Goal: Transaction & Acquisition: Purchase product/service

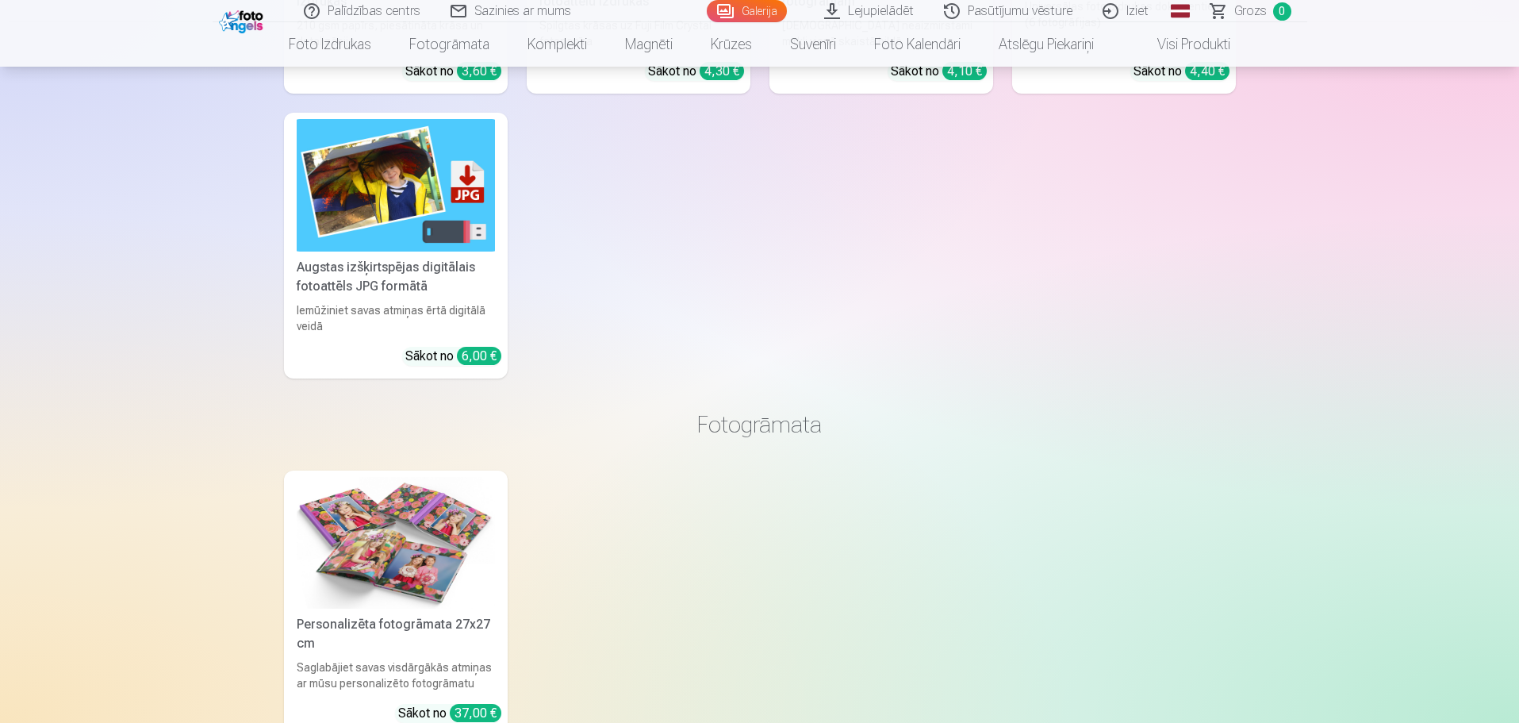
scroll to position [3570, 0]
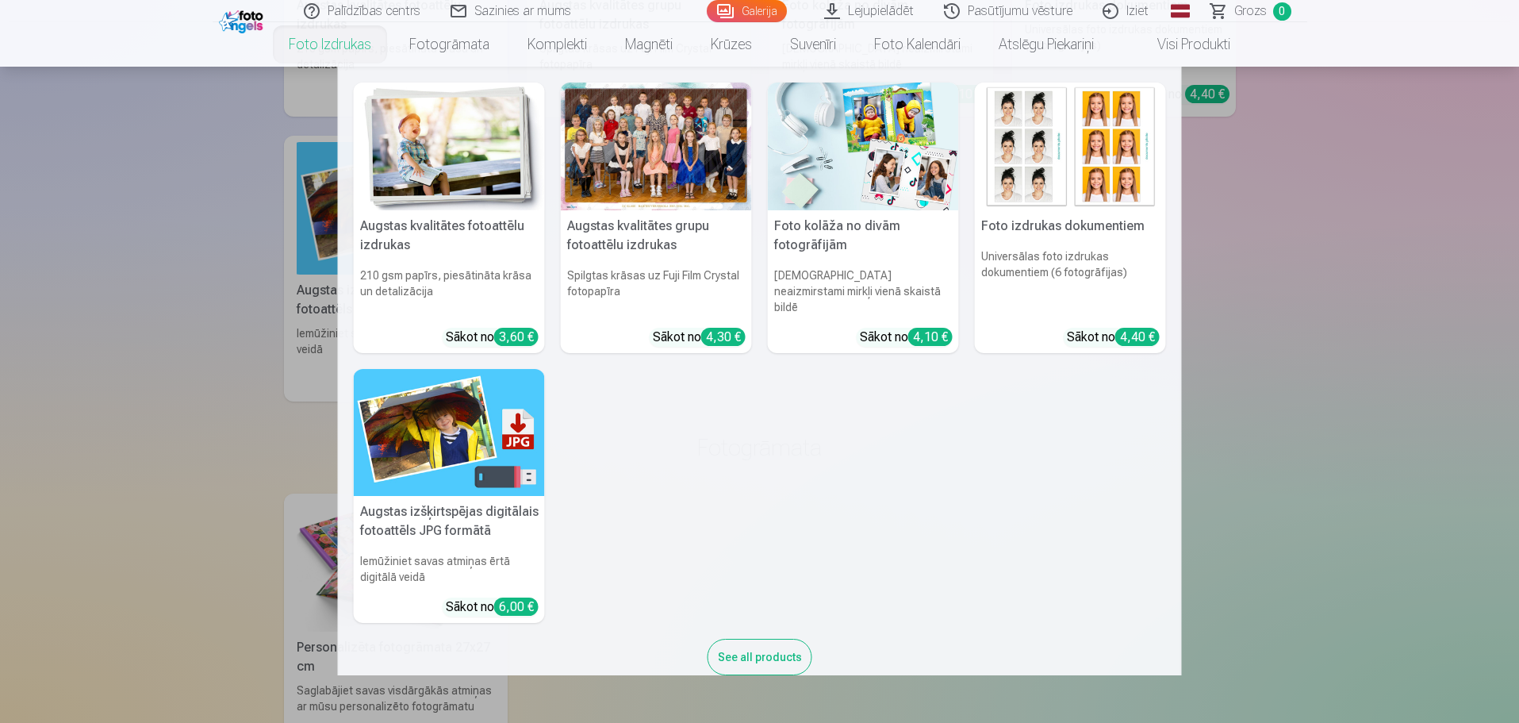
click at [333, 46] on link "Foto izdrukas" at bounding box center [330, 44] width 121 height 44
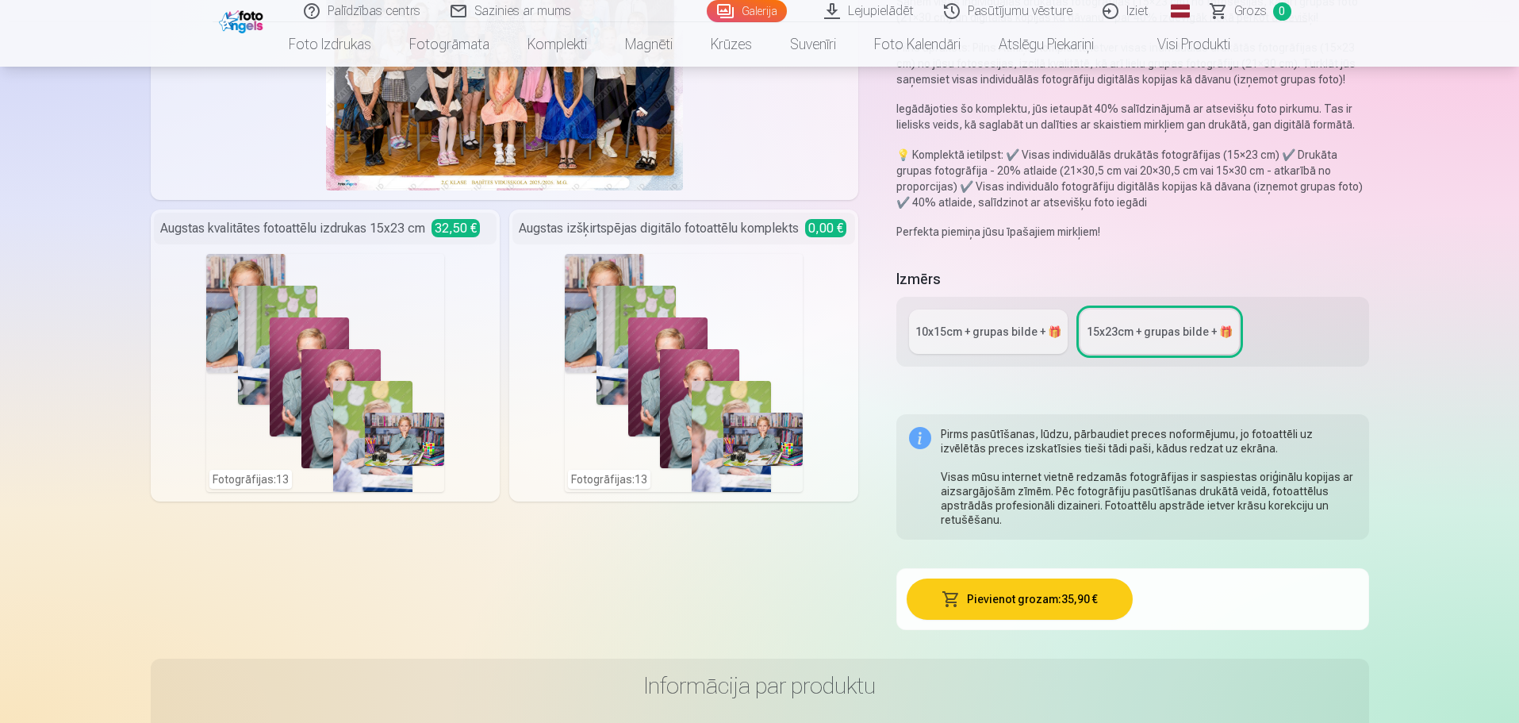
scroll to position [79, 0]
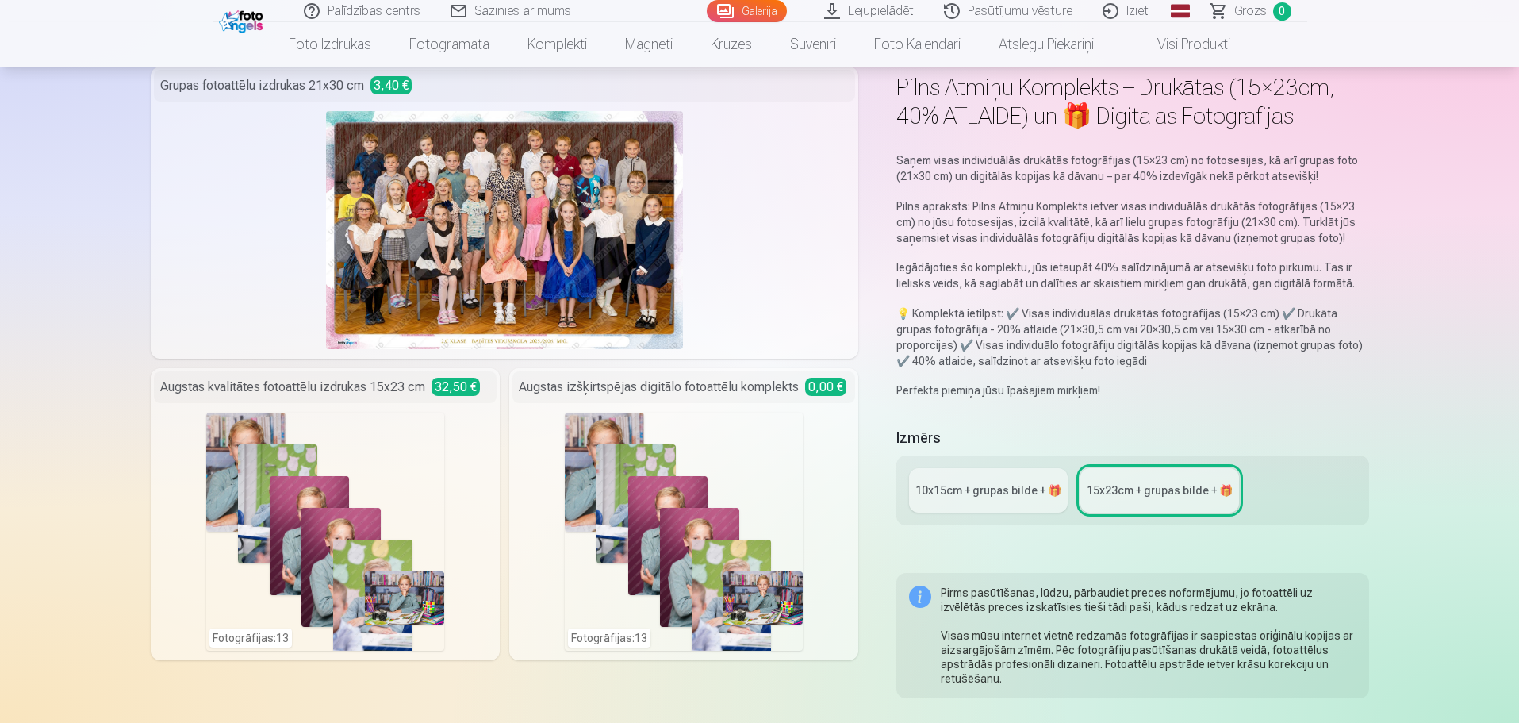
click at [984, 498] on link "10x15сm + grupas bilde + 🎁" at bounding box center [988, 490] width 159 height 44
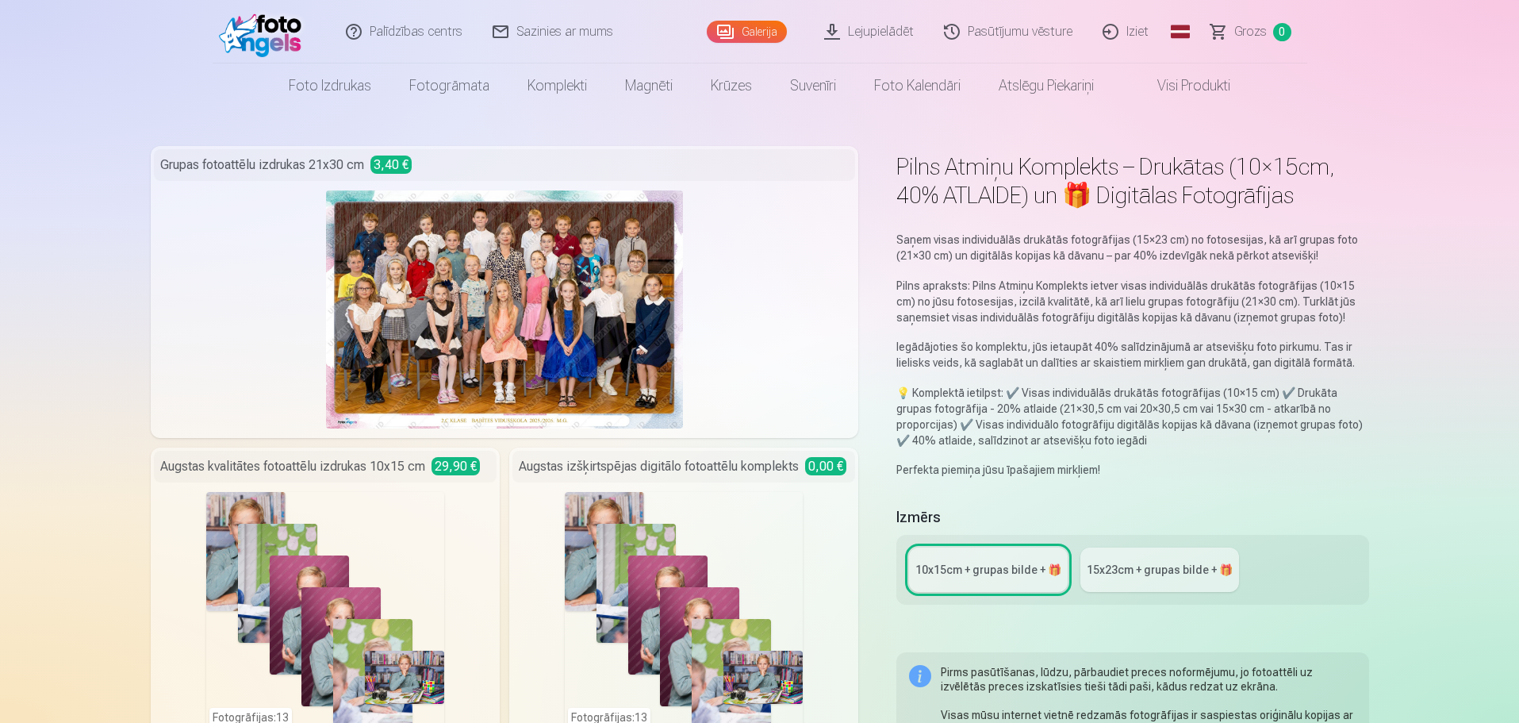
click at [1126, 572] on div "15x23сm + grupas bilde + 🎁" at bounding box center [1160, 570] width 146 height 16
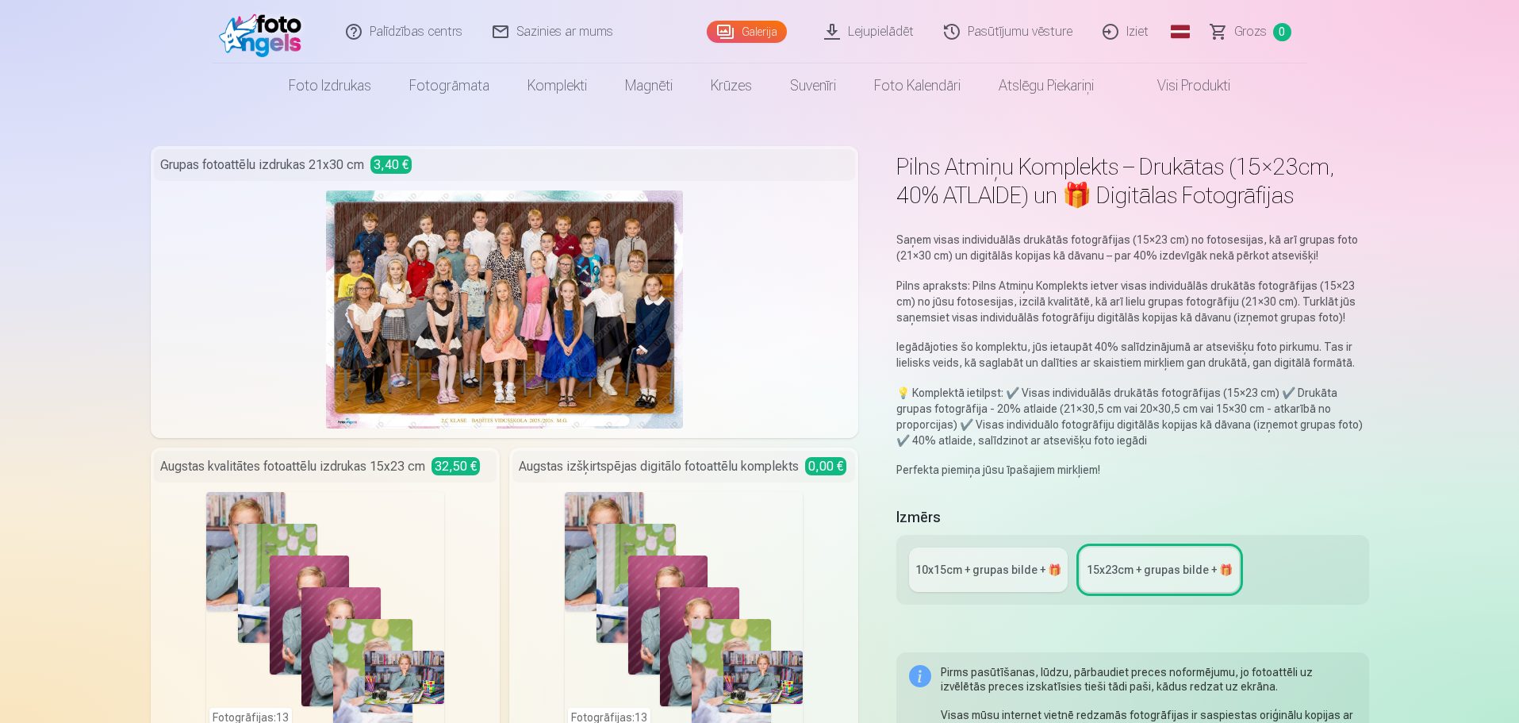
click at [970, 566] on div "10x15сm + grupas bilde + 🎁" at bounding box center [989, 570] width 146 height 16
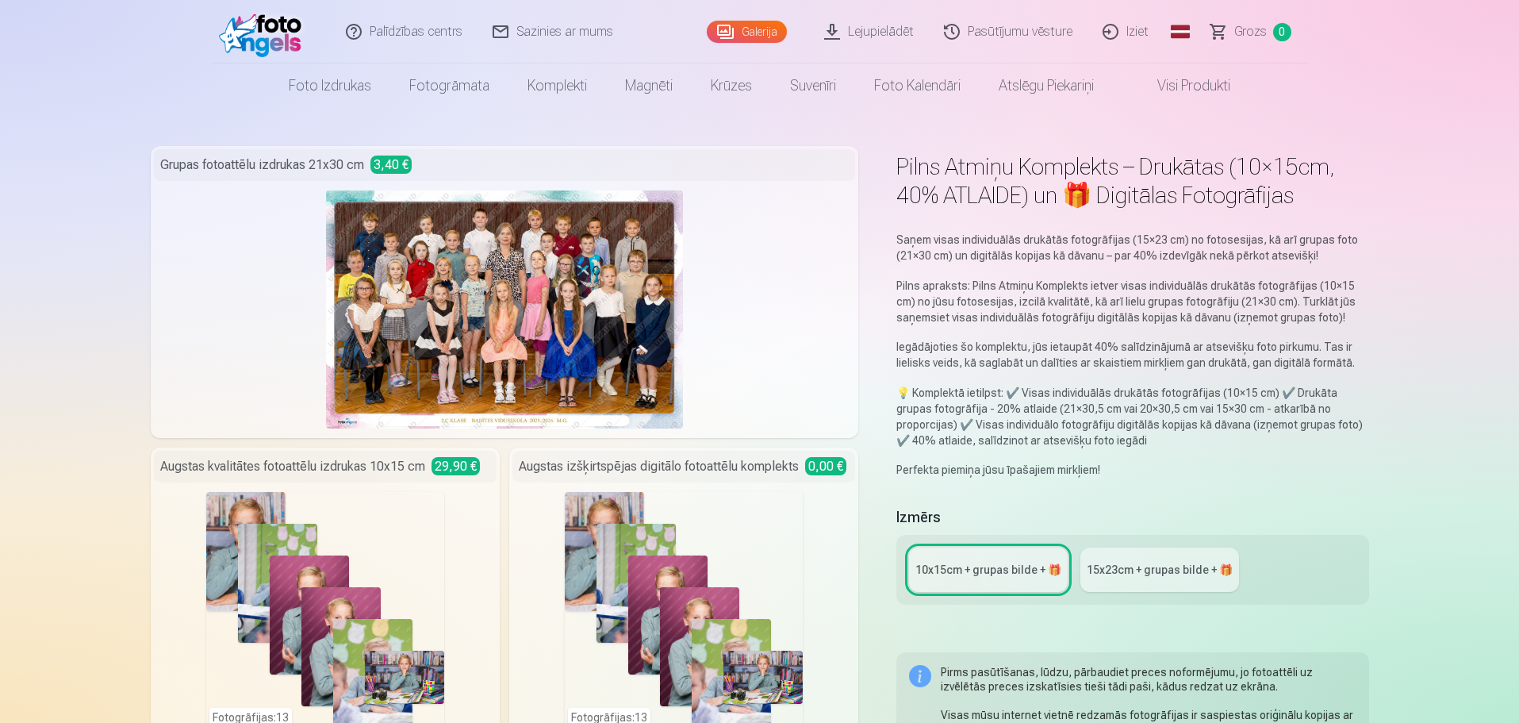
click at [1192, 572] on div "15x23сm + grupas bilde + 🎁" at bounding box center [1160, 570] width 146 height 16
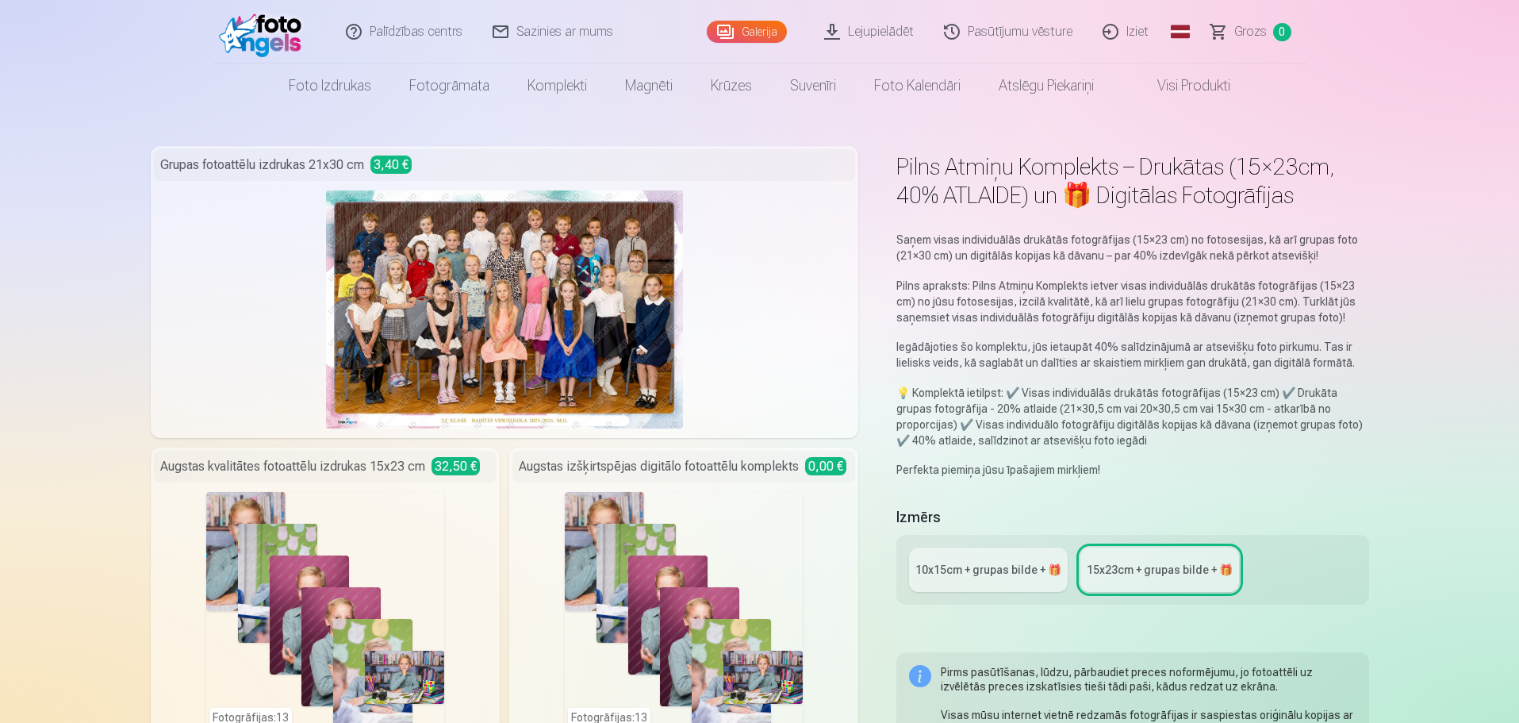
click at [1007, 569] on div "10x15сm + grupas bilde + 🎁" at bounding box center [989, 570] width 146 height 16
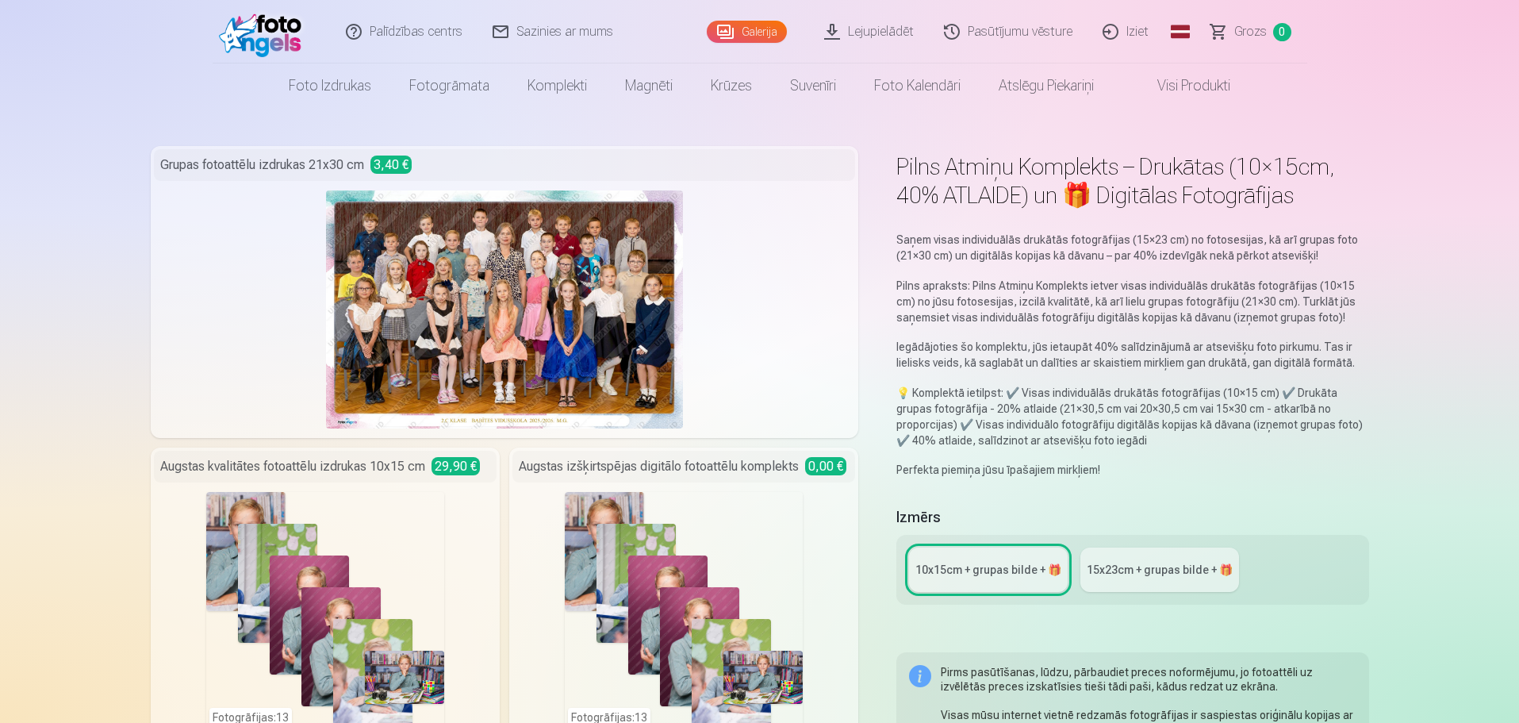
click at [1152, 574] on div "15x23сm + grupas bilde + 🎁" at bounding box center [1160, 570] width 146 height 16
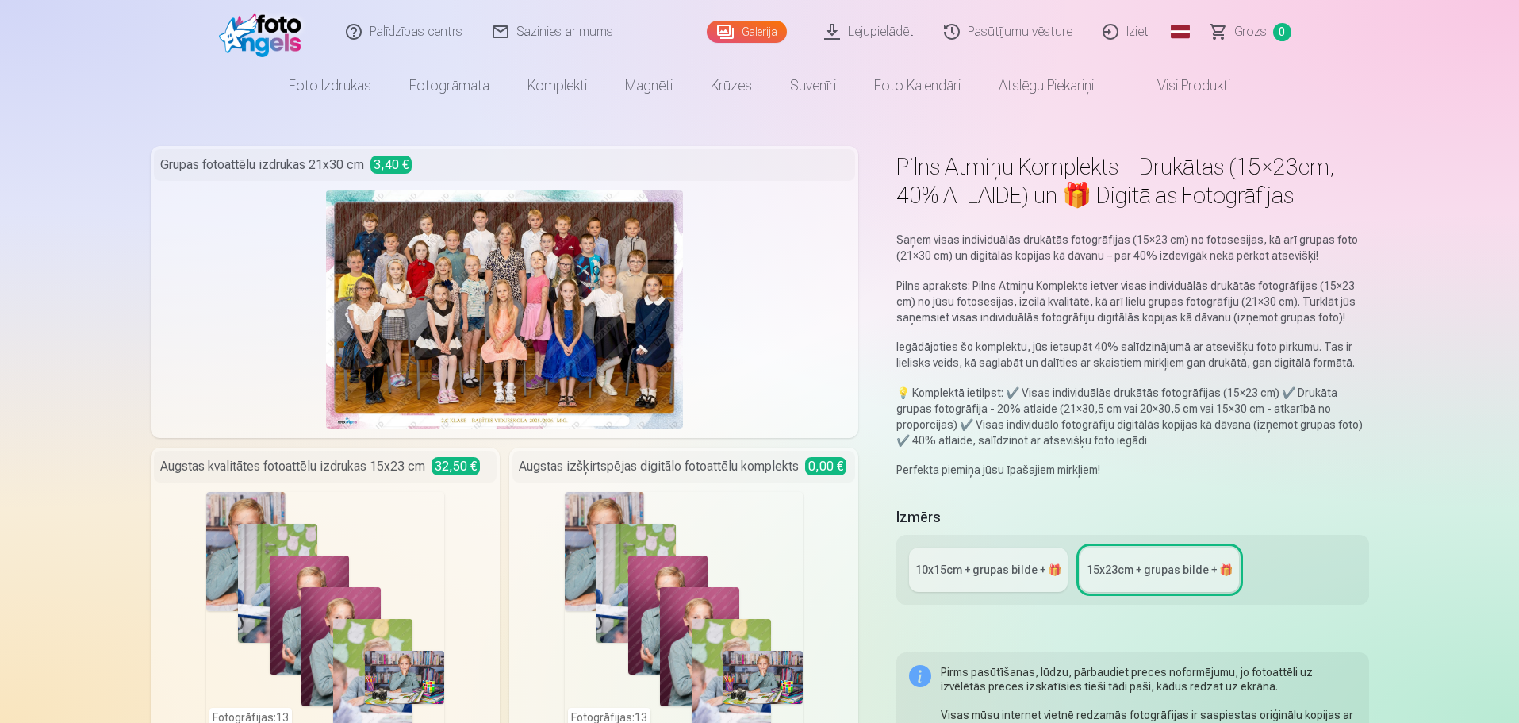
click at [950, 565] on div "10x15сm + grupas bilde + 🎁" at bounding box center [989, 570] width 146 height 16
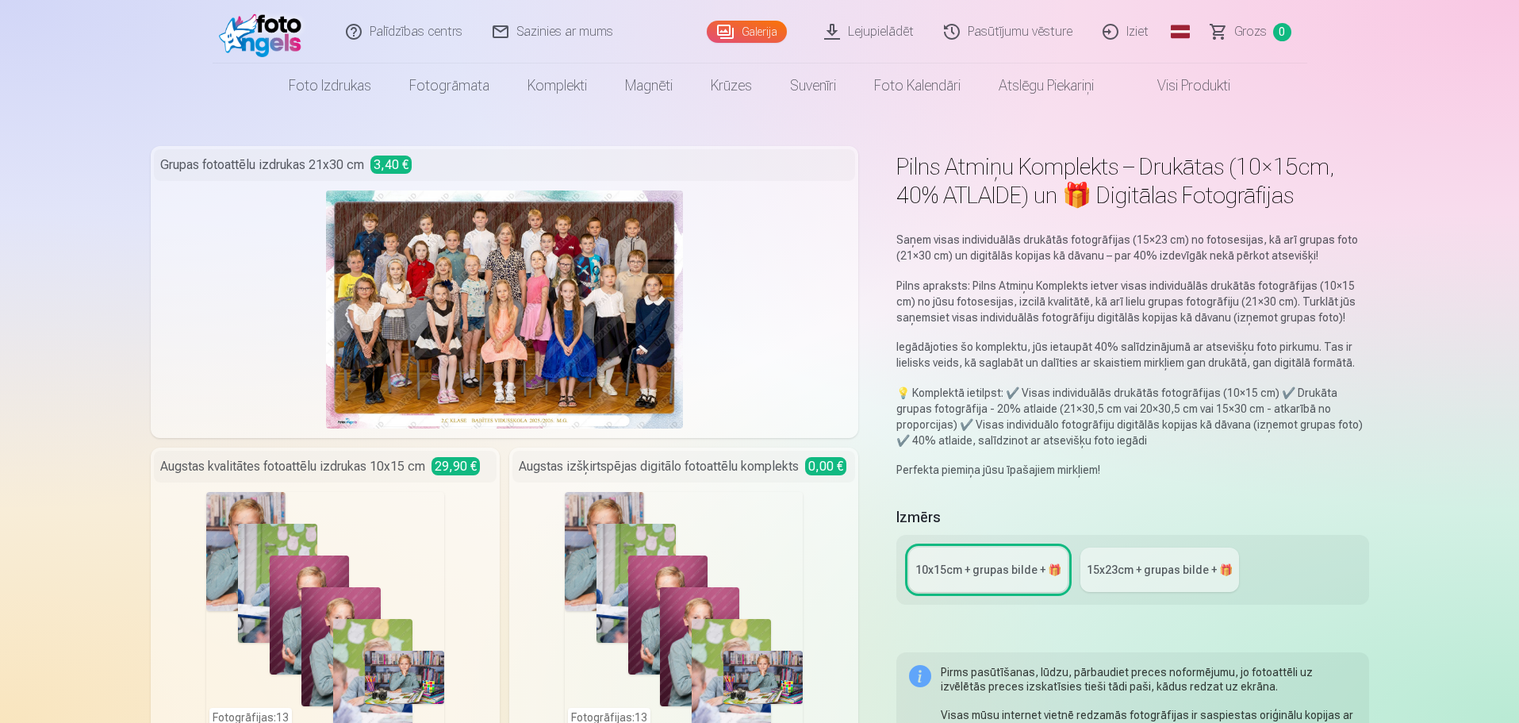
click at [1123, 572] on div "15x23сm + grupas bilde + 🎁" at bounding box center [1160, 570] width 146 height 16
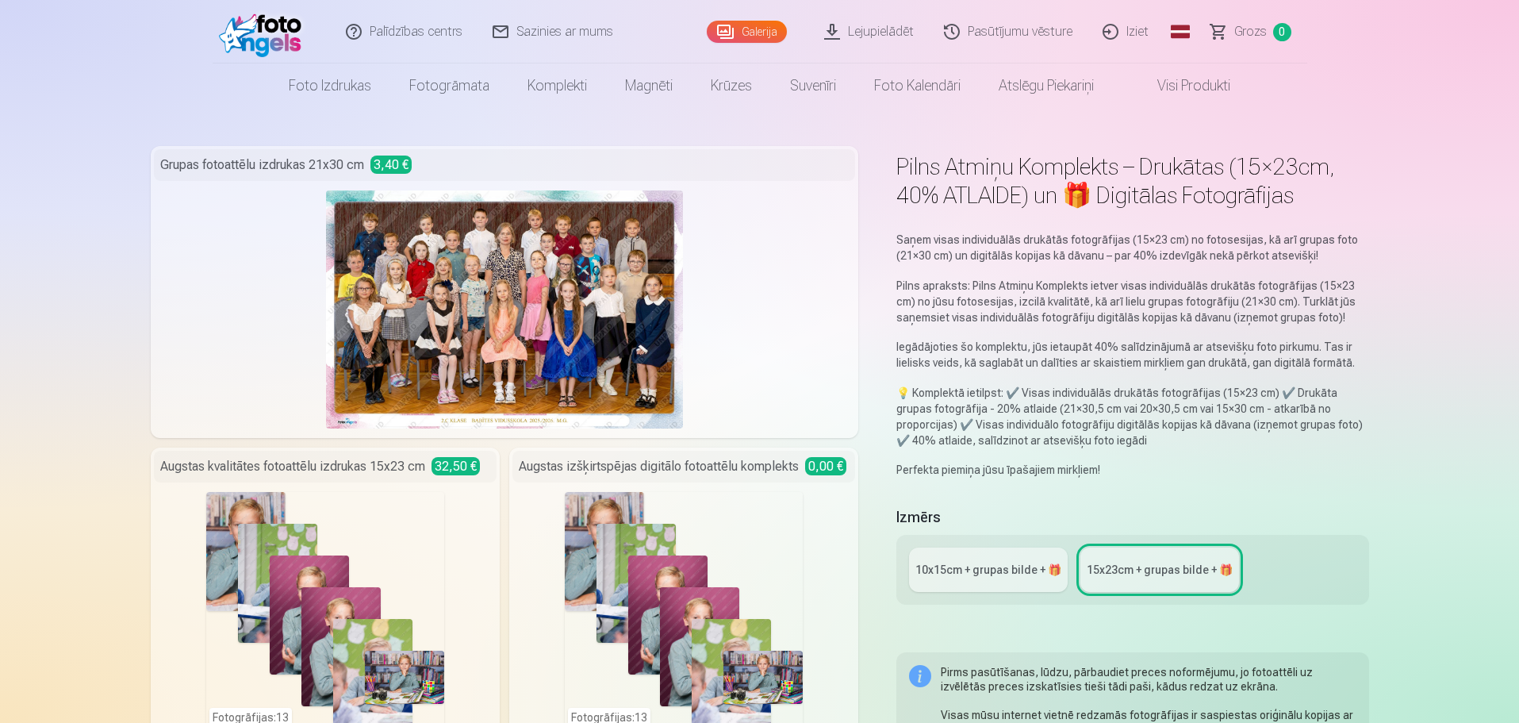
click at [953, 568] on div "10x15сm + grupas bilde + 🎁" at bounding box center [989, 570] width 146 height 16
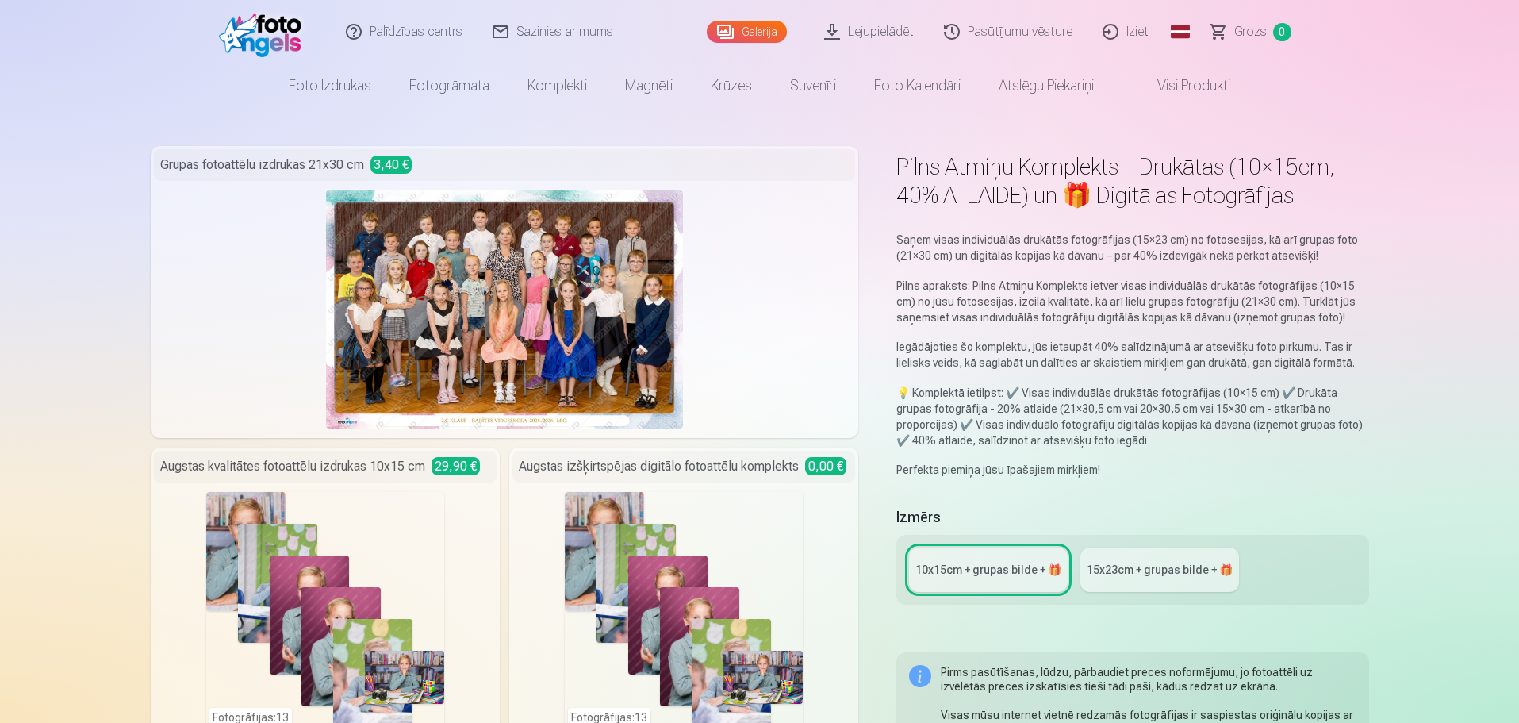
click at [1117, 570] on div "15x23сm + grupas bilde + 🎁" at bounding box center [1160, 570] width 146 height 16
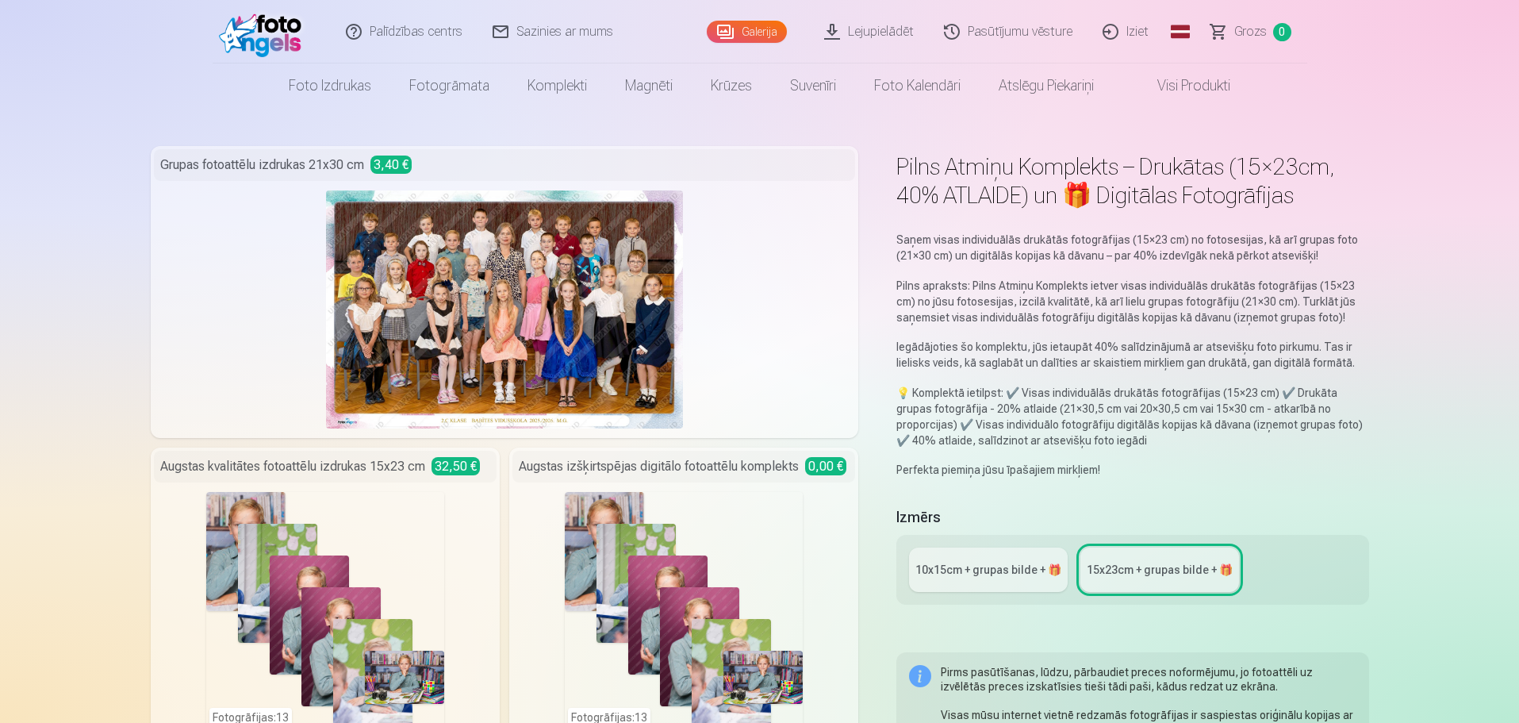
click at [985, 567] on div "10x15сm + grupas bilde + 🎁" at bounding box center [989, 570] width 146 height 16
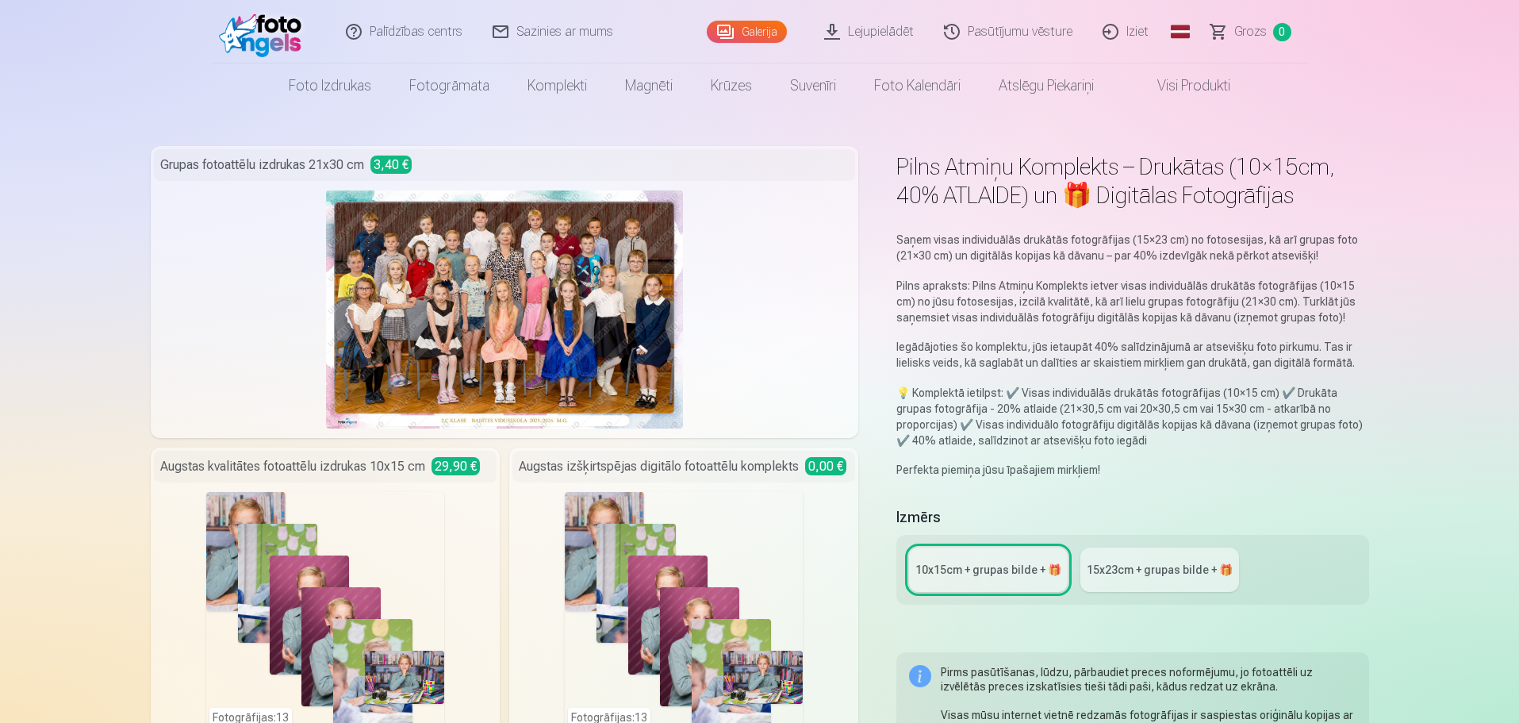
click at [338, 586] on div "Fotogrāfijas : 13" at bounding box center [325, 611] width 238 height 238
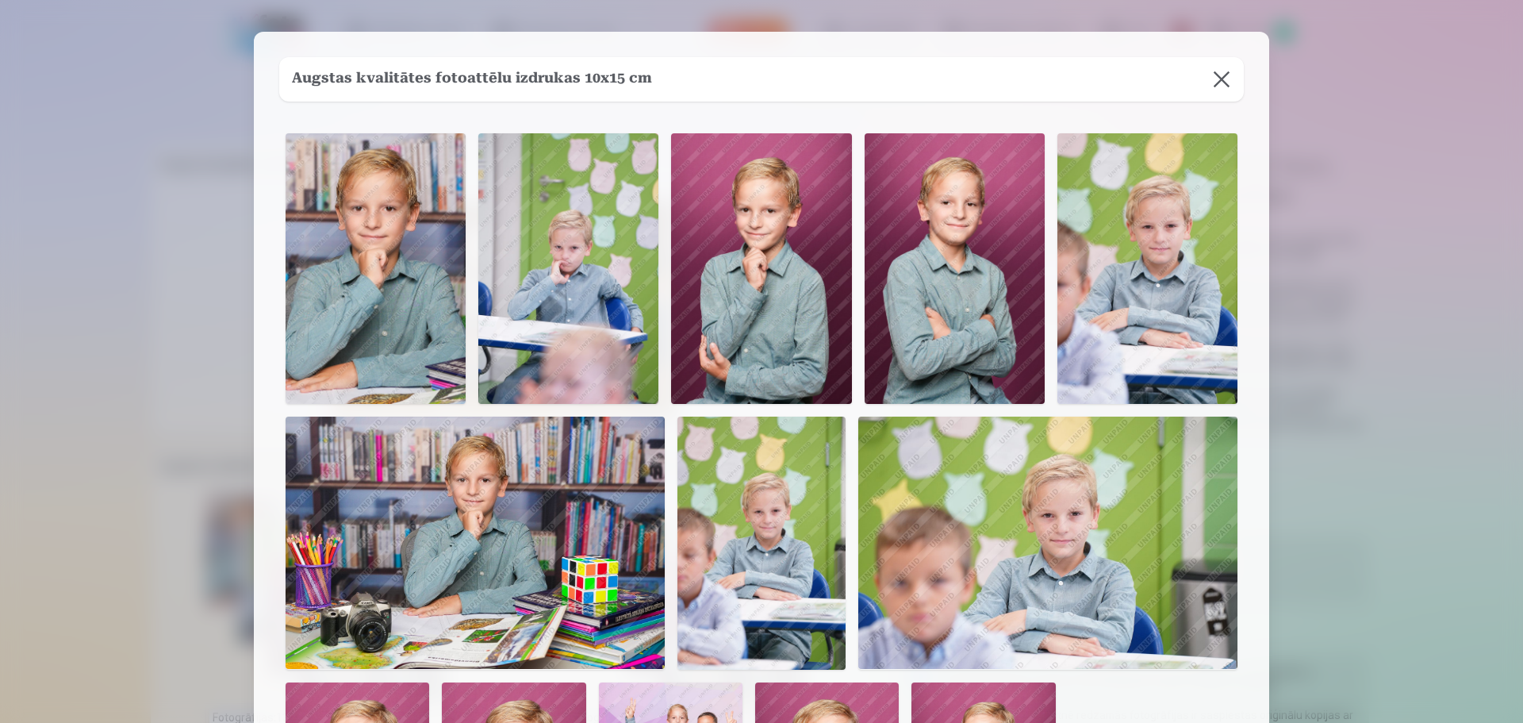
click at [1221, 79] on button at bounding box center [1222, 79] width 44 height 44
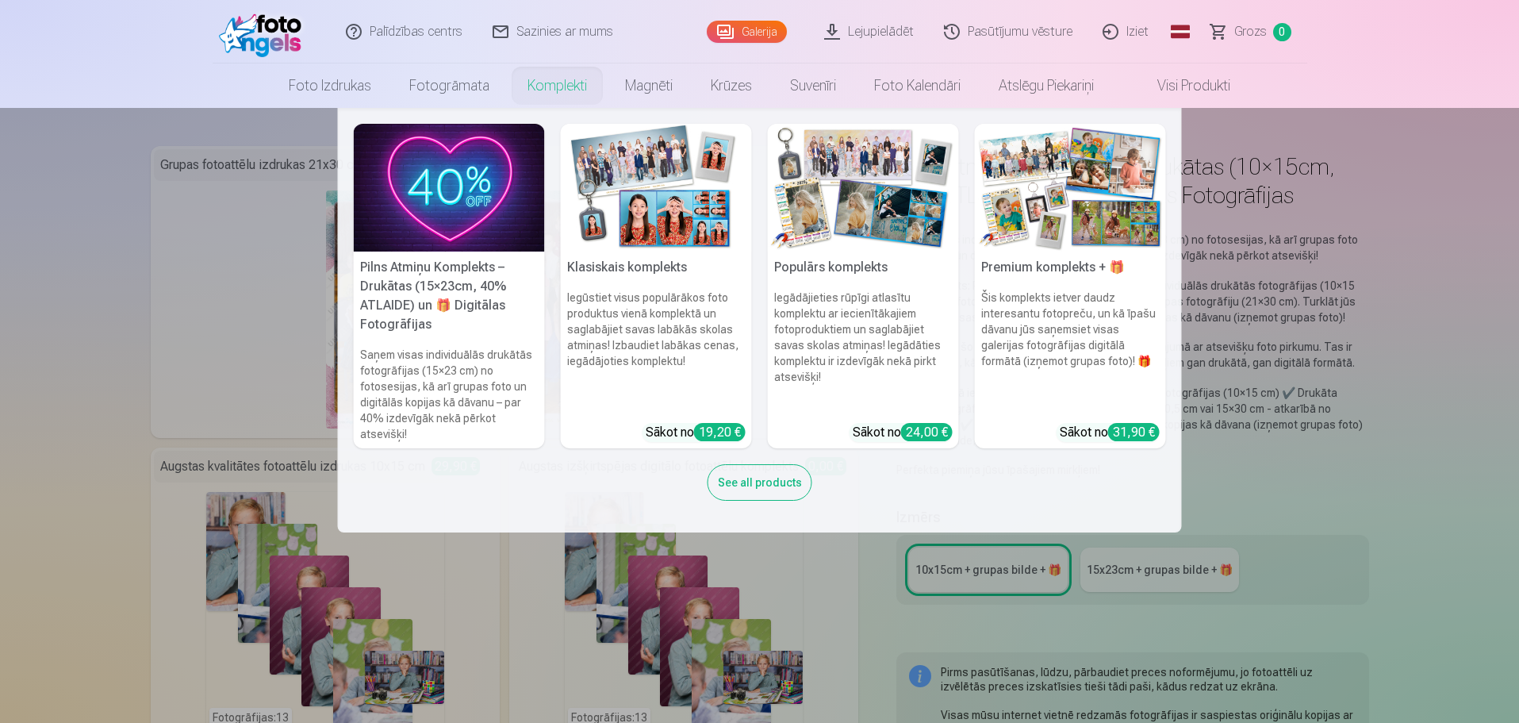
click at [550, 80] on link "Komplekti" at bounding box center [558, 85] width 98 height 44
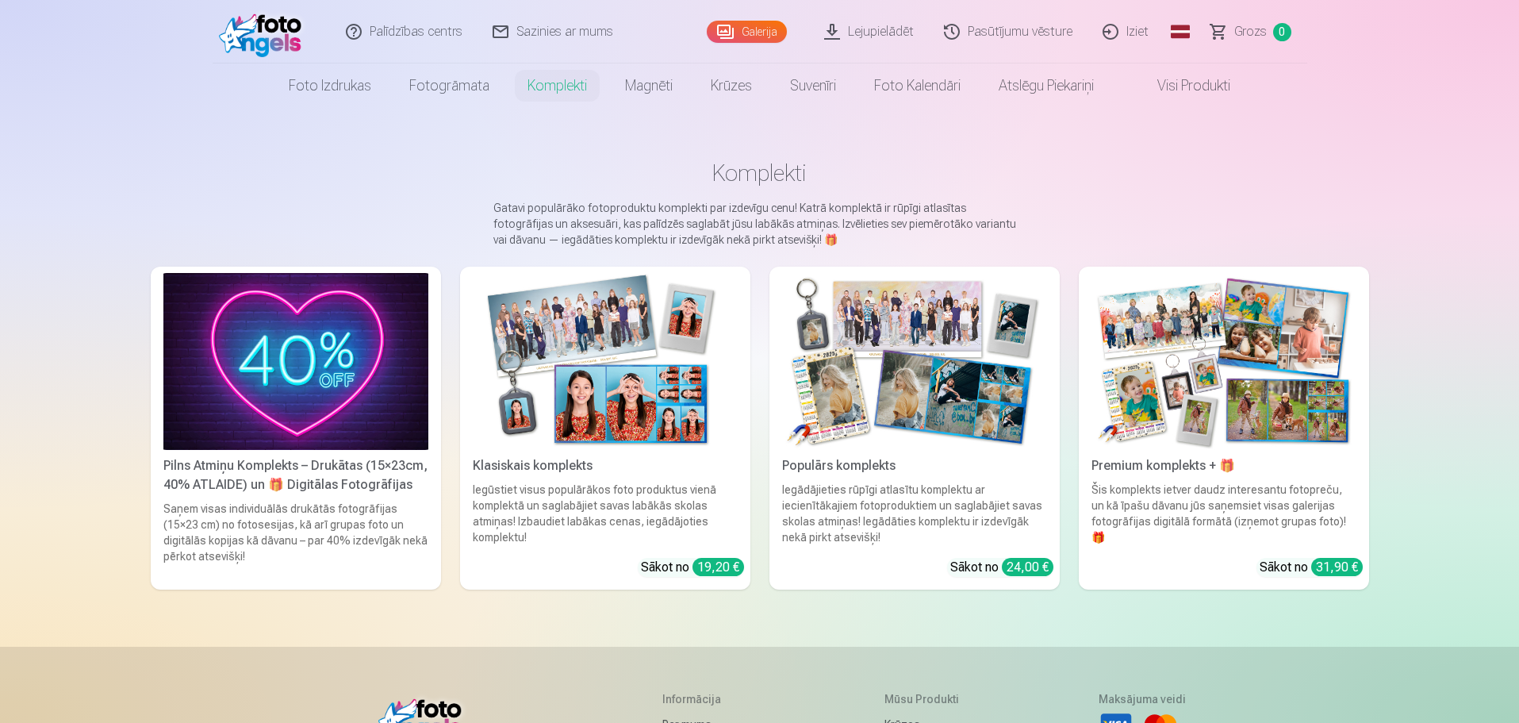
click at [617, 386] on img at bounding box center [605, 361] width 265 height 177
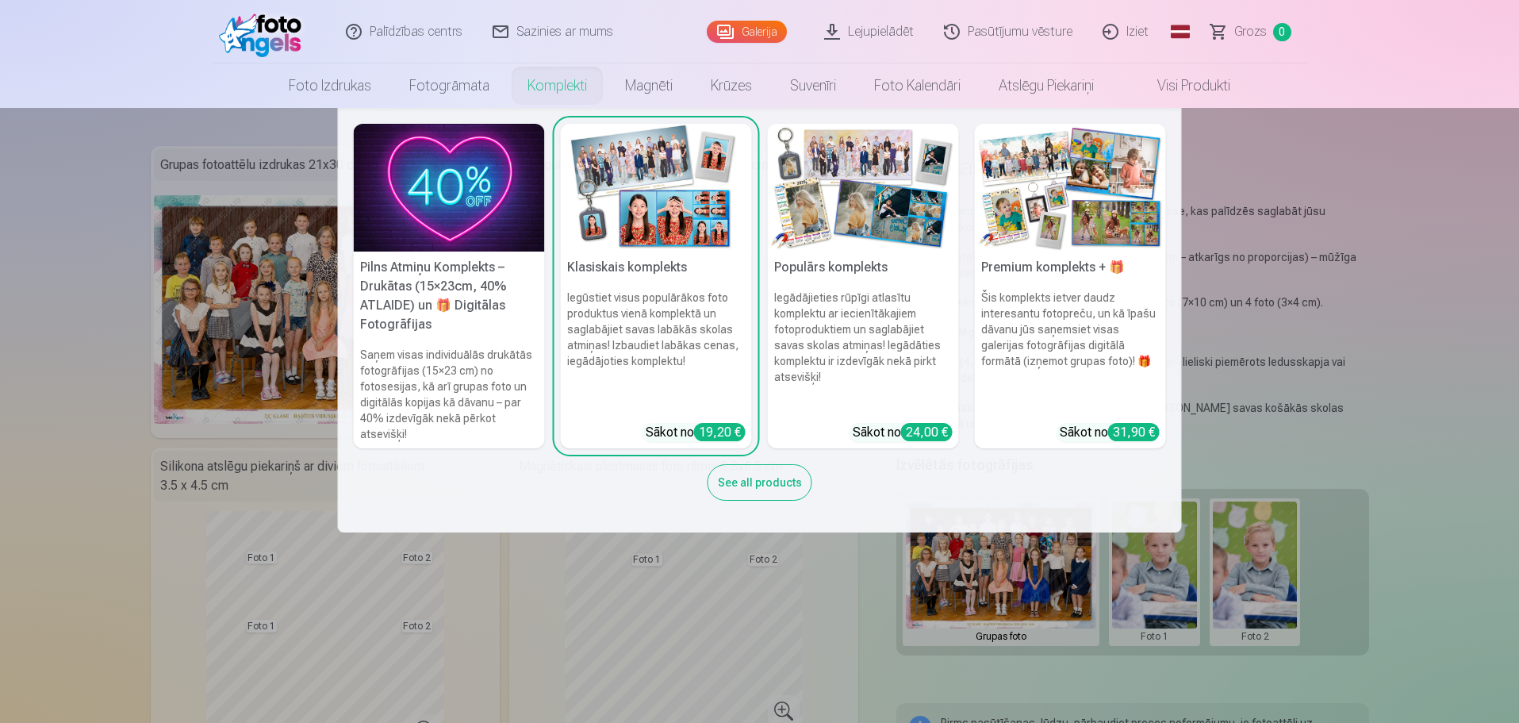
click at [839, 282] on h5 "Populārs komplekts" at bounding box center [863, 268] width 191 height 32
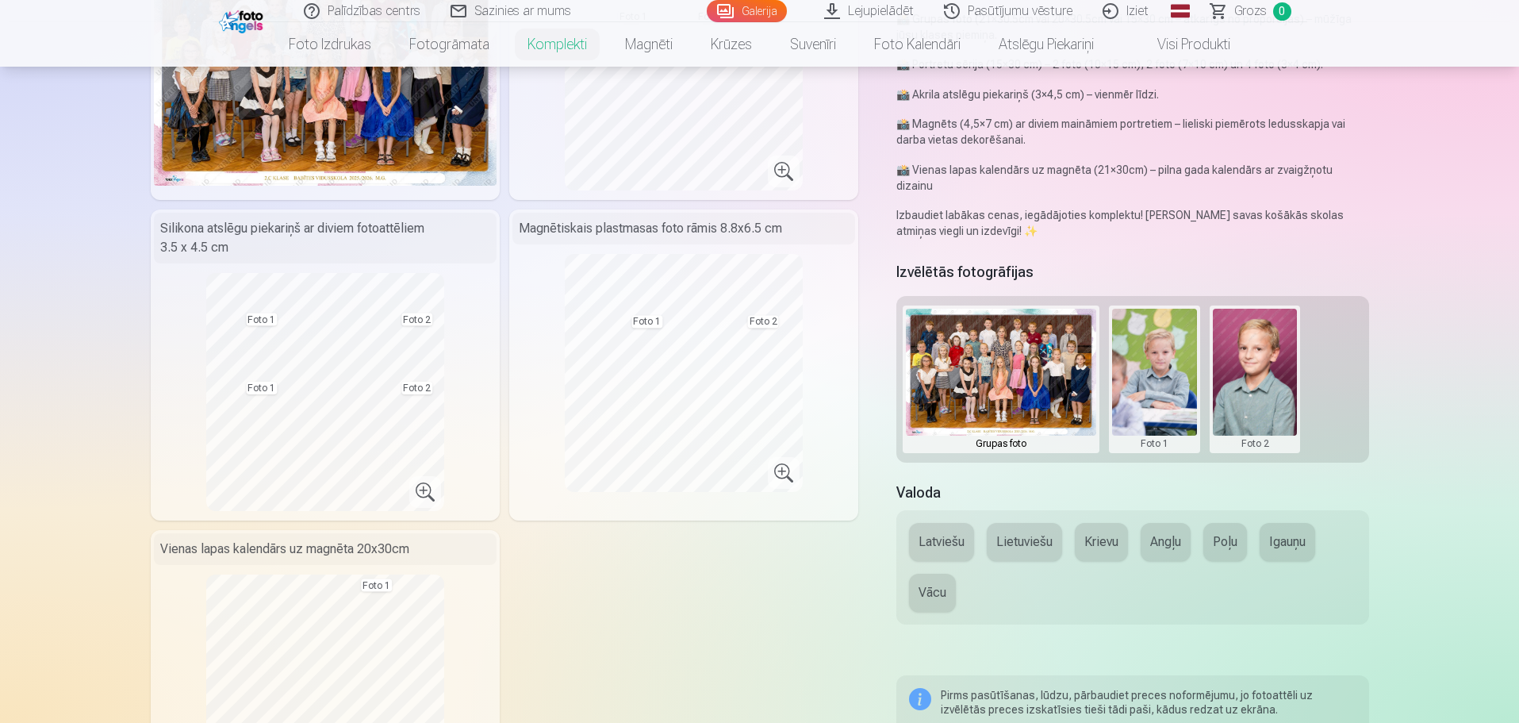
scroll to position [159, 0]
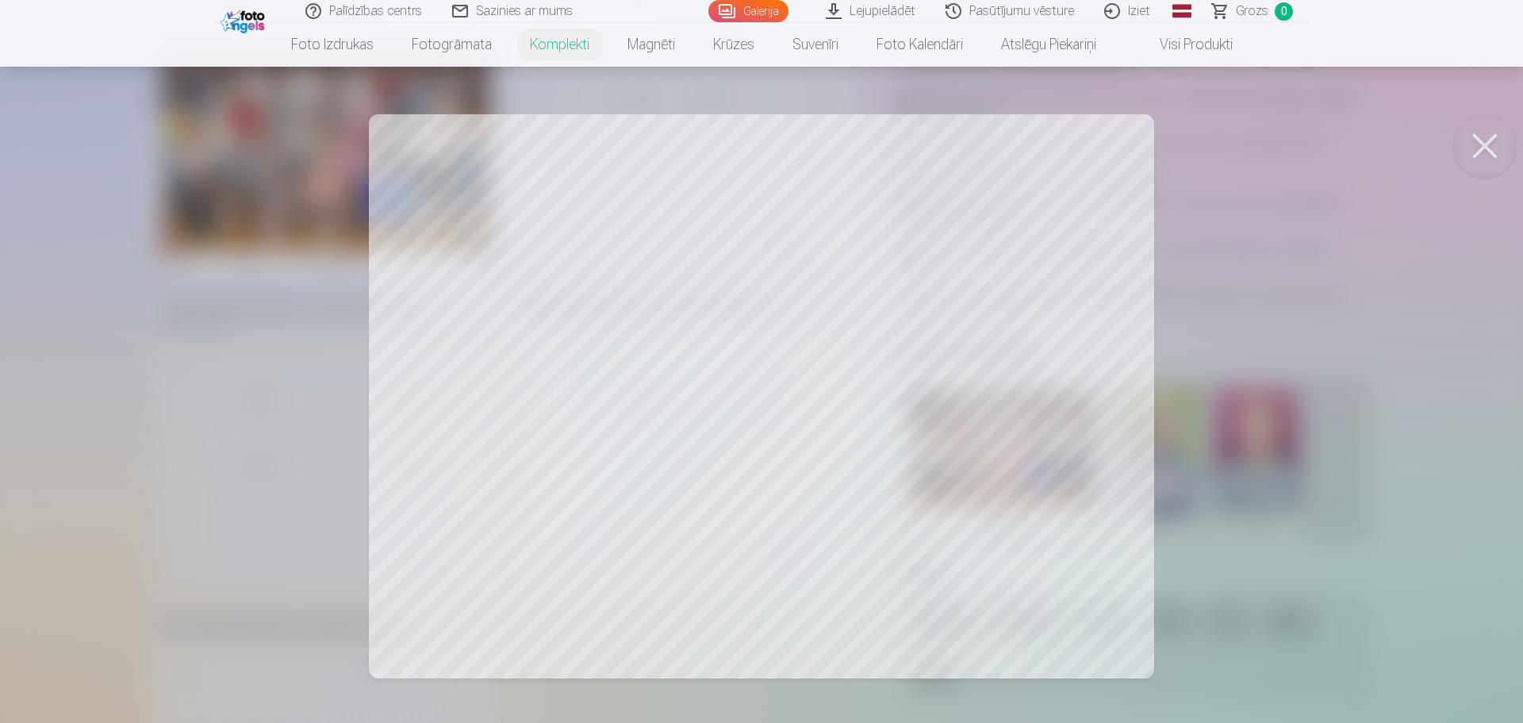
click at [1014, 258] on div at bounding box center [761, 361] width 1523 height 723
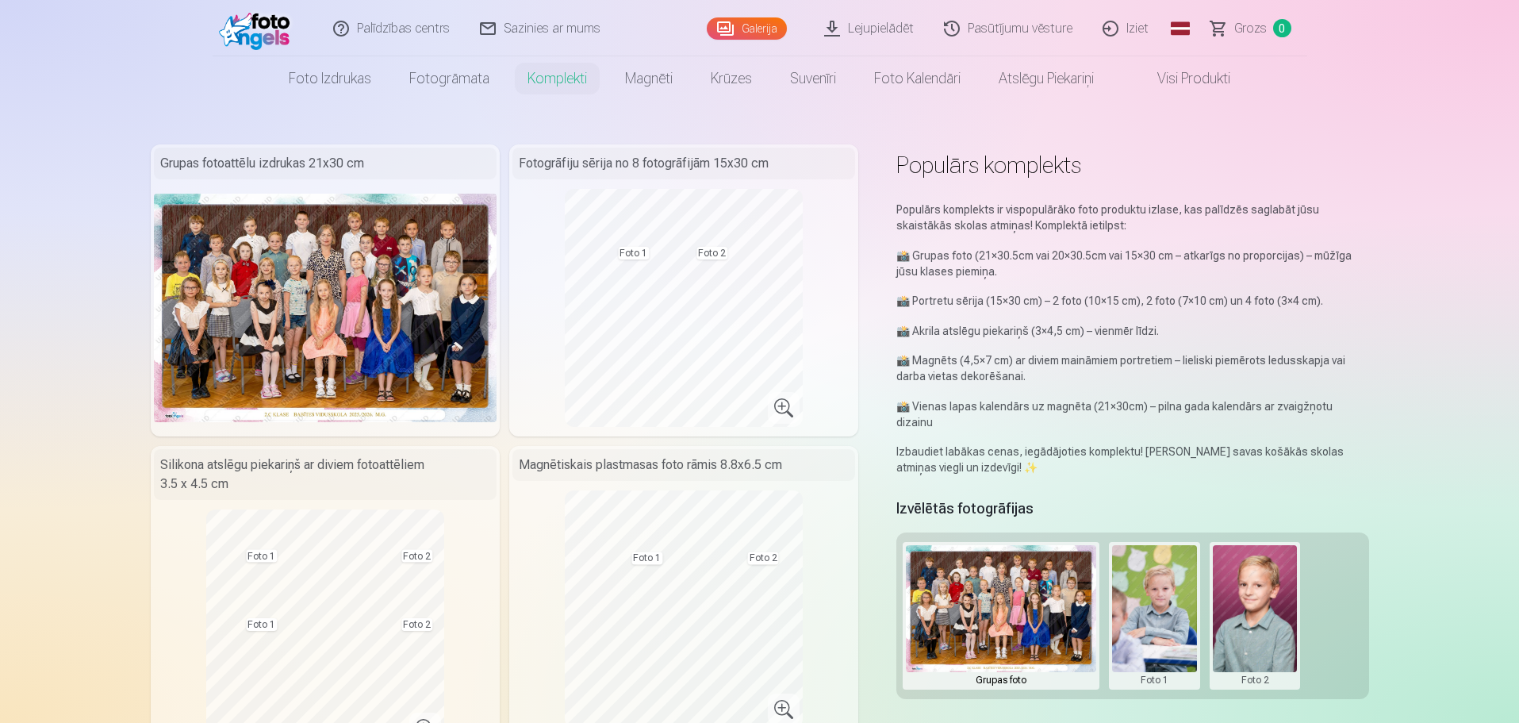
scroll to position [0, 0]
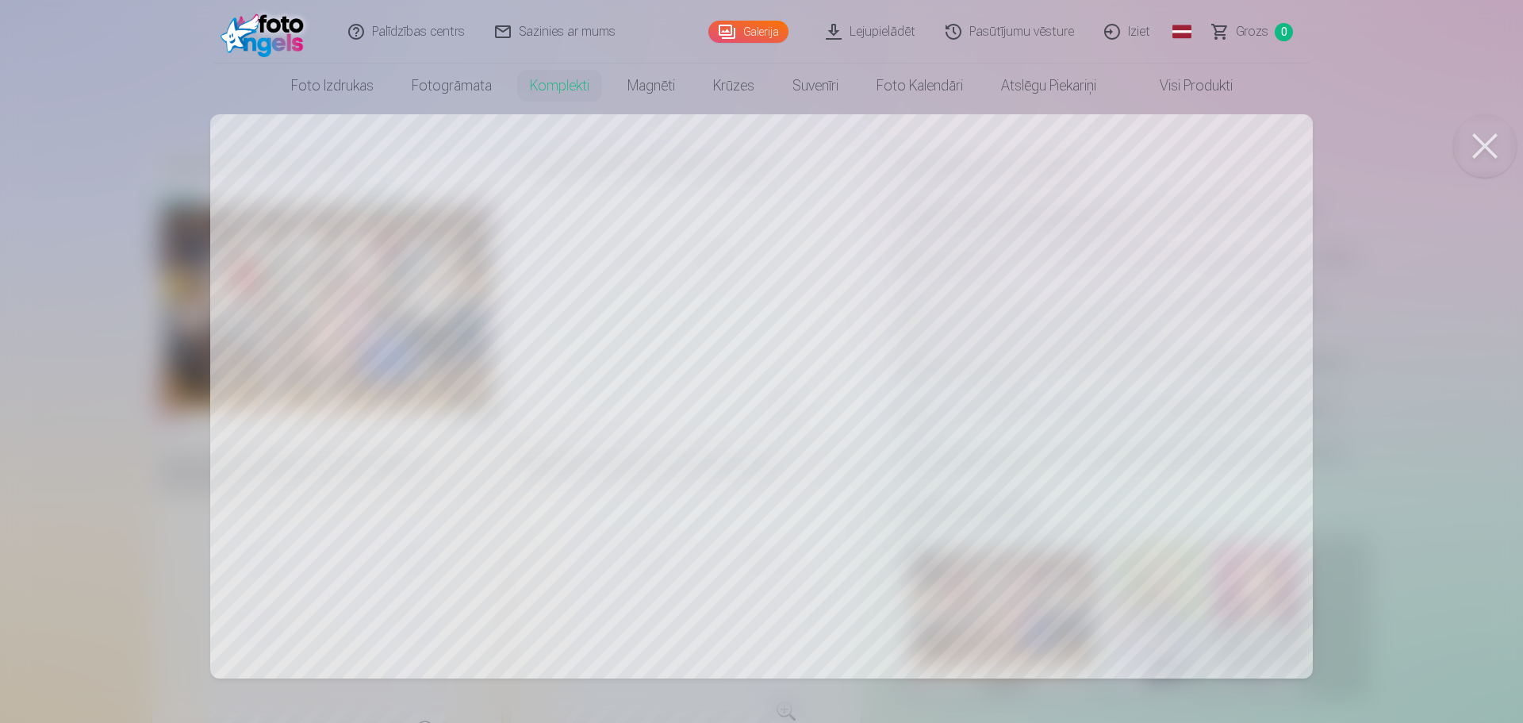
click at [315, 309] on div at bounding box center [761, 361] width 1523 height 723
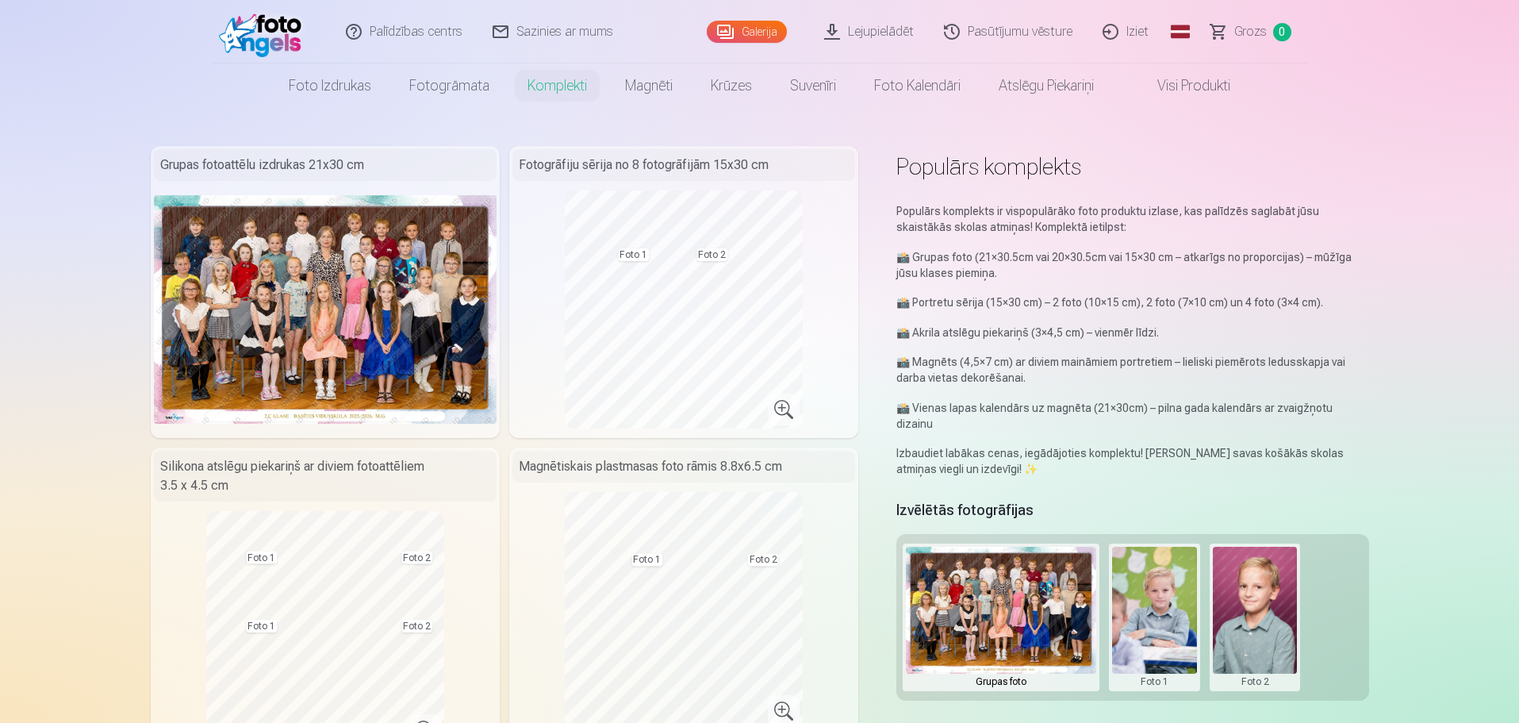
click at [1239, 620] on button at bounding box center [1255, 617] width 85 height 141
click at [1143, 609] on div at bounding box center [759, 361] width 1519 height 723
click at [1143, 609] on button at bounding box center [1154, 617] width 85 height 141
click at [1148, 605] on button "Nomainiet foto" at bounding box center [1153, 601] width 129 height 44
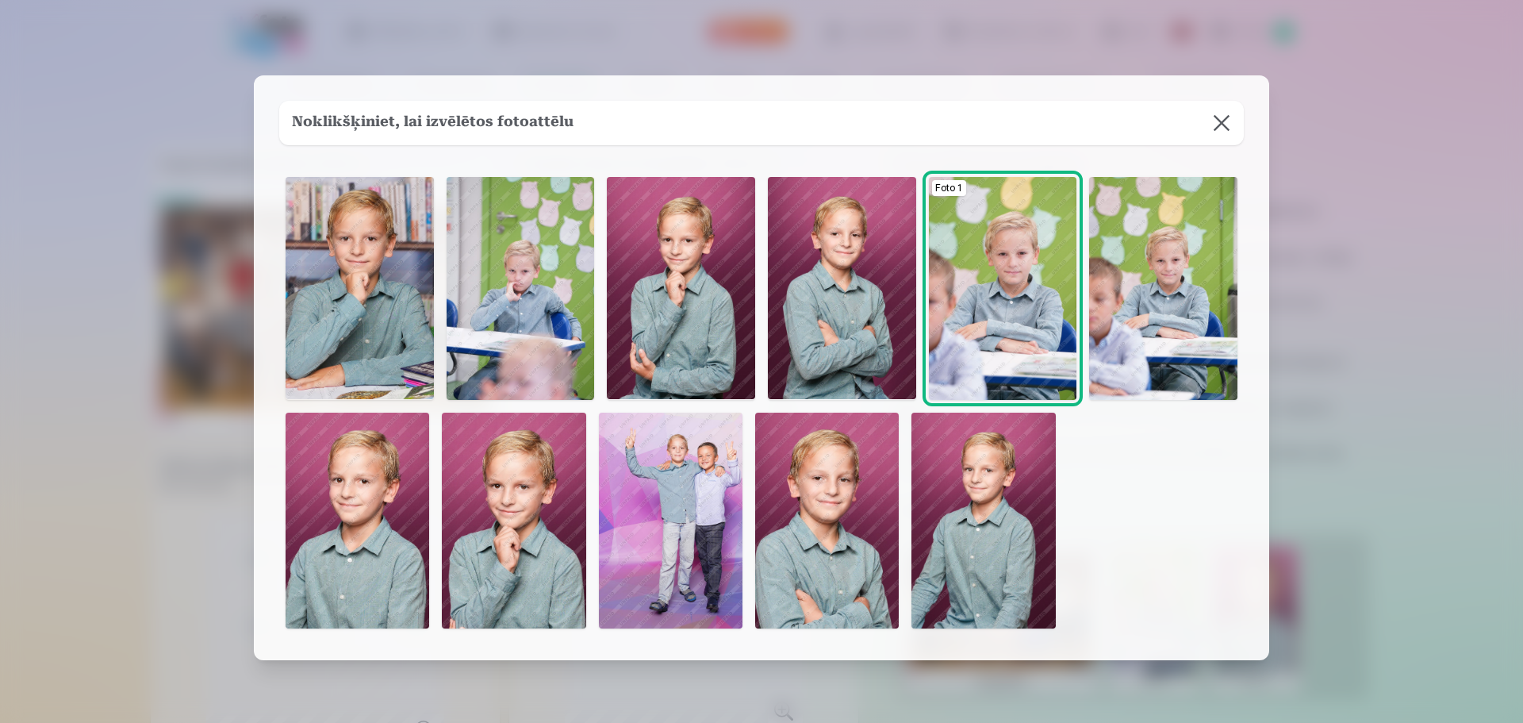
click at [377, 301] on img at bounding box center [360, 288] width 148 height 222
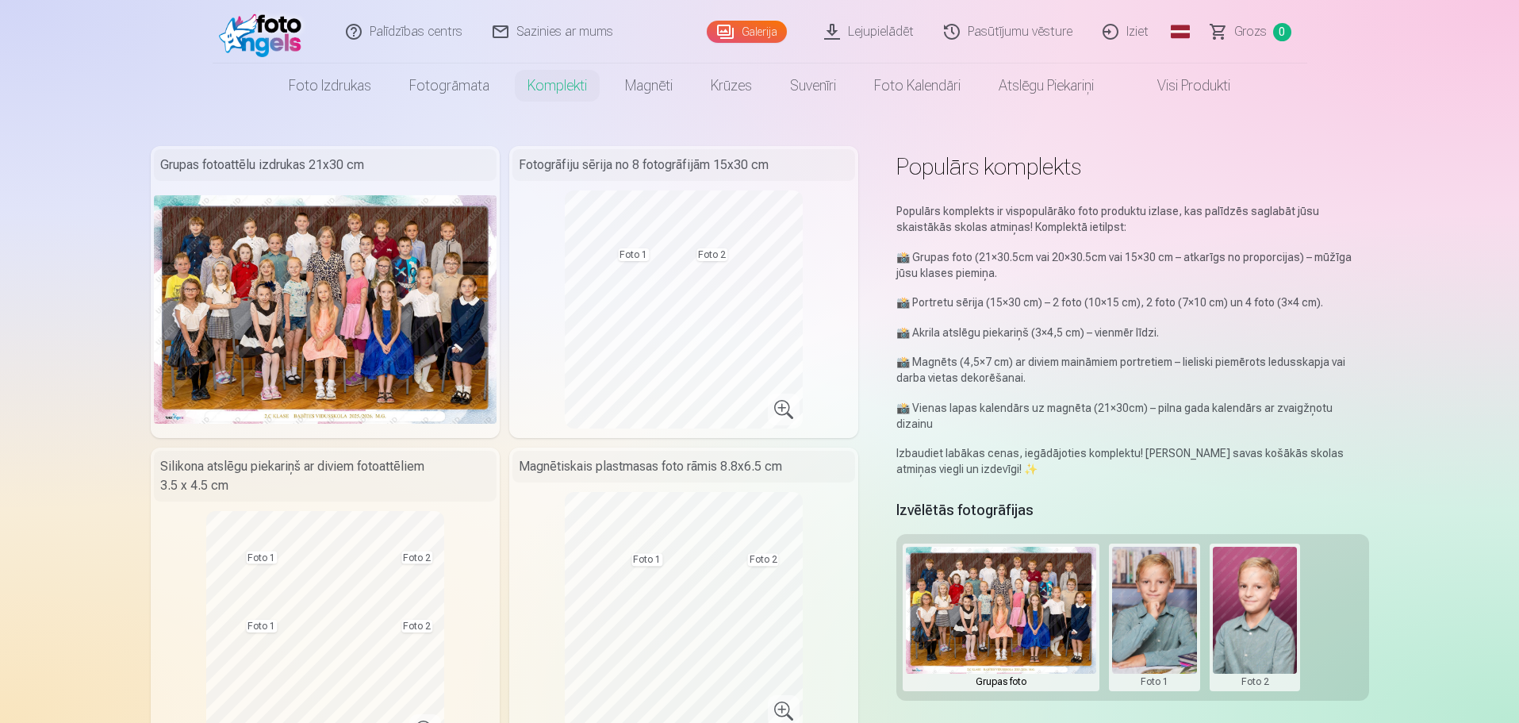
click at [1260, 587] on button at bounding box center [1255, 617] width 85 height 141
click at [1256, 607] on button "Nomainiet foto" at bounding box center [1254, 601] width 129 height 44
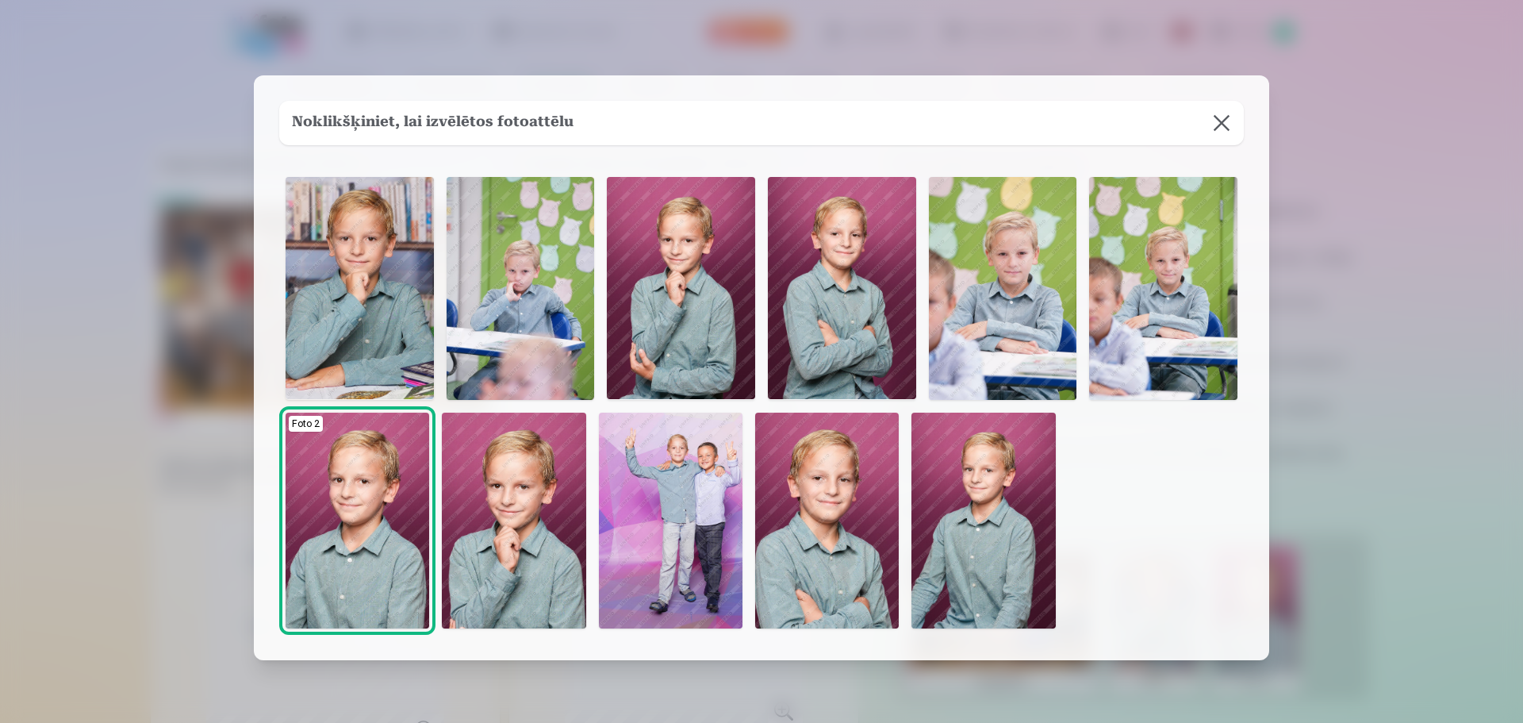
click at [1445, 559] on div at bounding box center [761, 361] width 1523 height 723
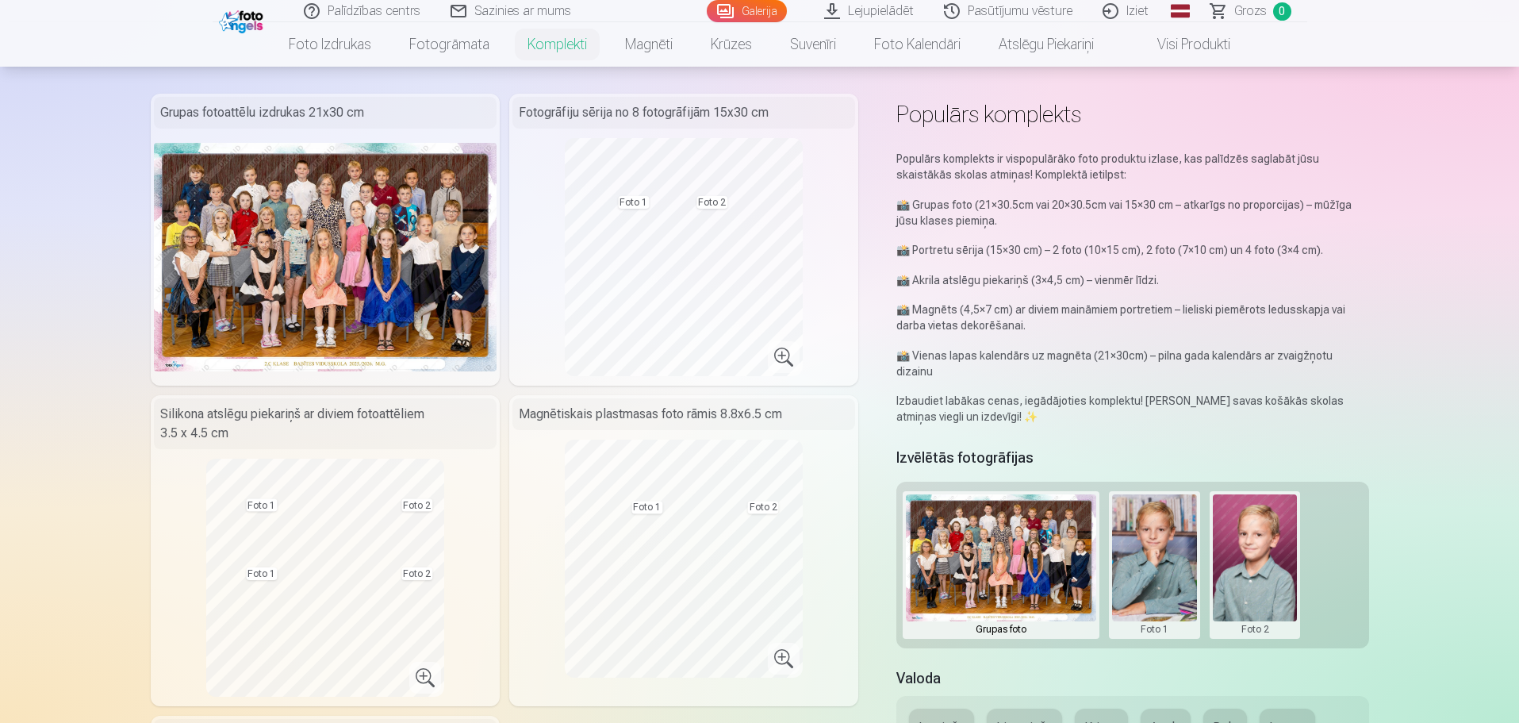
scroll to position [159, 0]
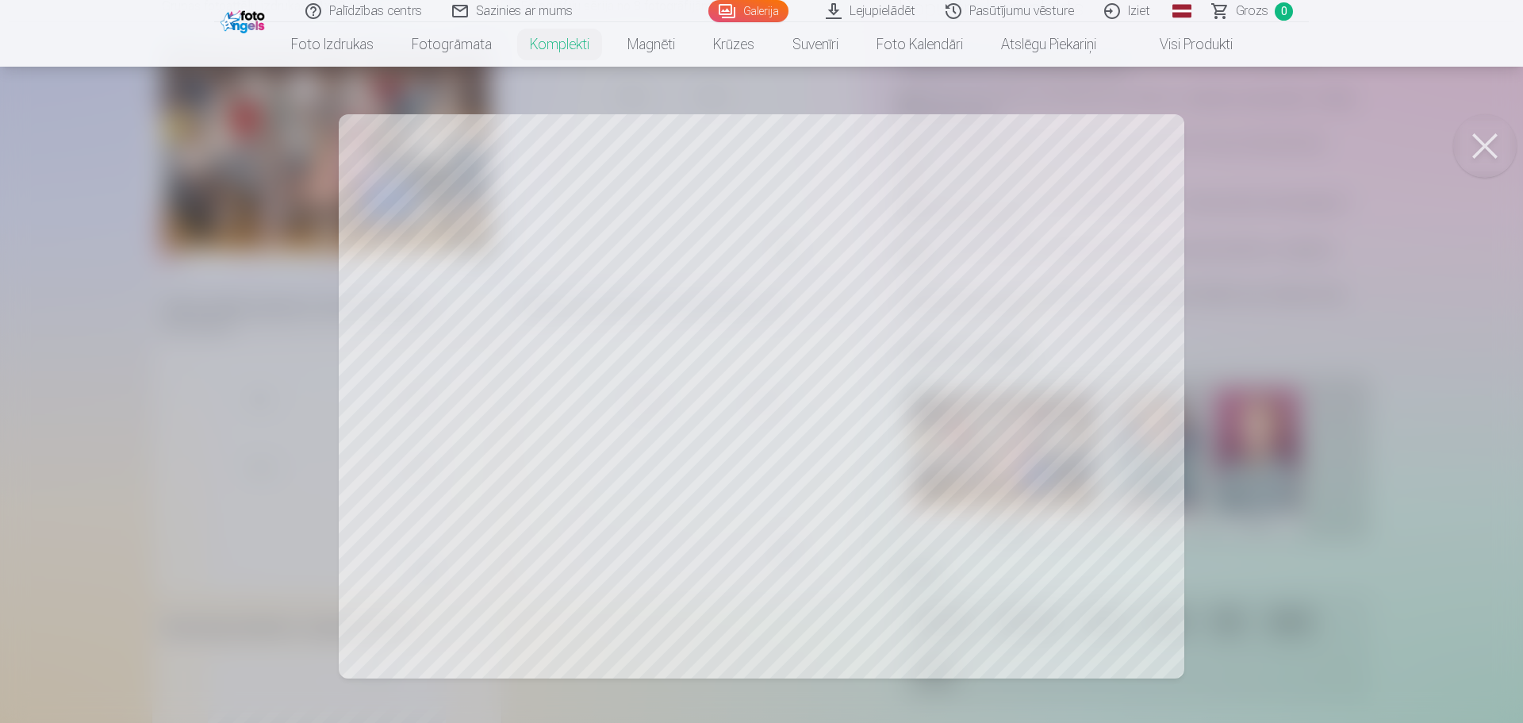
click at [917, 457] on div at bounding box center [761, 361] width 1523 height 723
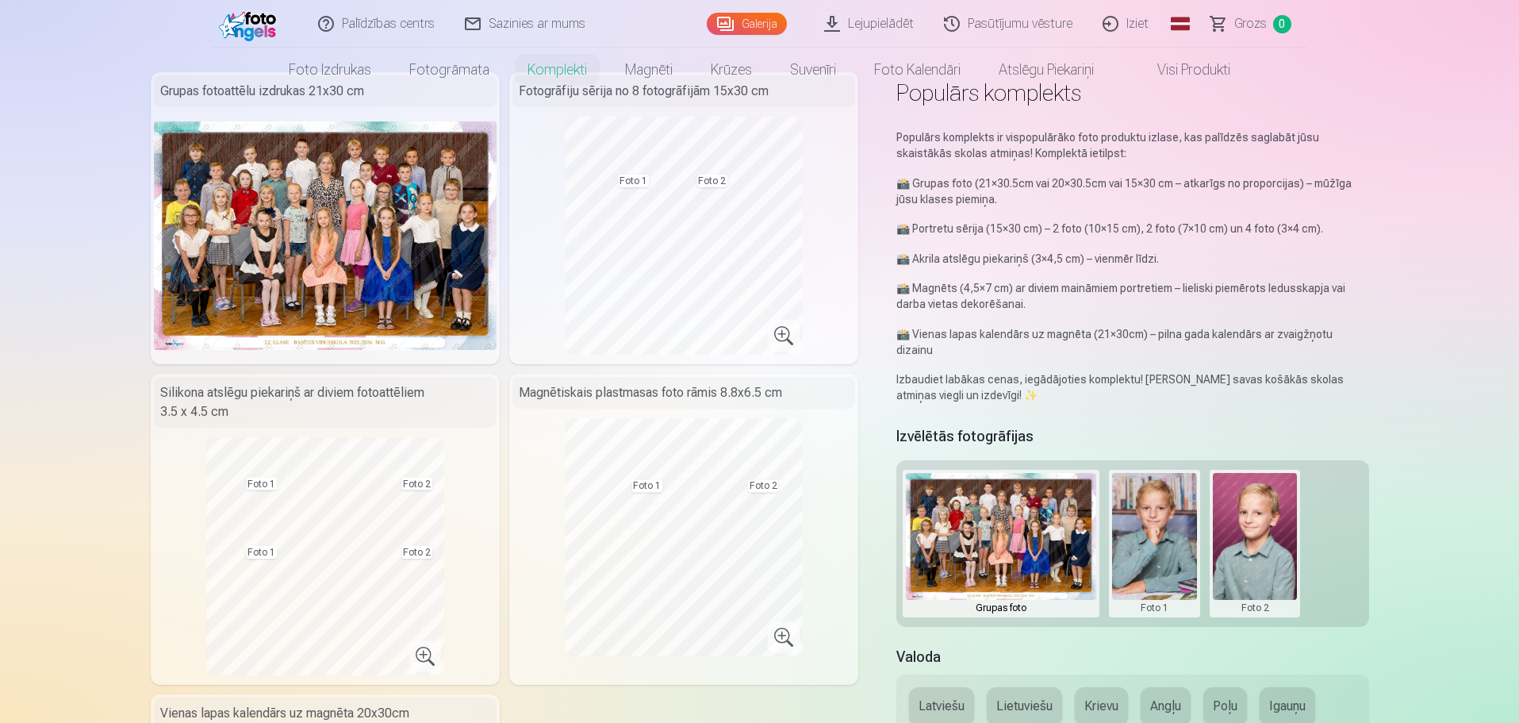
scroll to position [0, 0]
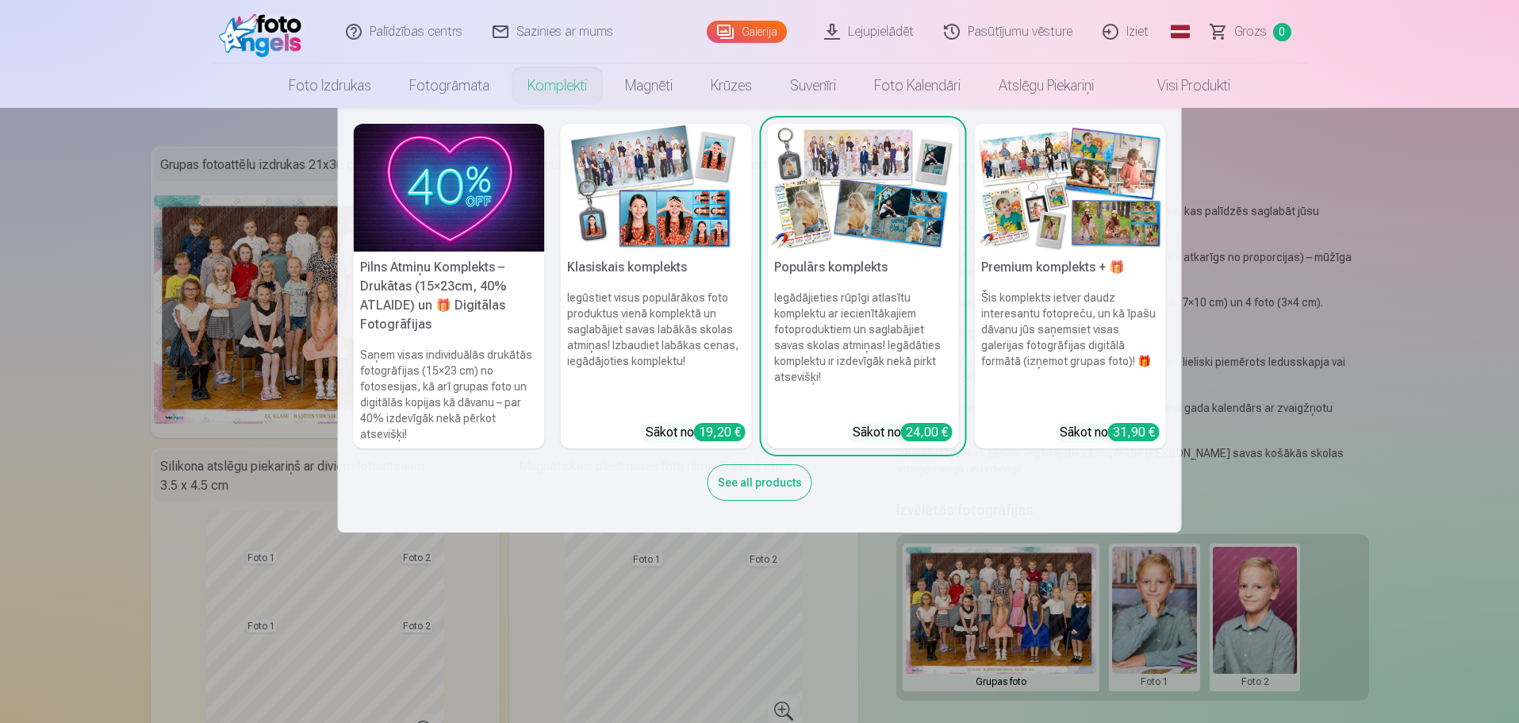
click at [1066, 222] on img at bounding box center [1070, 188] width 191 height 128
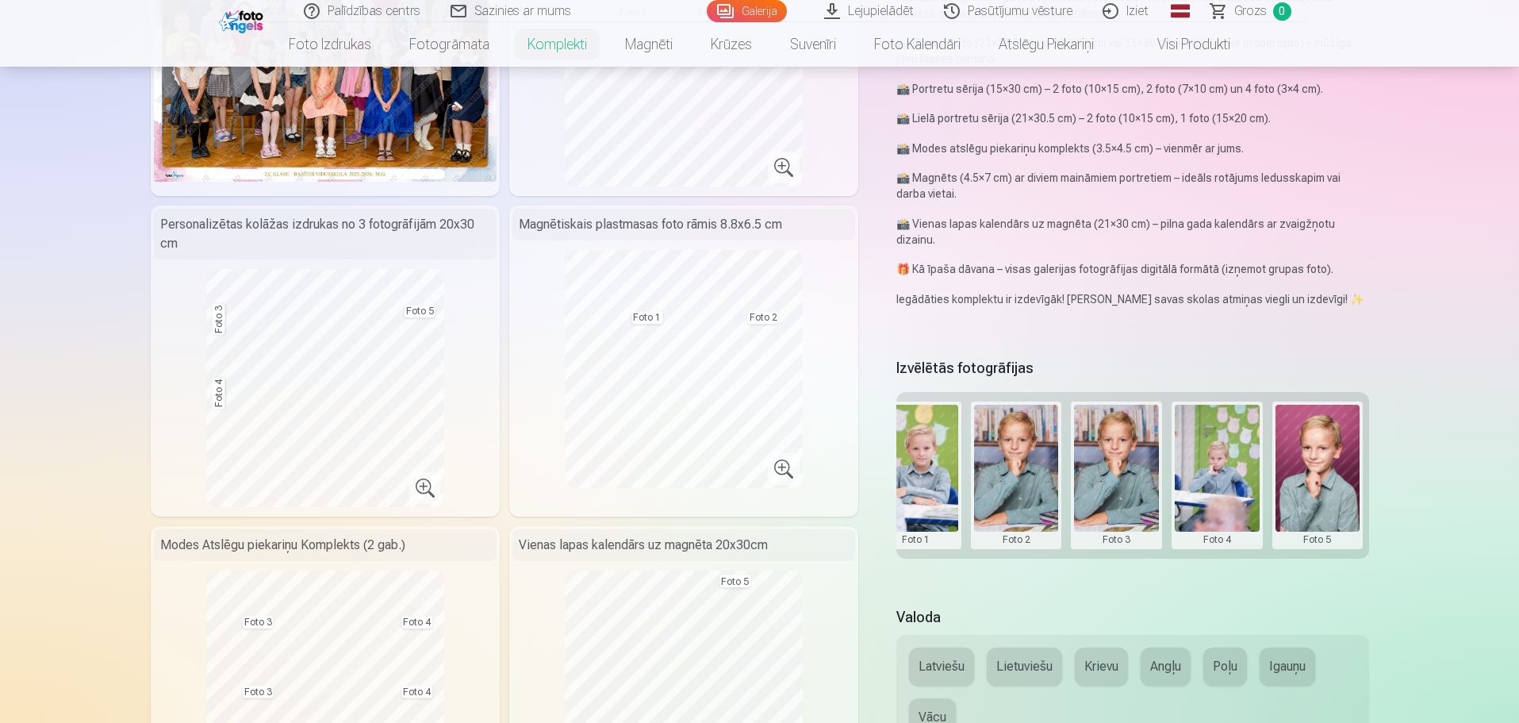
scroll to position [159, 0]
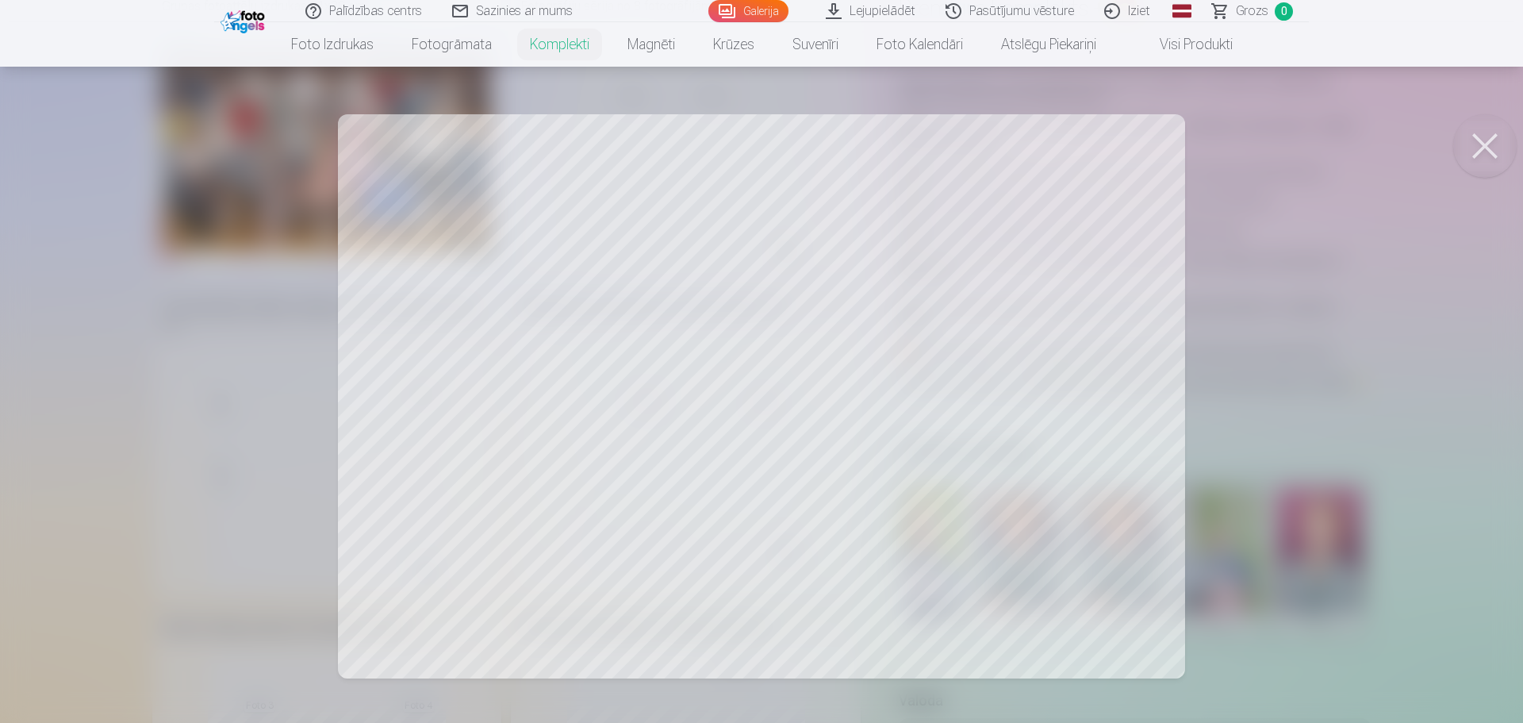
click at [1424, 459] on div at bounding box center [761, 361] width 1523 height 723
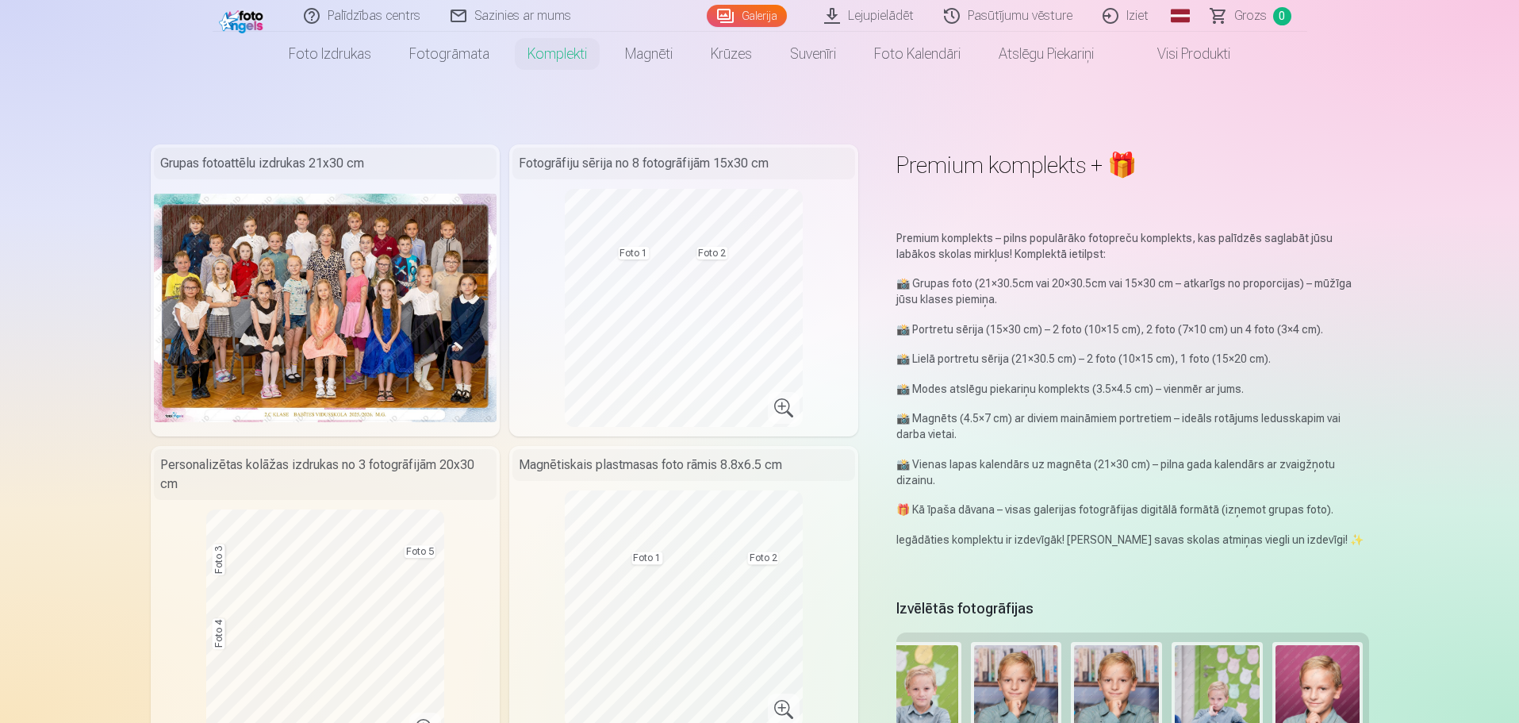
scroll to position [0, 0]
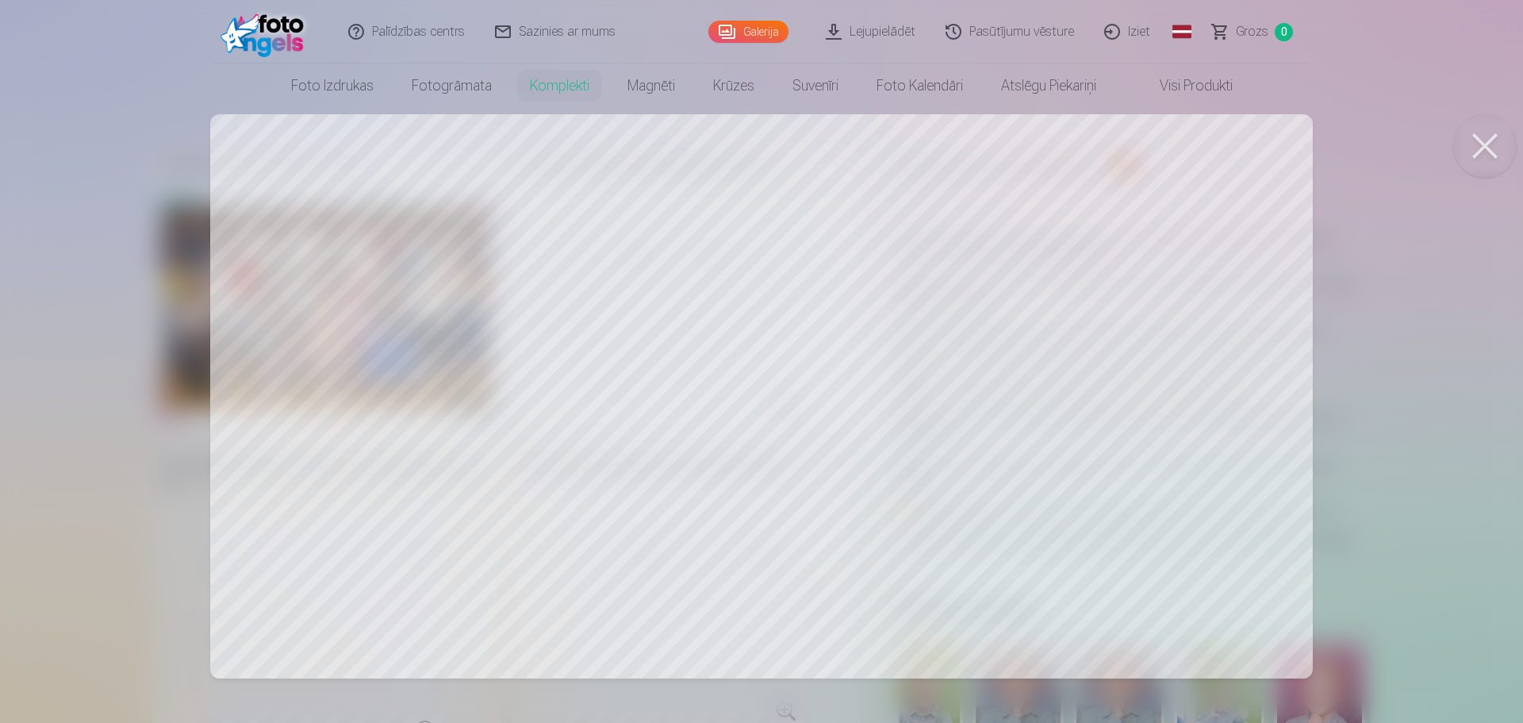
click at [1487, 360] on div at bounding box center [761, 361] width 1523 height 723
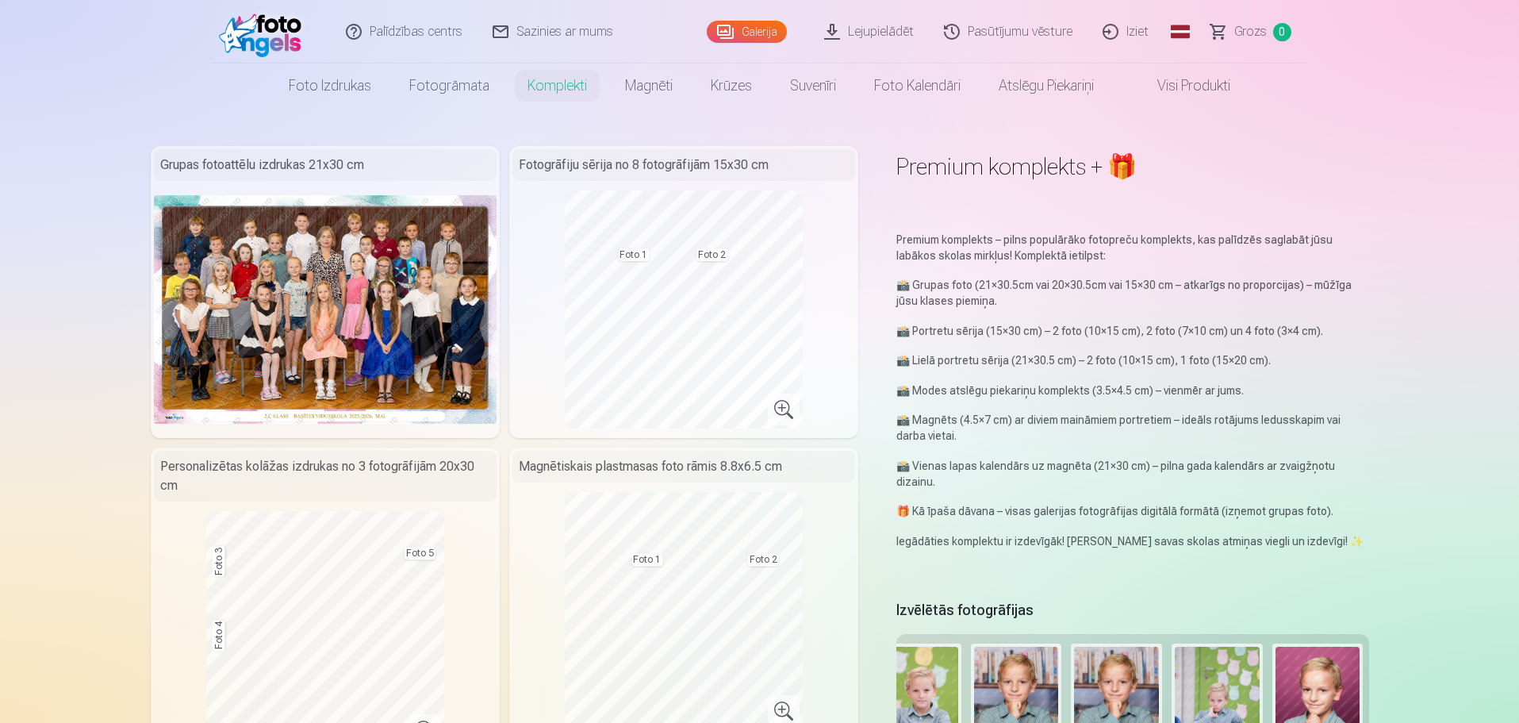
click at [316, 290] on img at bounding box center [325, 309] width 343 height 228
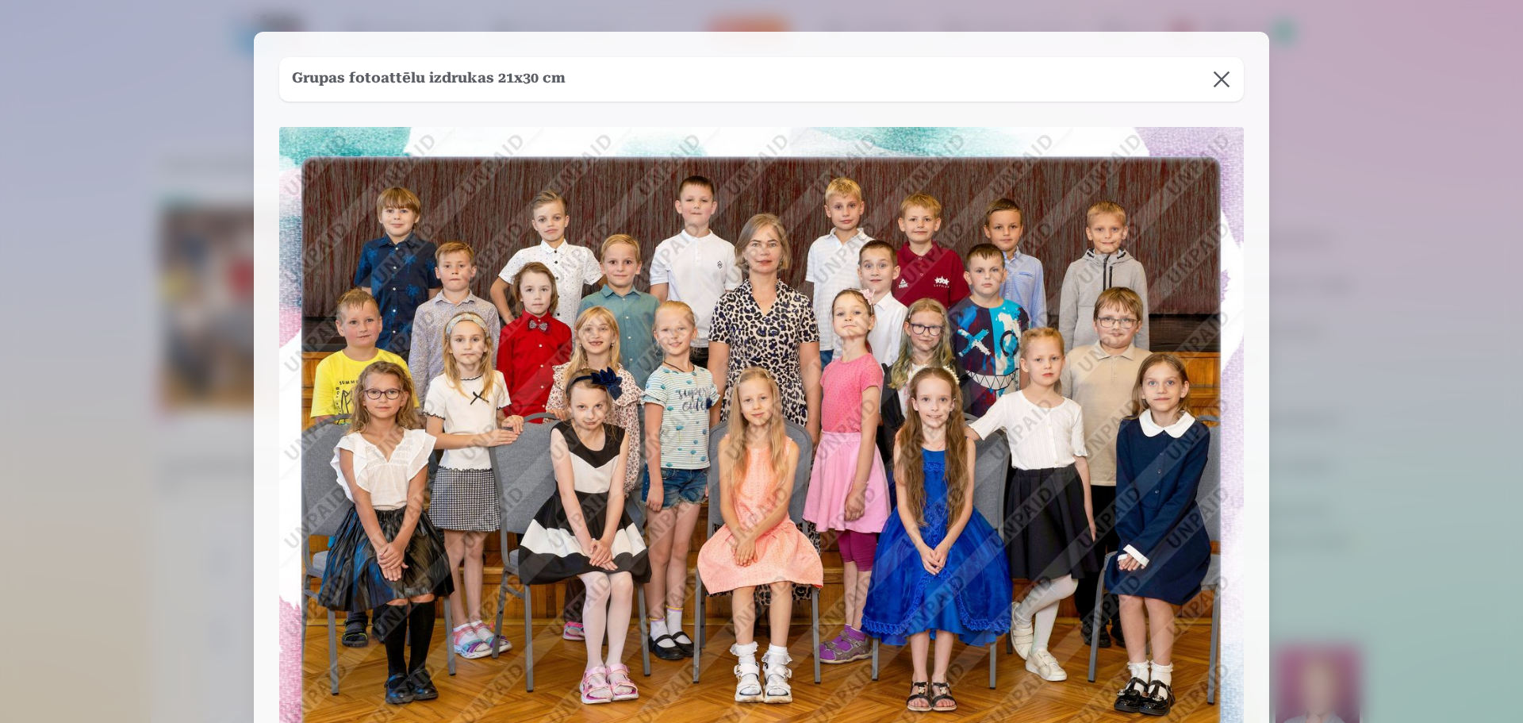
click at [1364, 463] on div at bounding box center [761, 361] width 1523 height 723
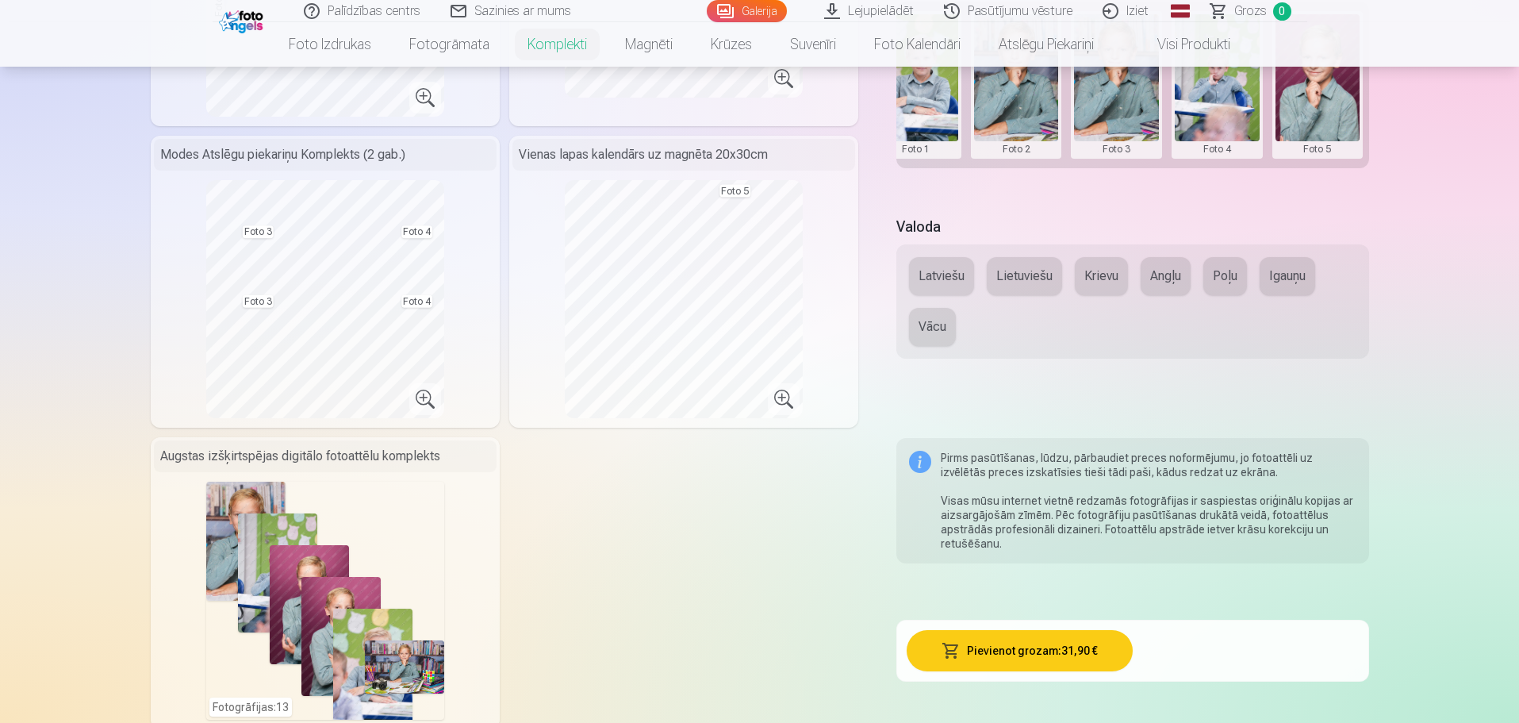
scroll to position [555, 0]
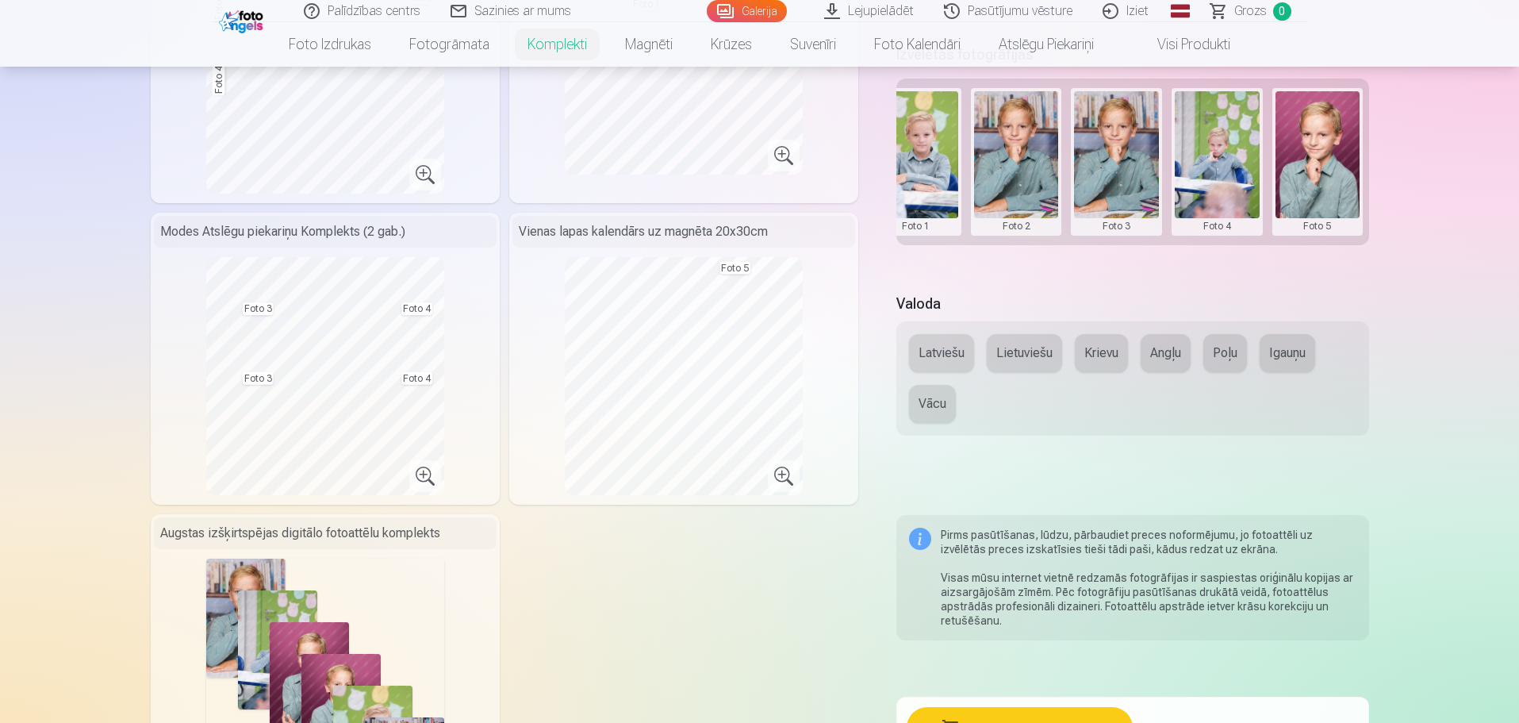
click at [1104, 357] on button "Krievu" at bounding box center [1101, 353] width 53 height 38
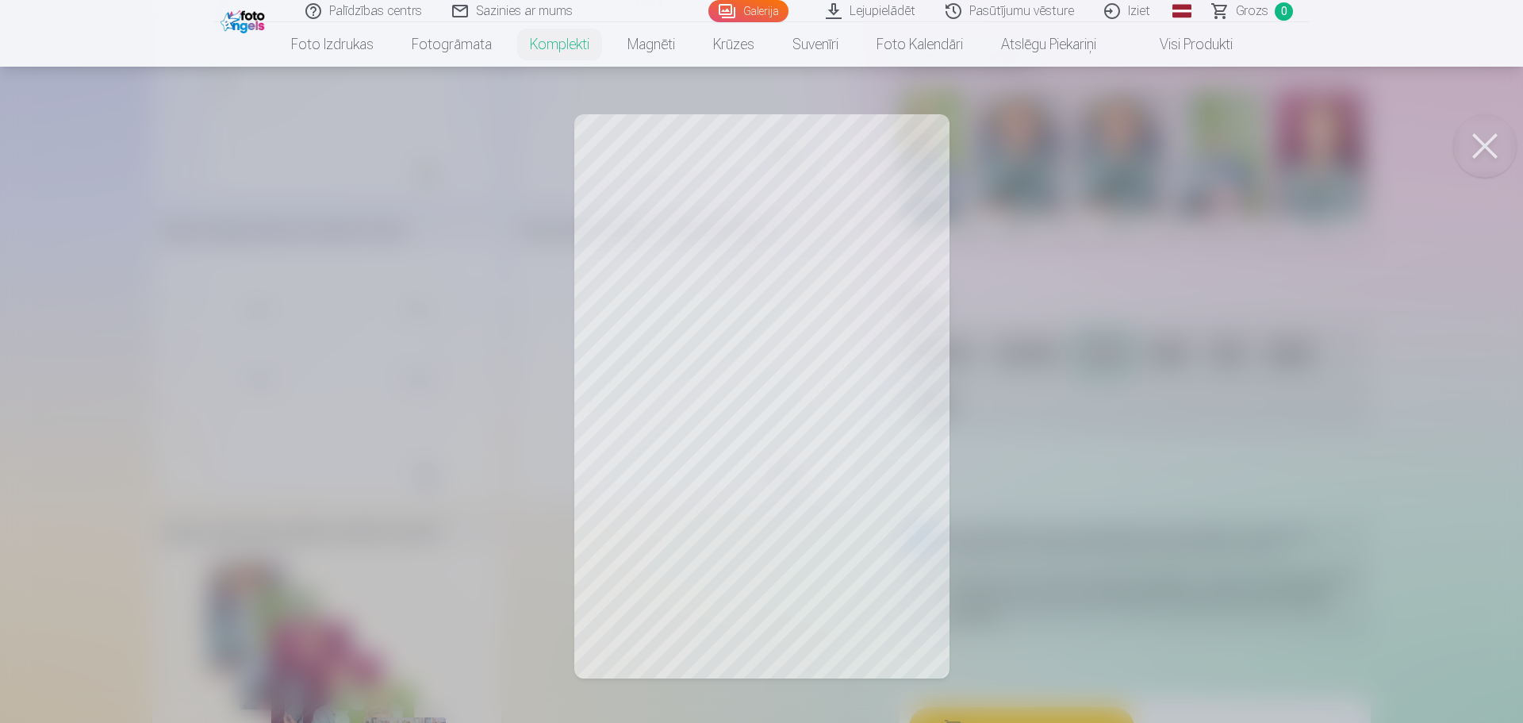
click at [1492, 142] on button at bounding box center [1485, 145] width 63 height 63
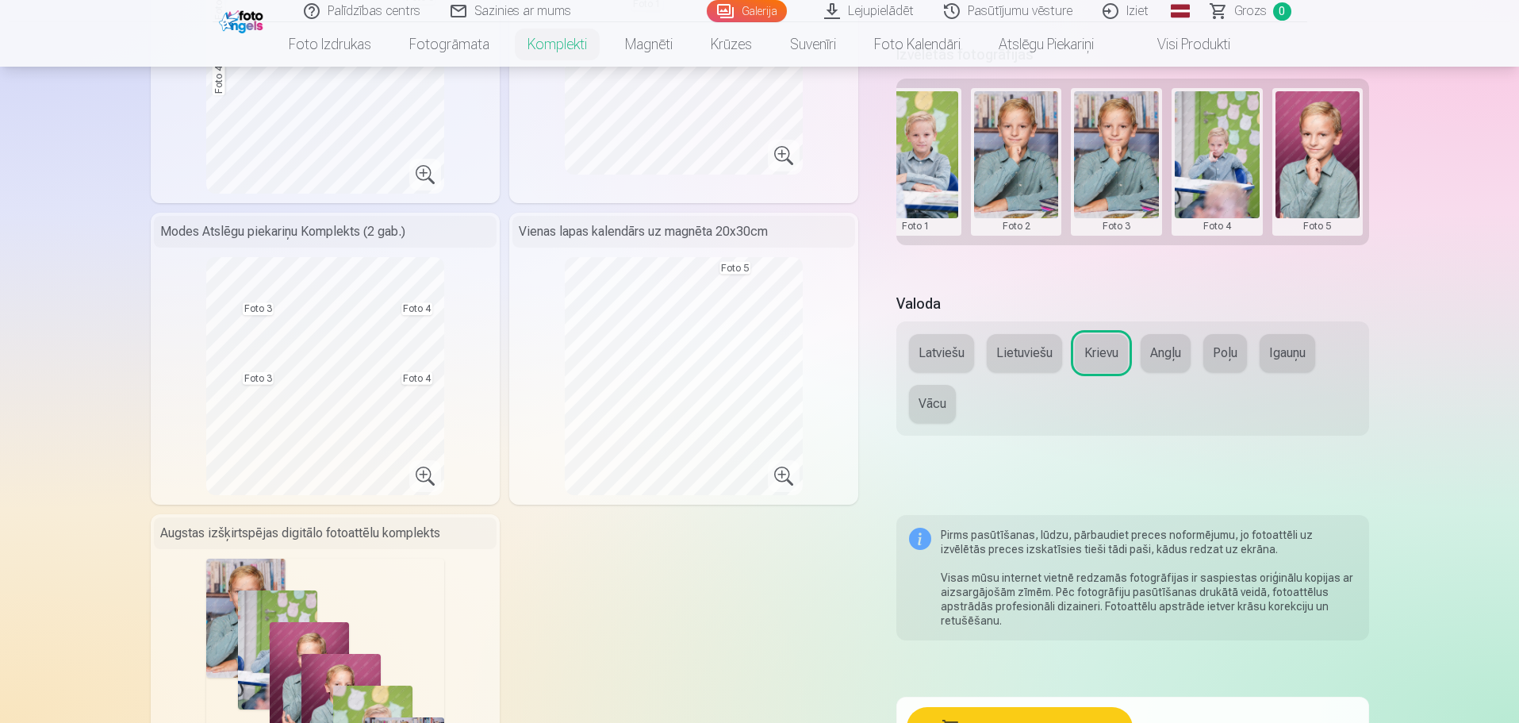
click at [1325, 152] on button at bounding box center [1318, 161] width 85 height 141
click at [1325, 163] on button "Nomainiet foto" at bounding box center [1317, 161] width 129 height 44
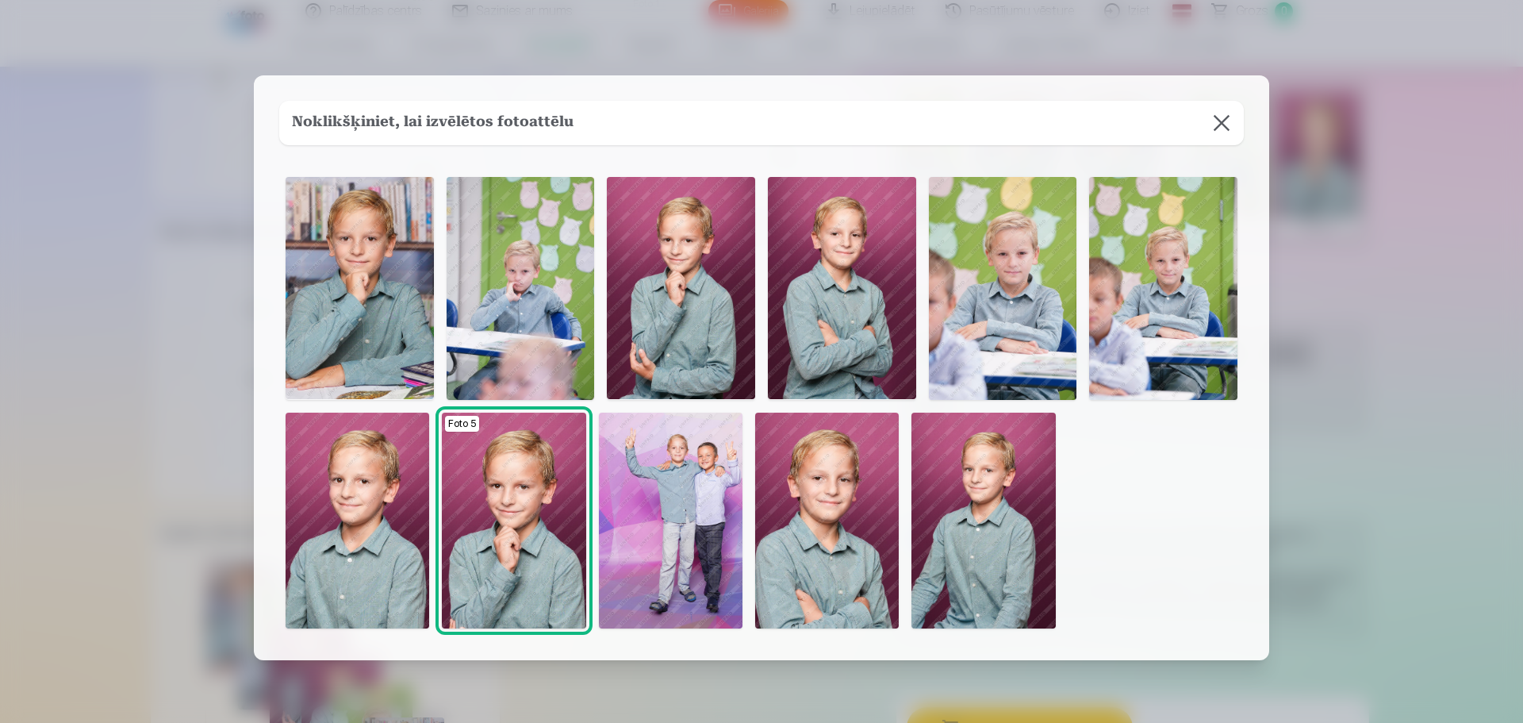
click at [394, 544] on img at bounding box center [358, 521] width 144 height 216
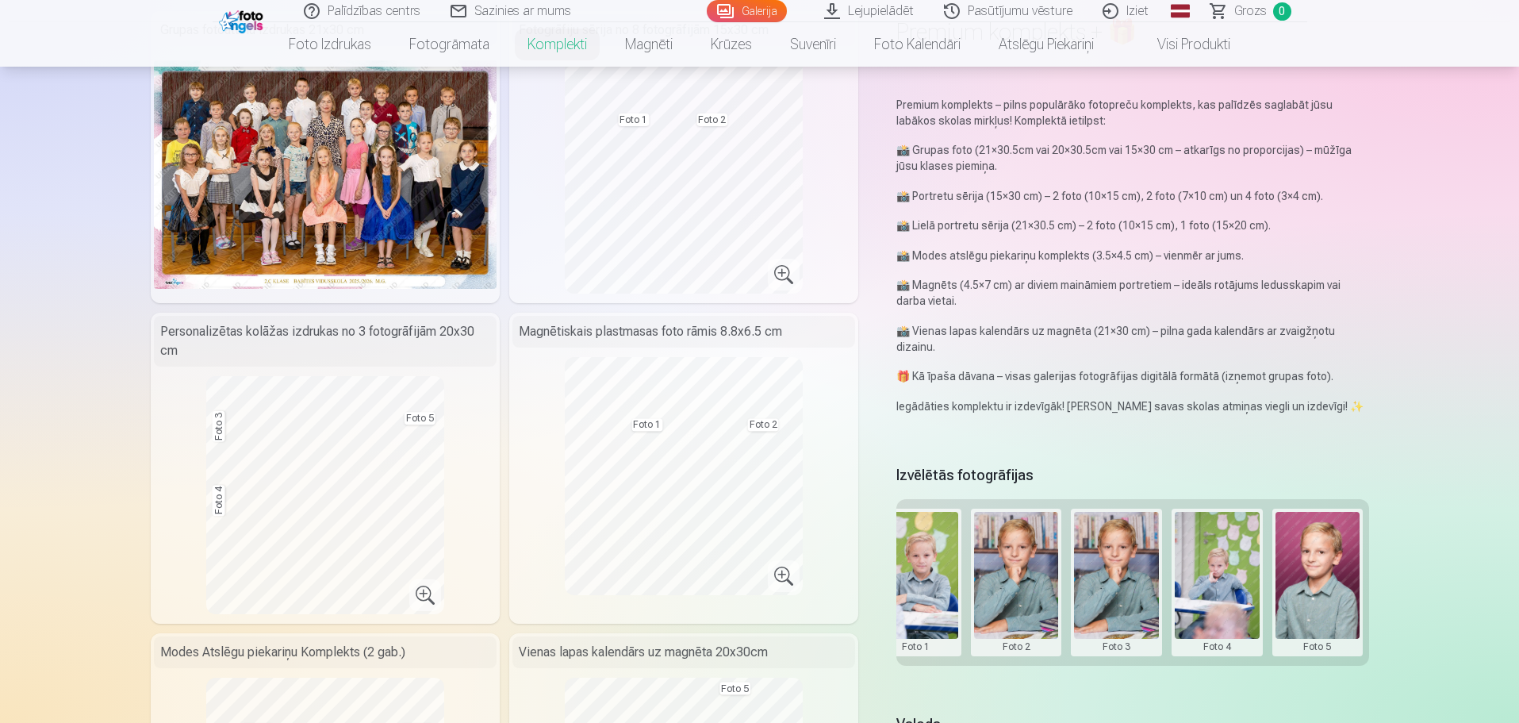
scroll to position [159, 0]
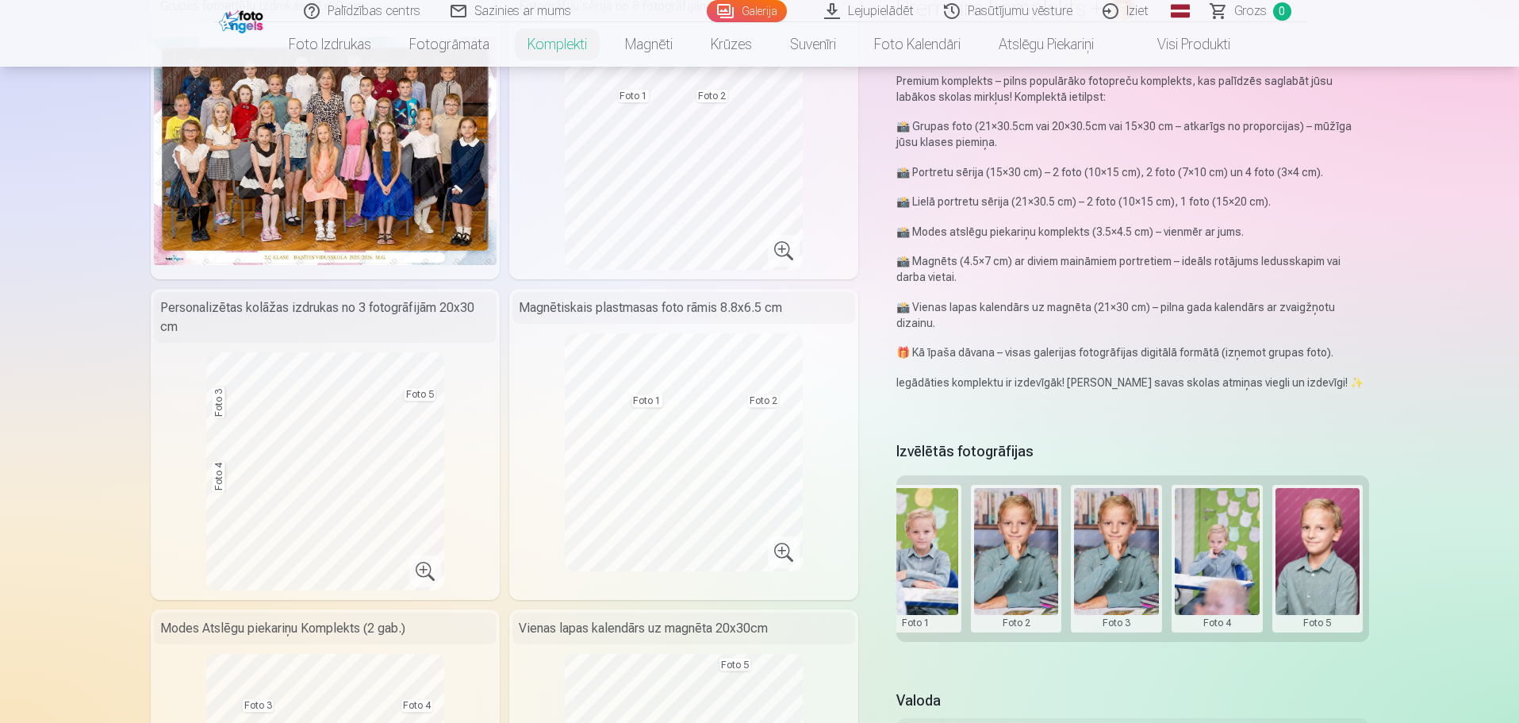
click at [922, 565] on button at bounding box center [916, 558] width 85 height 141
click at [923, 562] on button "Nomainiet foto" at bounding box center [915, 558] width 129 height 44
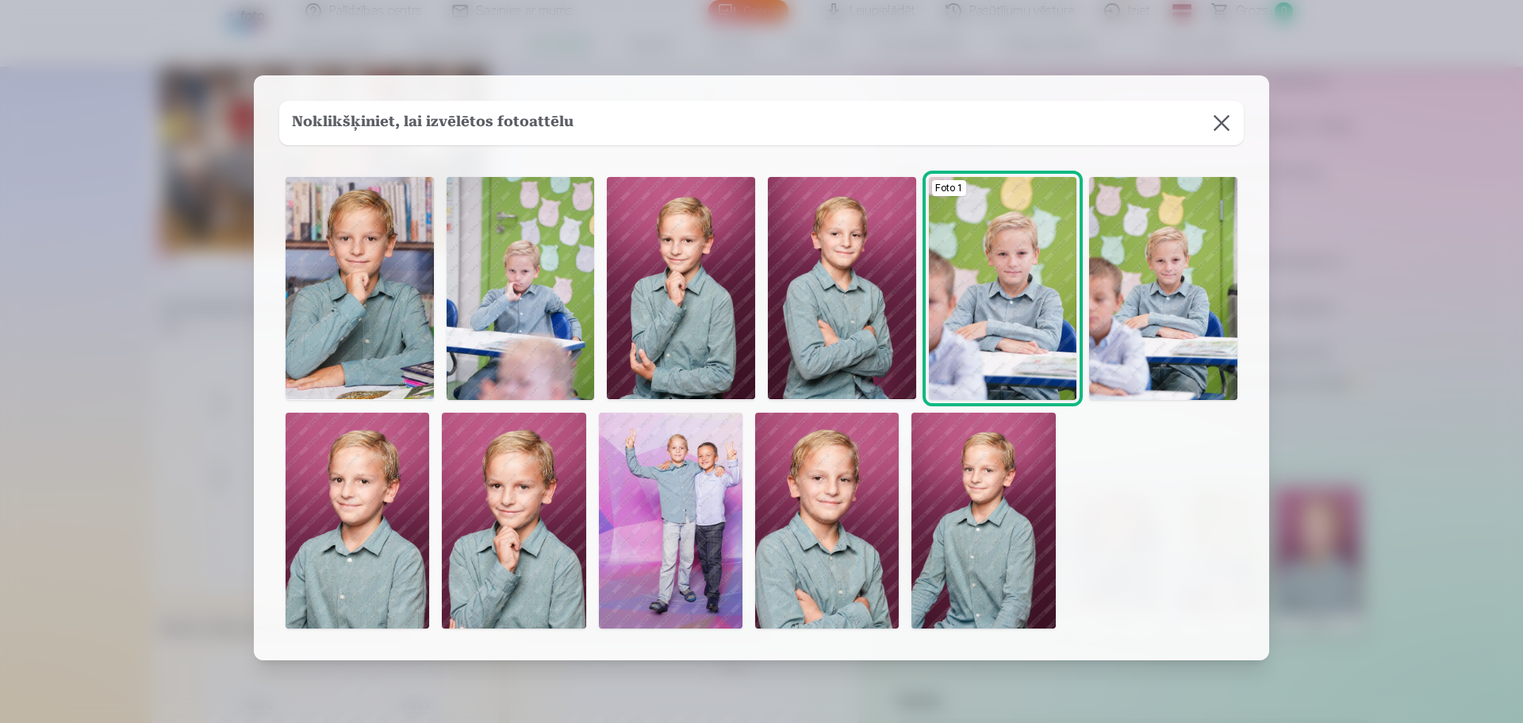
click at [1012, 549] on img at bounding box center [984, 521] width 144 height 216
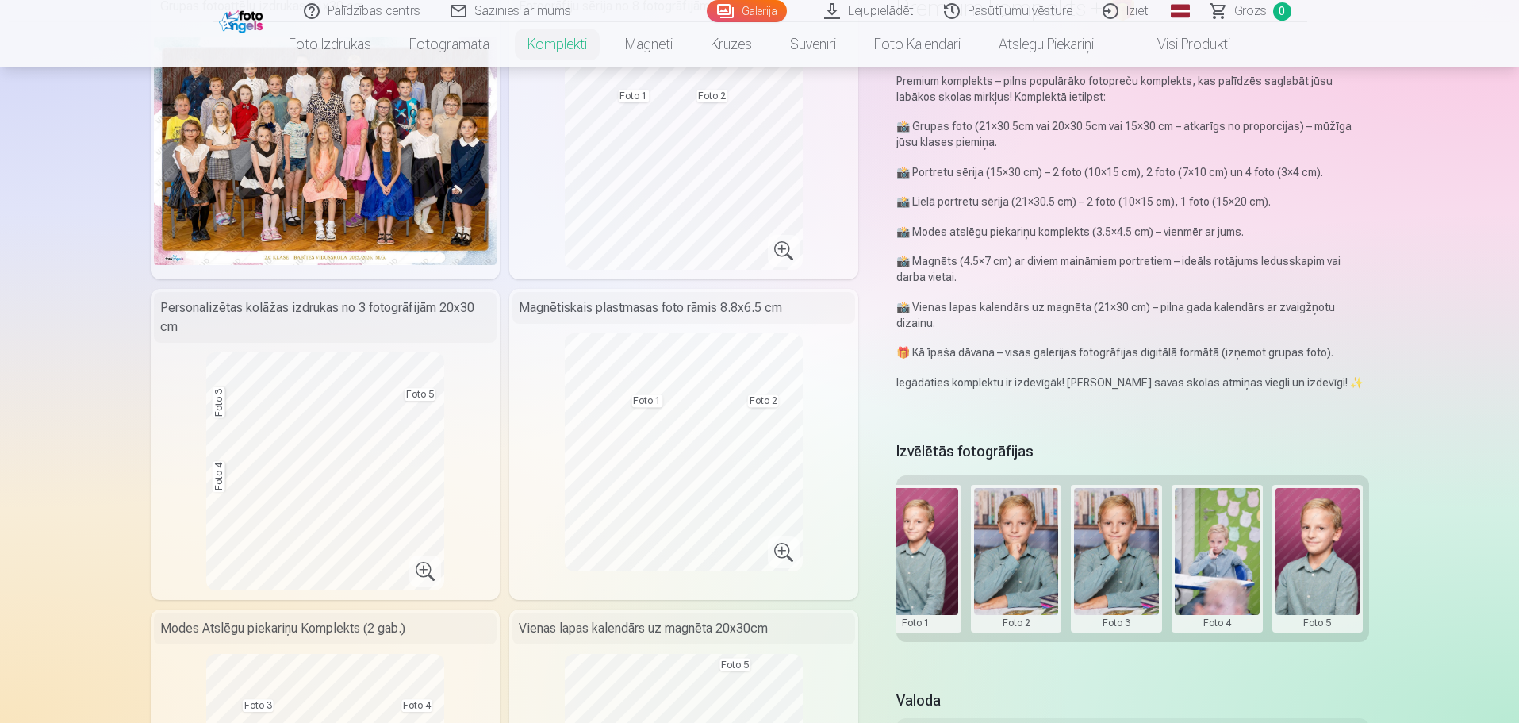
click at [997, 565] on button at bounding box center [1016, 558] width 85 height 141
click at [1013, 564] on button "Nomainiet foto" at bounding box center [1015, 558] width 129 height 44
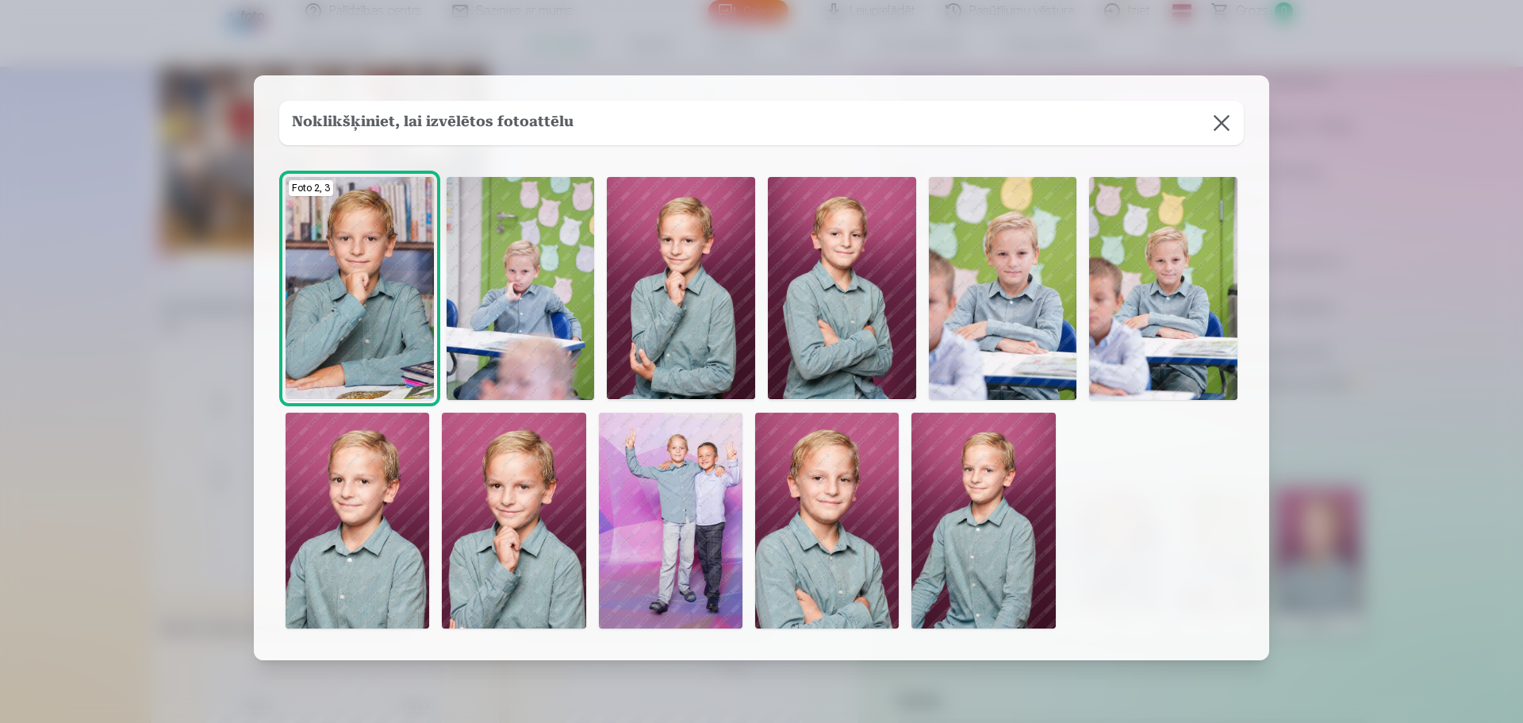
click at [389, 322] on img at bounding box center [360, 288] width 148 height 222
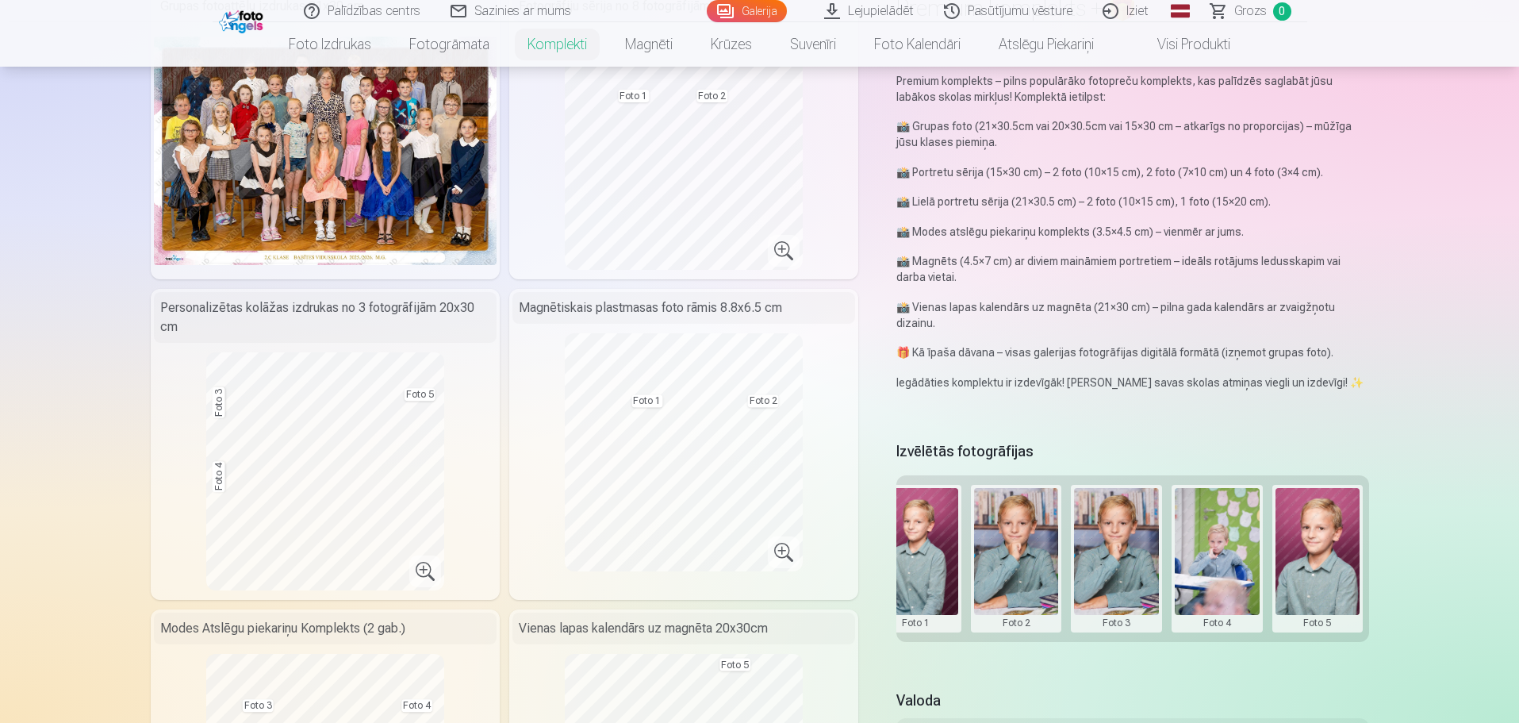
click at [1133, 551] on button at bounding box center [1116, 558] width 85 height 141
click at [1131, 557] on button "Nomainiet foto" at bounding box center [1116, 558] width 129 height 44
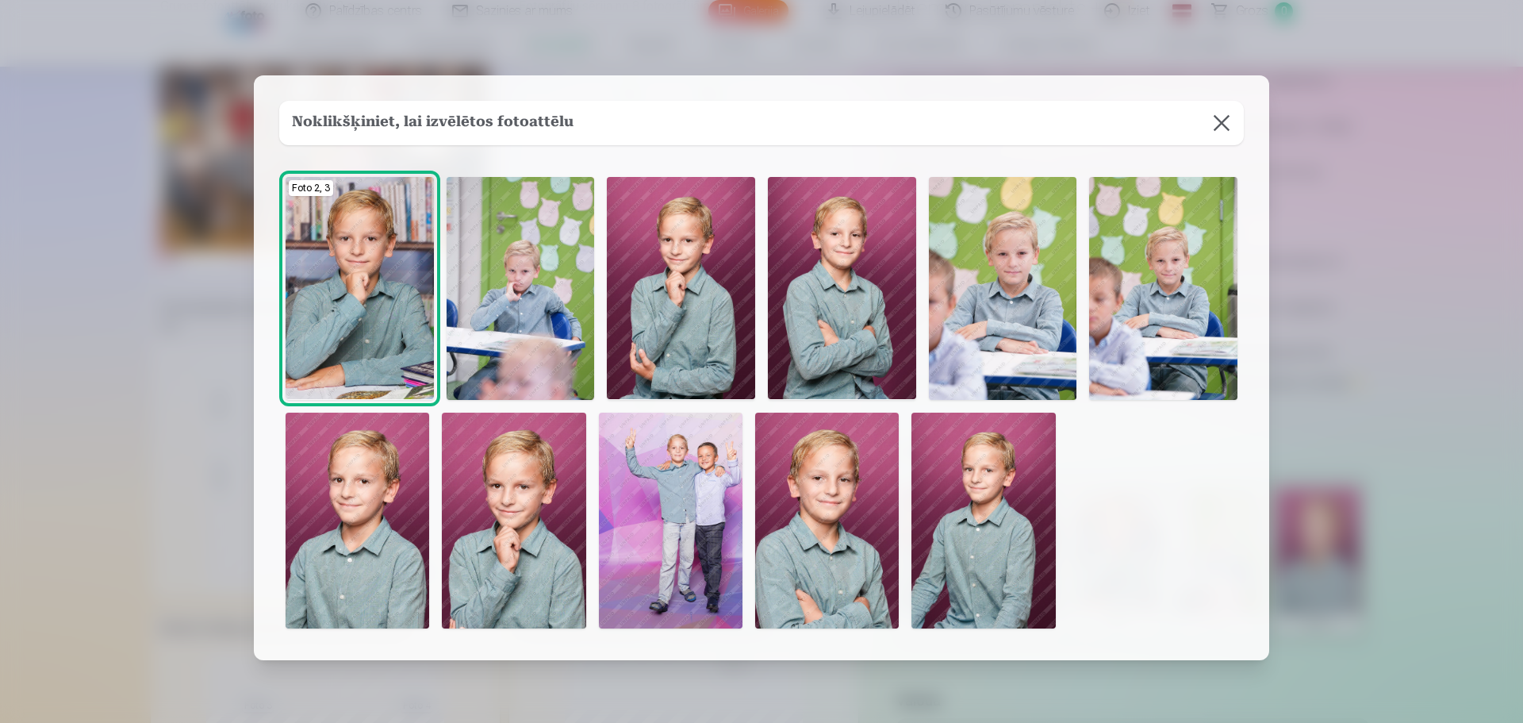
click at [659, 293] on img at bounding box center [681, 288] width 148 height 222
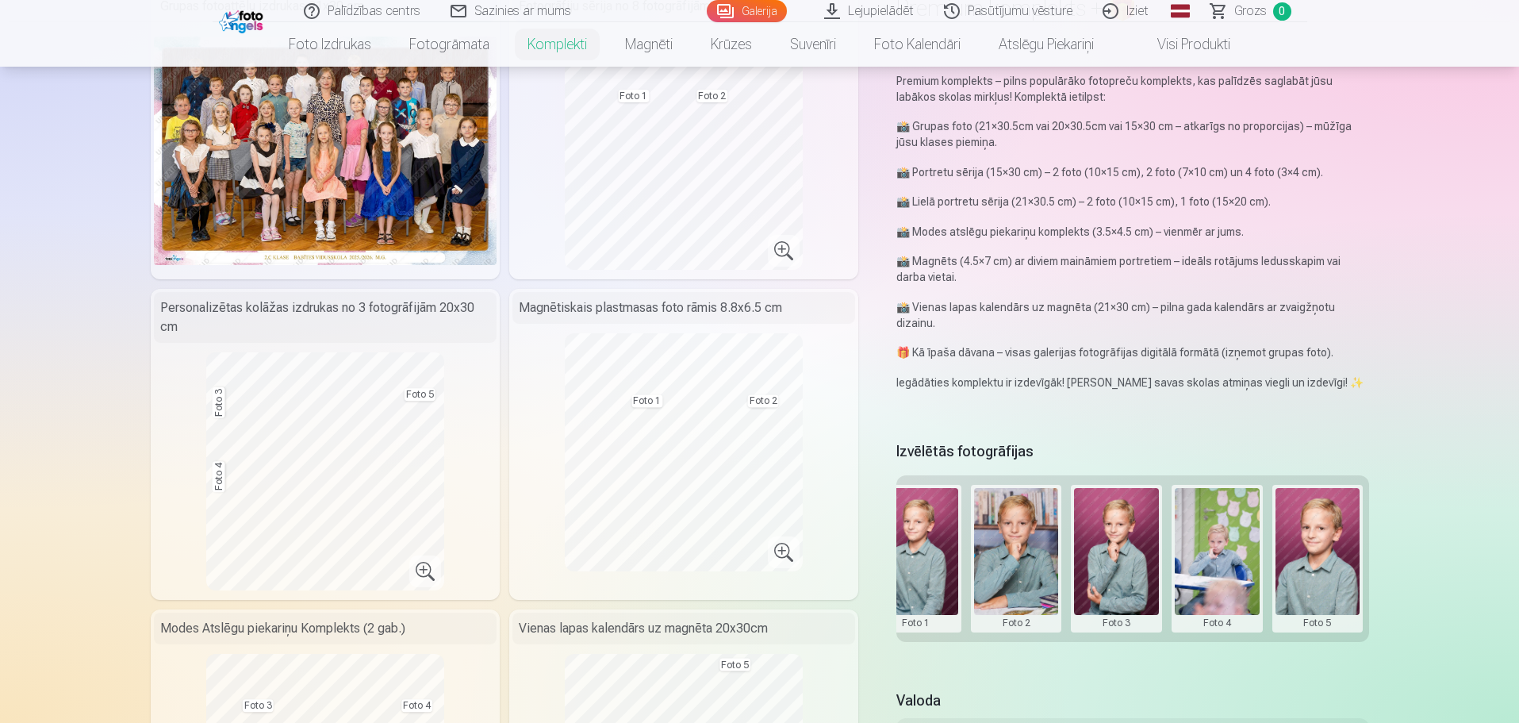
click at [1143, 555] on button at bounding box center [1116, 558] width 85 height 141
click at [1136, 556] on button "Nomainiet foto" at bounding box center [1116, 558] width 129 height 44
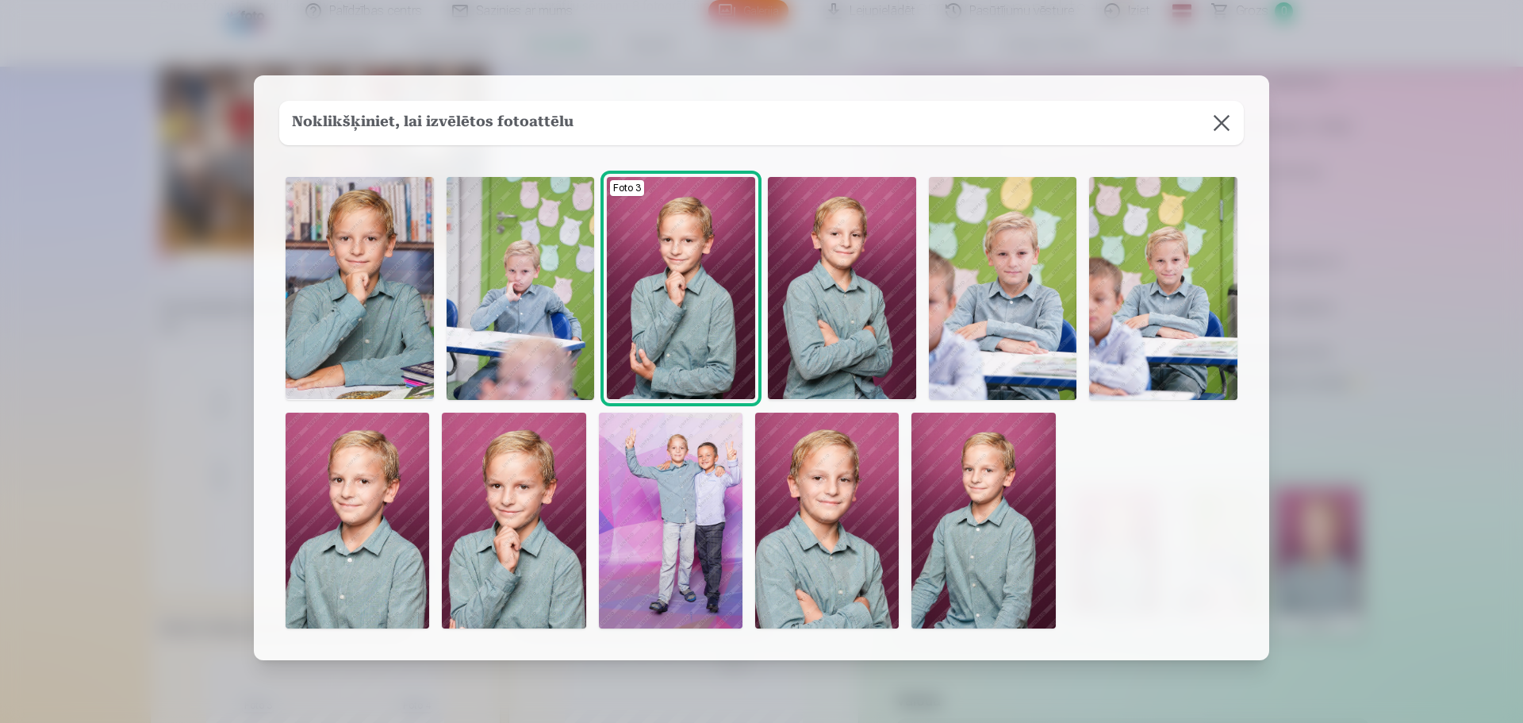
click at [1178, 358] on img at bounding box center [1163, 288] width 148 height 222
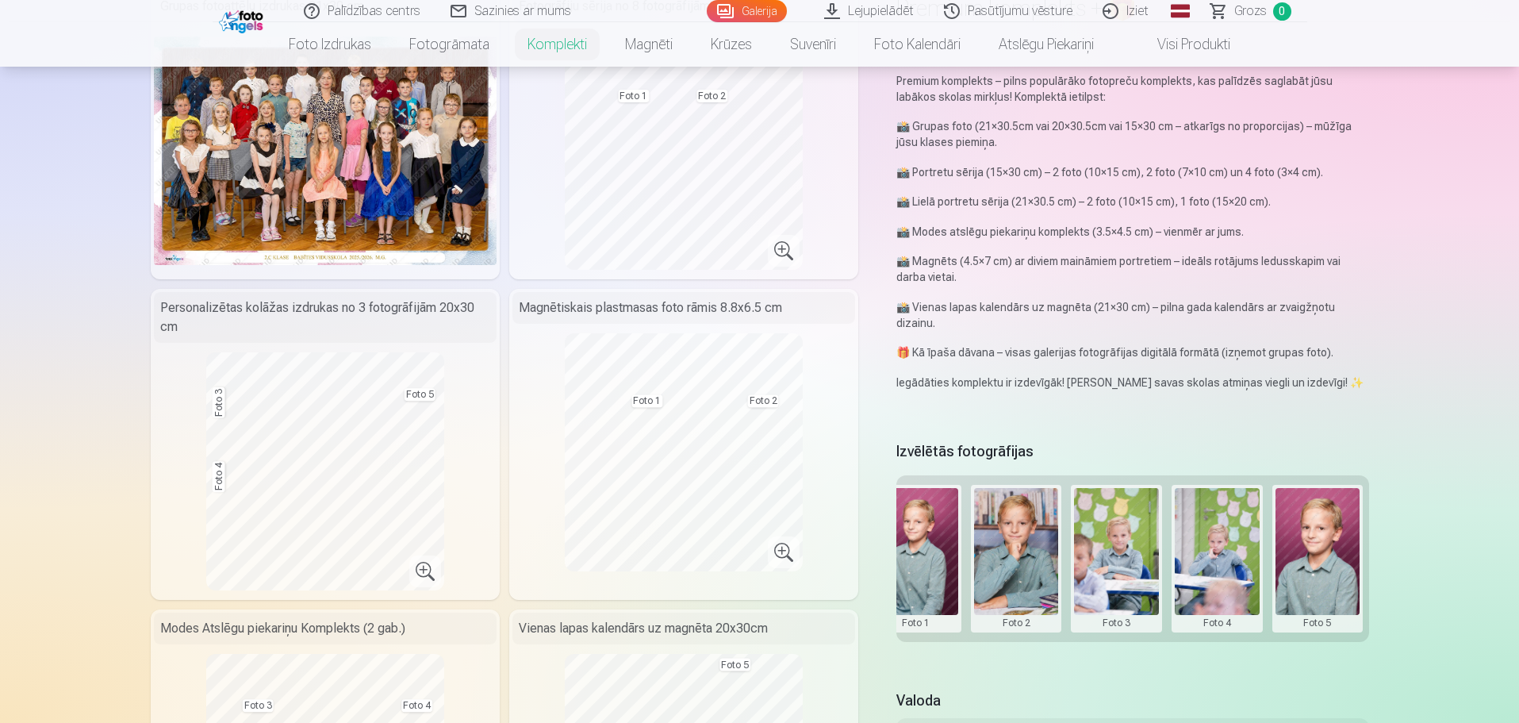
click at [1227, 550] on button at bounding box center [1217, 558] width 85 height 141
click at [1227, 558] on button "Nomainiet foto" at bounding box center [1216, 558] width 129 height 44
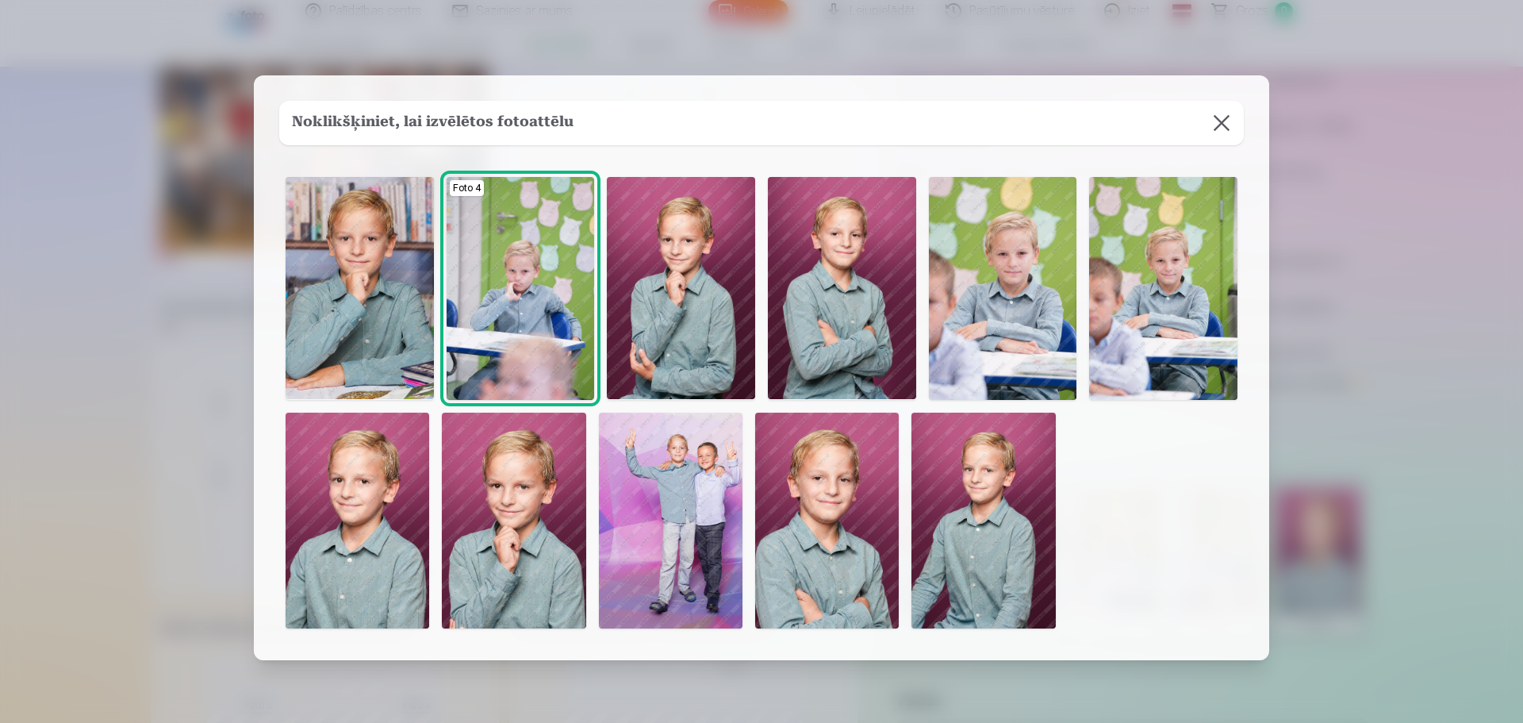
click at [672, 531] on img at bounding box center [671, 521] width 144 height 216
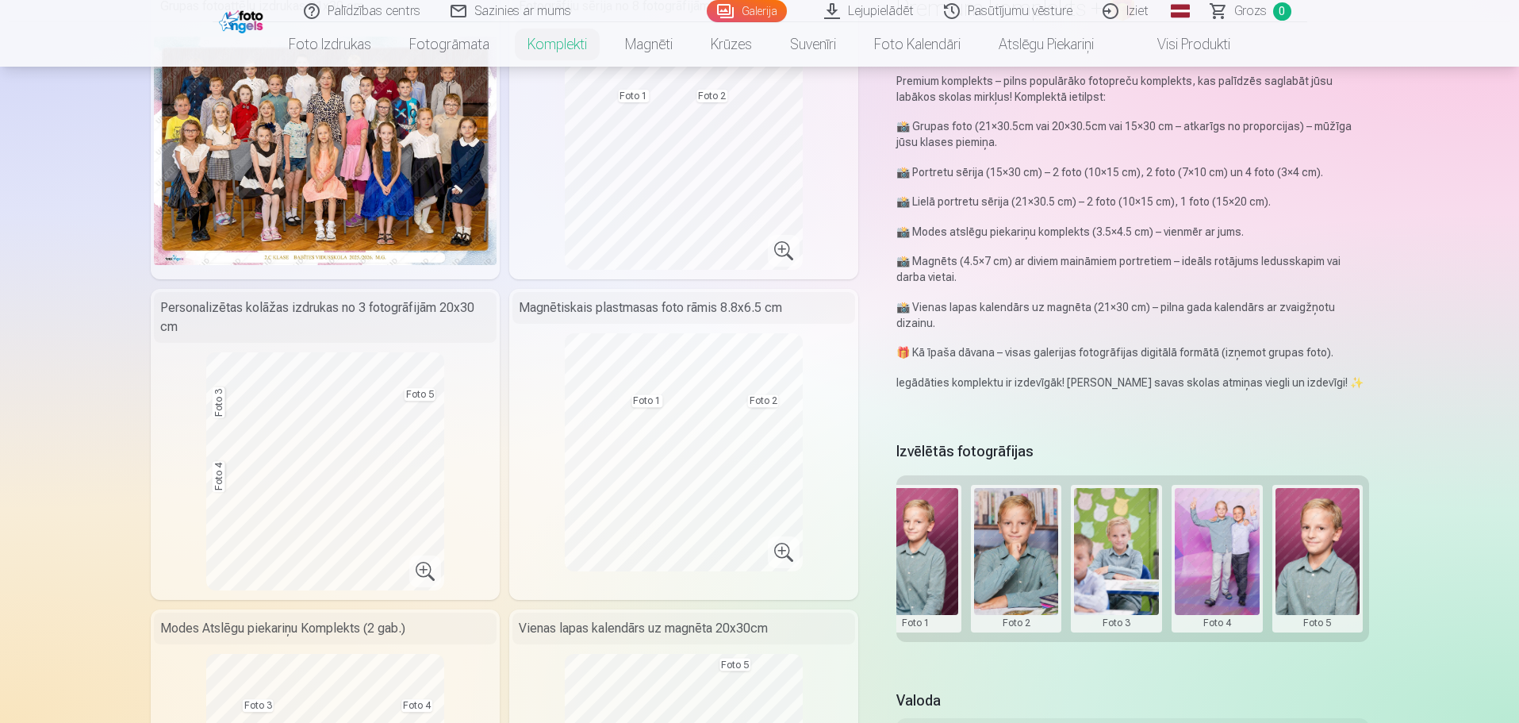
click at [1116, 571] on button at bounding box center [1116, 558] width 85 height 141
click at [1116, 563] on button "Nomainiet foto" at bounding box center [1116, 558] width 129 height 44
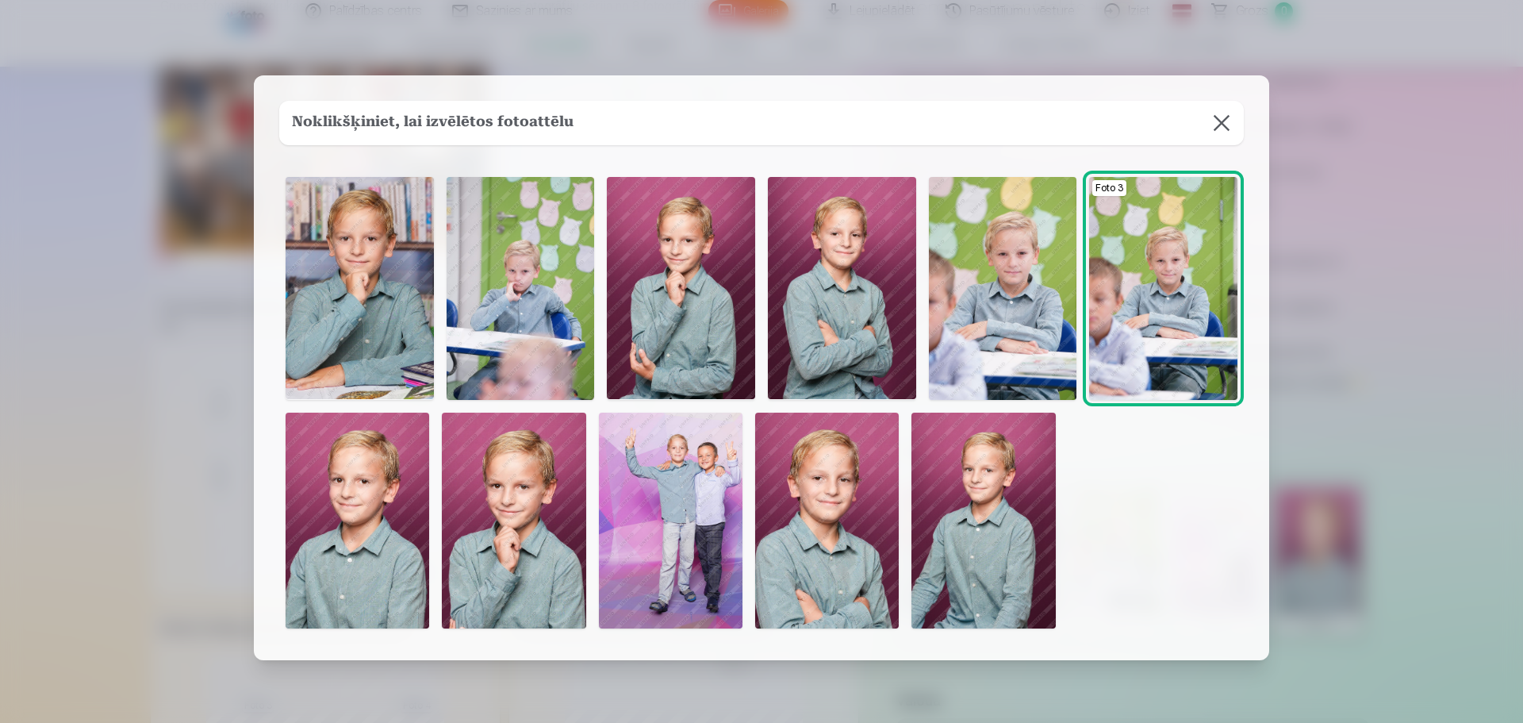
click at [1050, 336] on img at bounding box center [1003, 288] width 148 height 222
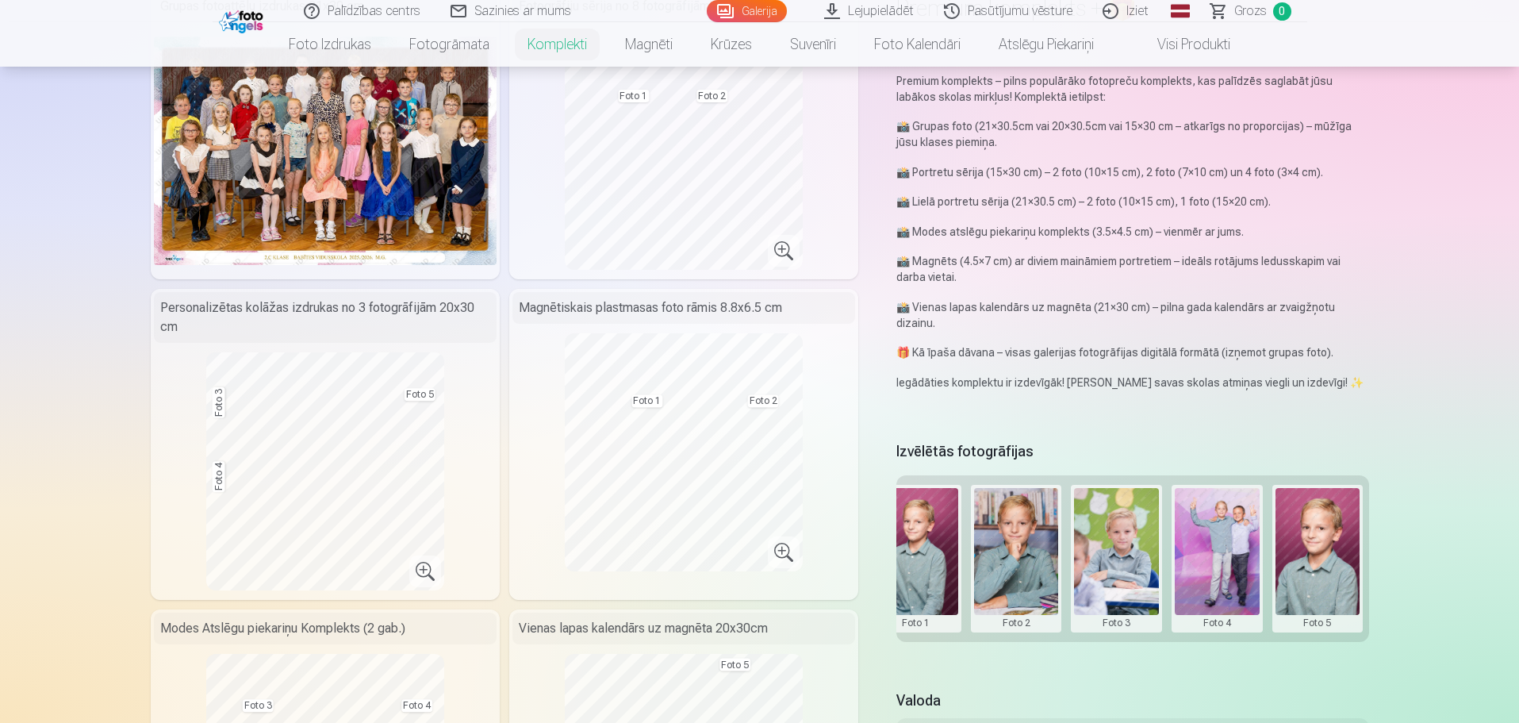
click at [927, 553] on button at bounding box center [916, 558] width 85 height 141
click at [927, 553] on button "Nomainiet foto" at bounding box center [915, 558] width 129 height 44
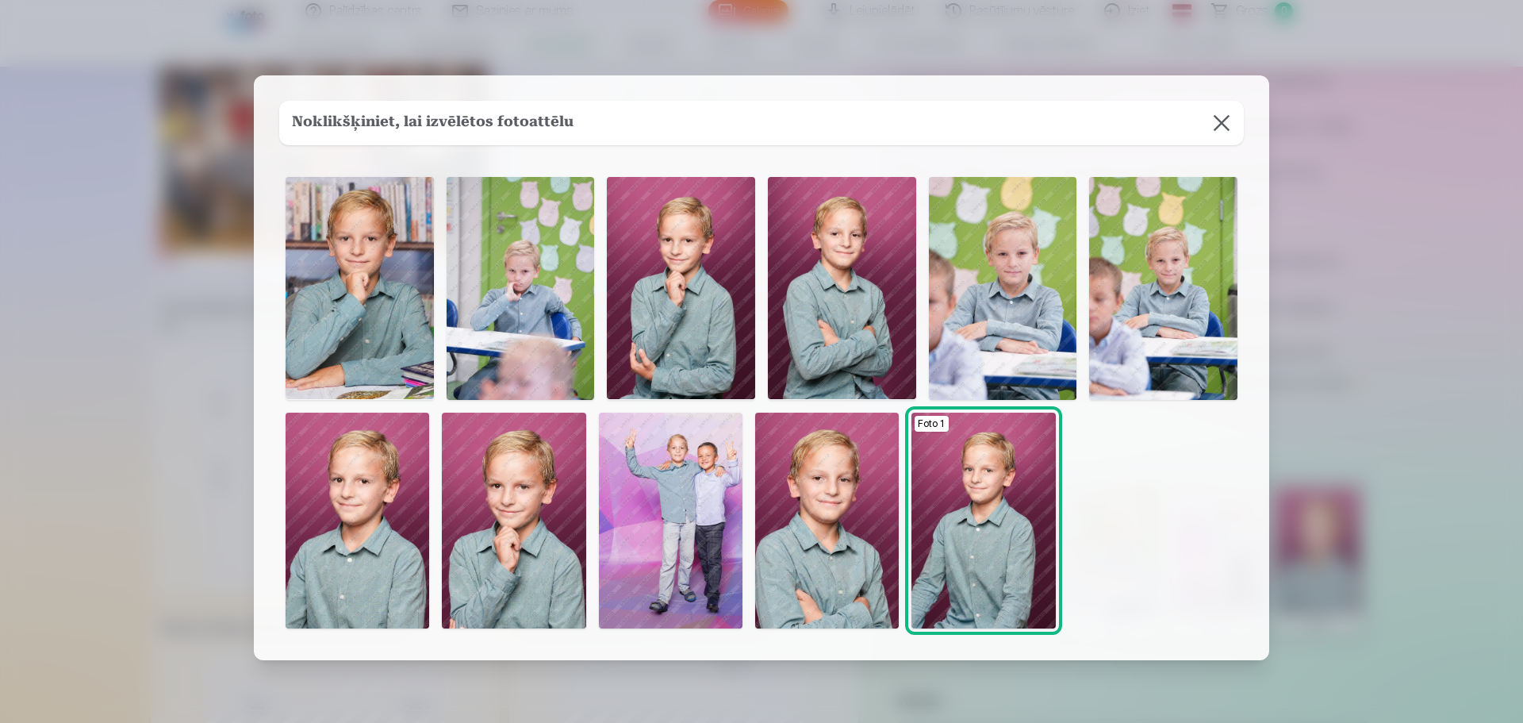
click at [1221, 125] on button at bounding box center [1222, 123] width 44 height 44
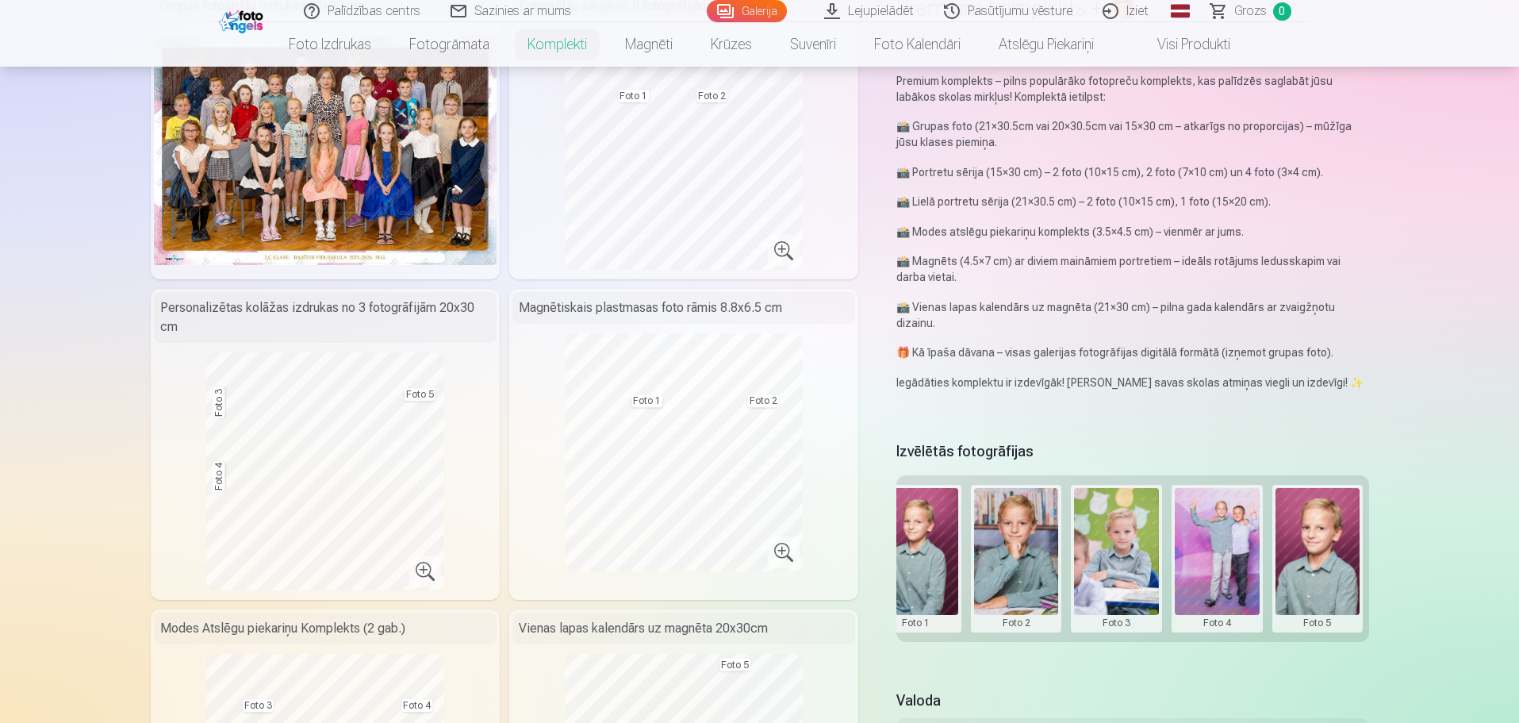
click at [923, 554] on button at bounding box center [916, 558] width 85 height 141
click at [923, 554] on button "Nomainiet foto" at bounding box center [915, 558] width 129 height 44
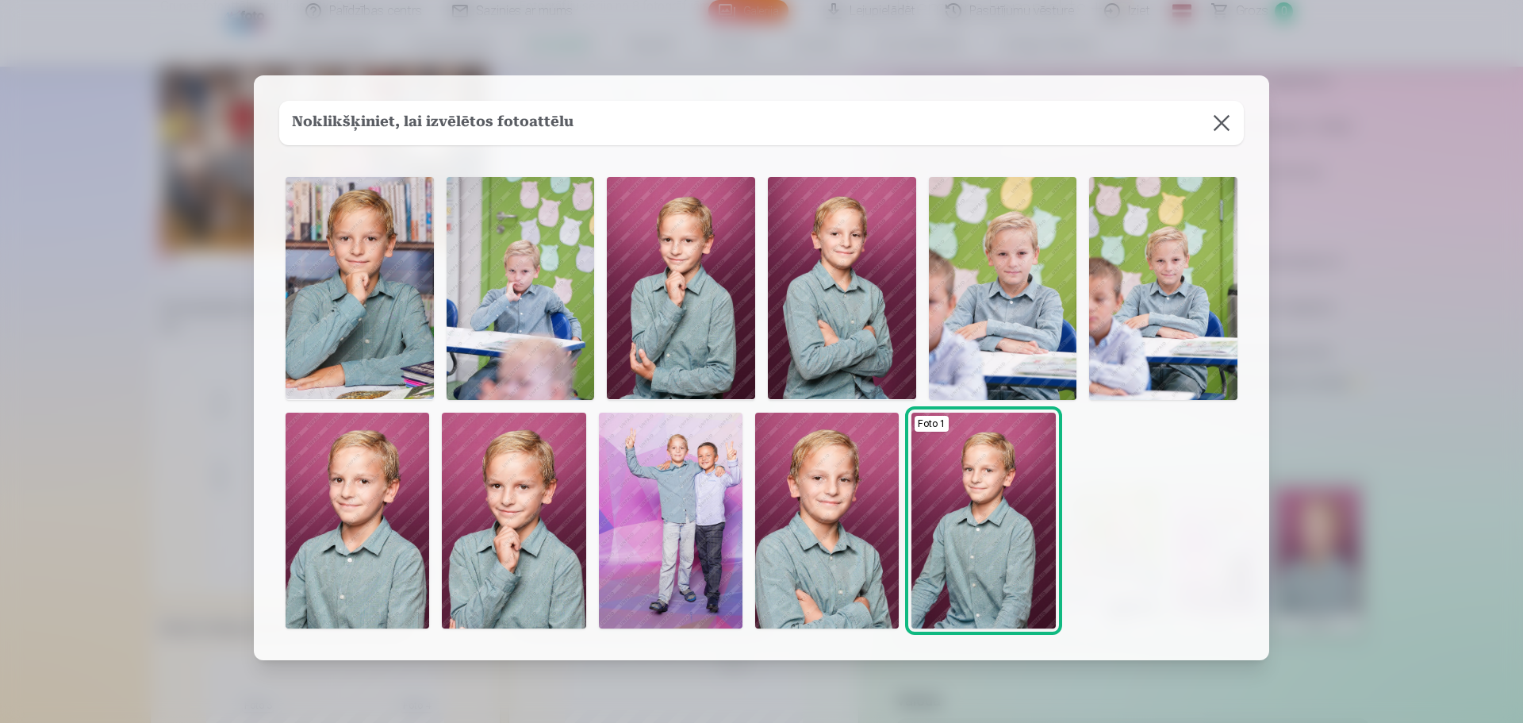
click at [1219, 121] on button at bounding box center [1222, 123] width 44 height 44
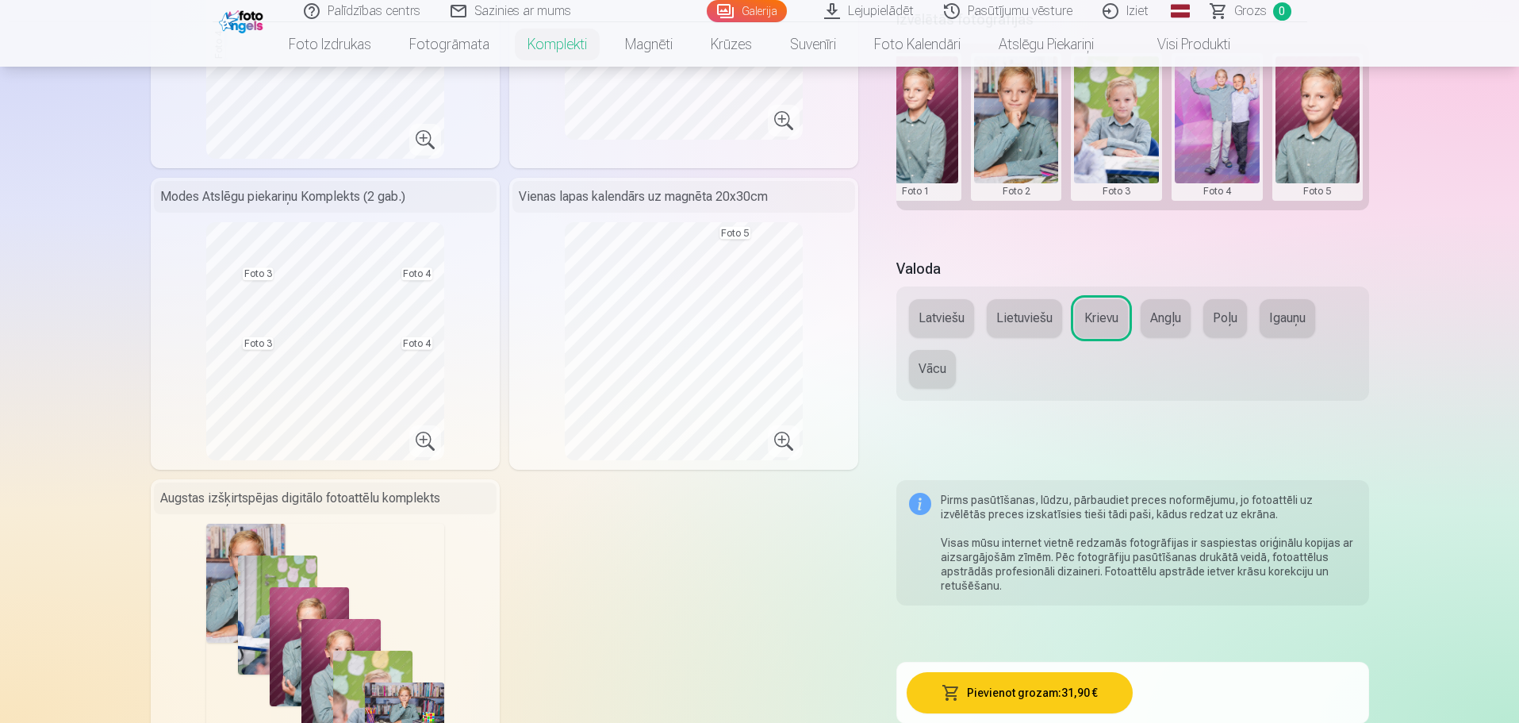
scroll to position [635, 0]
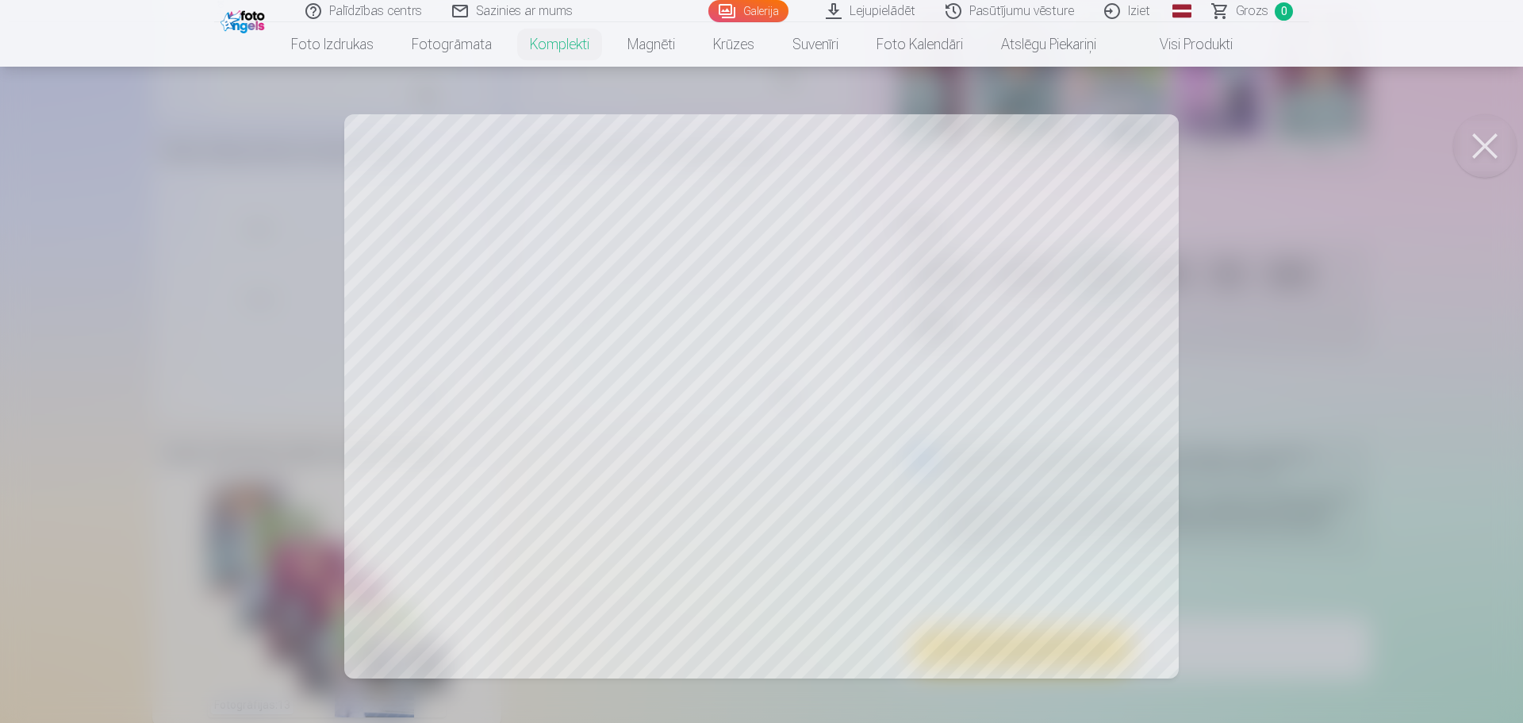
click at [1484, 146] on button at bounding box center [1485, 145] width 63 height 63
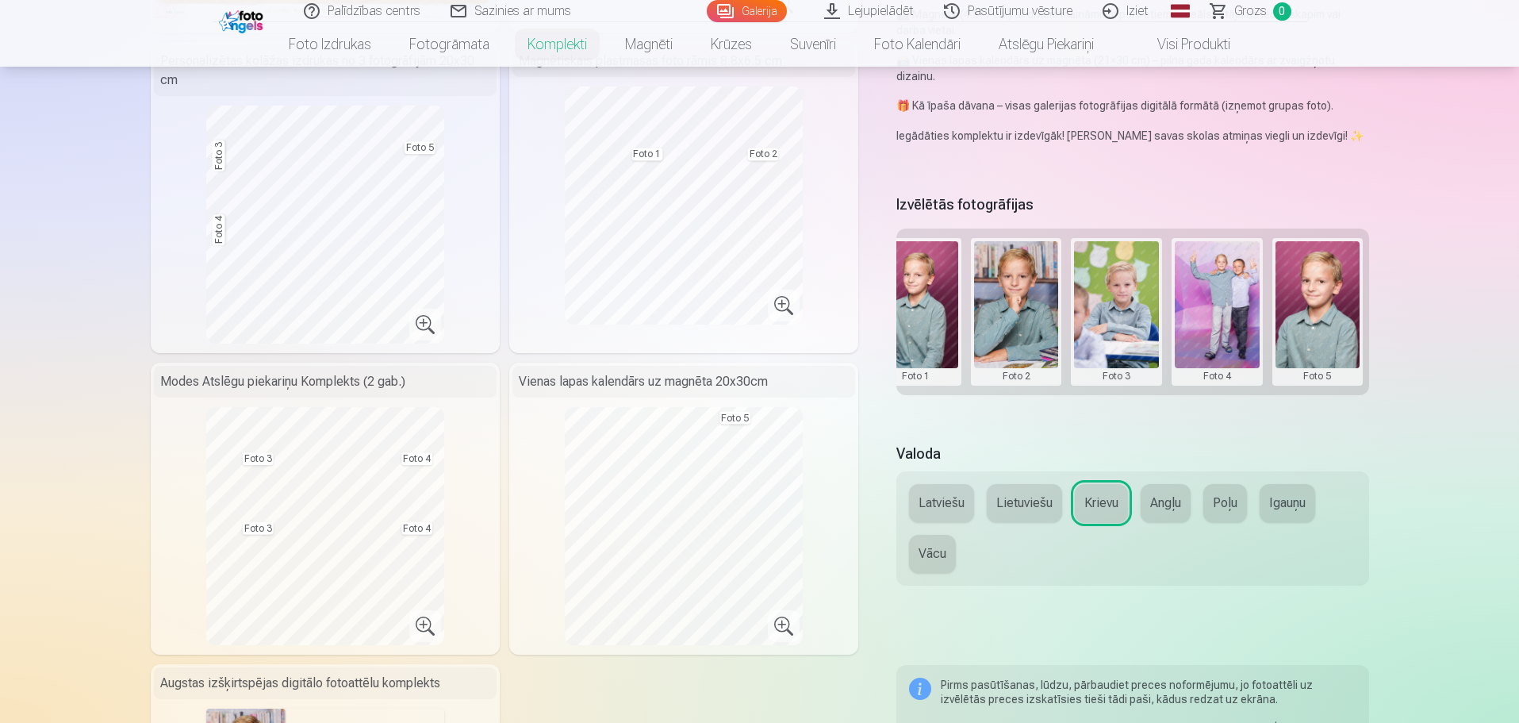
scroll to position [397, 0]
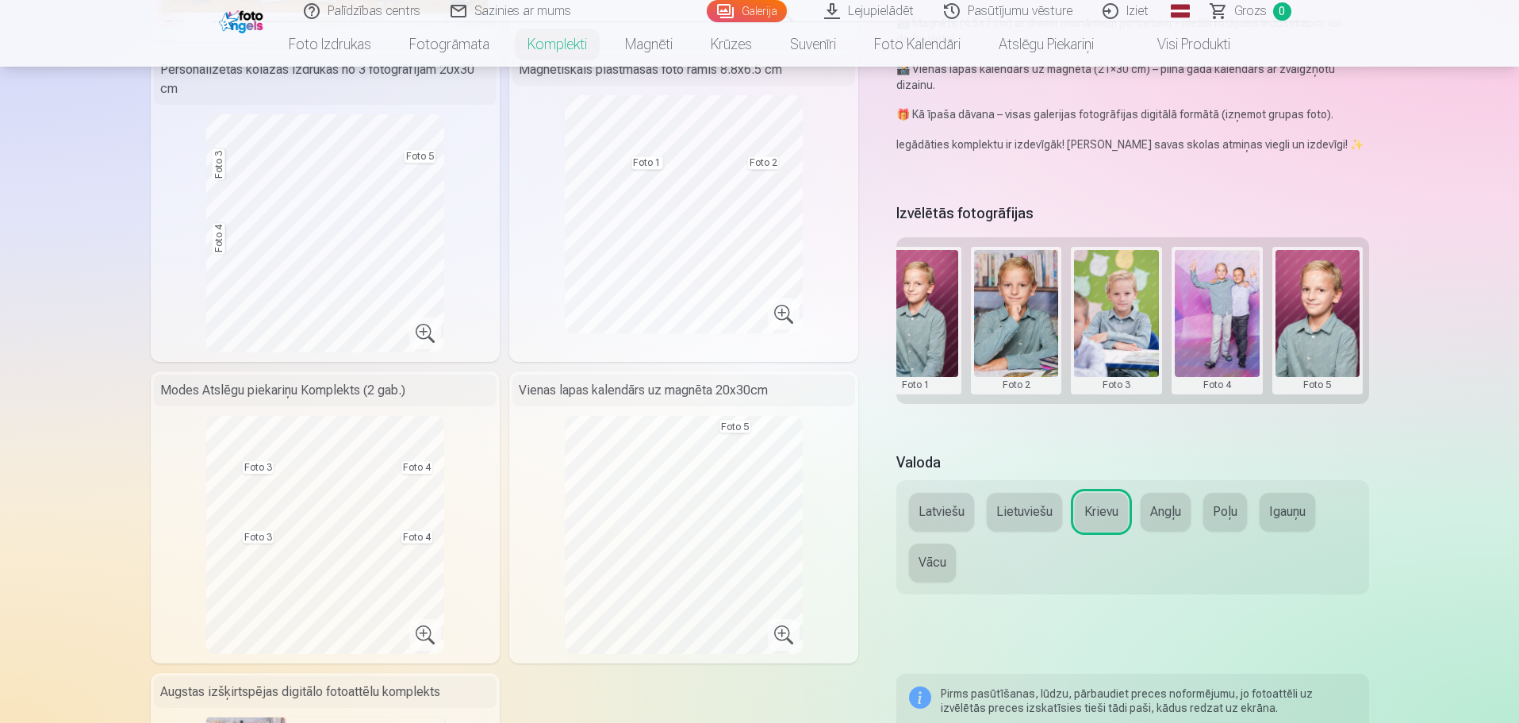
drag, startPoint x: 1112, startPoint y: 329, endPoint x: 1027, endPoint y: 331, distance: 84.9
click at [1027, 331] on div "Grupas foto Foto 1 Foto 2 Foto 3 Foto 4 Foto 5" at bounding box center [1133, 320] width 472 height 167
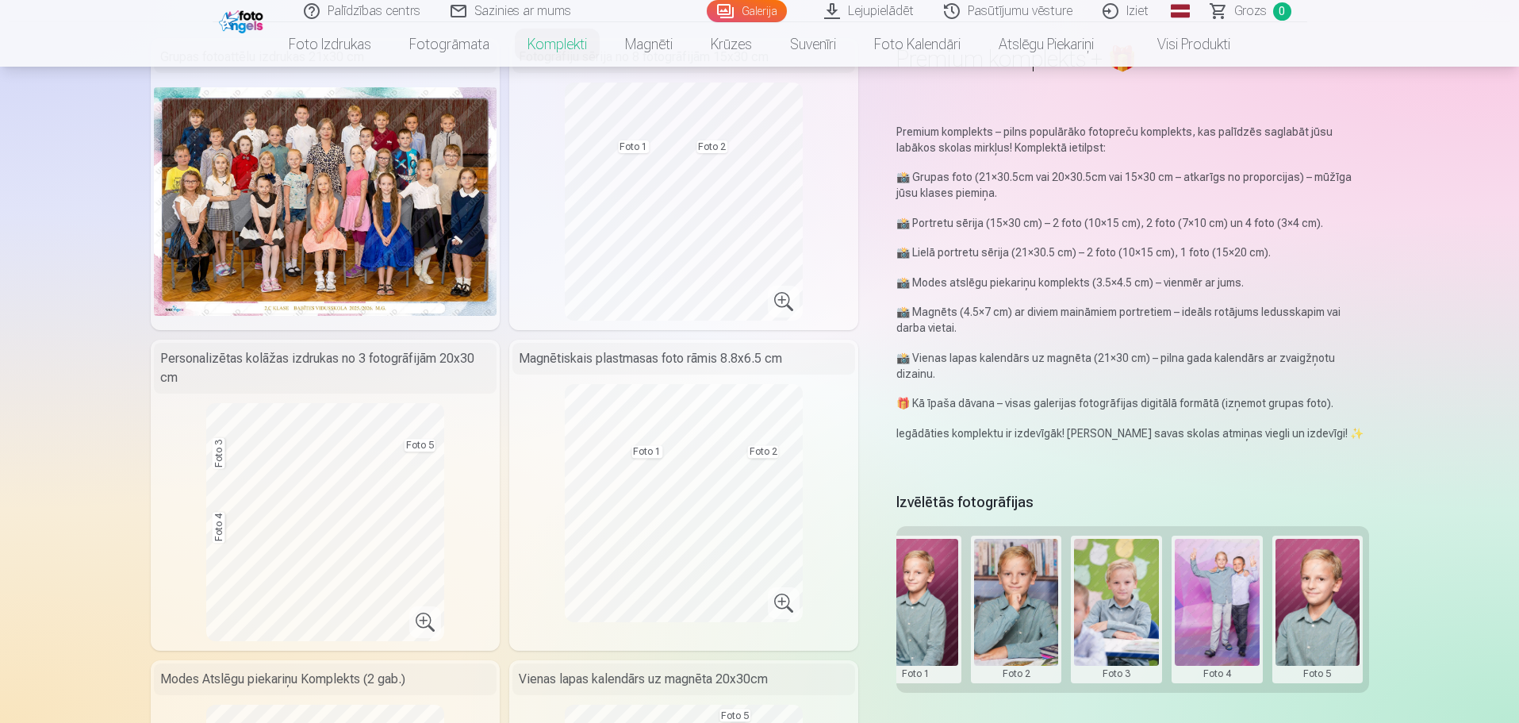
scroll to position [0, 0]
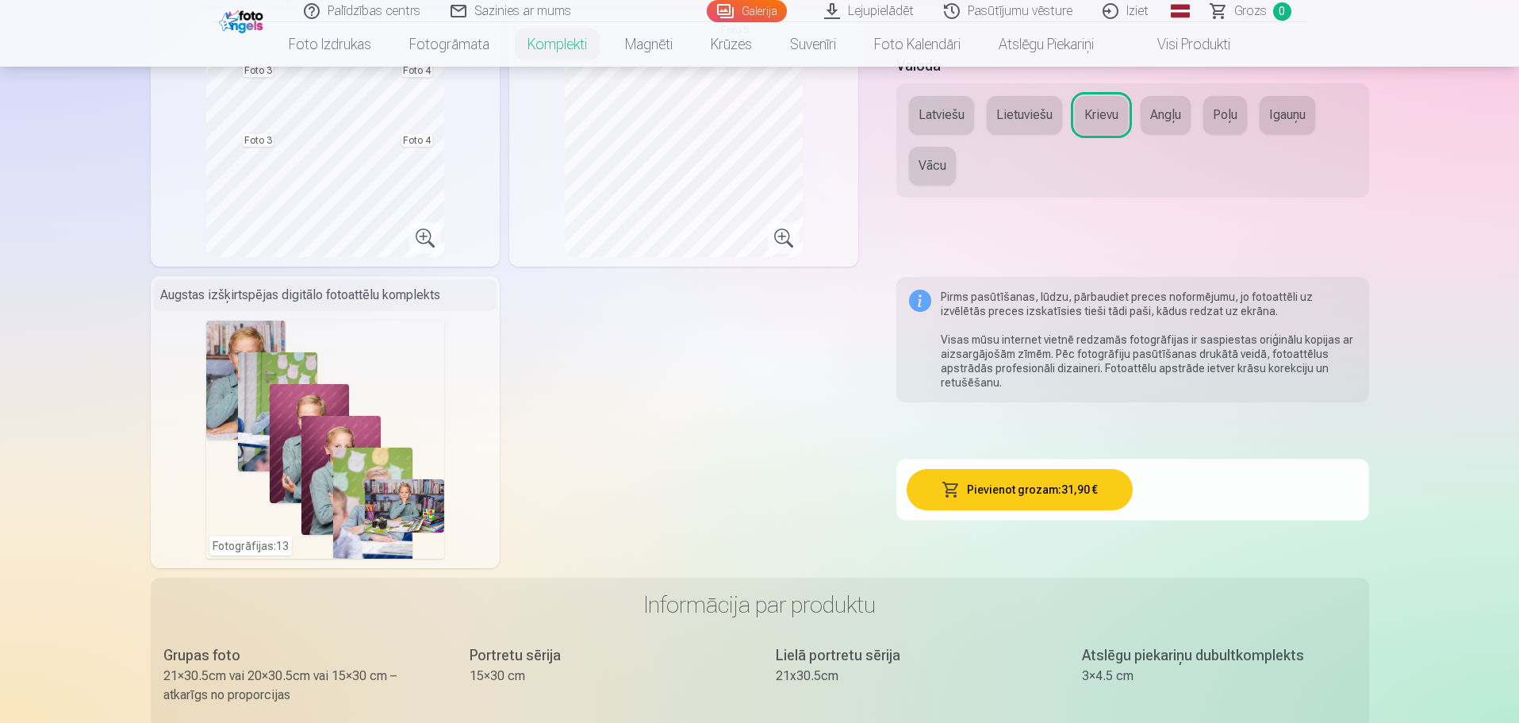
scroll to position [238, 0]
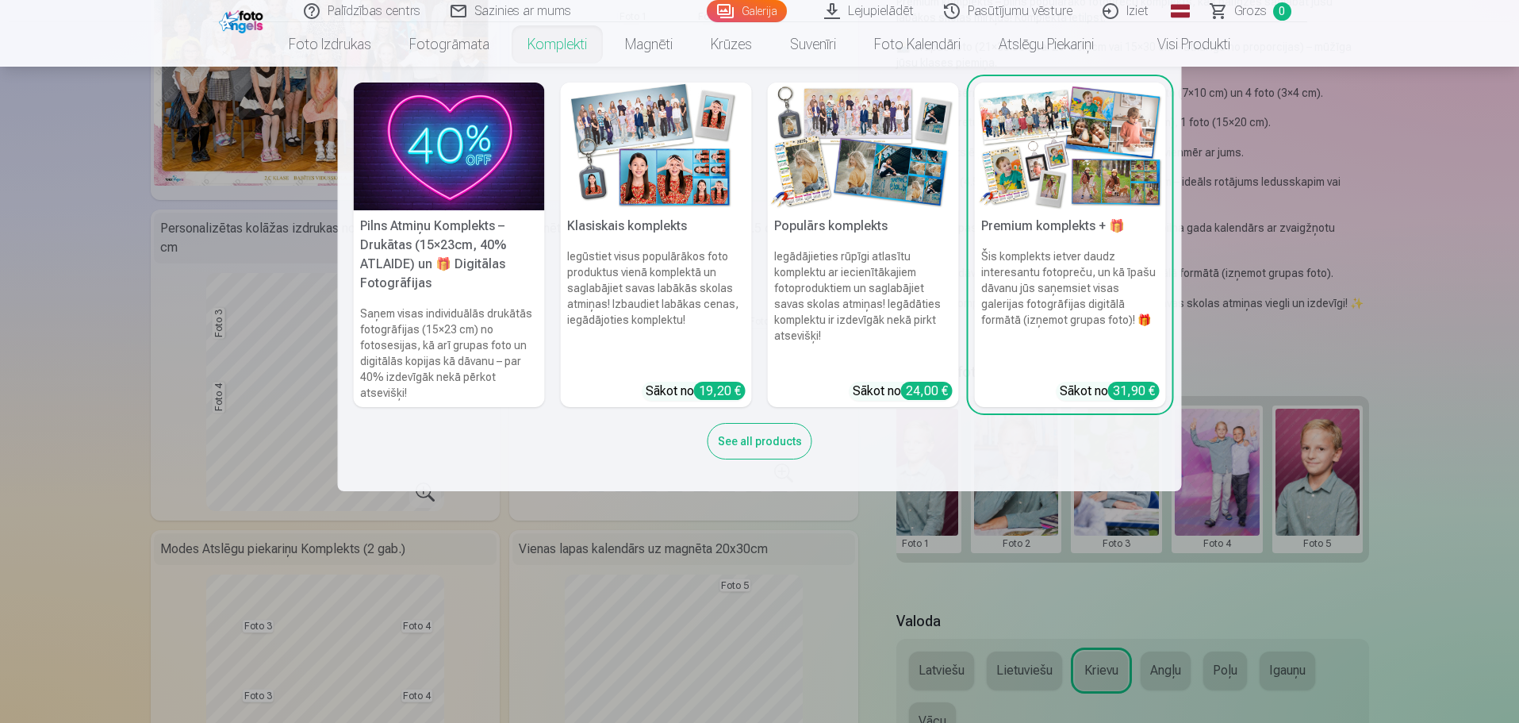
click at [471, 141] on img at bounding box center [449, 147] width 191 height 128
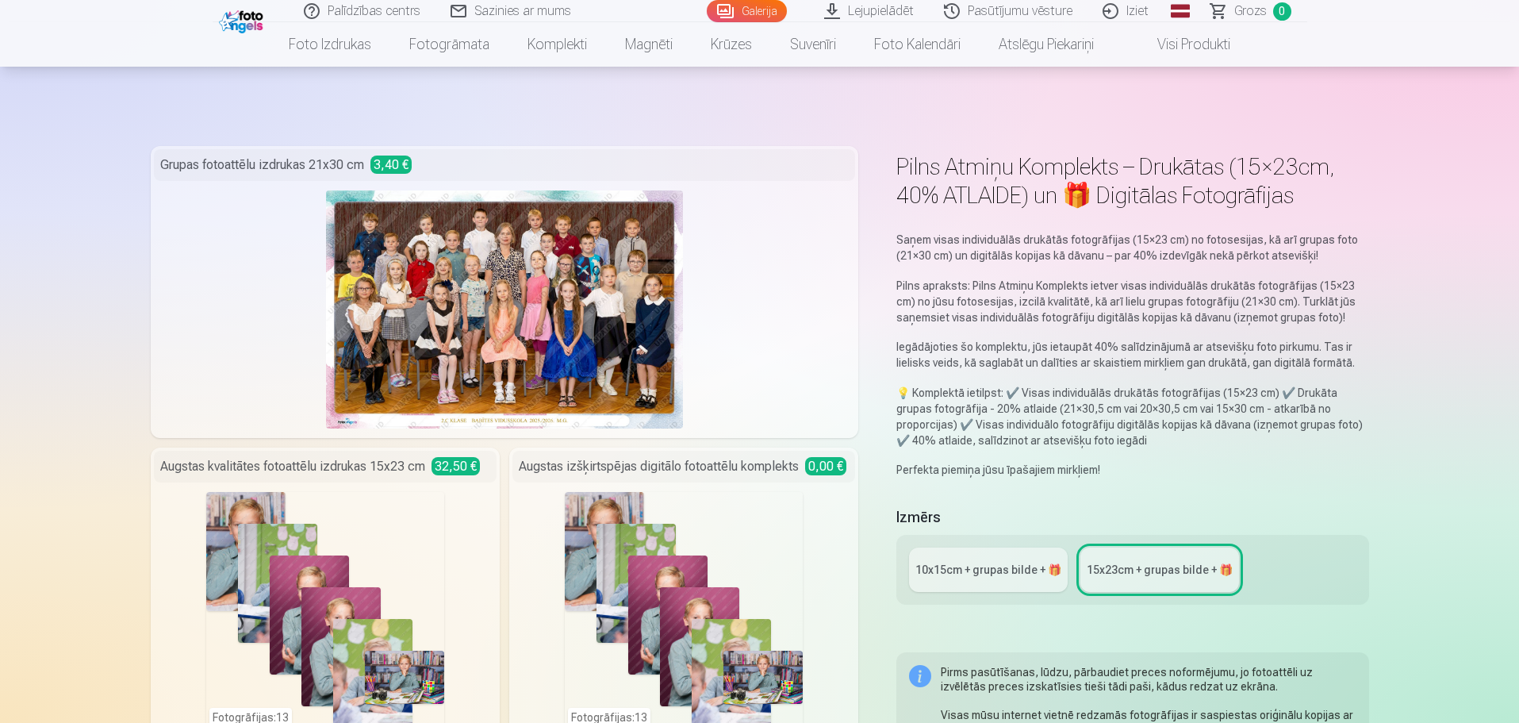
scroll to position [238, 0]
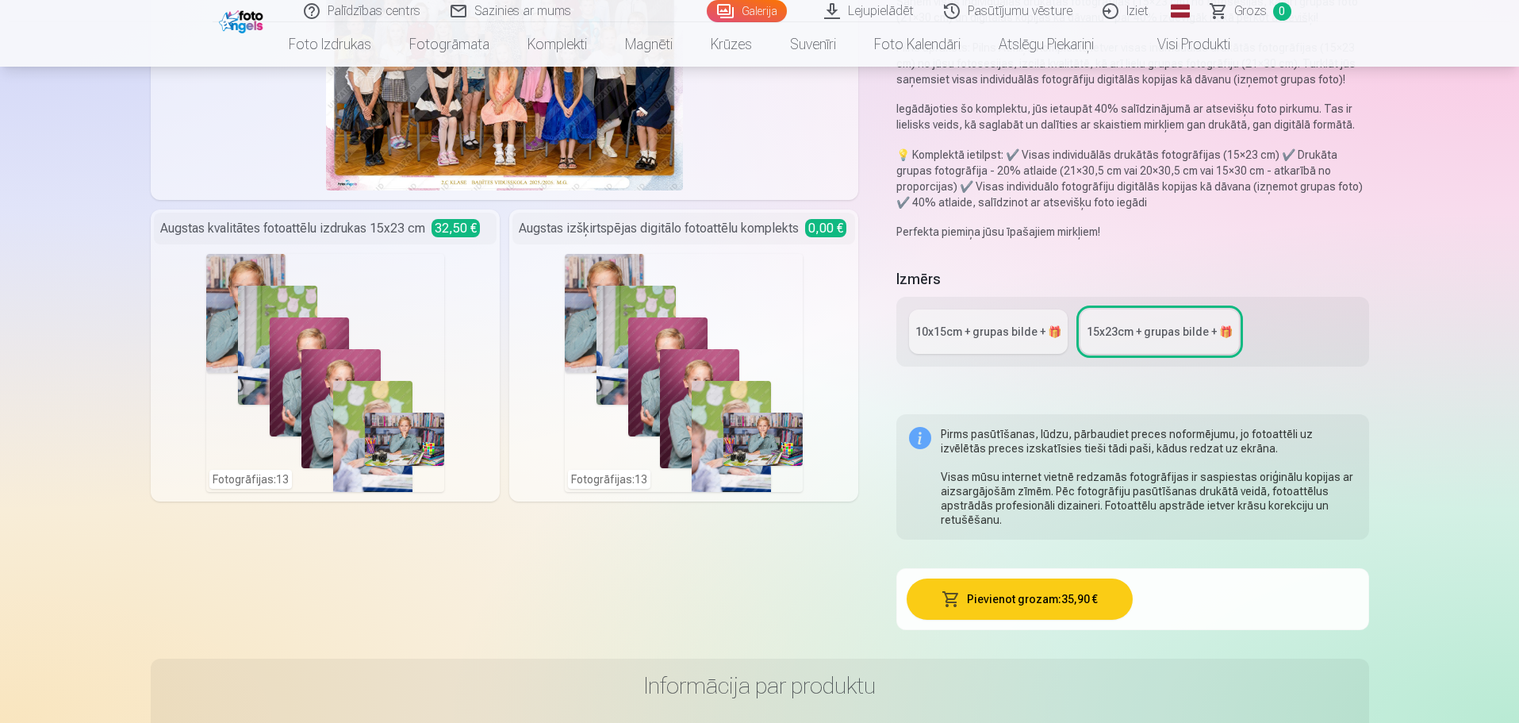
click at [979, 333] on div "10x15сm + grupas bilde + 🎁" at bounding box center [989, 332] width 146 height 16
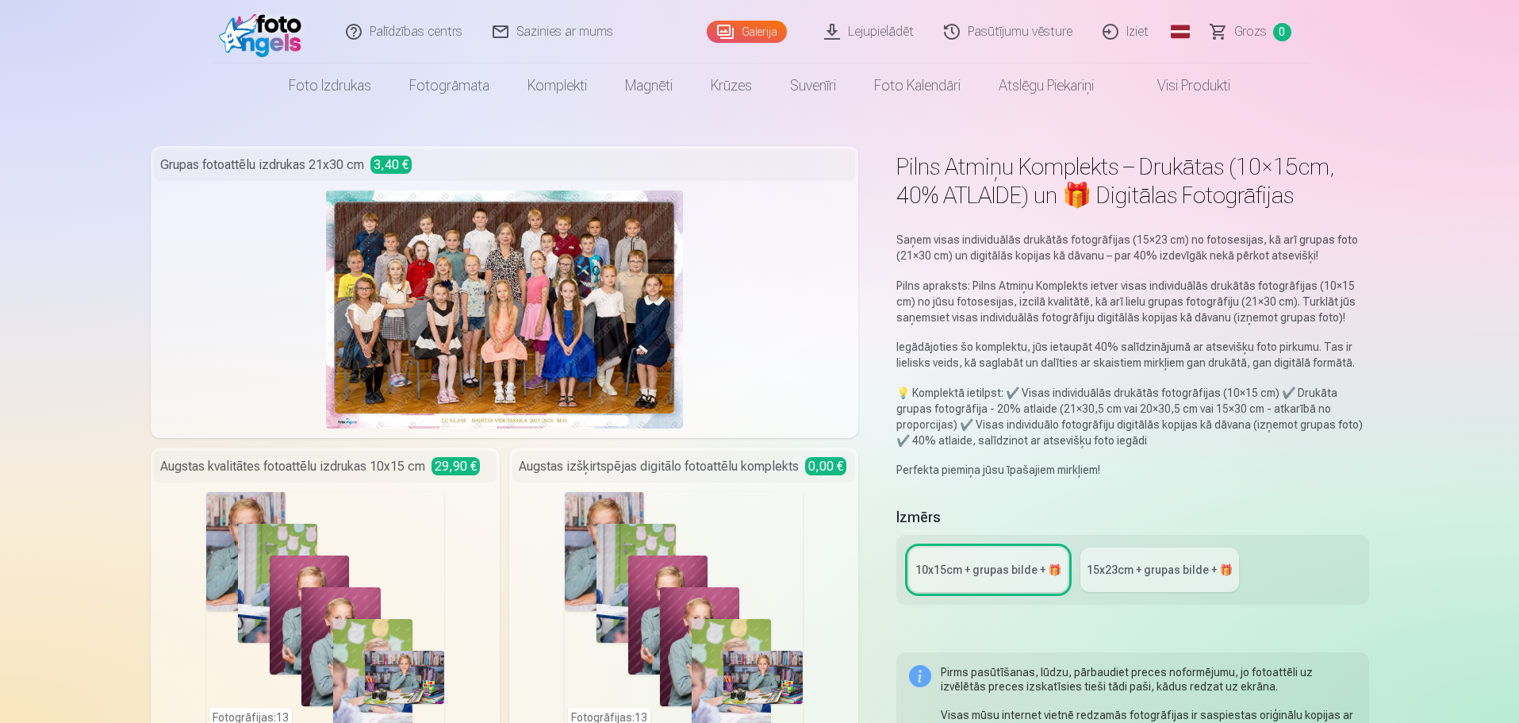
click at [1175, 571] on div "15x23сm + grupas bilde + 🎁" at bounding box center [1160, 570] width 146 height 16
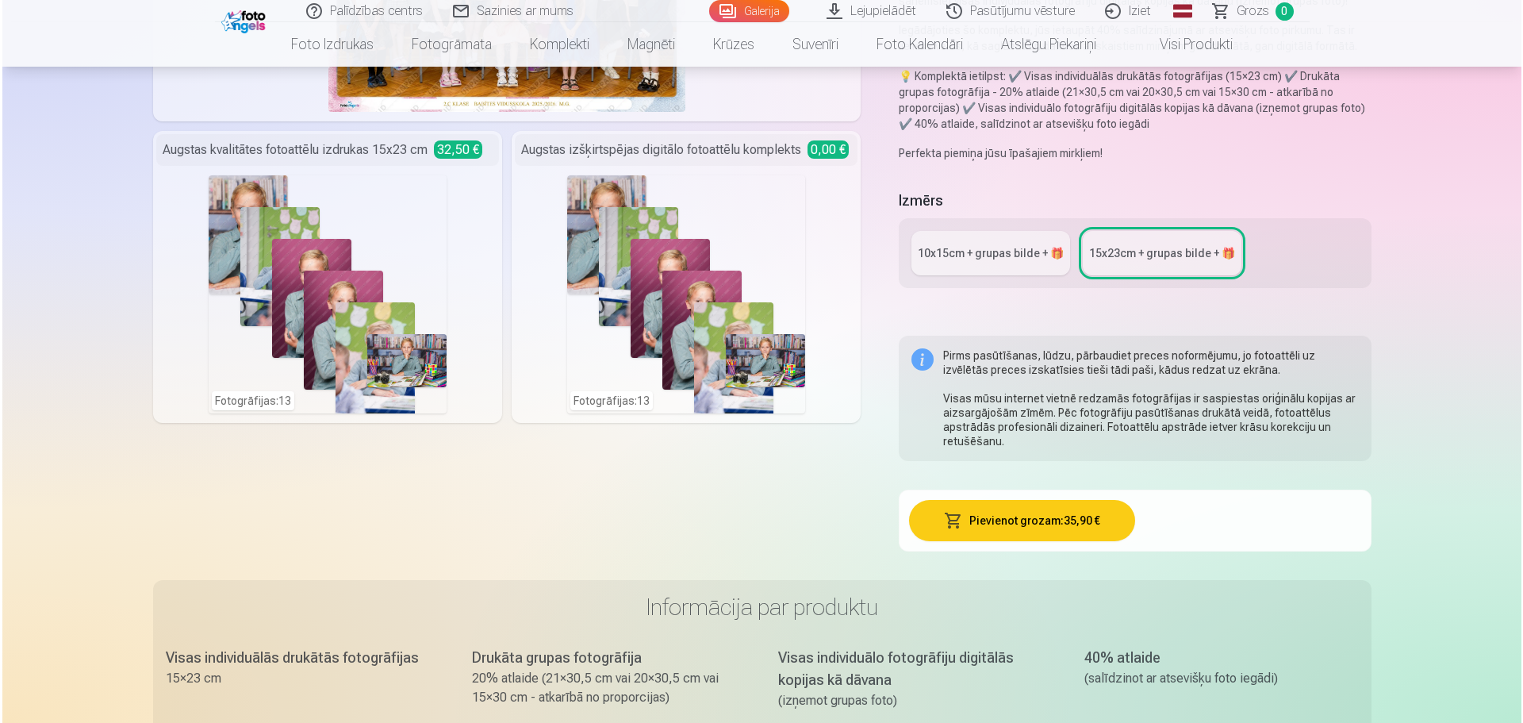
scroll to position [317, 0]
click at [1022, 520] on button "Pievienot grozam : 35,90 €" at bounding box center [1020, 519] width 226 height 41
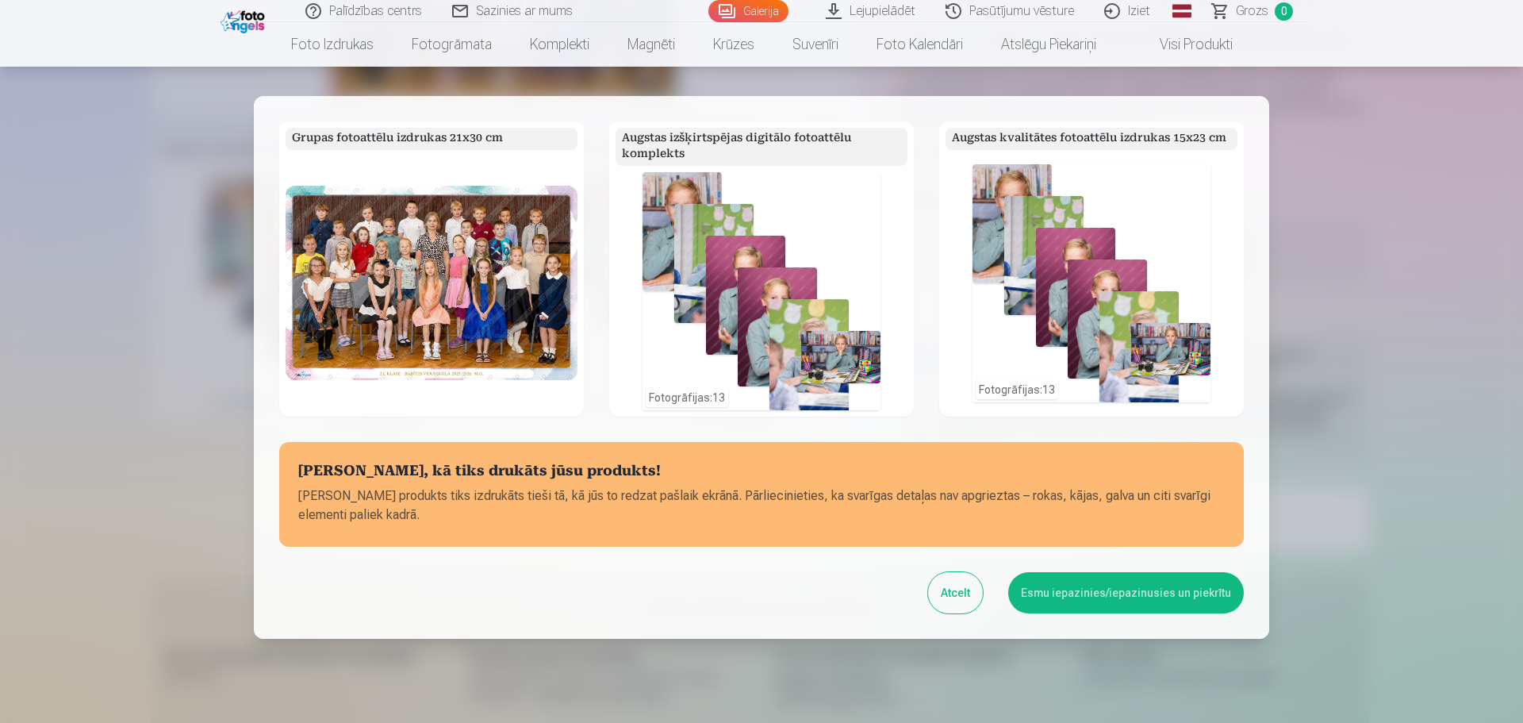
scroll to position [0, 0]
click at [1187, 380] on div "Fotogrāfijas : 13" at bounding box center [1092, 284] width 238 height 238
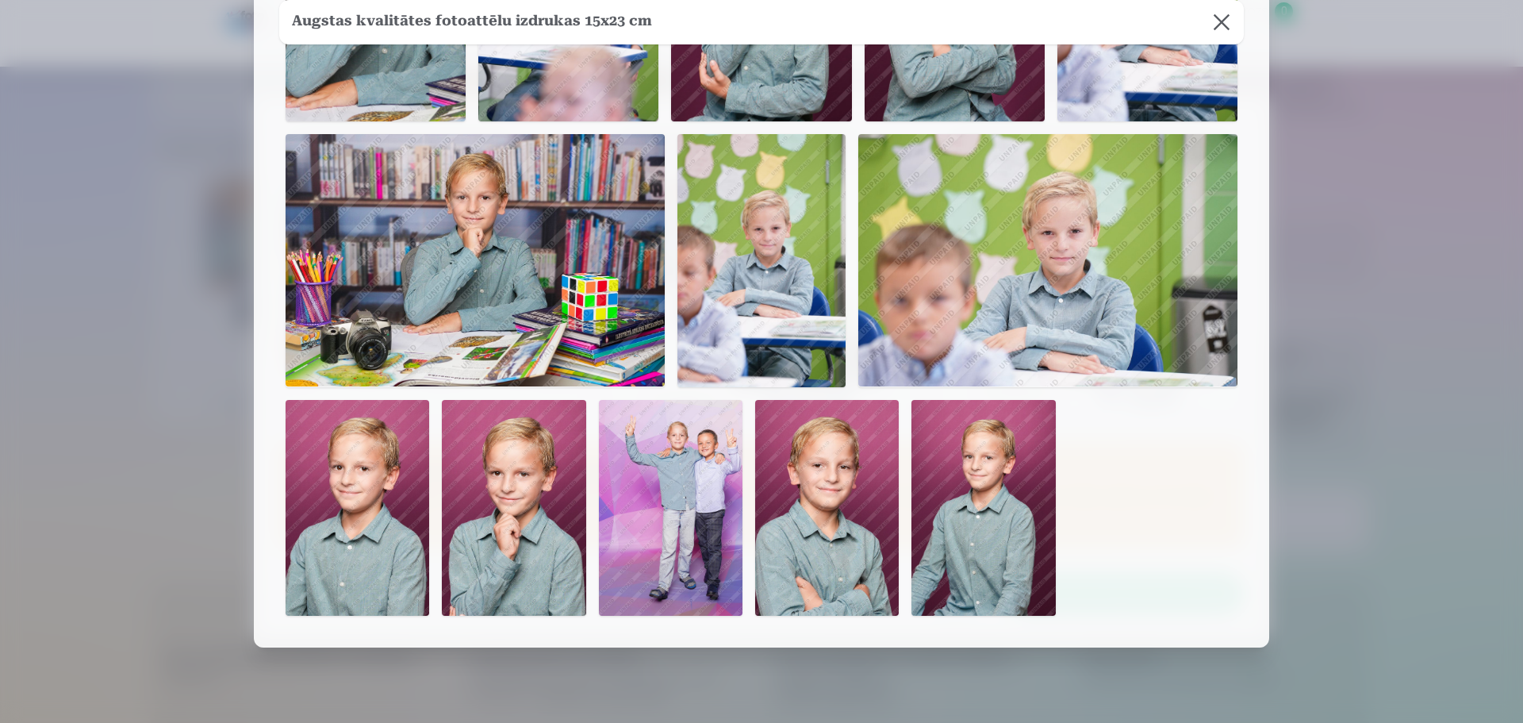
scroll to position [334, 0]
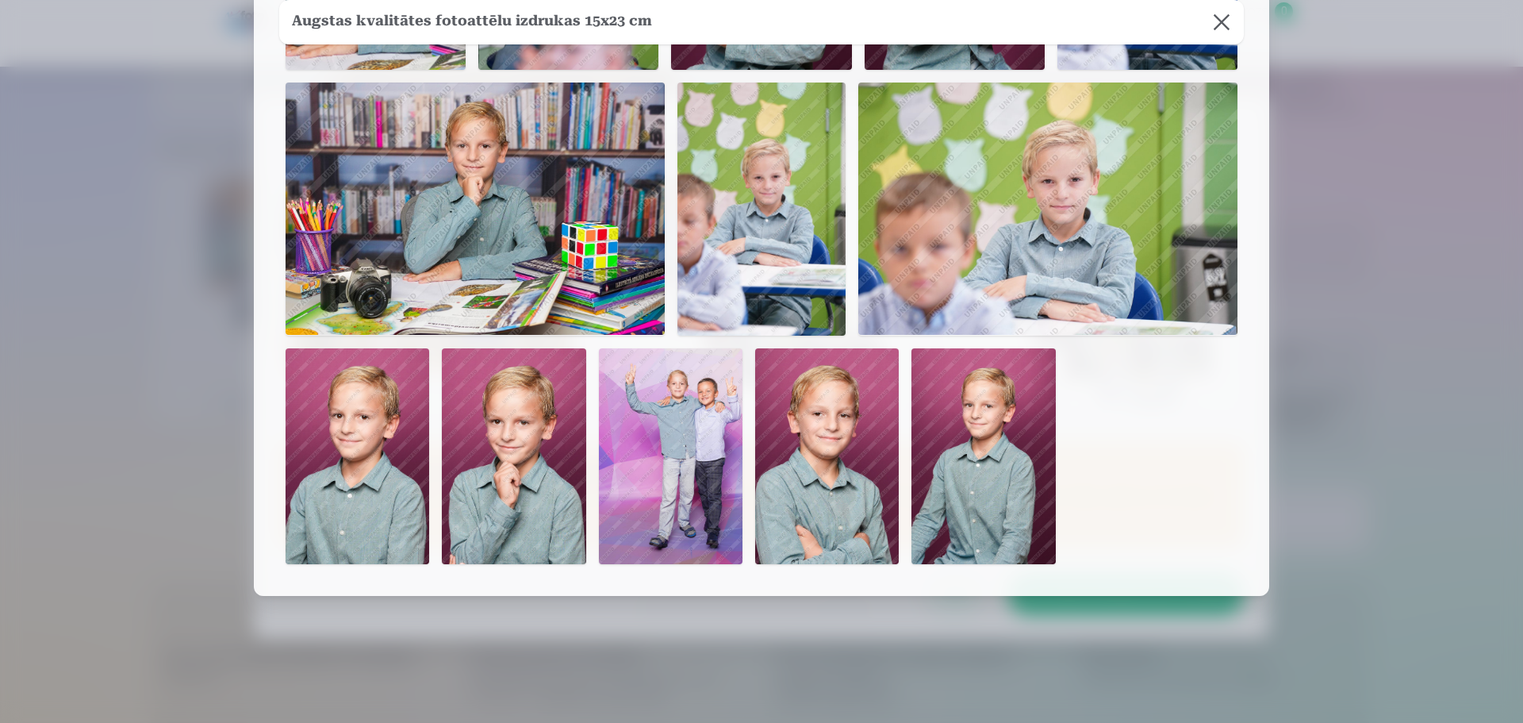
click at [1466, 541] on div at bounding box center [761, 361] width 1523 height 723
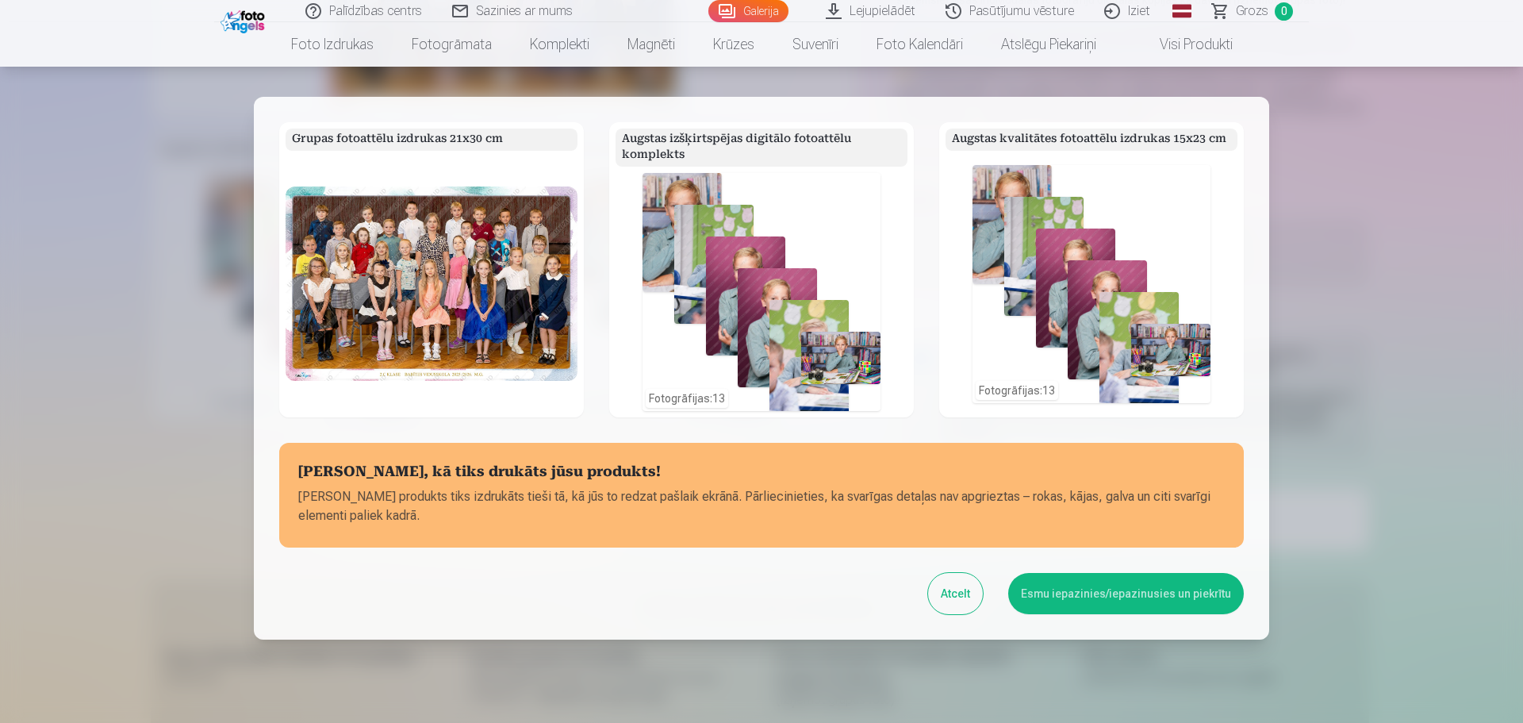
click at [1129, 599] on button "Esmu iepazinies/iepazinusies un piekrītu" at bounding box center [1126, 593] width 236 height 41
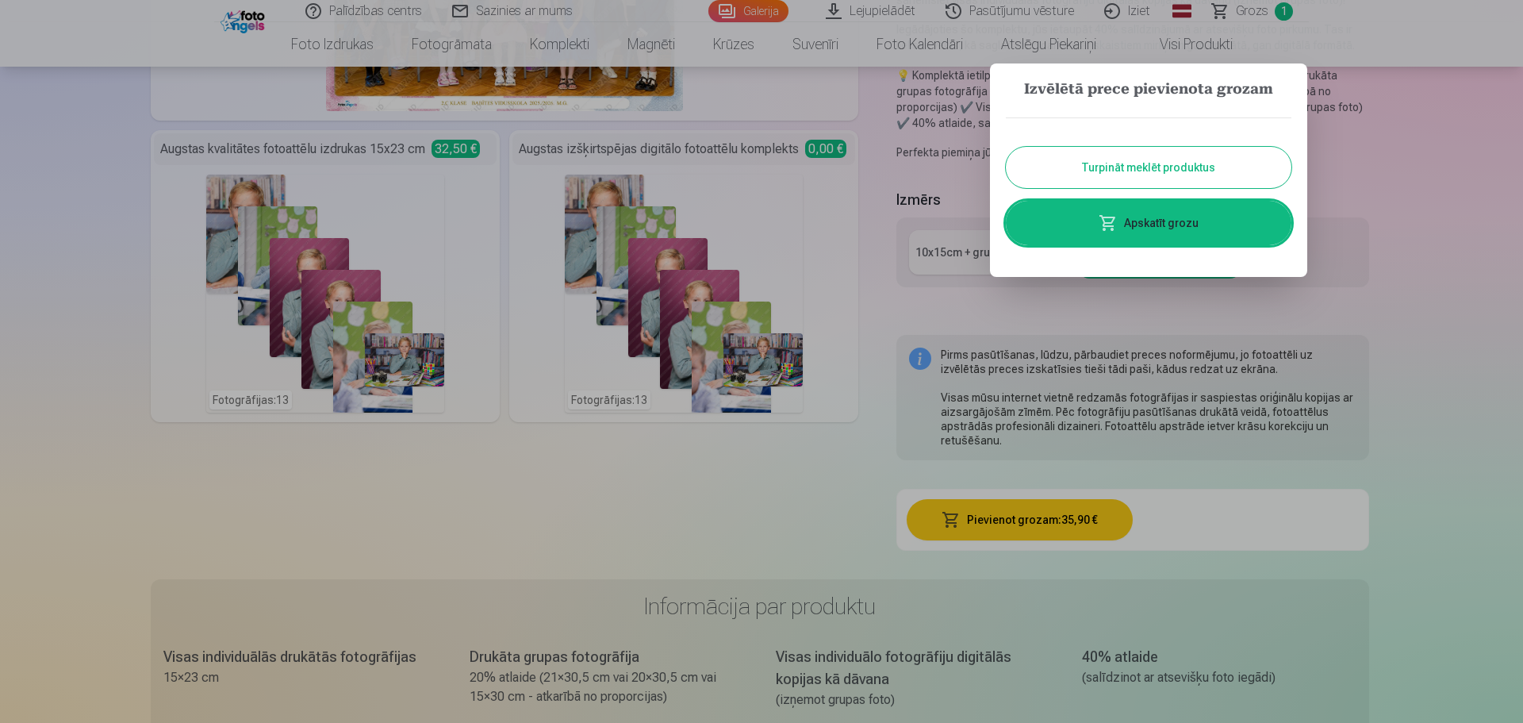
click at [1162, 222] on link "Apskatīt grozu" at bounding box center [1149, 223] width 286 height 44
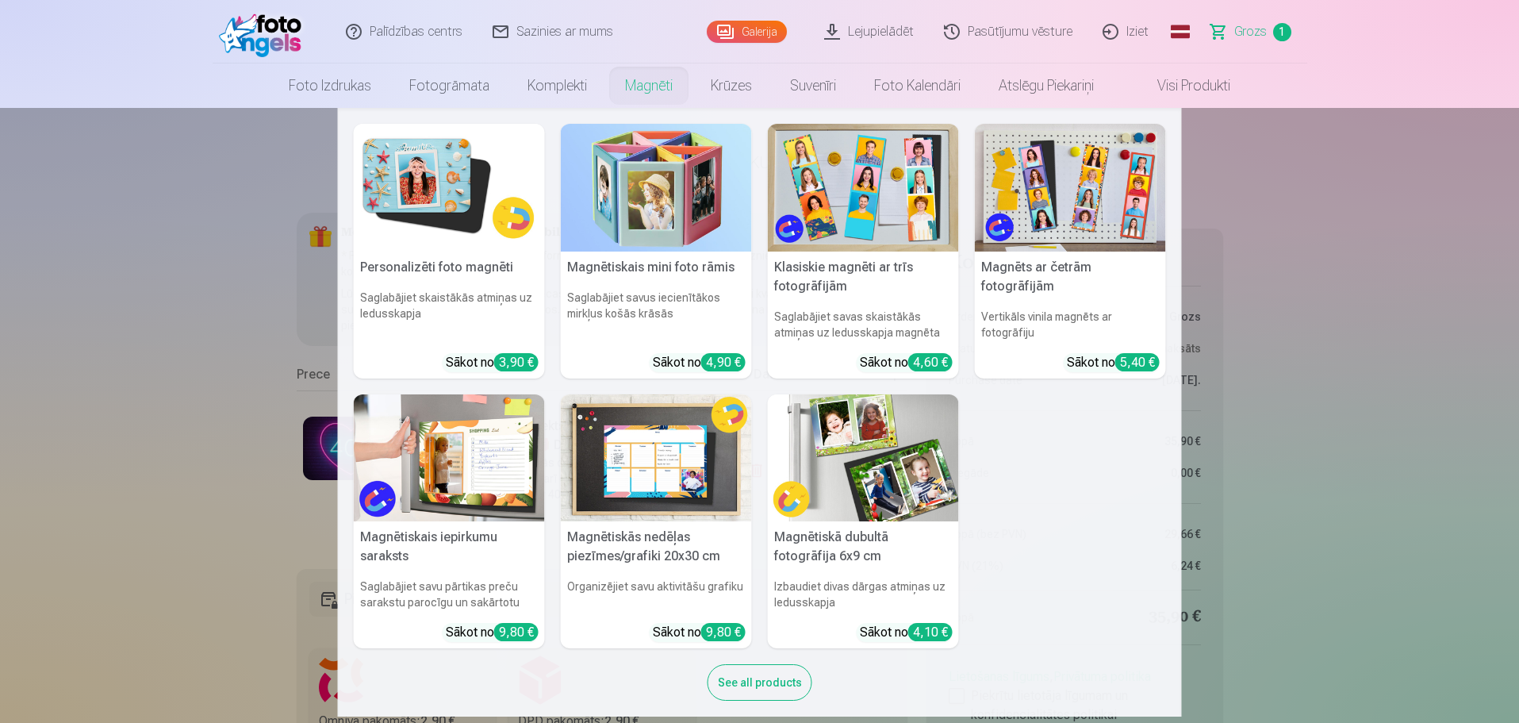
click at [777, 679] on div "See all products" at bounding box center [760, 682] width 105 height 36
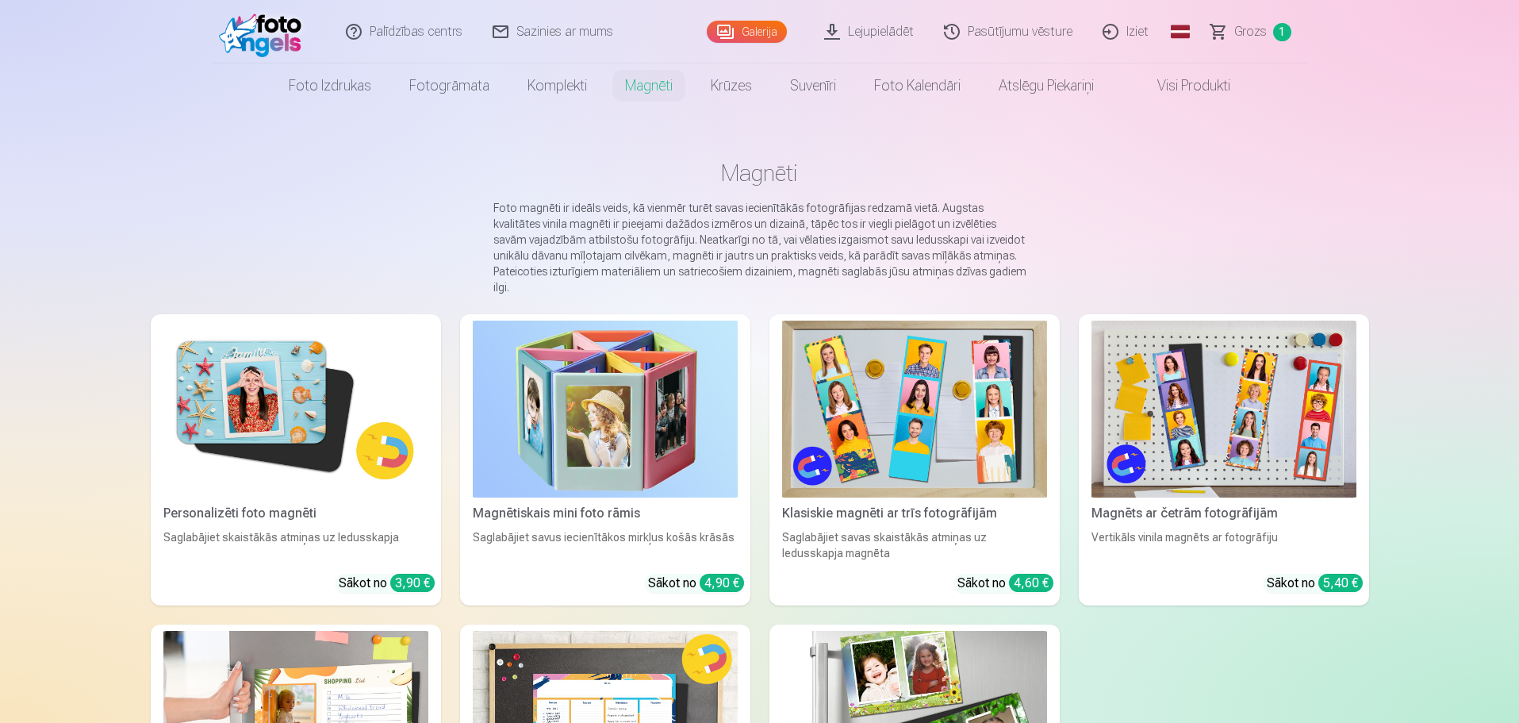
click at [229, 349] on img at bounding box center [295, 409] width 265 height 177
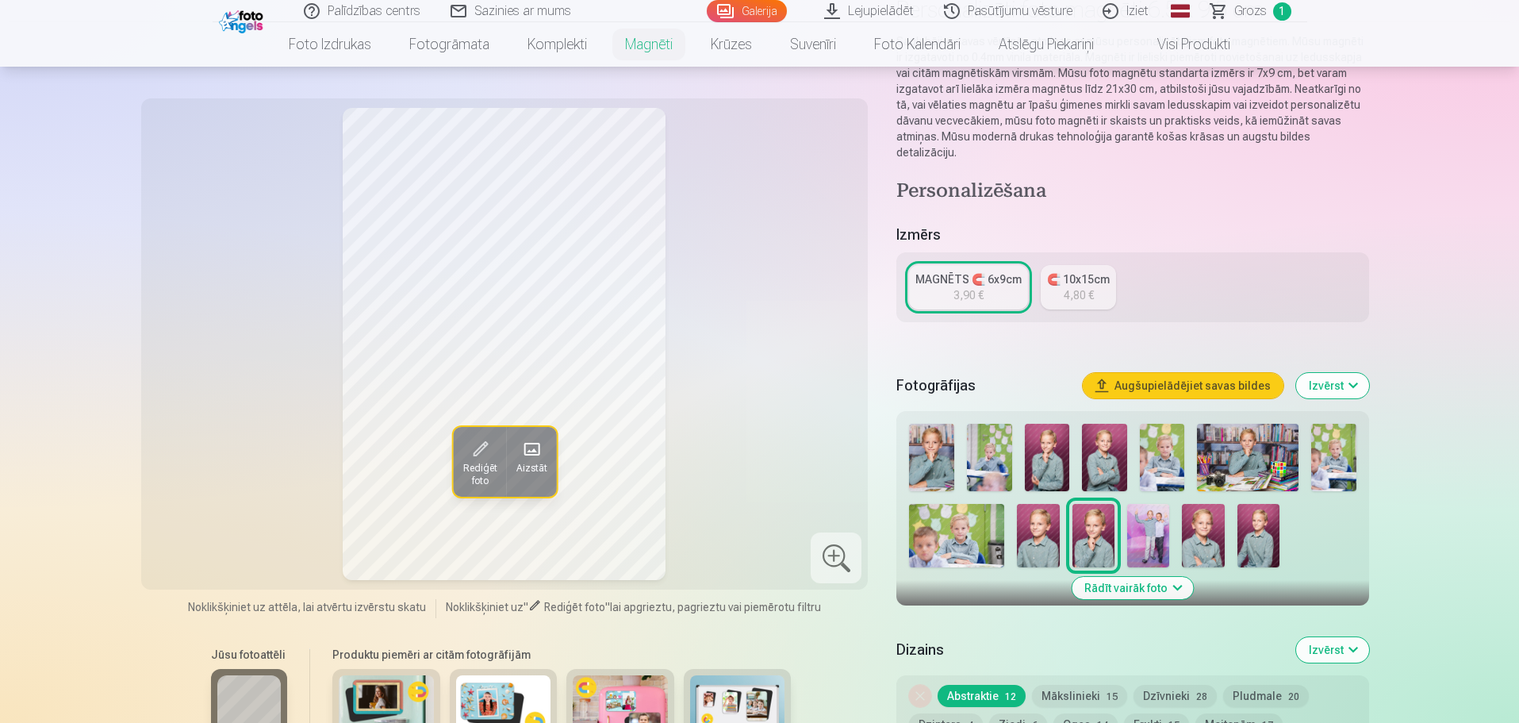
scroll to position [79, 0]
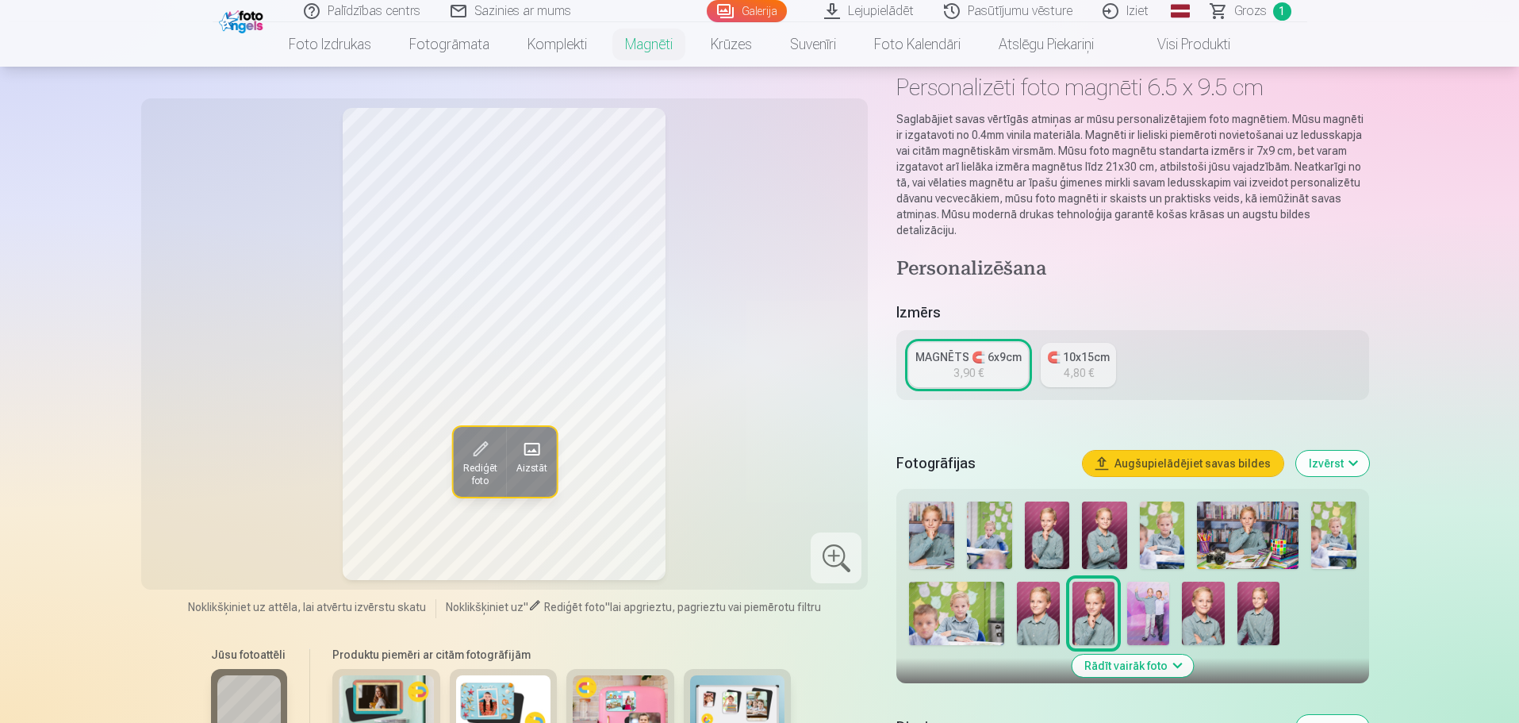
click at [1084, 365] on div "4,80 €" at bounding box center [1079, 373] width 30 height 16
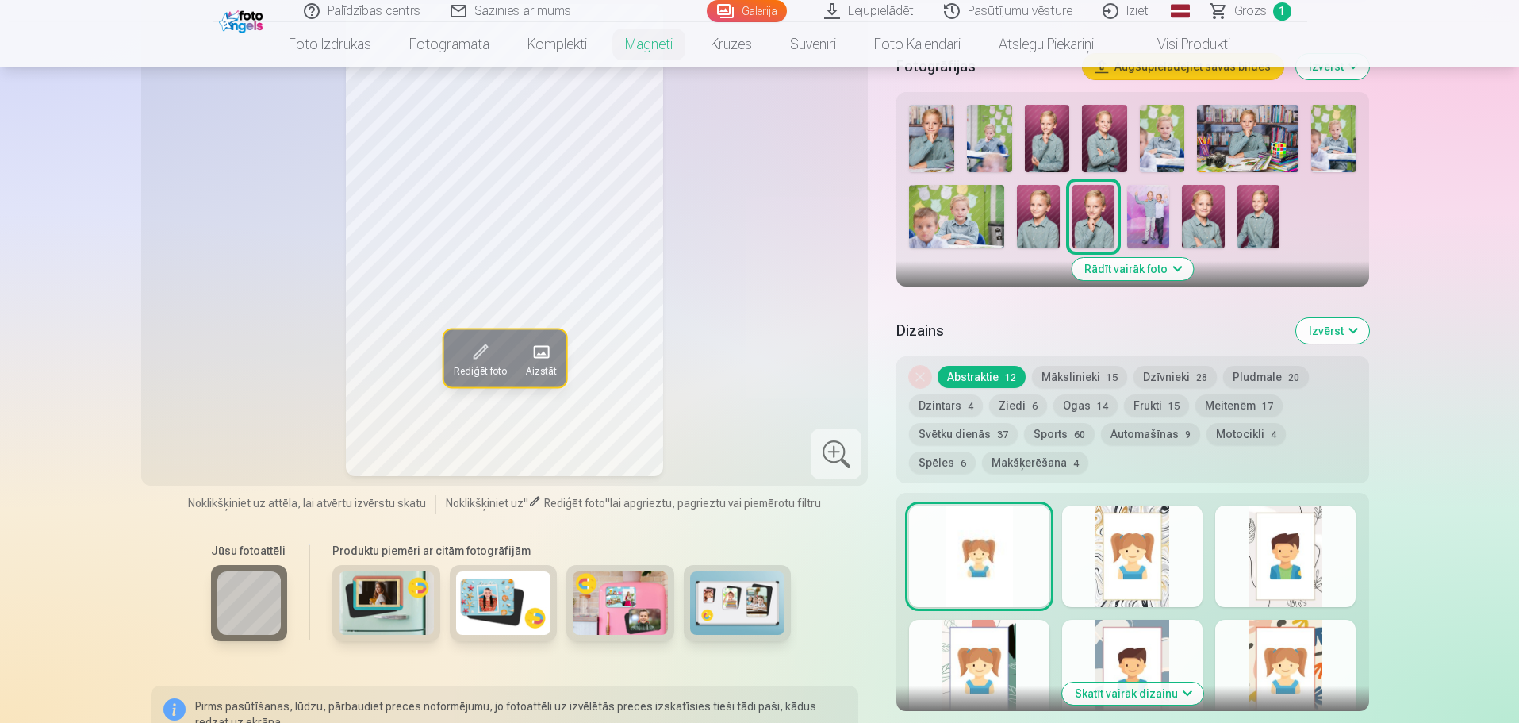
scroll to position [238, 0]
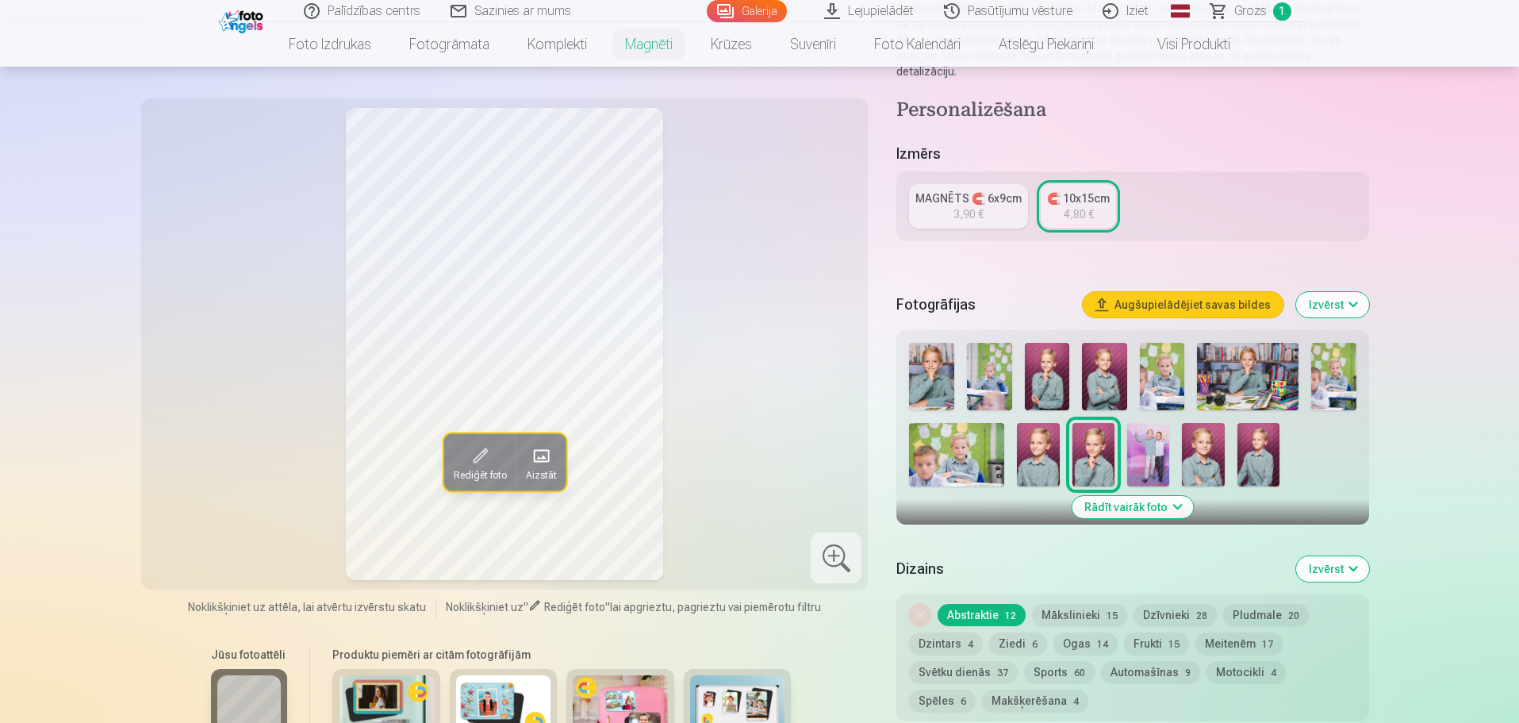
click at [1037, 438] on img at bounding box center [1038, 454] width 42 height 63
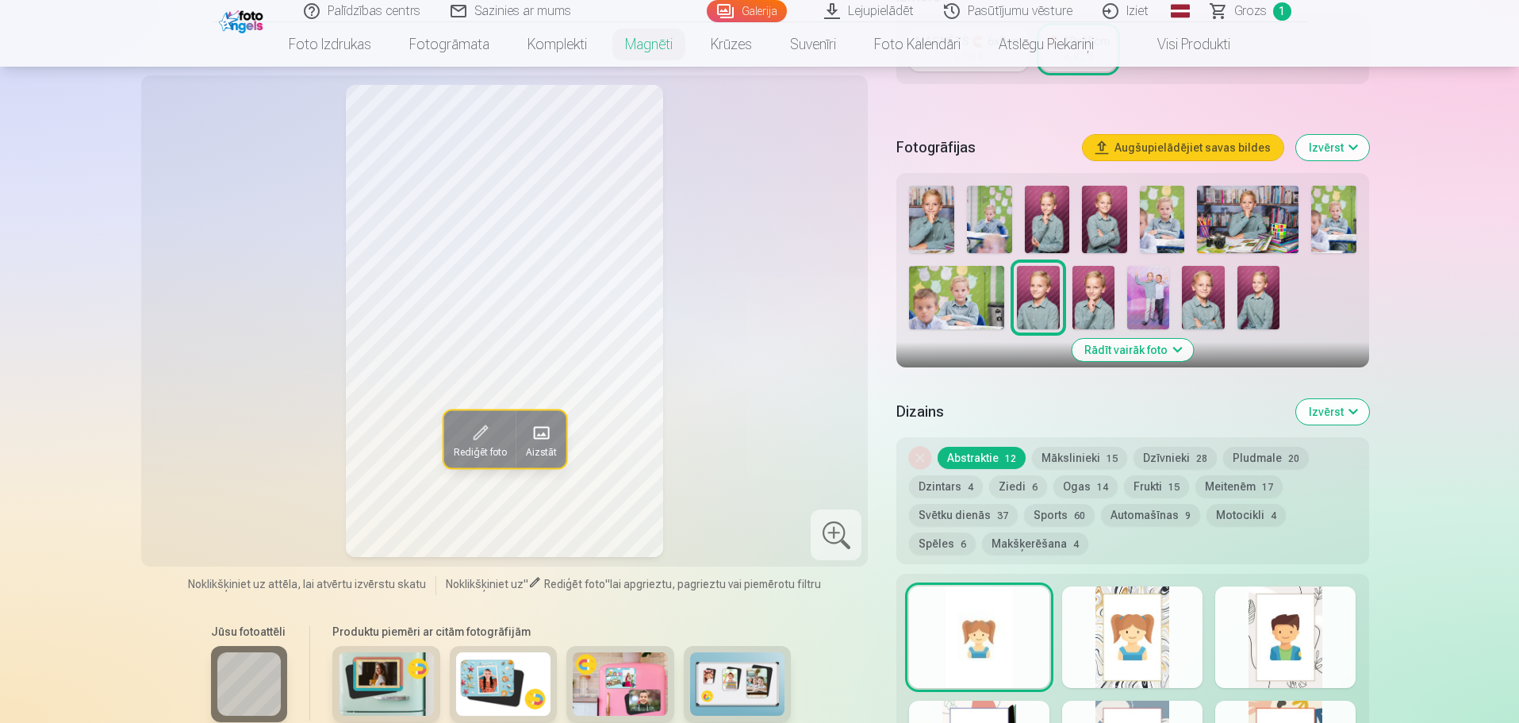
scroll to position [397, 0]
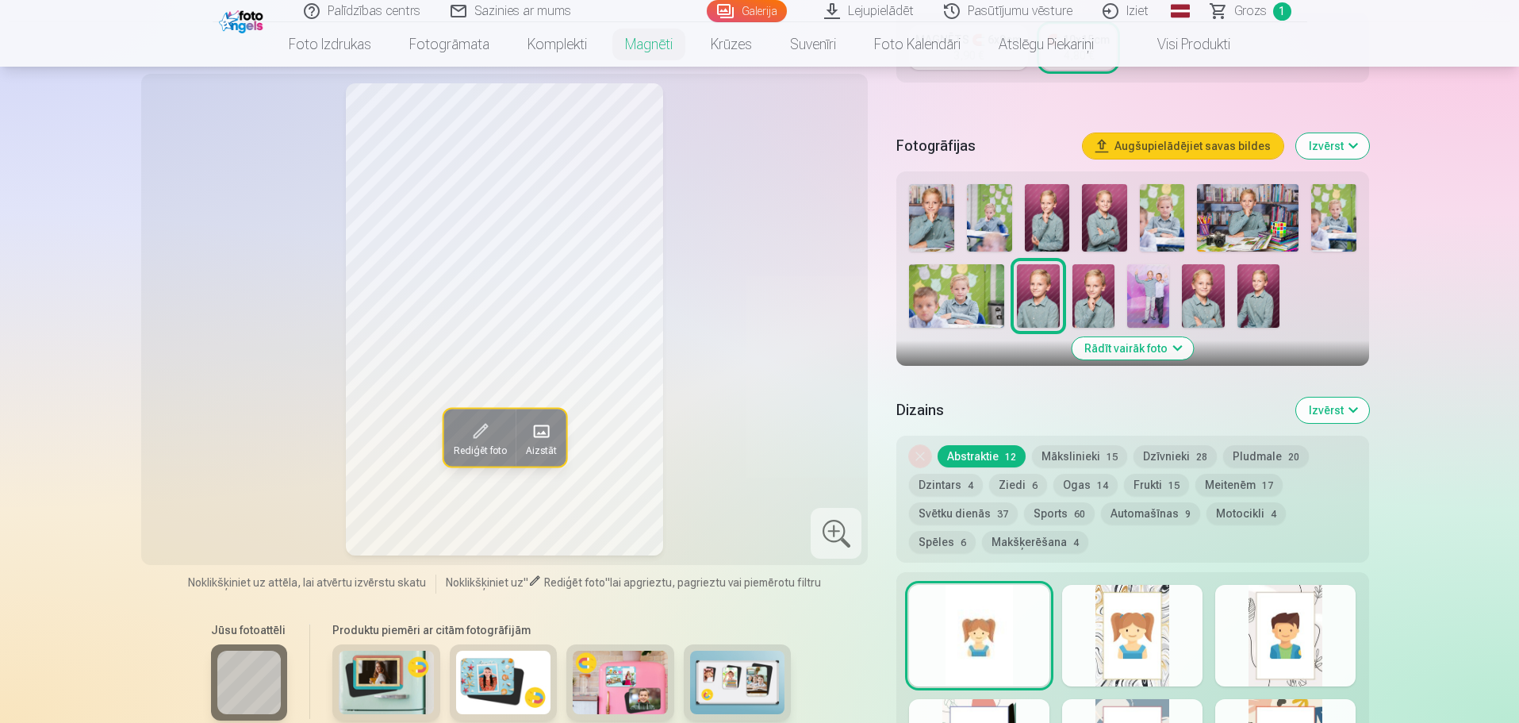
click at [1119, 627] on div at bounding box center [1132, 636] width 140 height 102
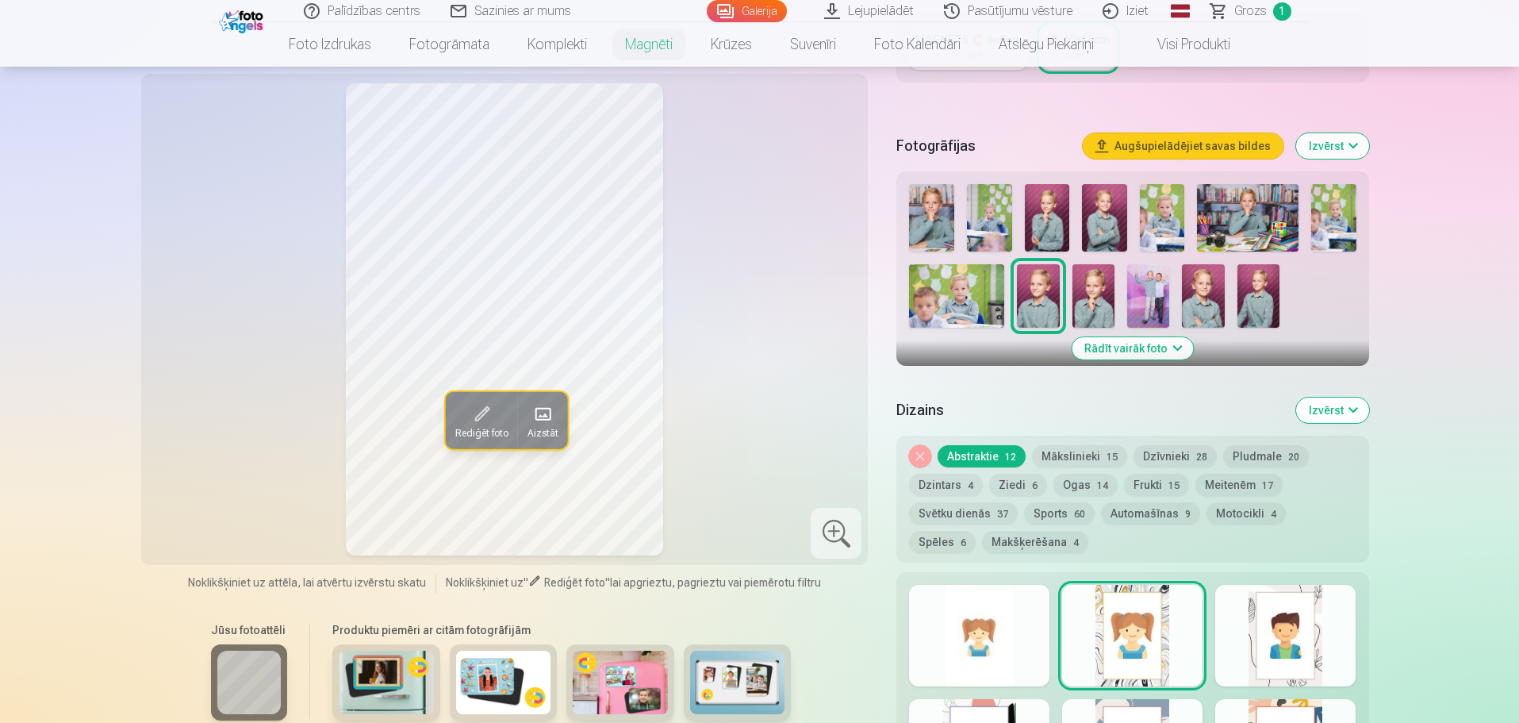
click at [1289, 636] on div at bounding box center [1285, 636] width 140 height 102
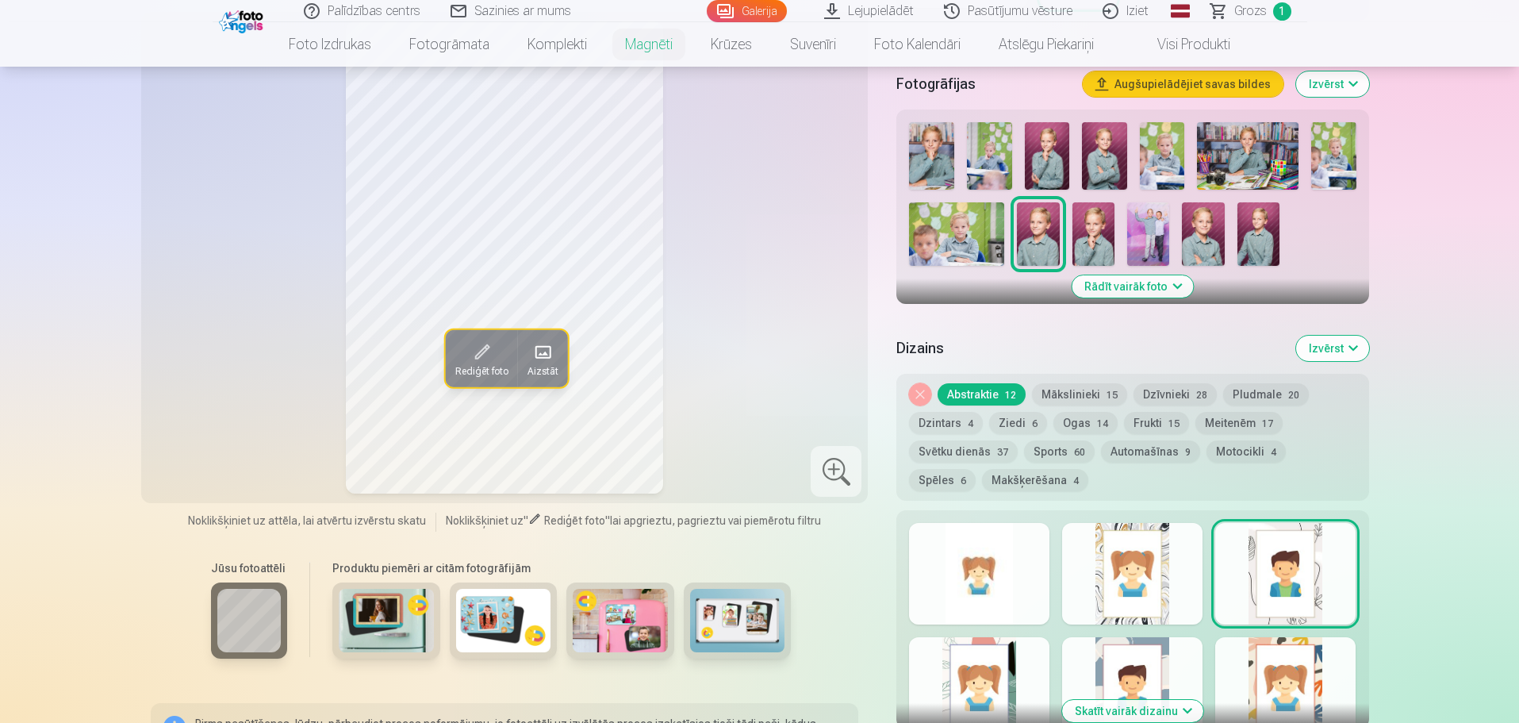
scroll to position [555, 0]
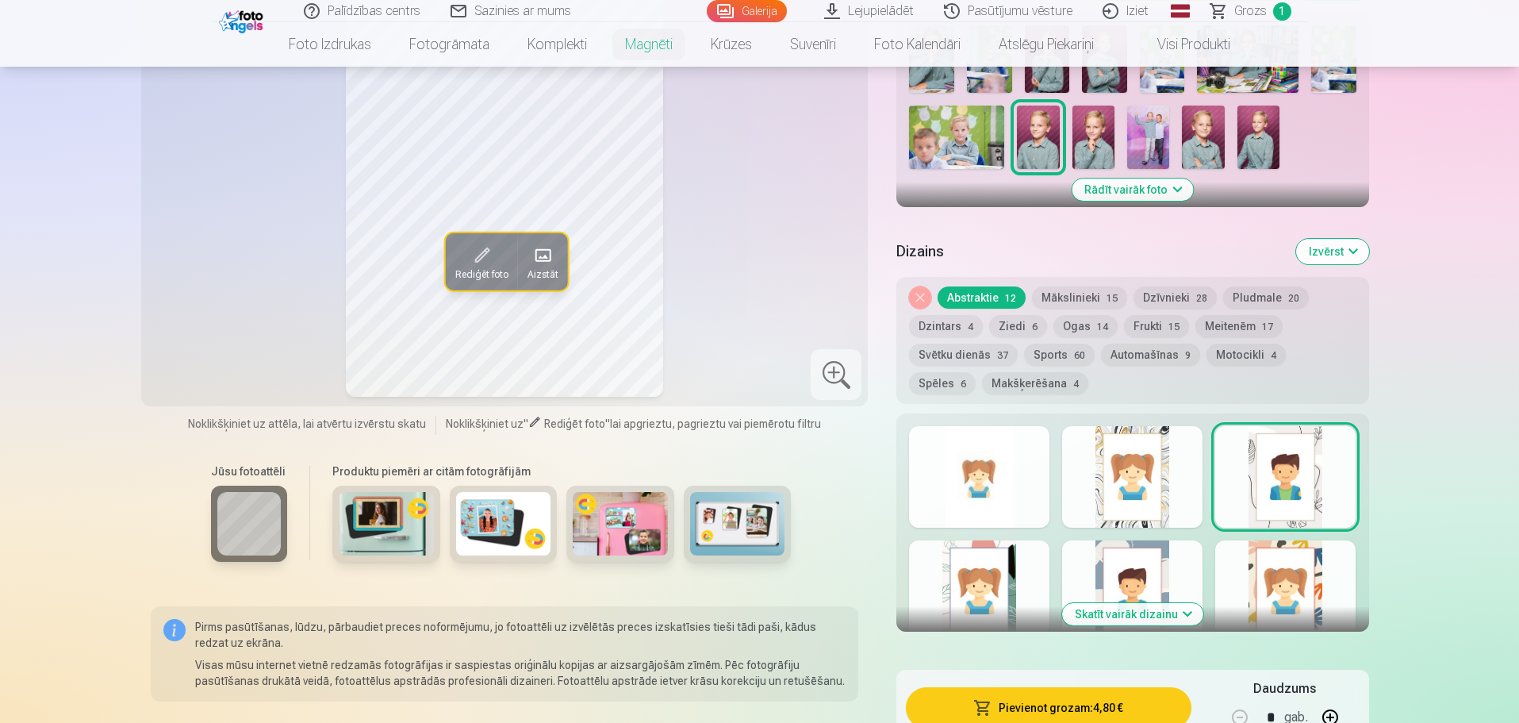
click at [997, 570] on div at bounding box center [979, 591] width 140 height 102
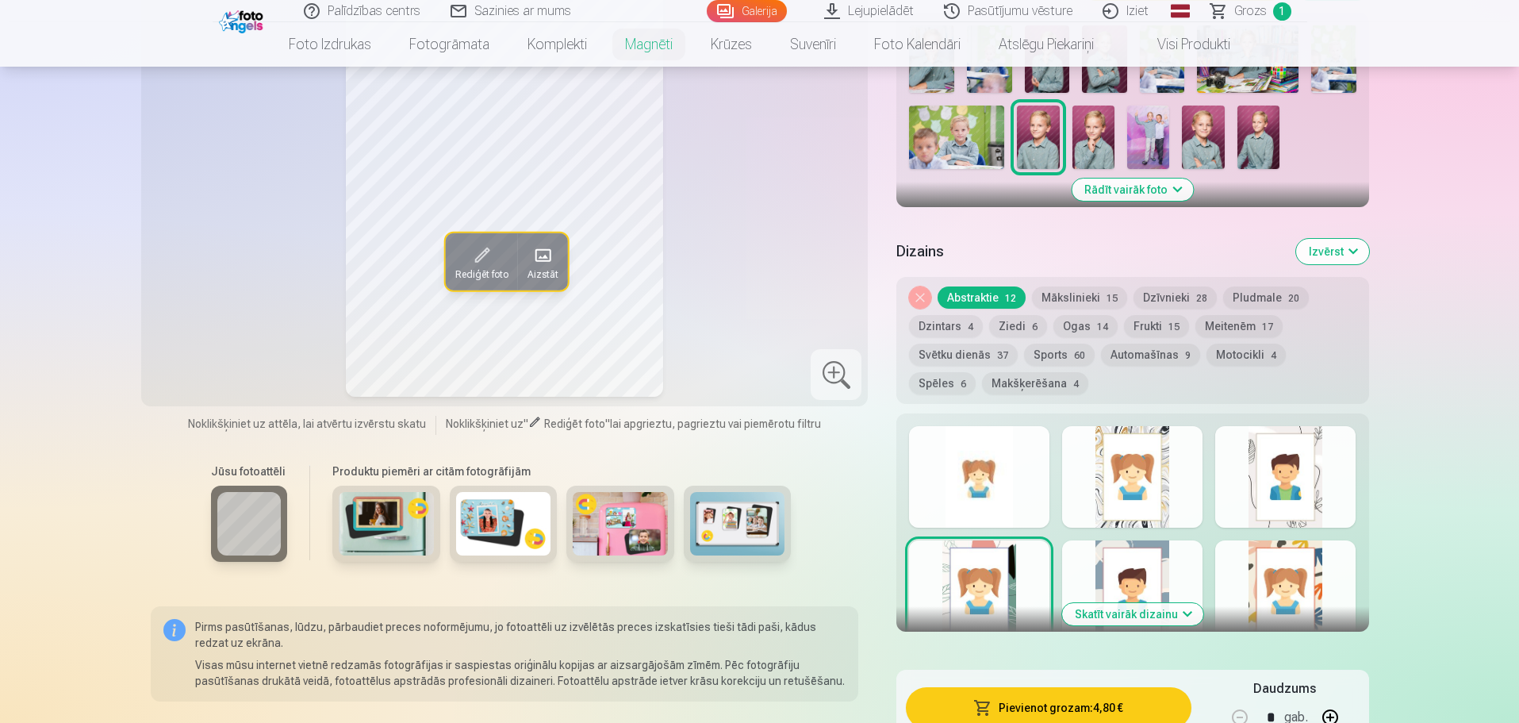
click at [1177, 604] on button "Skatīt vairāk dizainu" at bounding box center [1132, 614] width 141 height 22
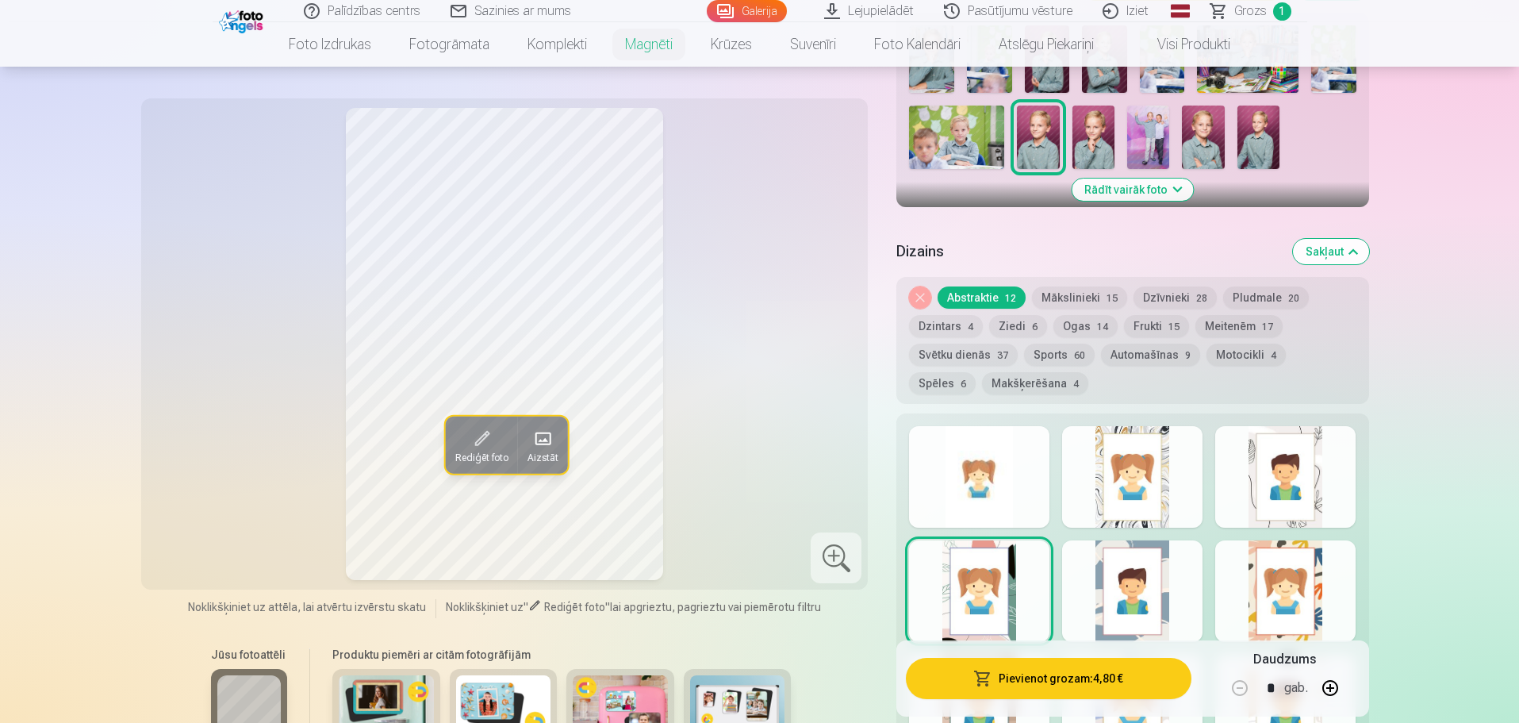
click at [1146, 571] on div at bounding box center [1132, 591] width 140 height 102
click at [1273, 593] on div at bounding box center [1285, 591] width 140 height 102
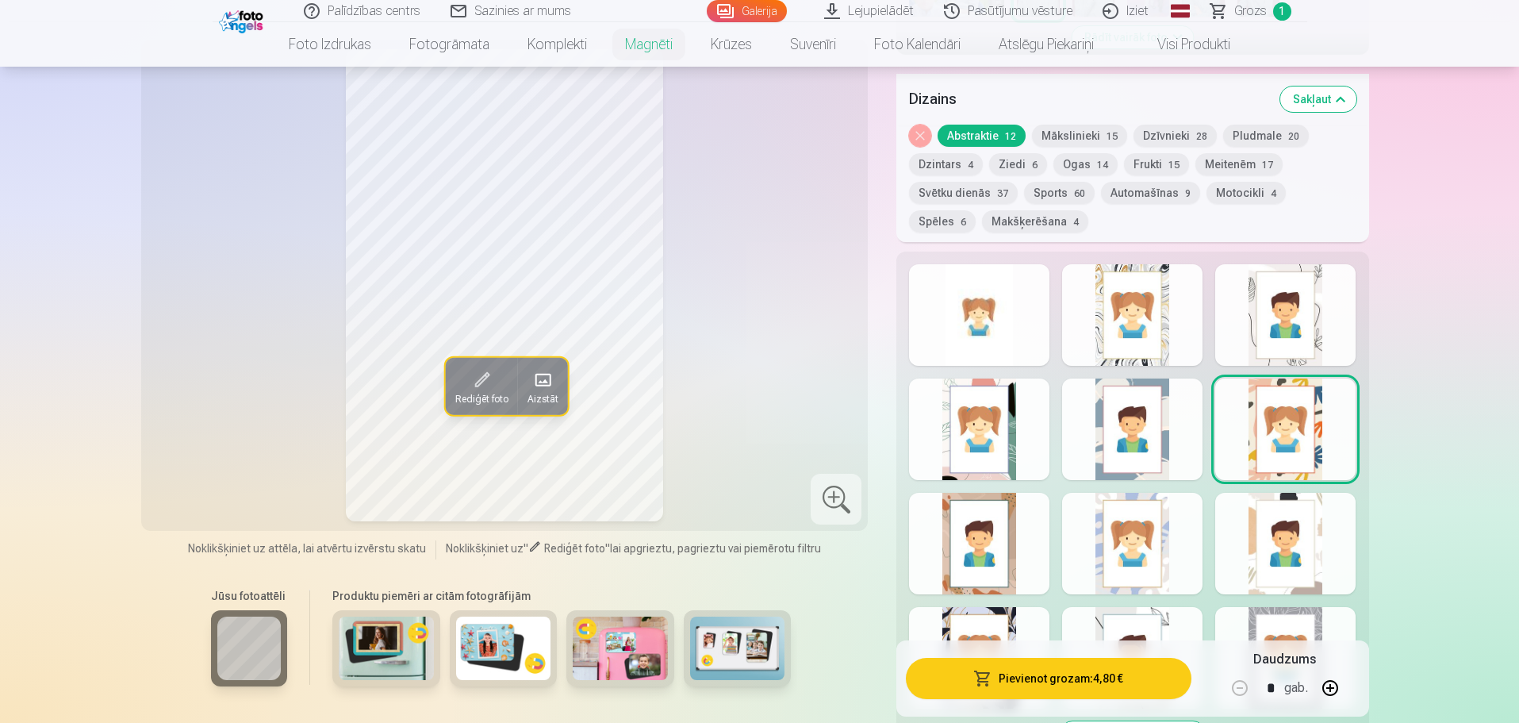
scroll to position [714, 0]
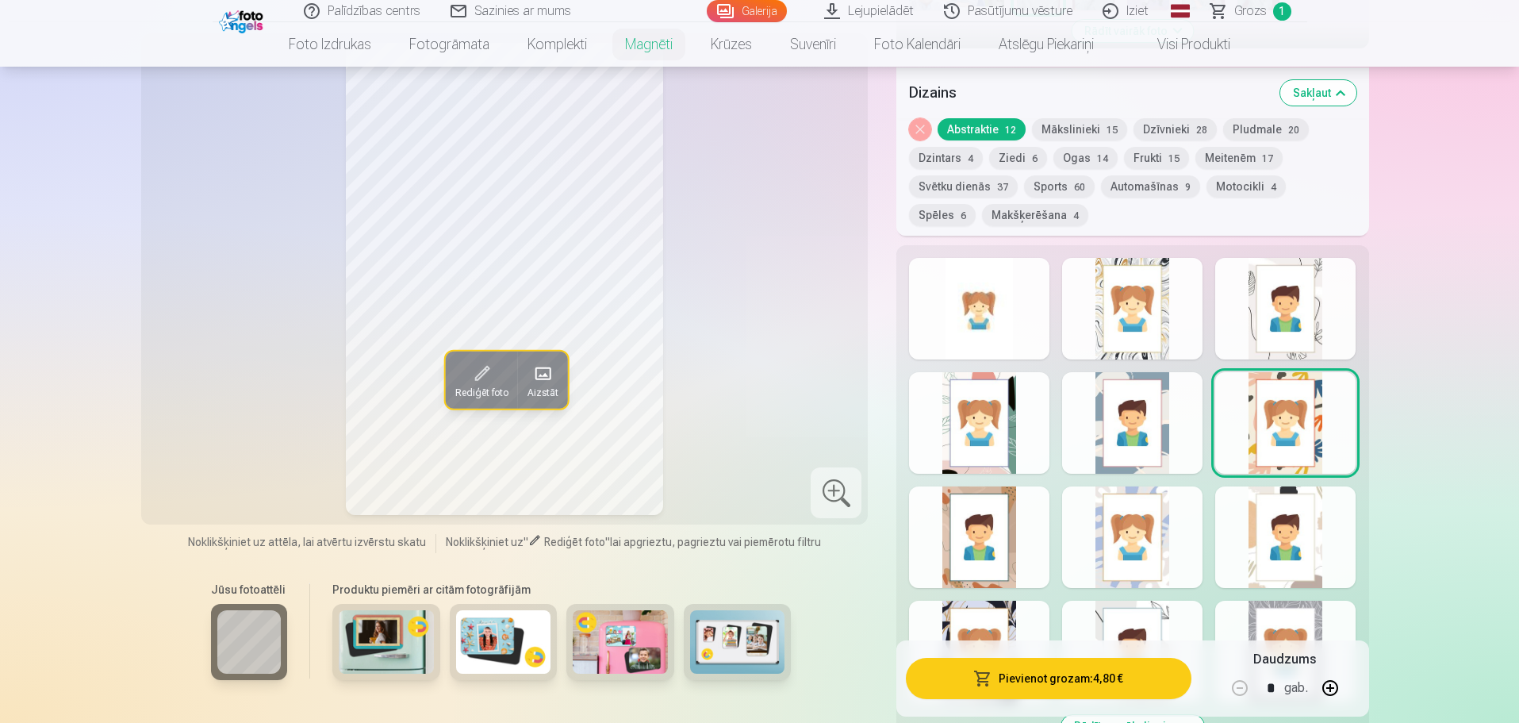
click at [985, 514] on div at bounding box center [979, 537] width 140 height 102
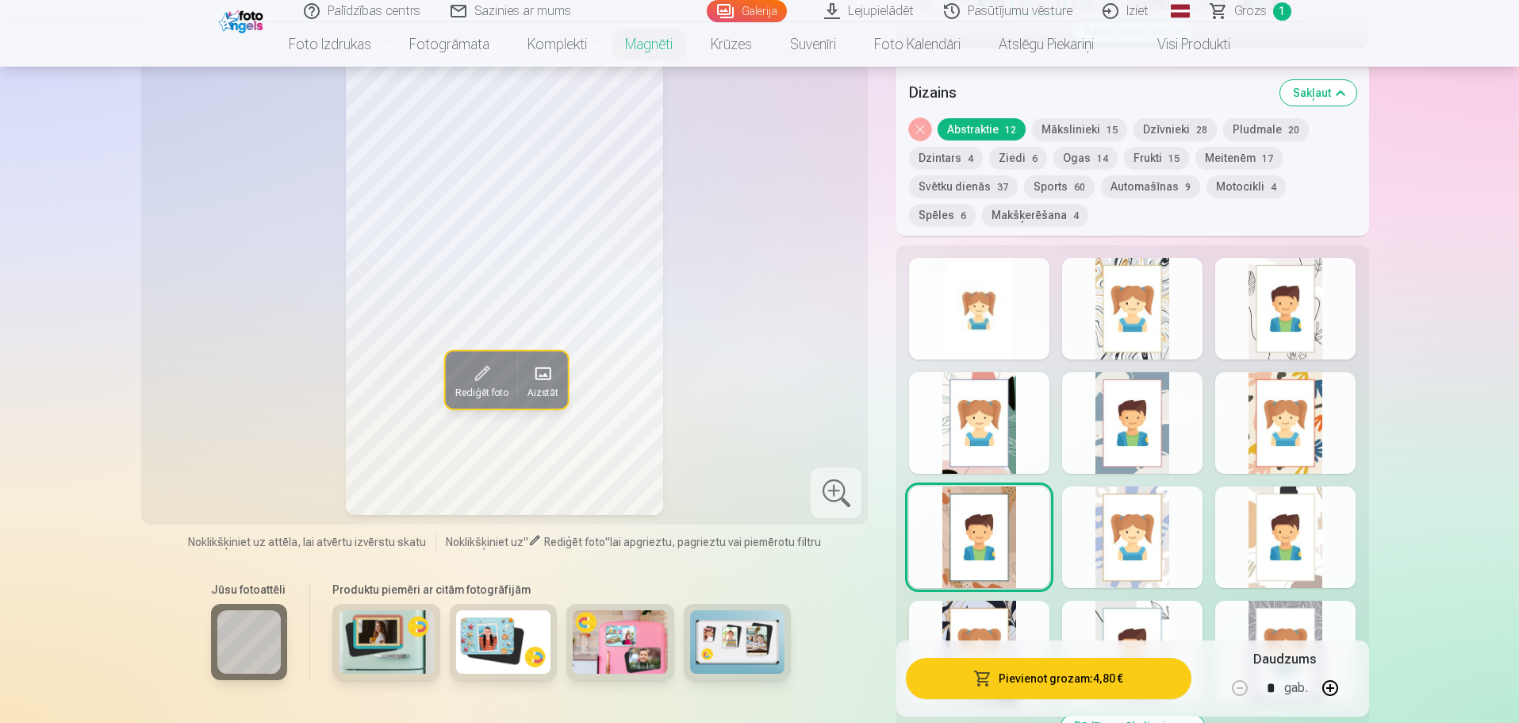
click at [1138, 517] on div at bounding box center [1132, 537] width 140 height 102
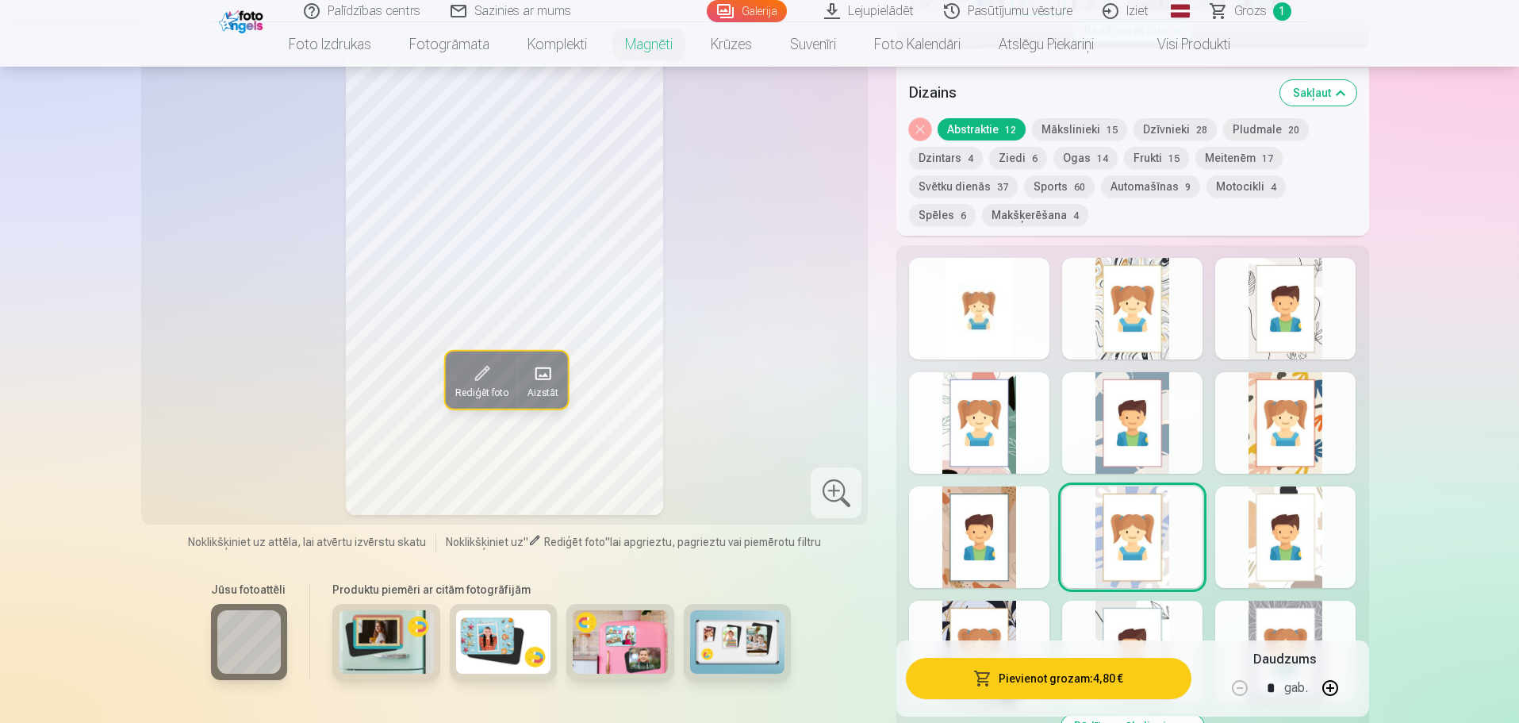
click at [1287, 525] on div at bounding box center [1285, 537] width 140 height 102
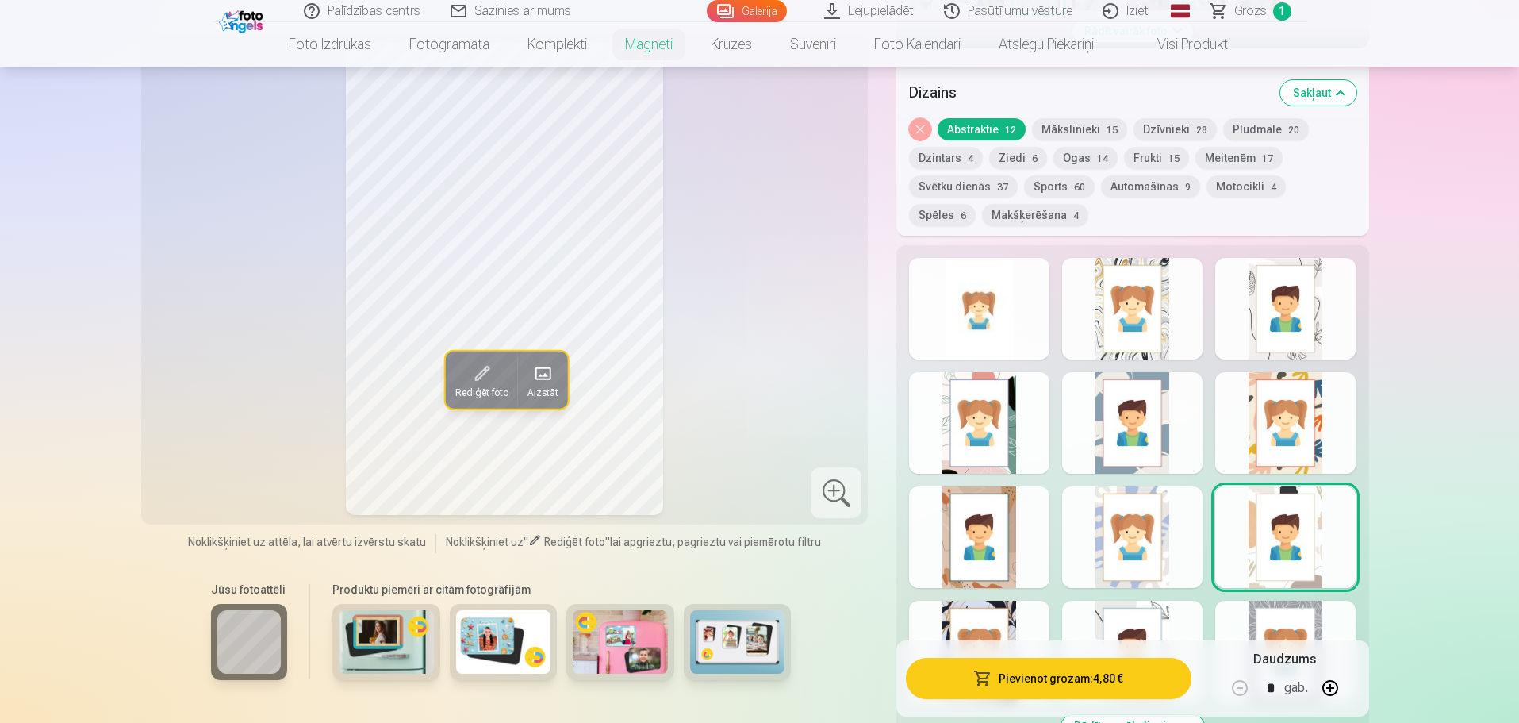
click at [1268, 620] on div at bounding box center [1285, 652] width 140 height 102
click at [1153, 605] on div at bounding box center [1132, 652] width 140 height 102
click at [996, 604] on div at bounding box center [979, 652] width 140 height 102
click at [967, 305] on div at bounding box center [979, 309] width 140 height 102
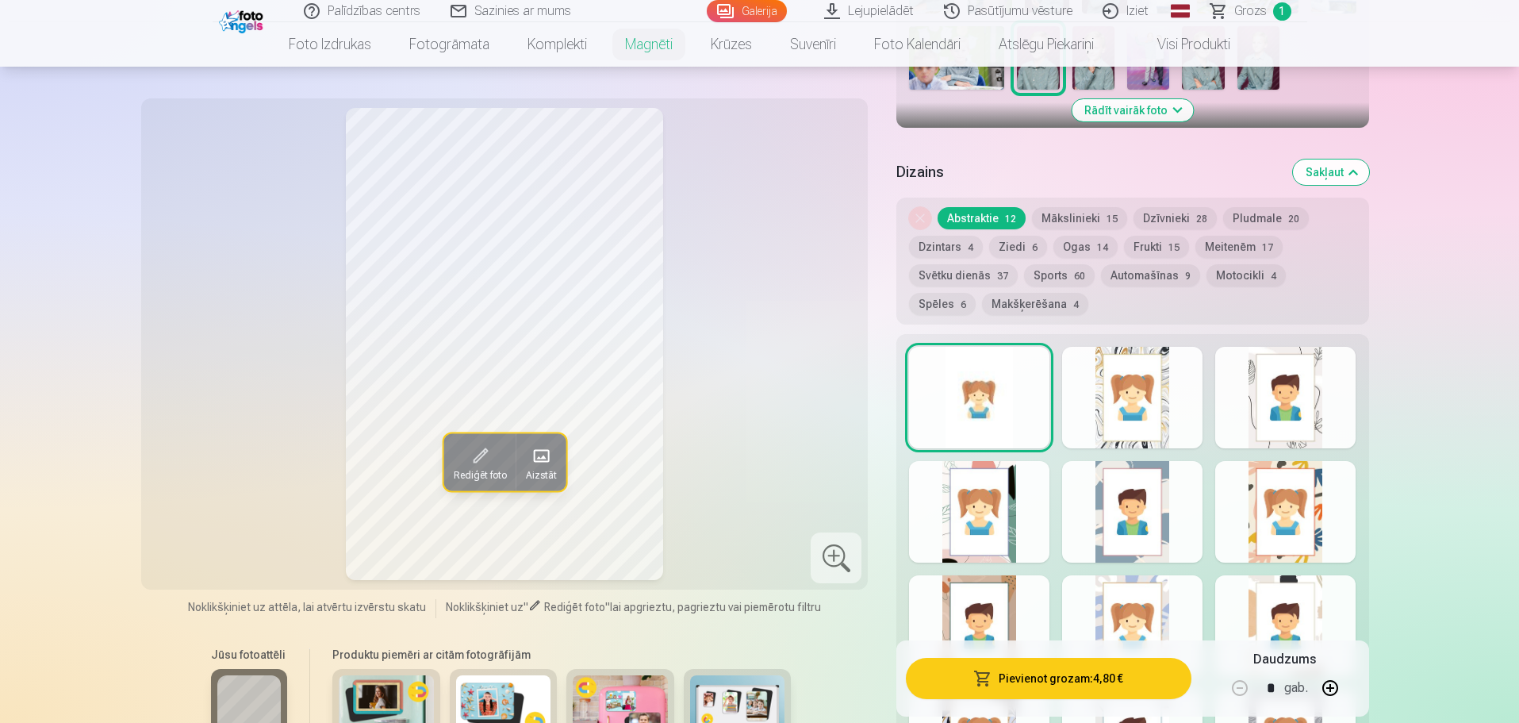
scroll to position [555, 0]
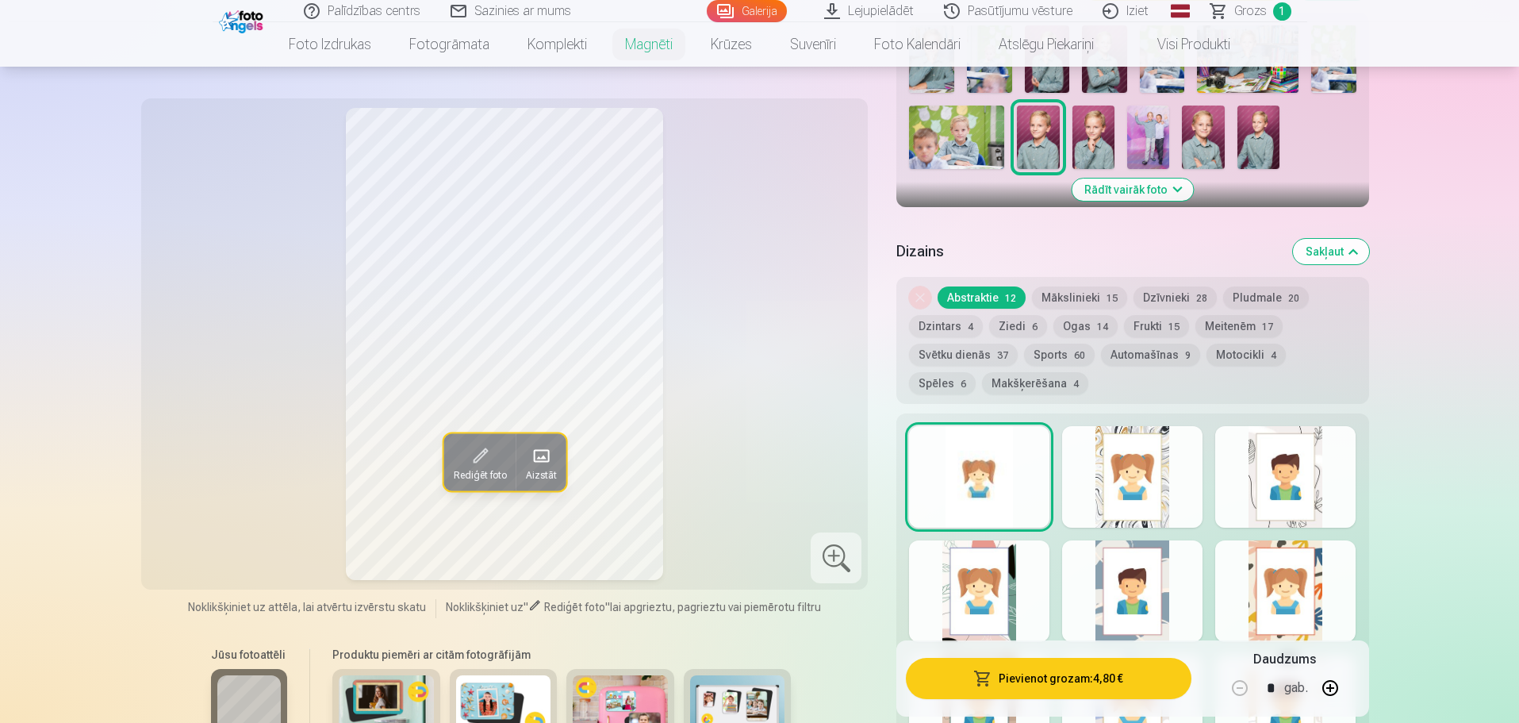
click at [969, 344] on button "Svētku dienās 37" at bounding box center [963, 355] width 109 height 22
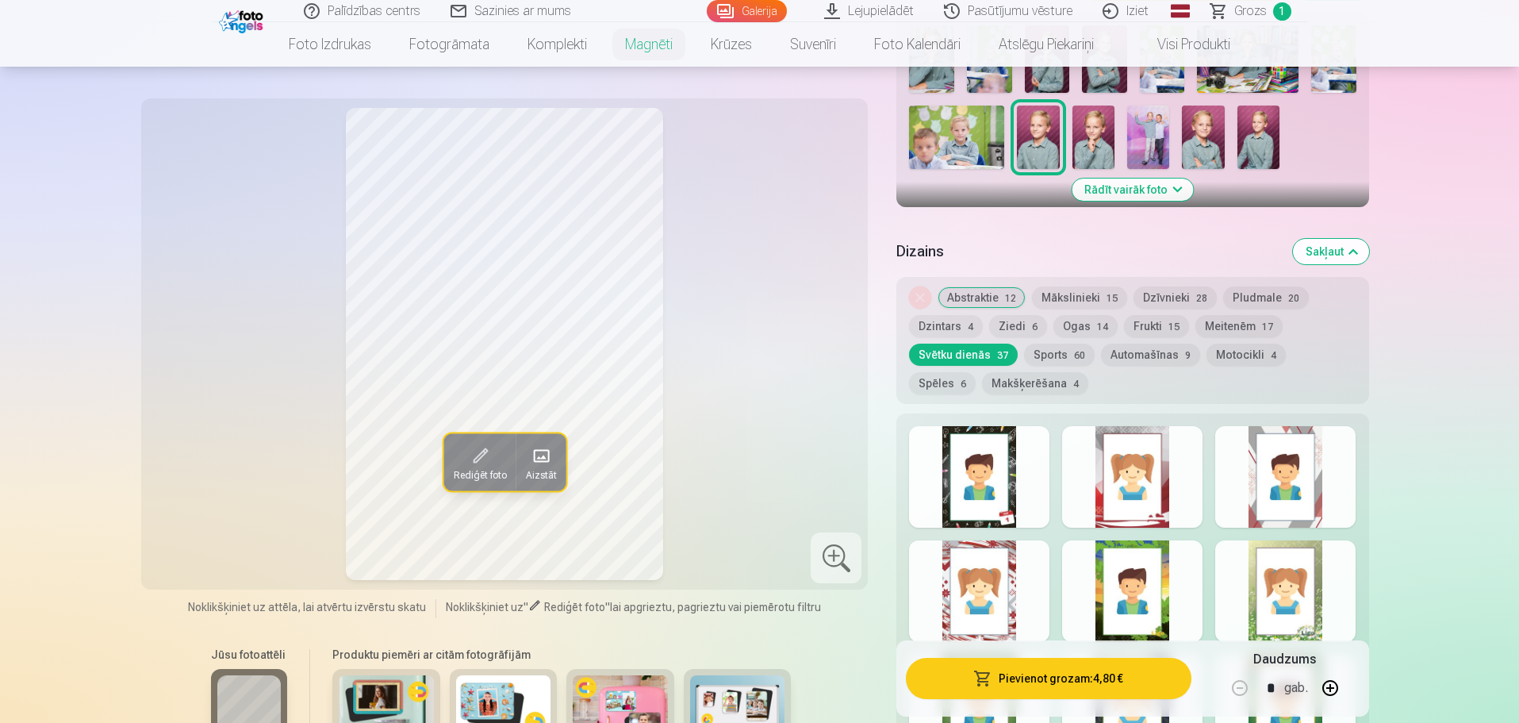
click at [1077, 315] on button "Ogas 14" at bounding box center [1086, 326] width 64 height 22
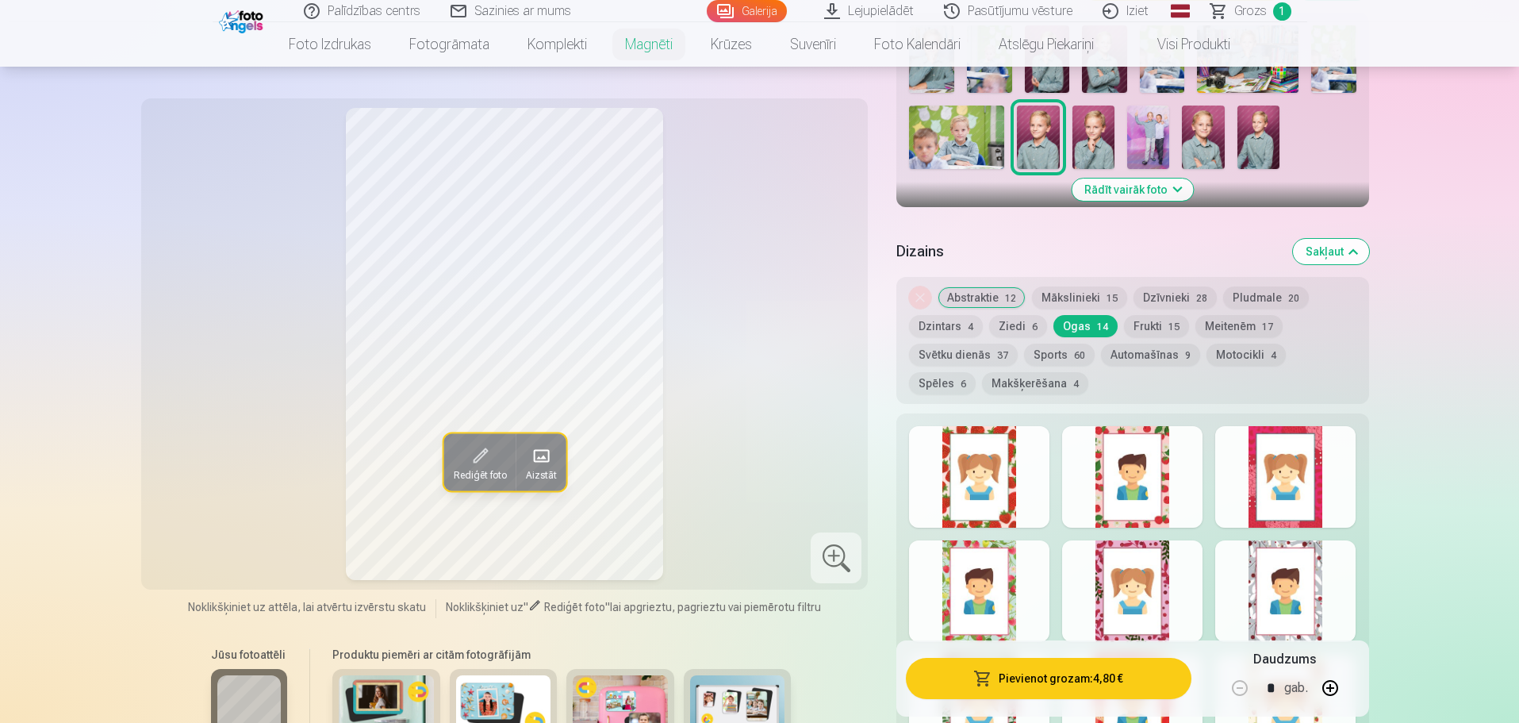
click at [976, 372] on button "Spēles 6" at bounding box center [942, 383] width 67 height 22
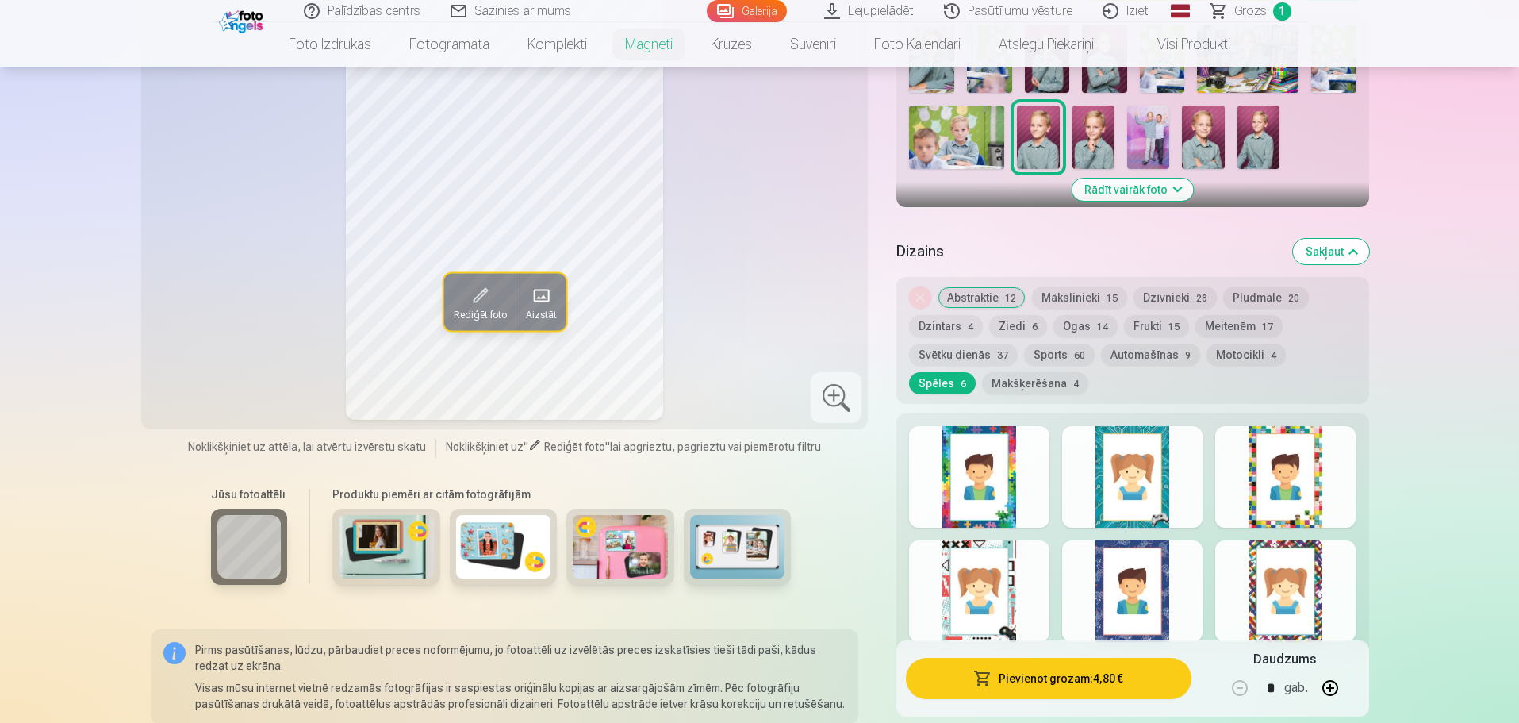
click at [978, 484] on div at bounding box center [979, 477] width 140 height 102
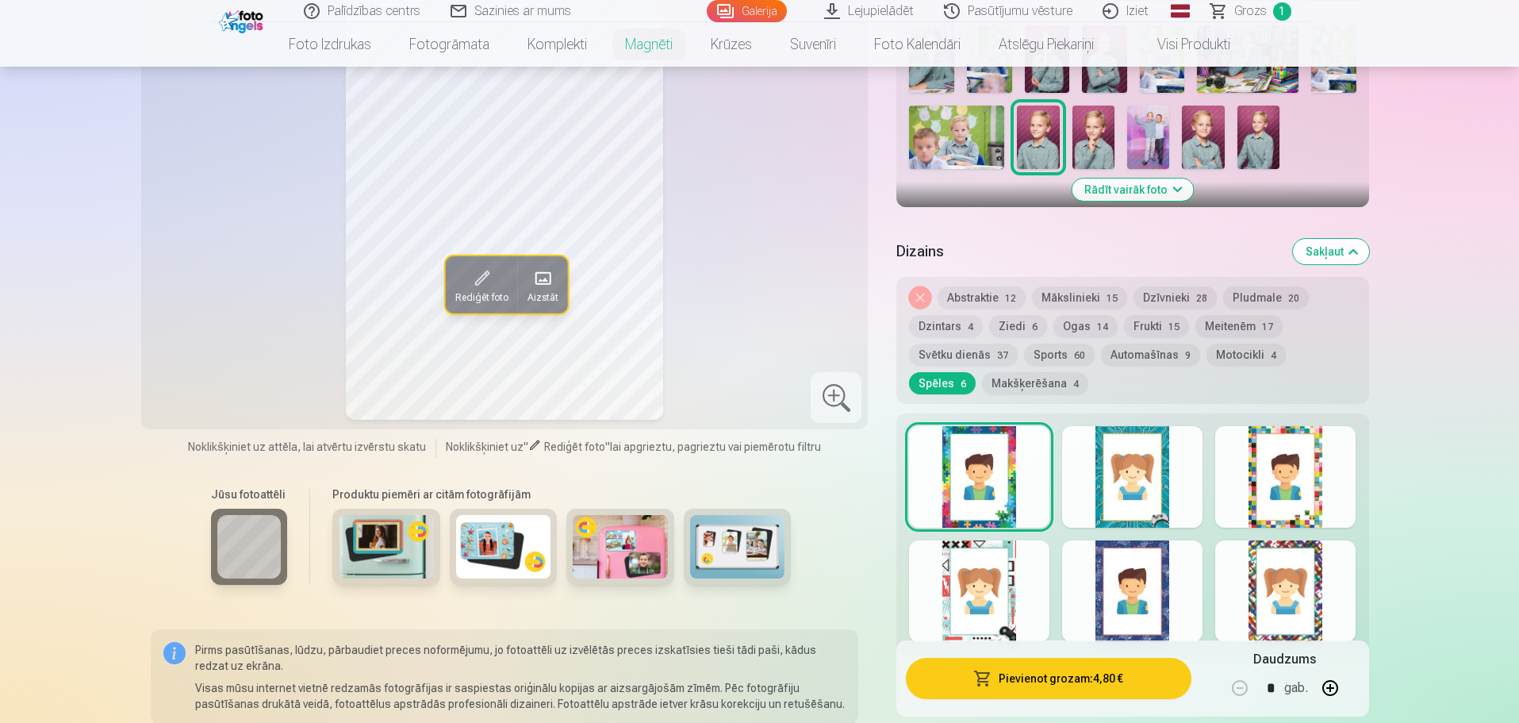
click at [1107, 483] on div at bounding box center [1132, 477] width 140 height 102
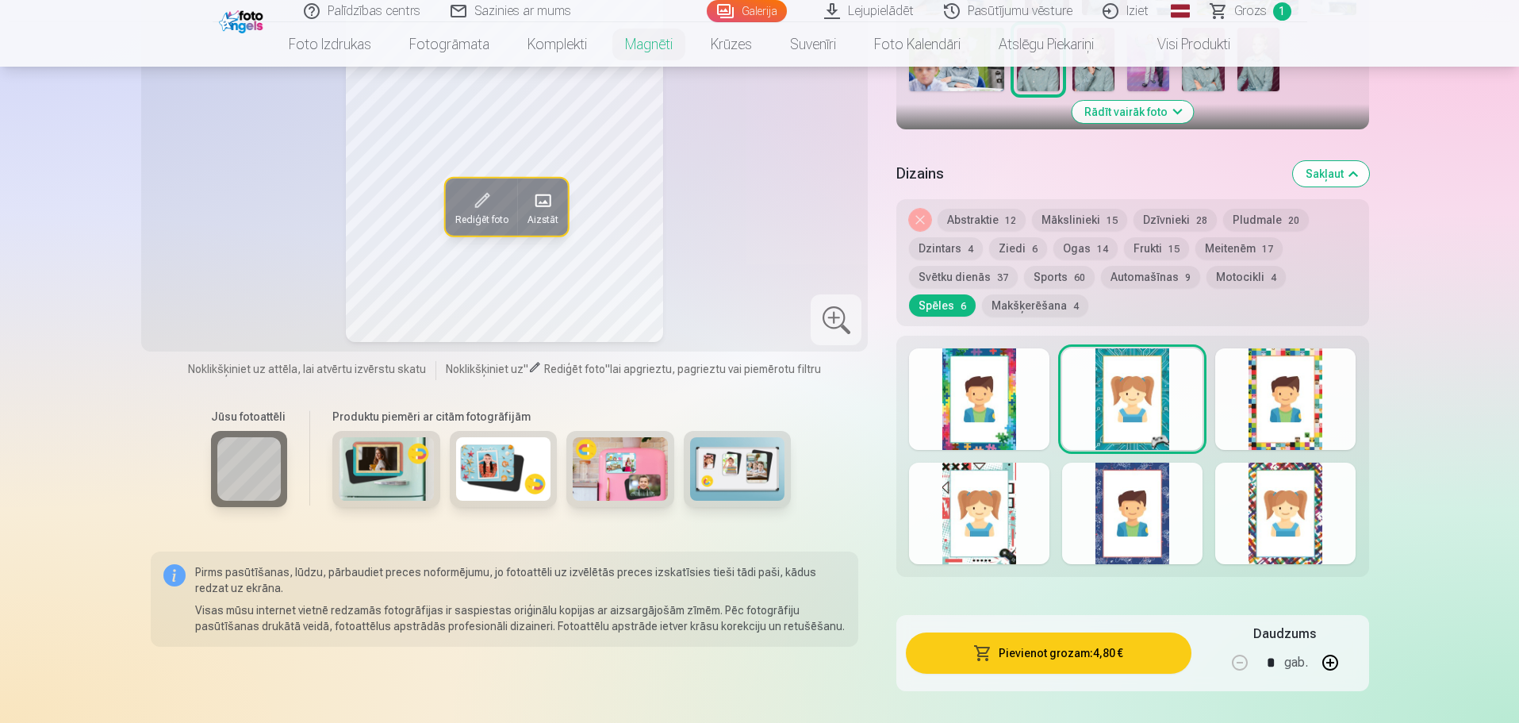
scroll to position [635, 0]
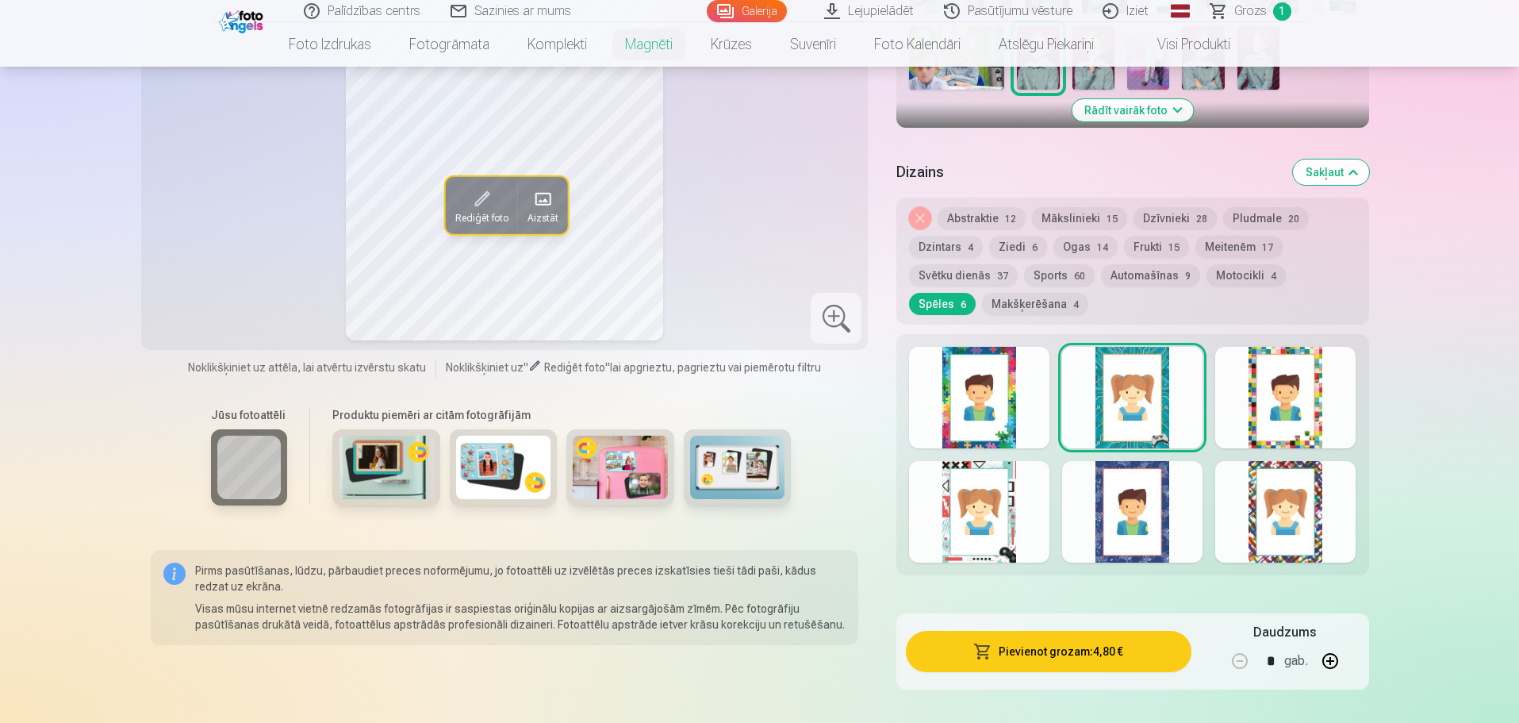
click at [1281, 378] on div at bounding box center [1285, 398] width 140 height 102
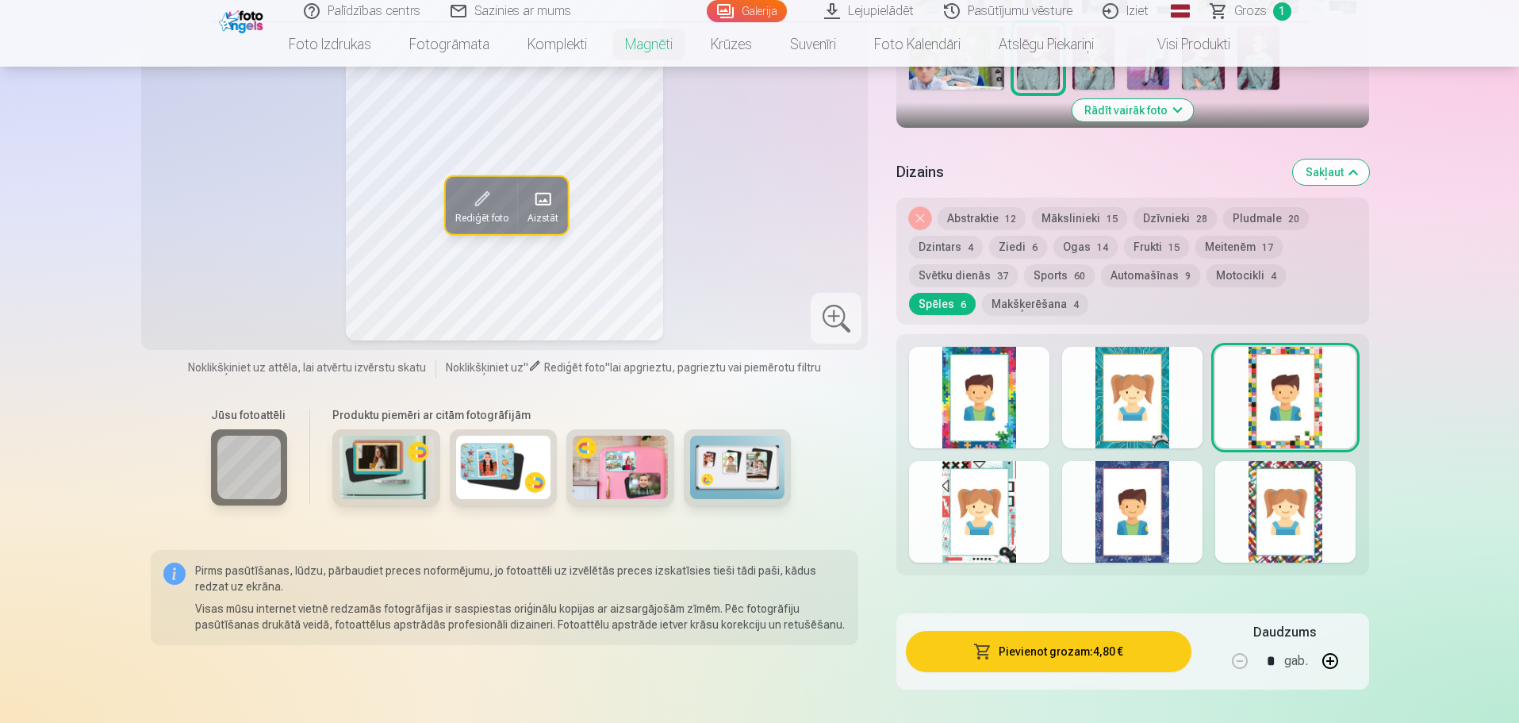
click at [966, 474] on div at bounding box center [979, 512] width 140 height 102
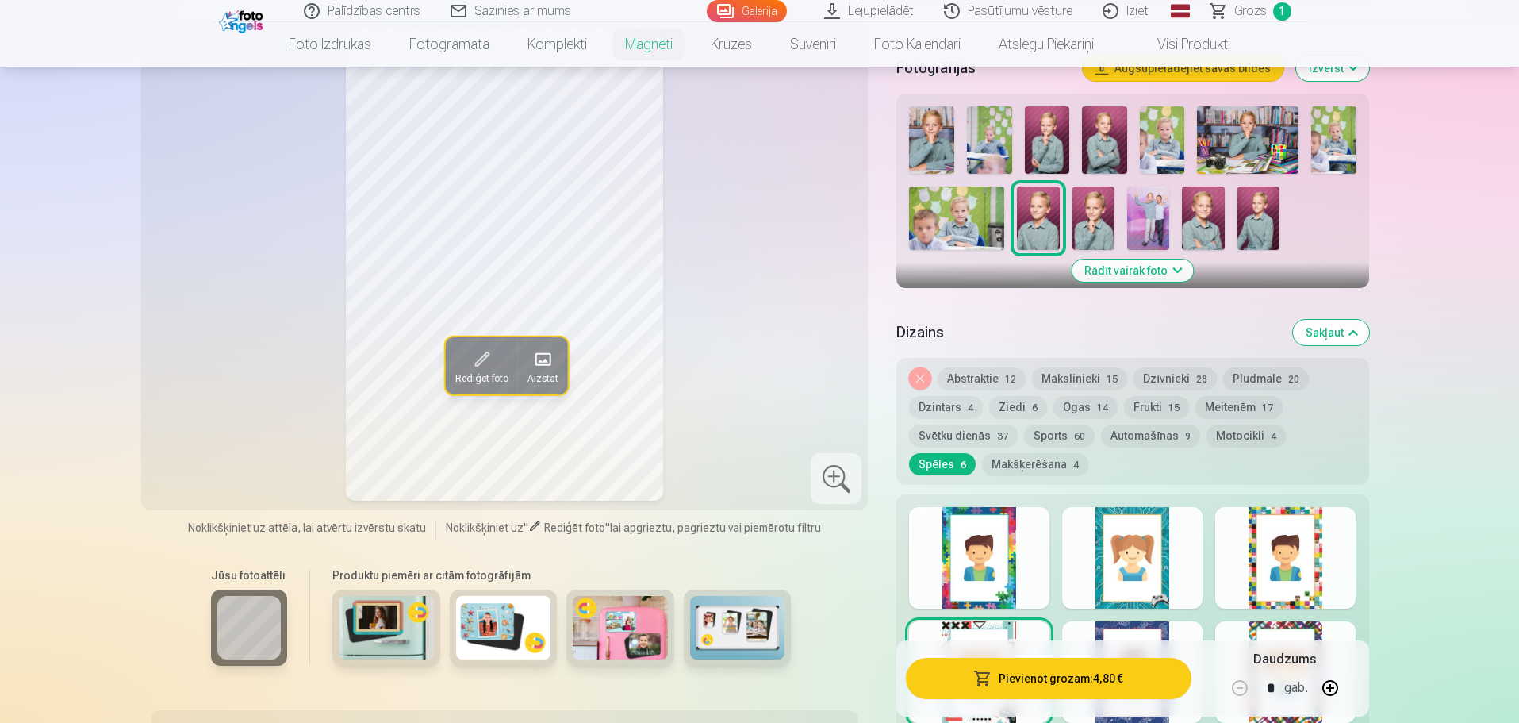
scroll to position [476, 0]
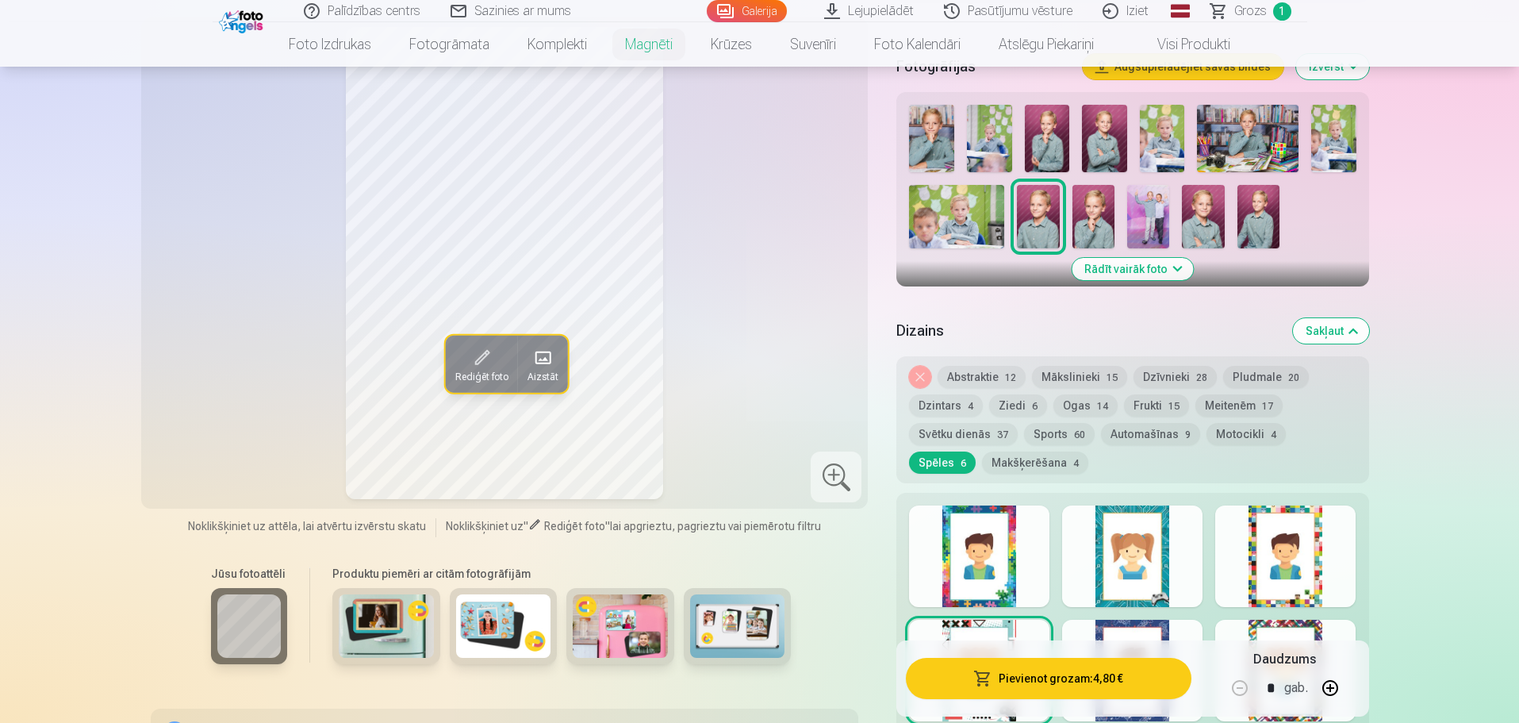
click at [1127, 626] on div at bounding box center [1132, 671] width 140 height 102
click at [1281, 628] on div at bounding box center [1285, 671] width 140 height 102
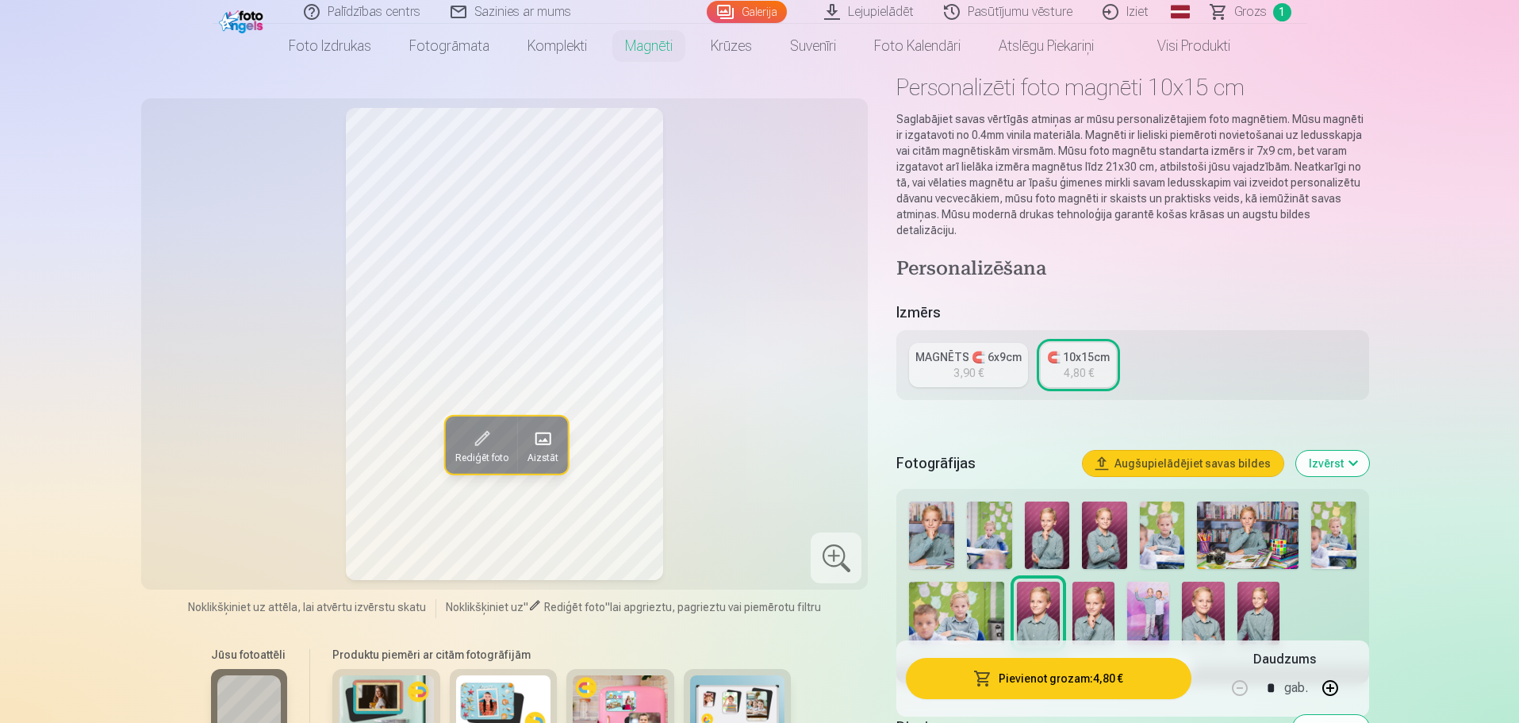
scroll to position [0, 0]
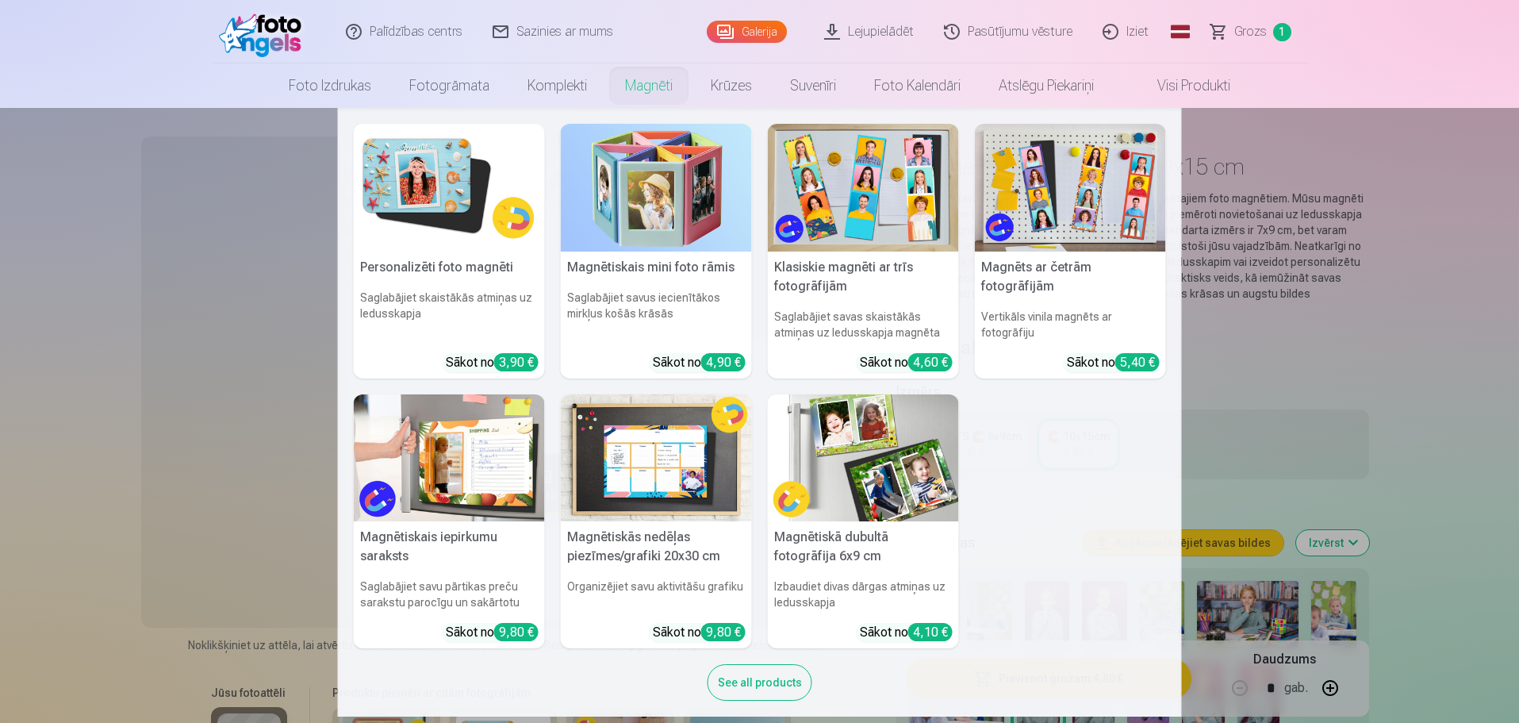
click at [898, 493] on img at bounding box center [863, 458] width 191 height 128
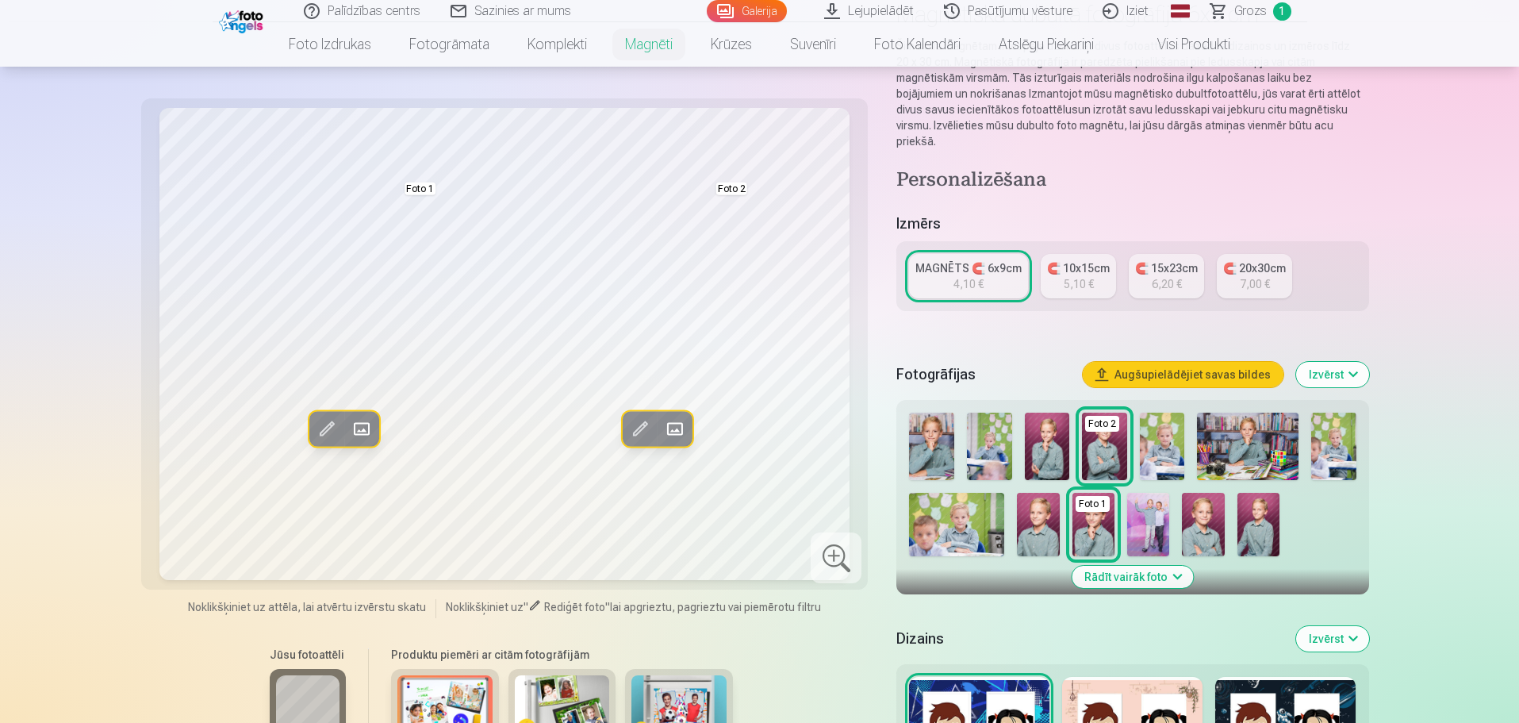
scroll to position [159, 0]
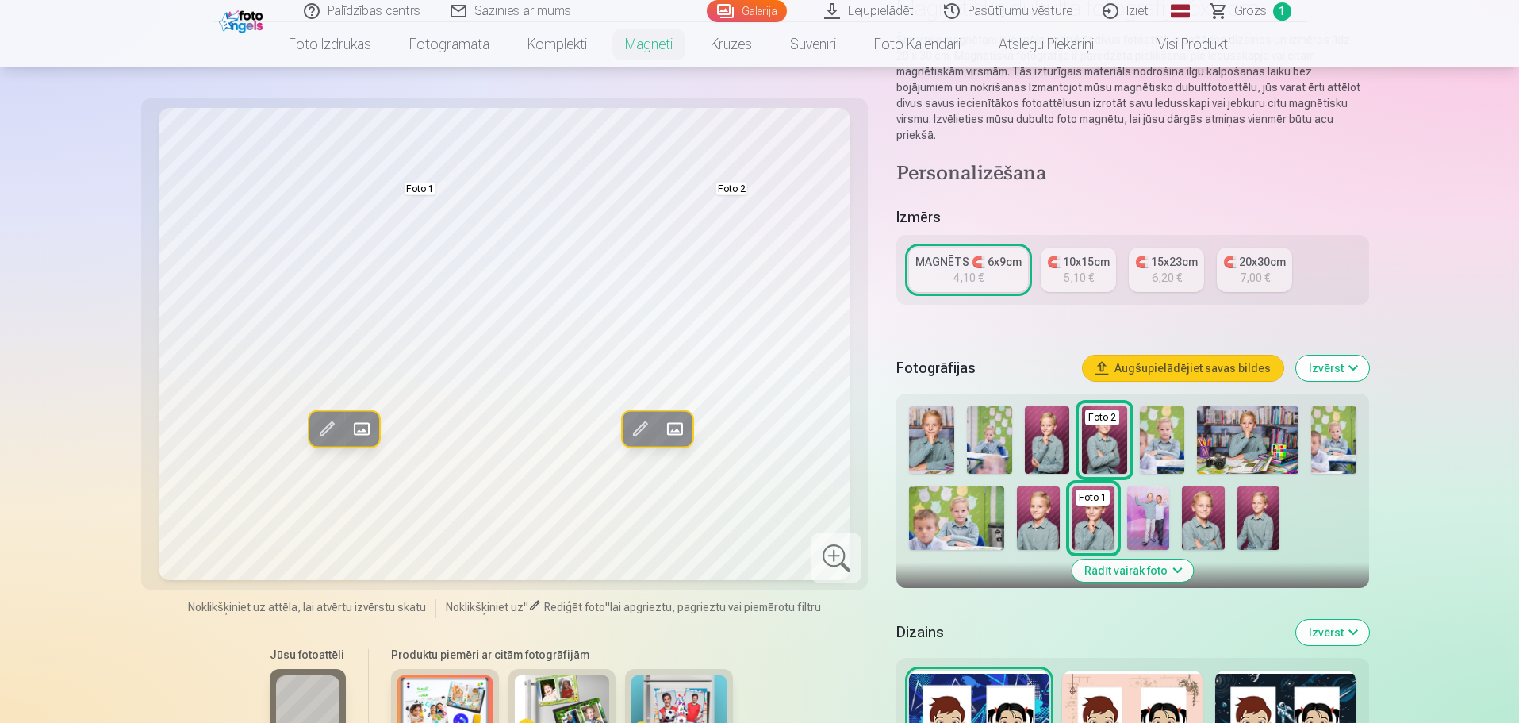
click at [1104, 258] on link "🧲 10x15cm 5,10 €" at bounding box center [1078, 270] width 75 height 44
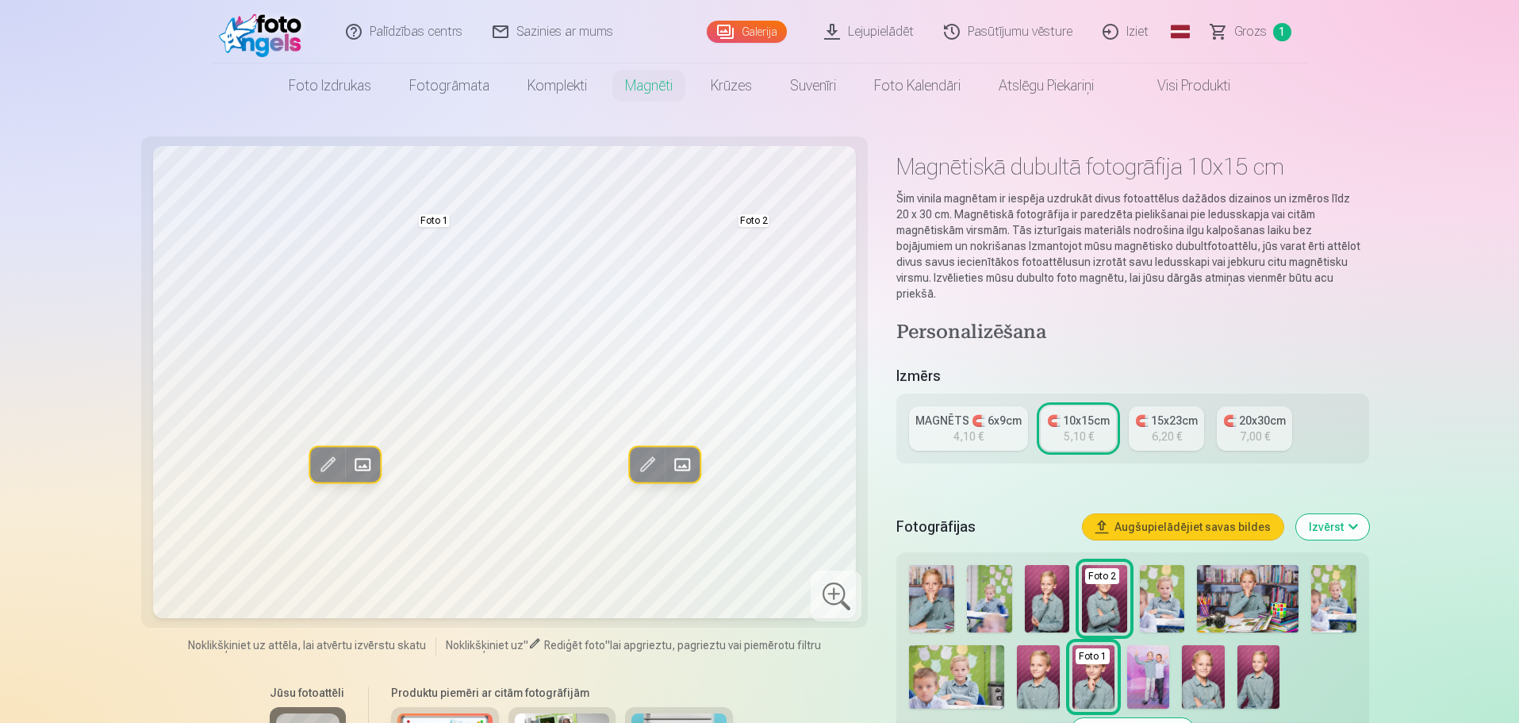
click at [354, 469] on span at bounding box center [362, 463] width 25 height 25
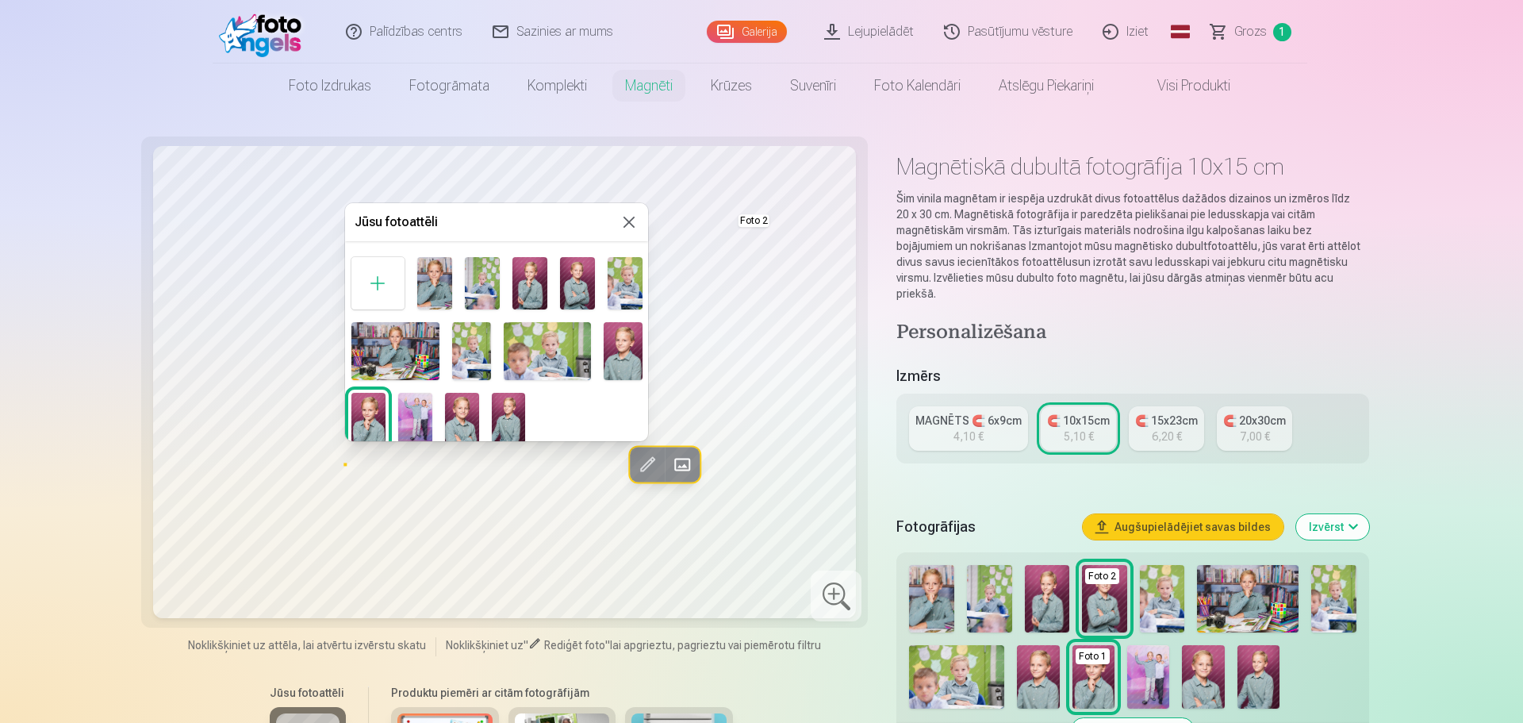
click at [628, 363] on img at bounding box center [623, 351] width 39 height 58
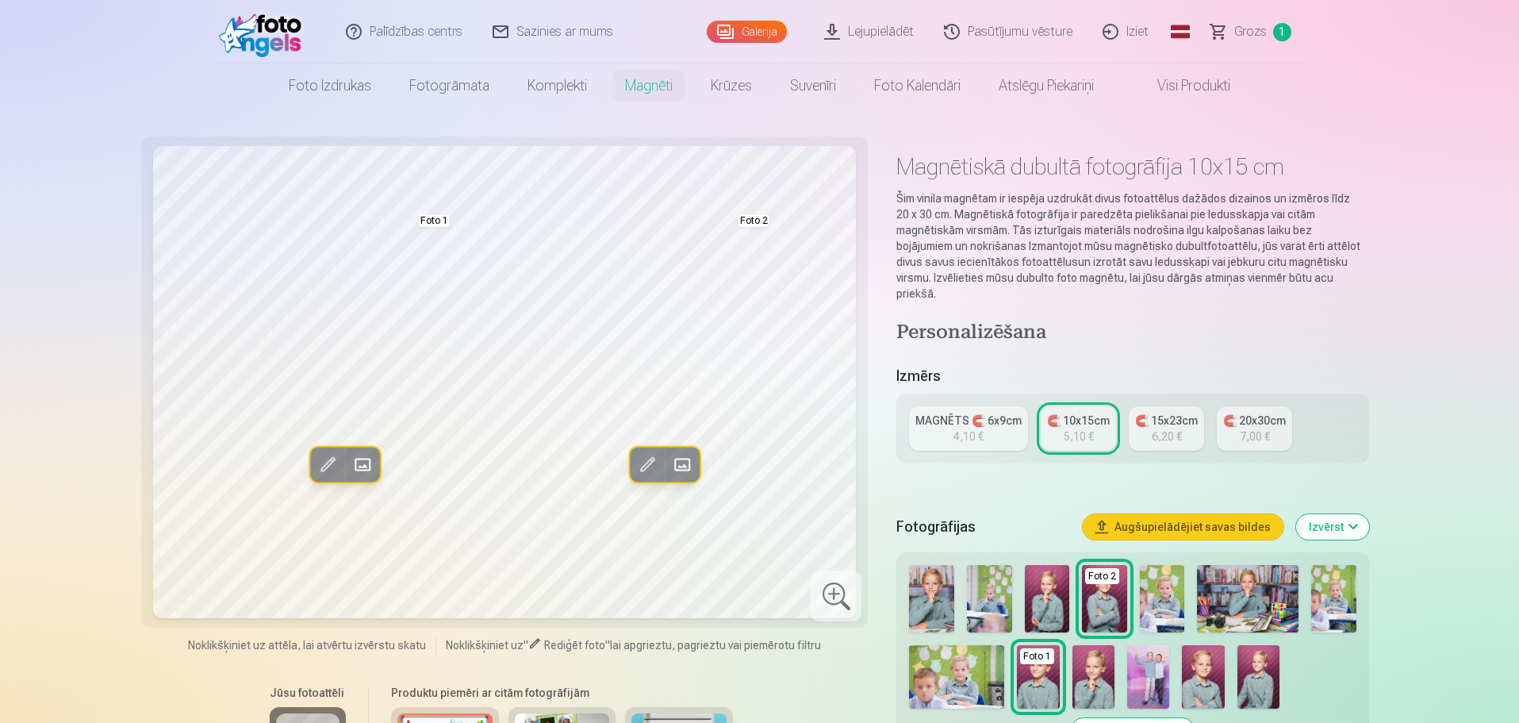
click at [647, 465] on span at bounding box center [646, 463] width 25 height 25
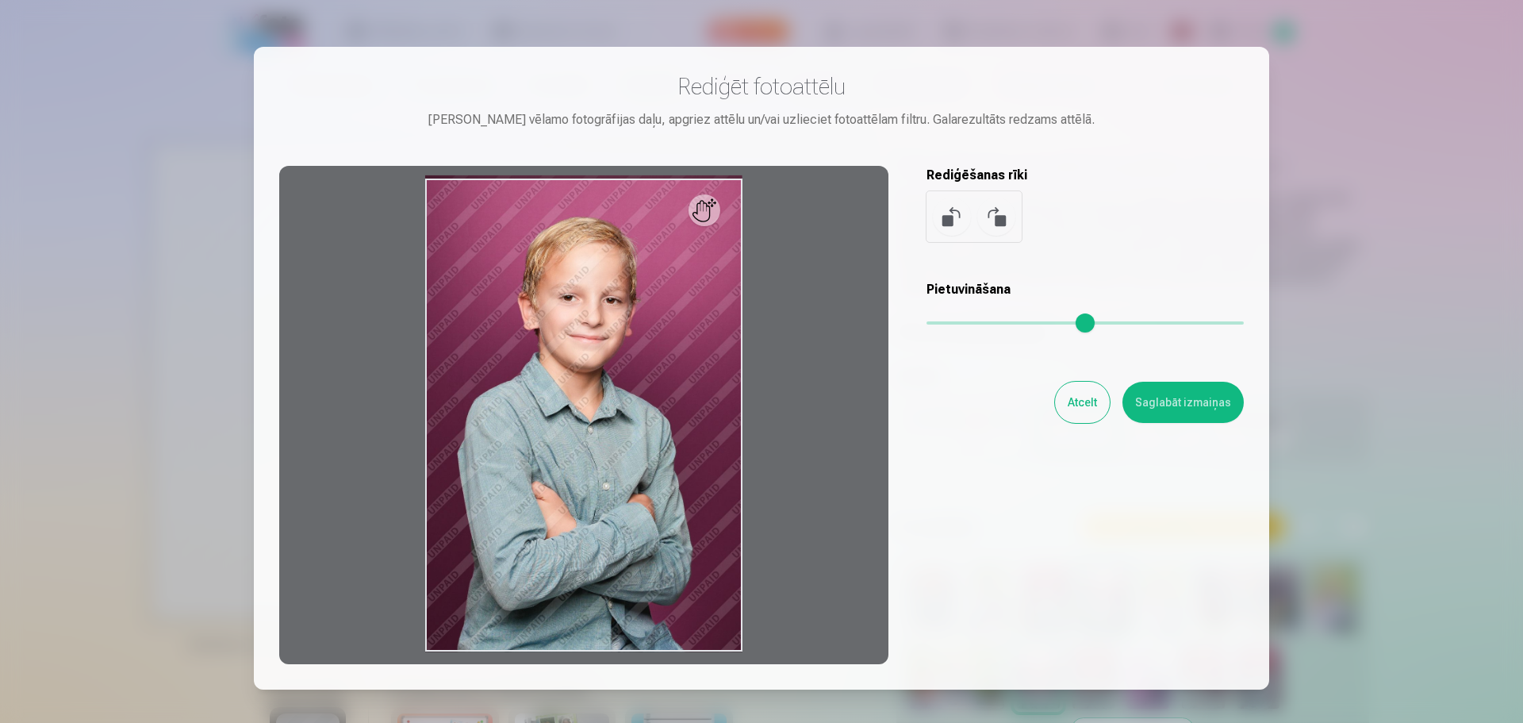
click at [1072, 398] on button "Atcelt" at bounding box center [1082, 402] width 55 height 41
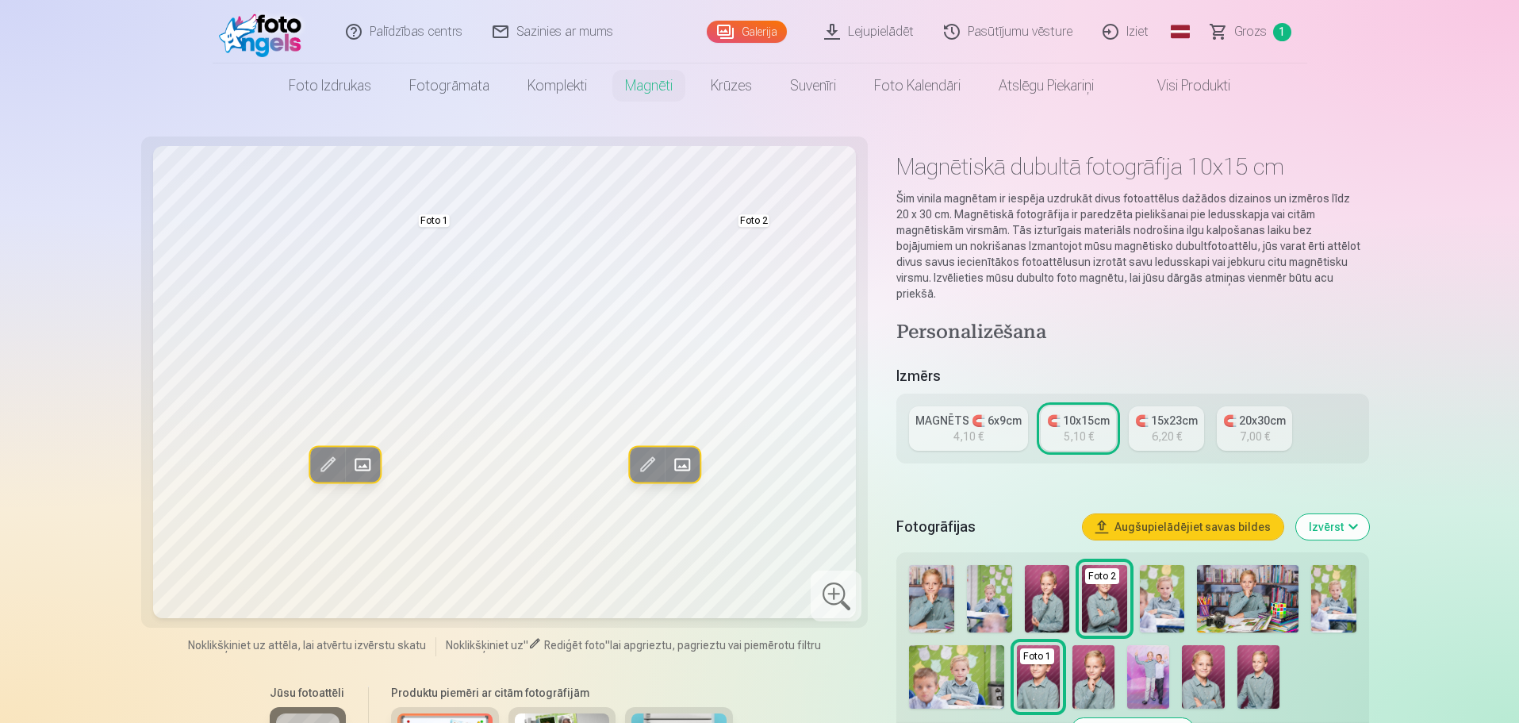
click at [685, 462] on span at bounding box center [681, 463] width 25 height 25
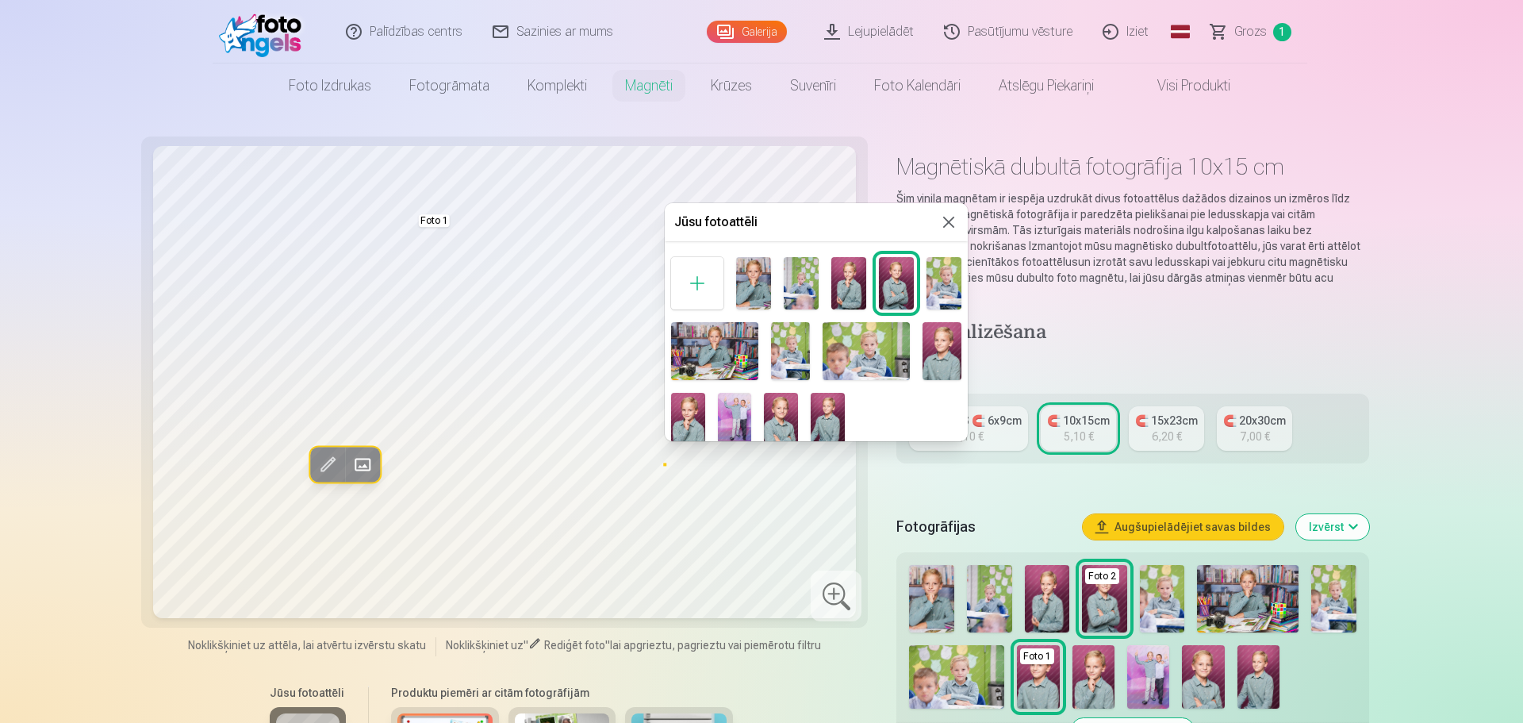
click at [758, 275] on img at bounding box center [753, 283] width 35 height 52
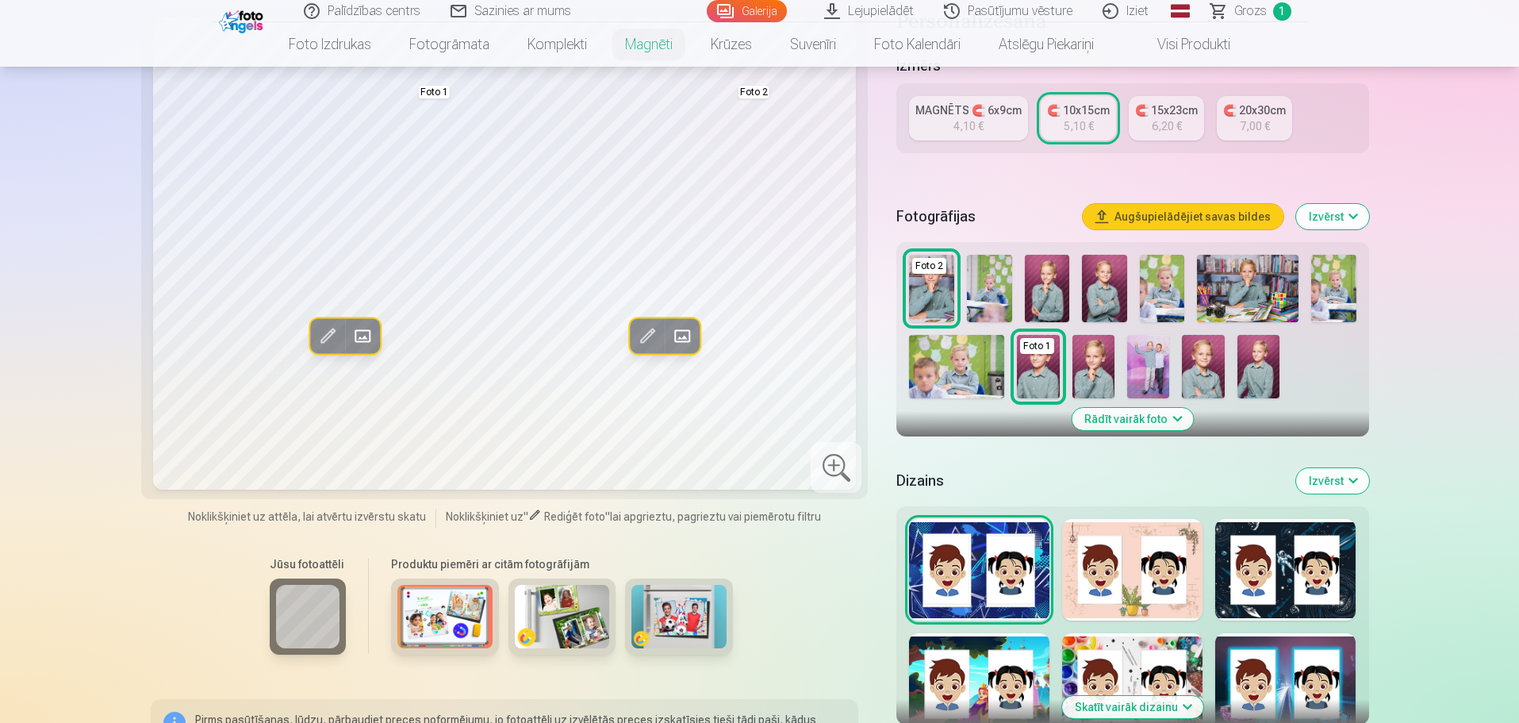
scroll to position [397, 0]
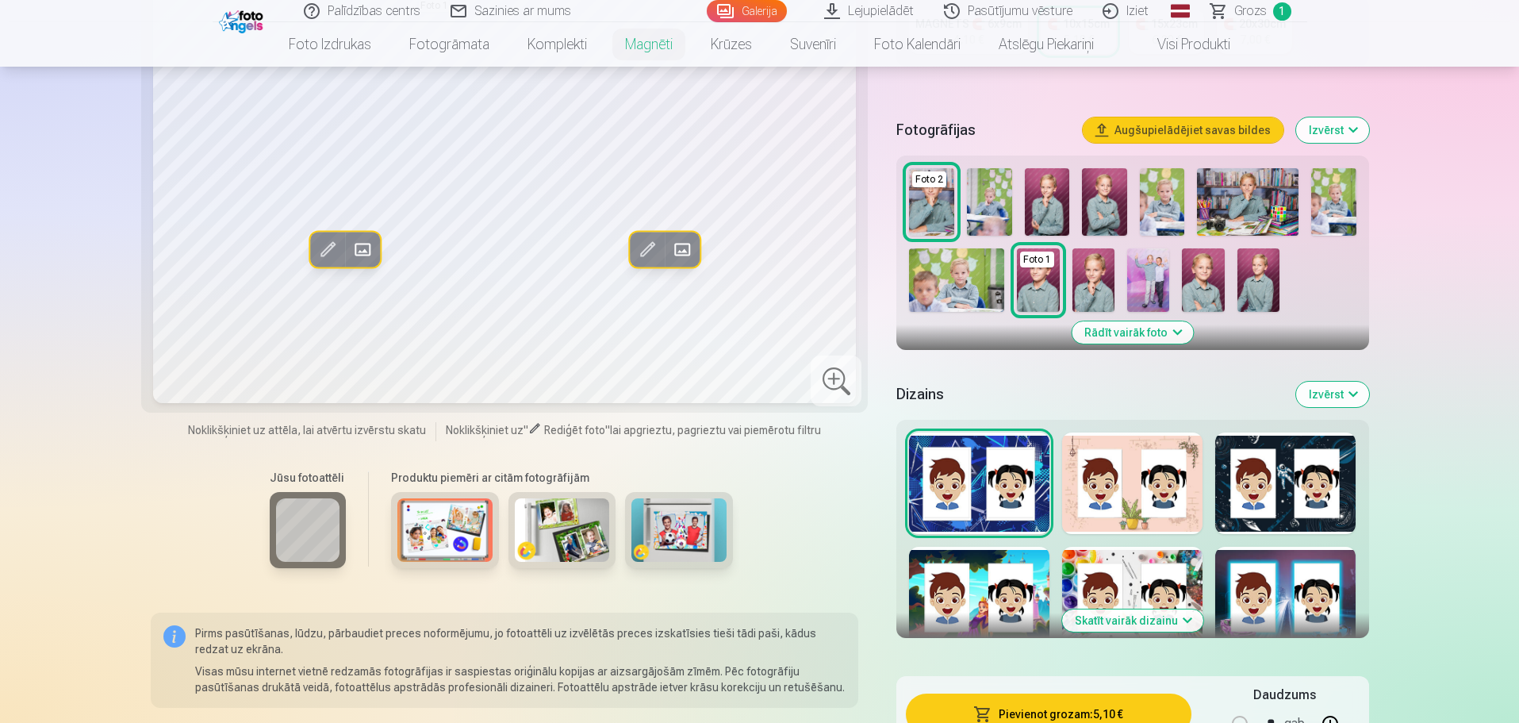
click at [1127, 442] on div at bounding box center [1132, 483] width 140 height 102
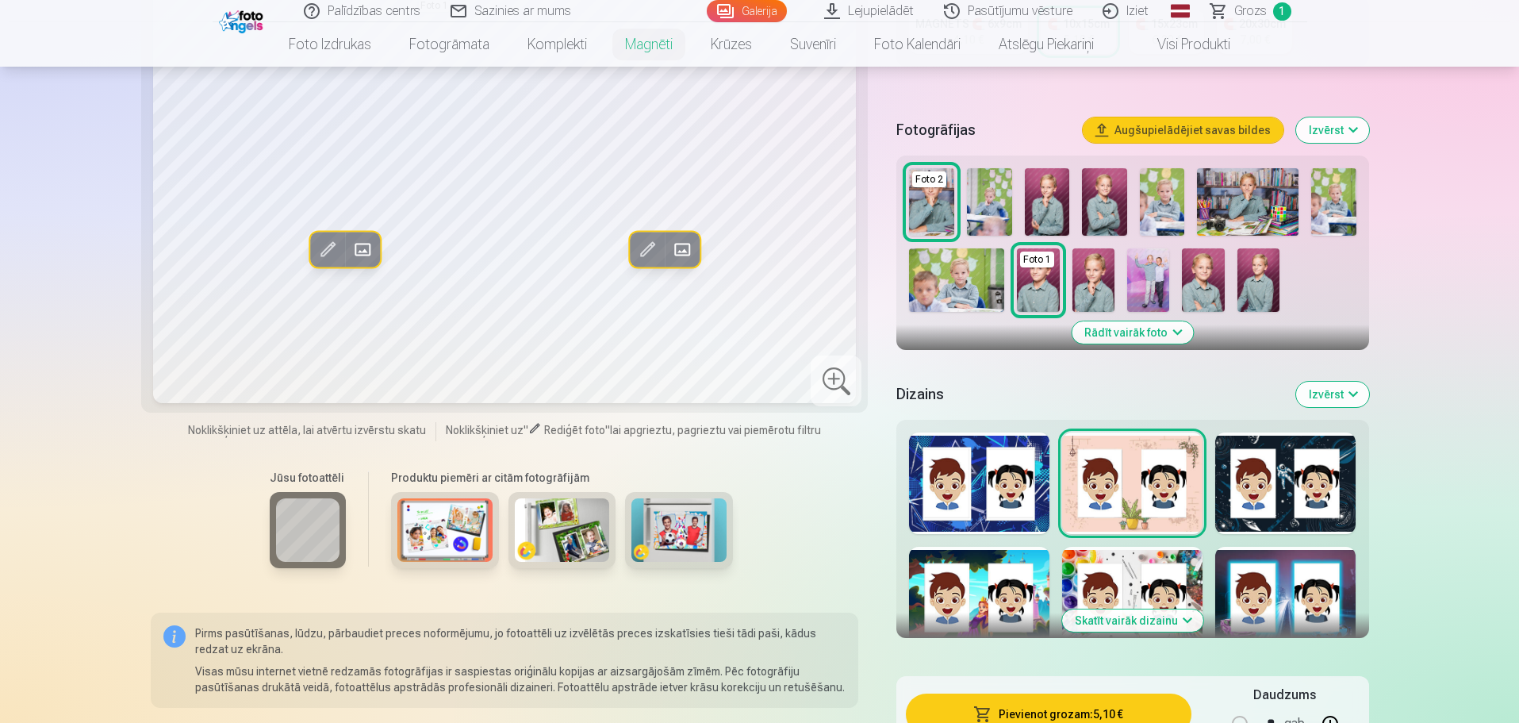
click at [1291, 489] on div at bounding box center [1285, 483] width 140 height 102
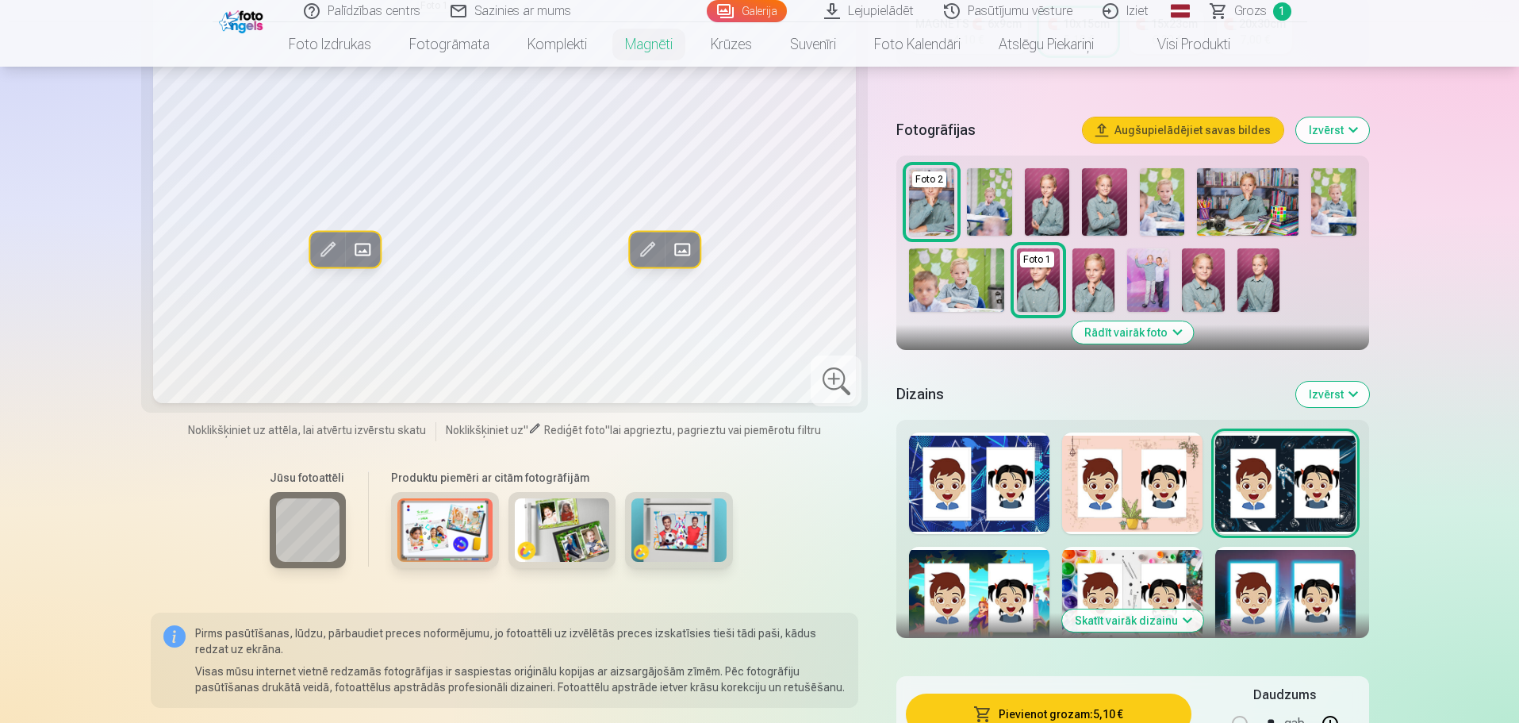
click at [1281, 555] on div at bounding box center [1285, 598] width 140 height 102
click at [1135, 551] on div at bounding box center [1132, 598] width 140 height 102
click at [973, 547] on div at bounding box center [979, 598] width 140 height 102
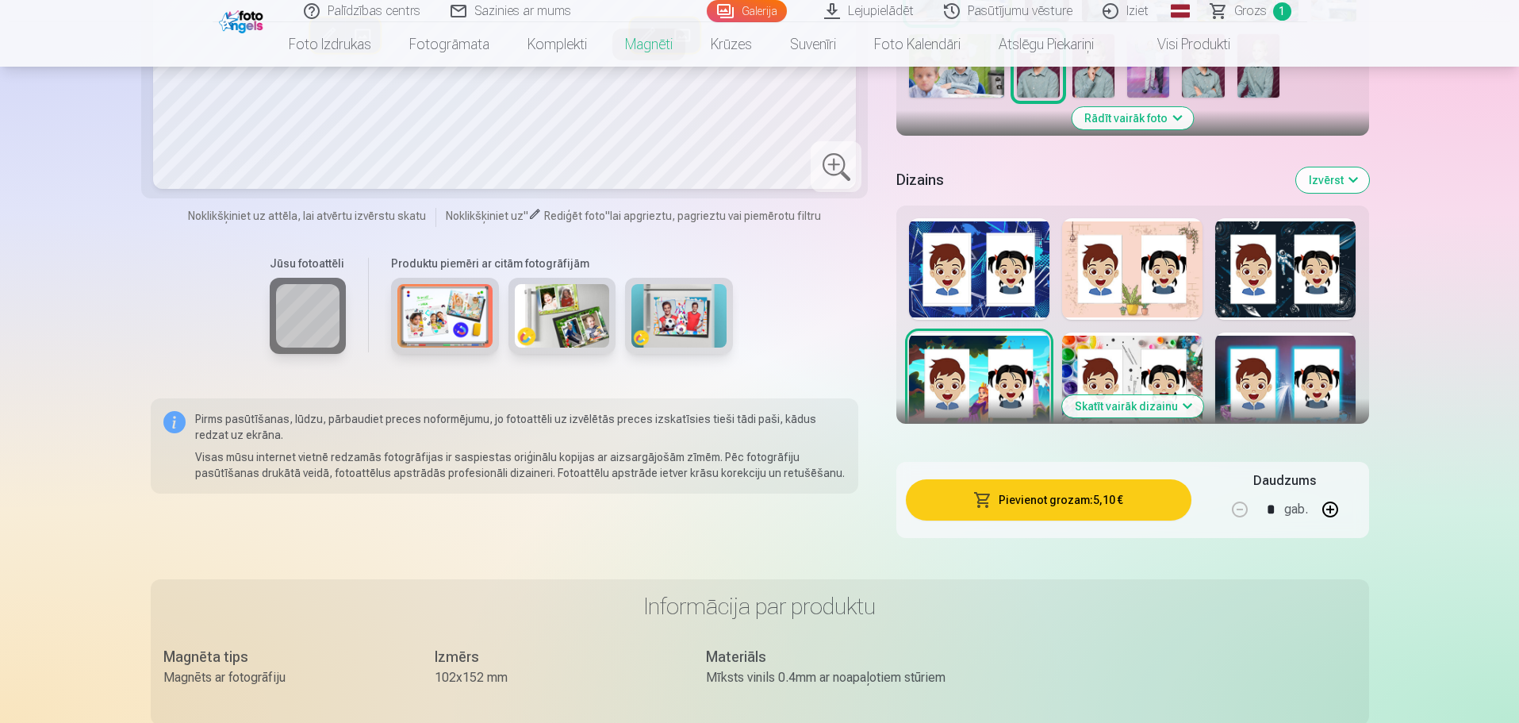
scroll to position [635, 0]
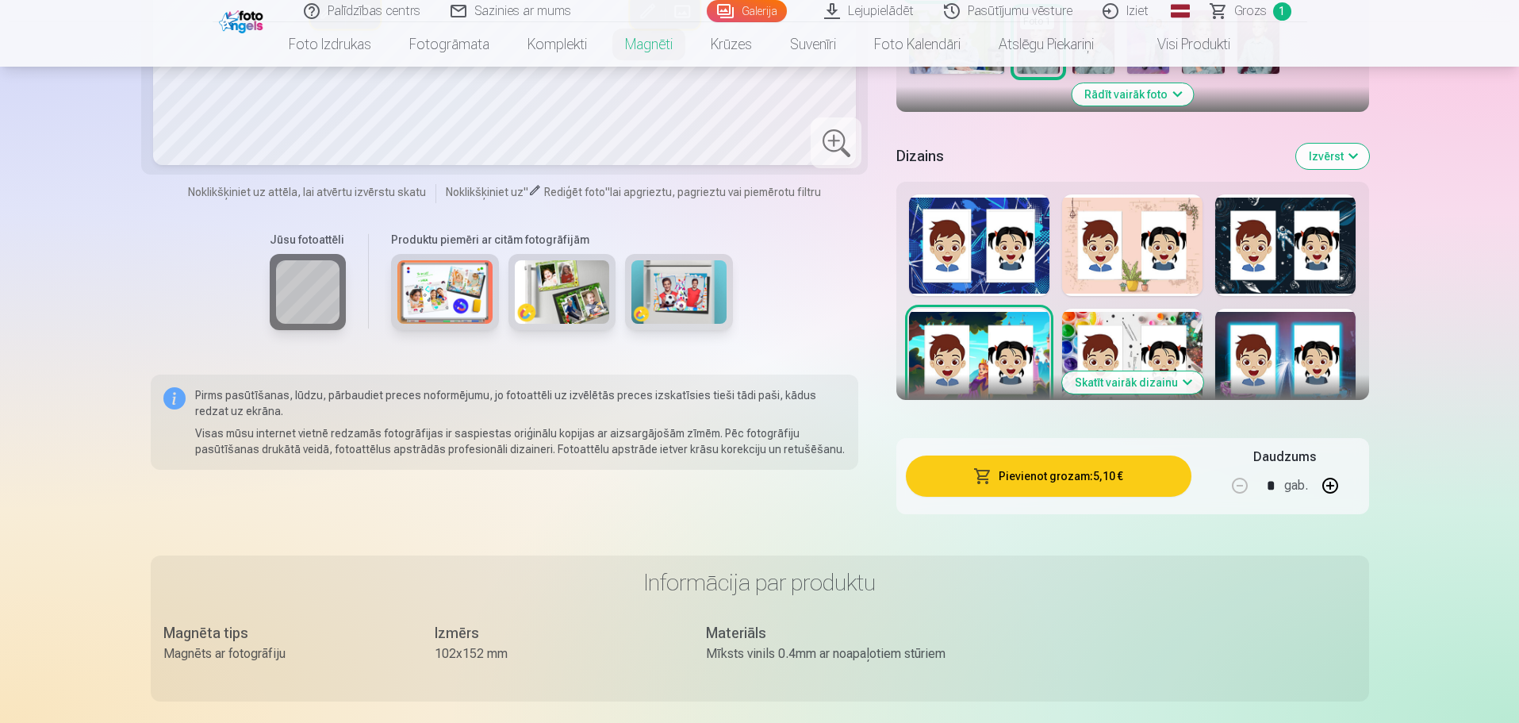
click at [1173, 374] on button "Skatīt vairāk dizainu" at bounding box center [1132, 382] width 141 height 22
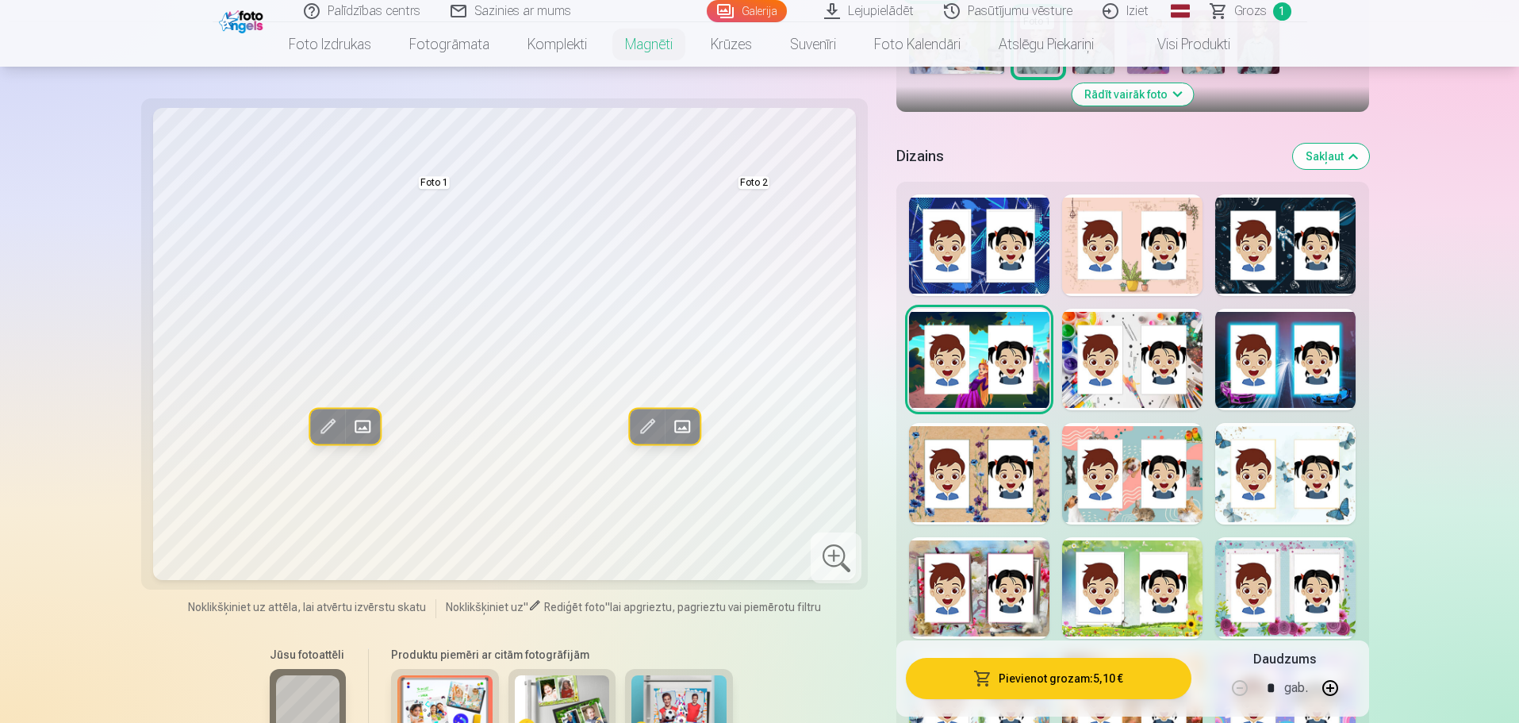
click at [1132, 423] on div at bounding box center [1132, 474] width 140 height 102
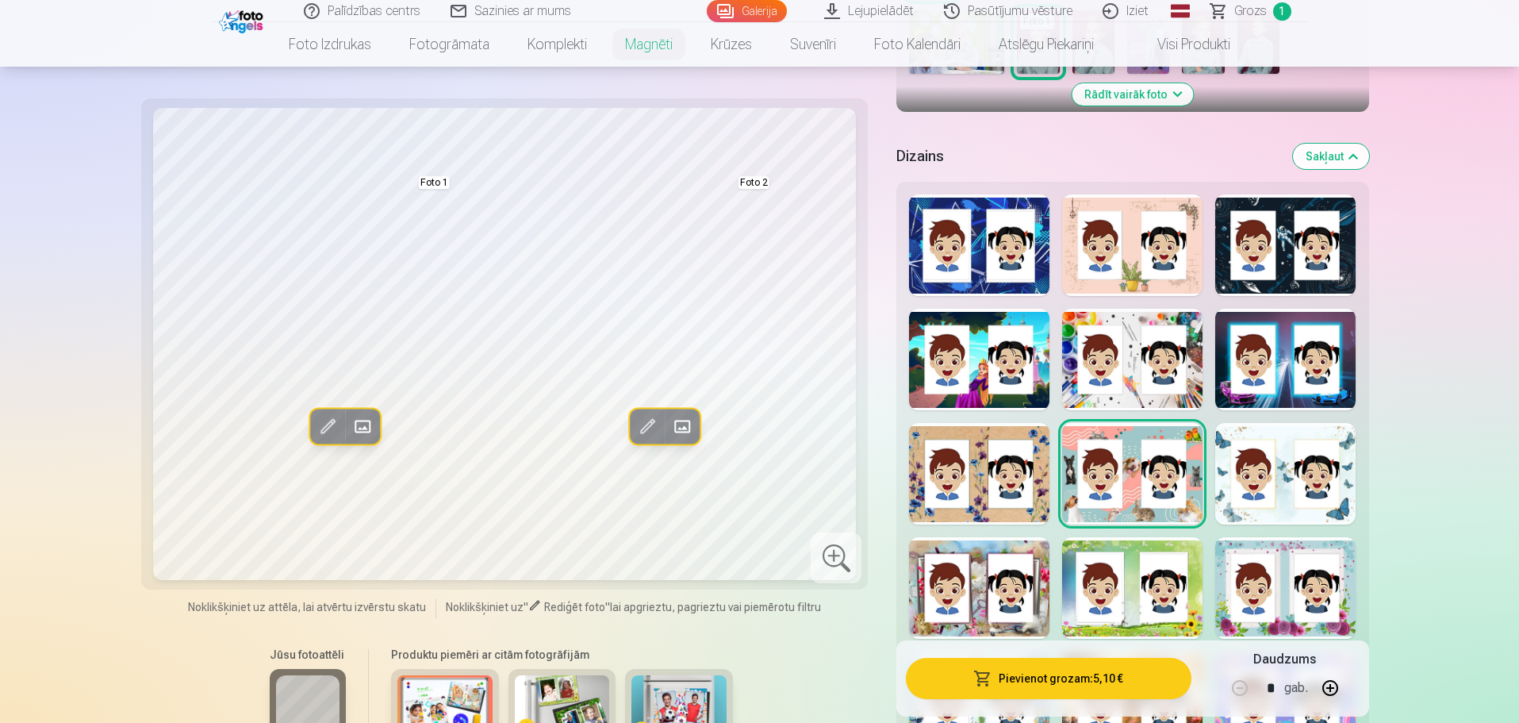
click at [1281, 423] on div at bounding box center [1285, 474] width 140 height 102
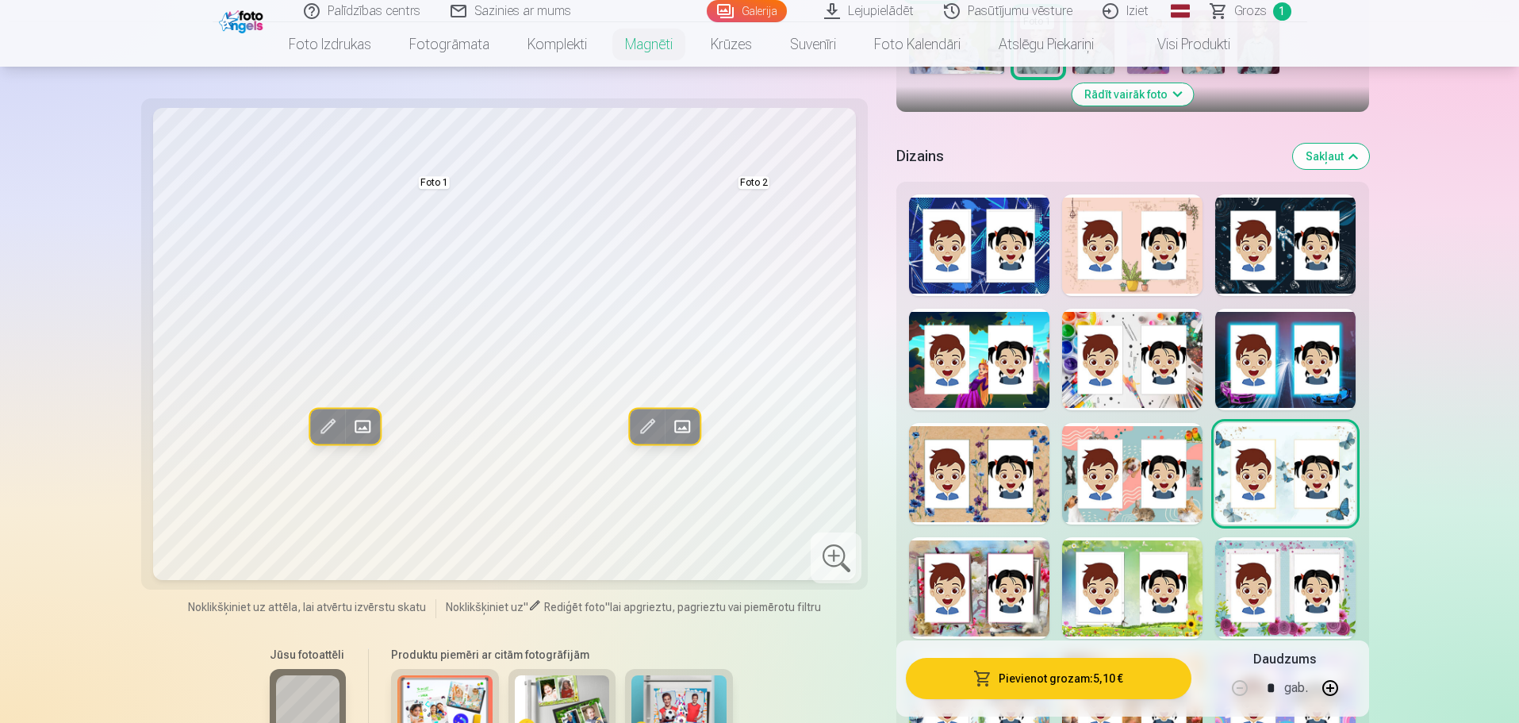
click at [972, 540] on div at bounding box center [979, 588] width 140 height 102
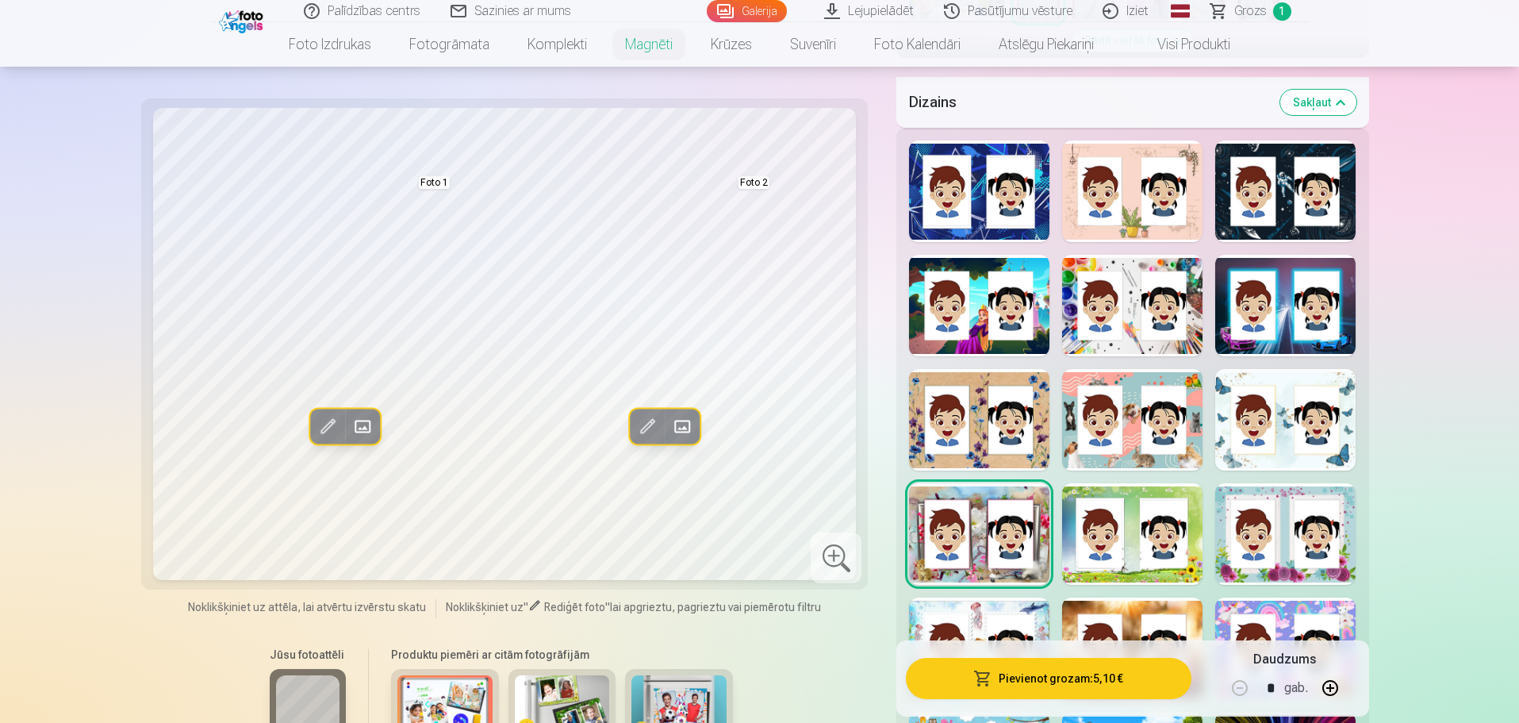
scroll to position [793, 0]
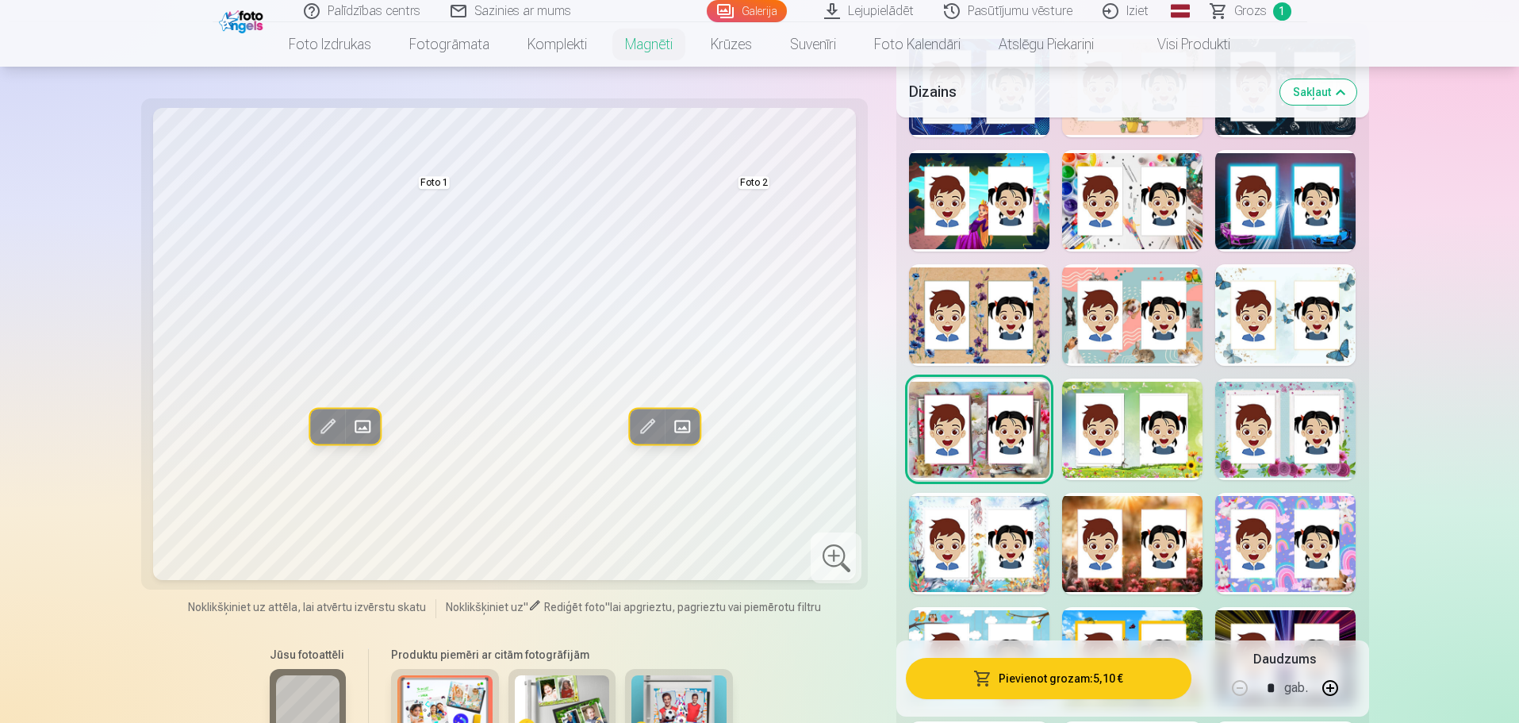
click at [1282, 566] on div at bounding box center [1285, 544] width 140 height 102
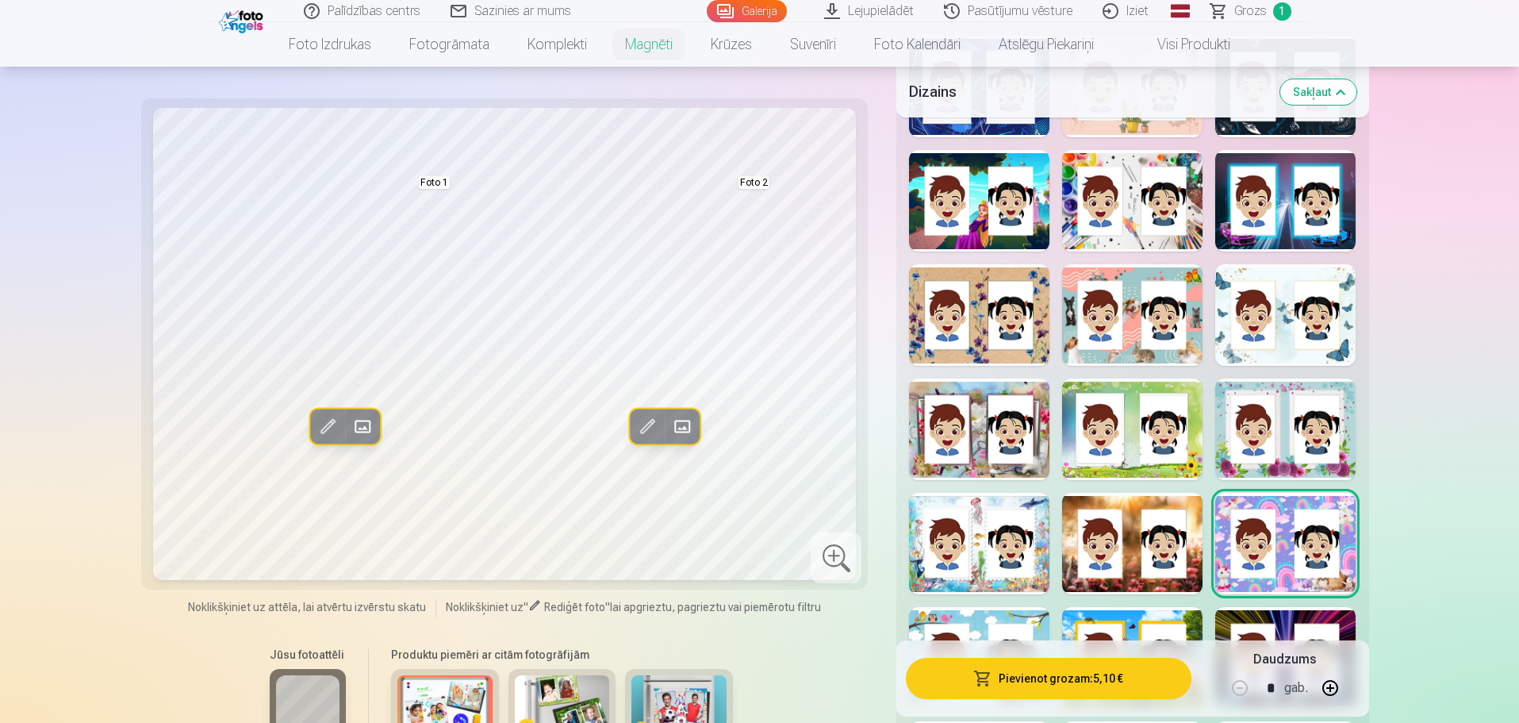
click at [1134, 570] on div at bounding box center [1132, 544] width 140 height 102
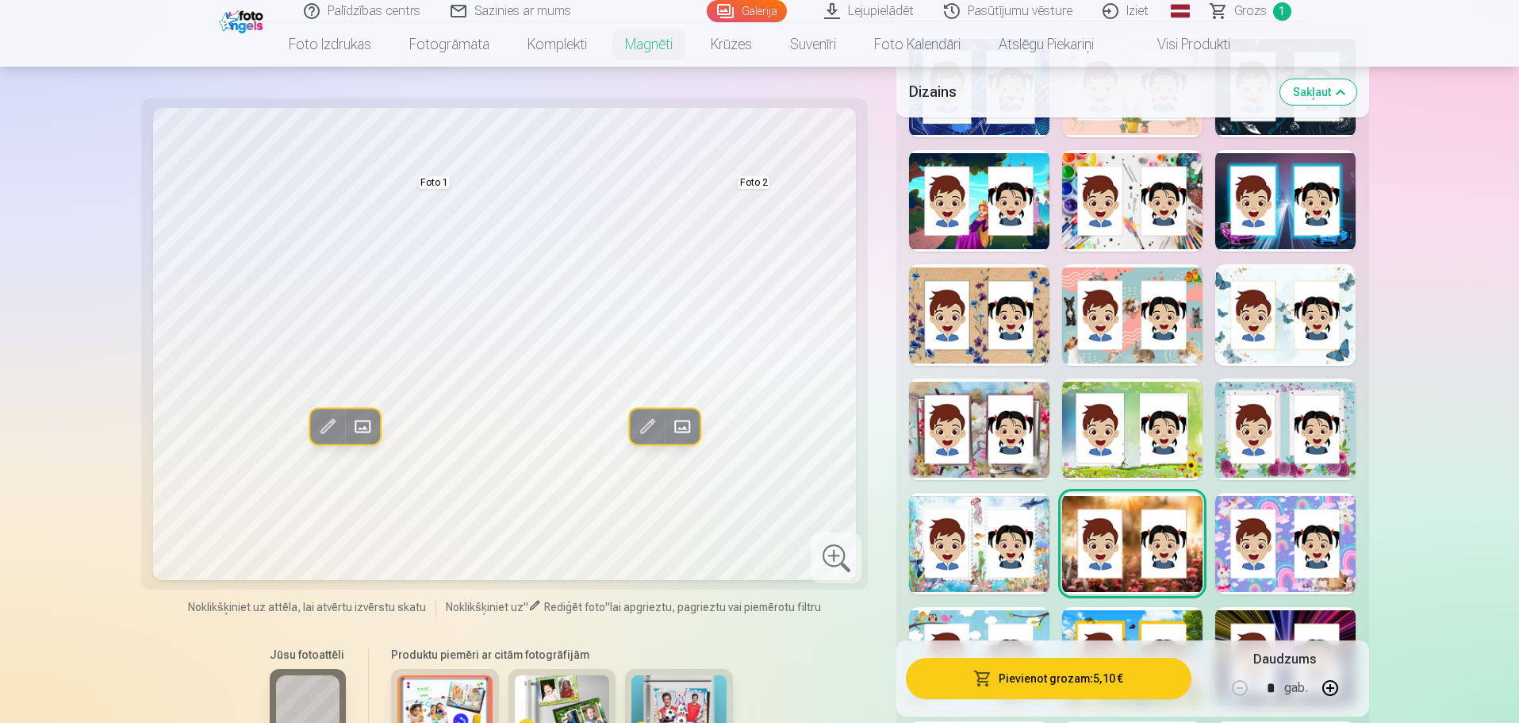
click at [980, 563] on div at bounding box center [979, 544] width 140 height 102
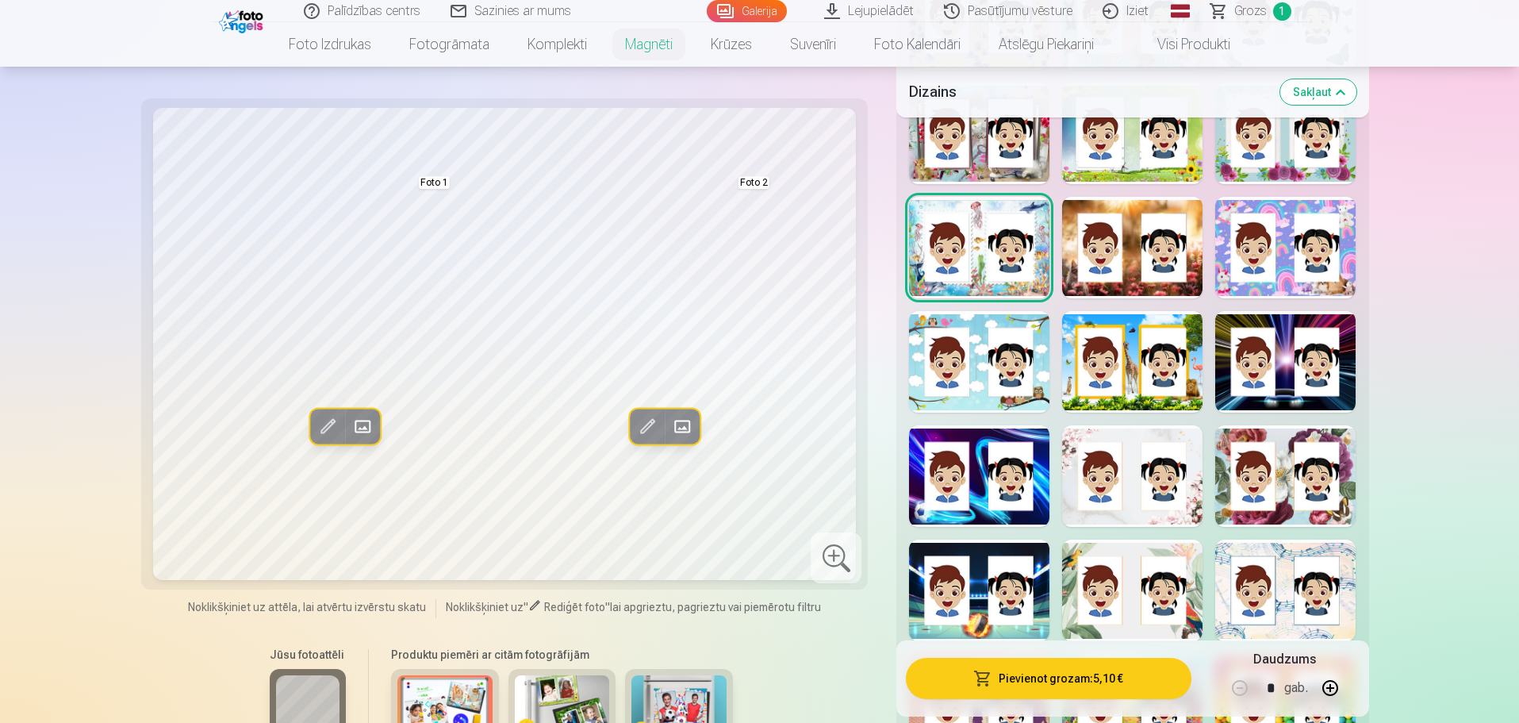
scroll to position [1111, 0]
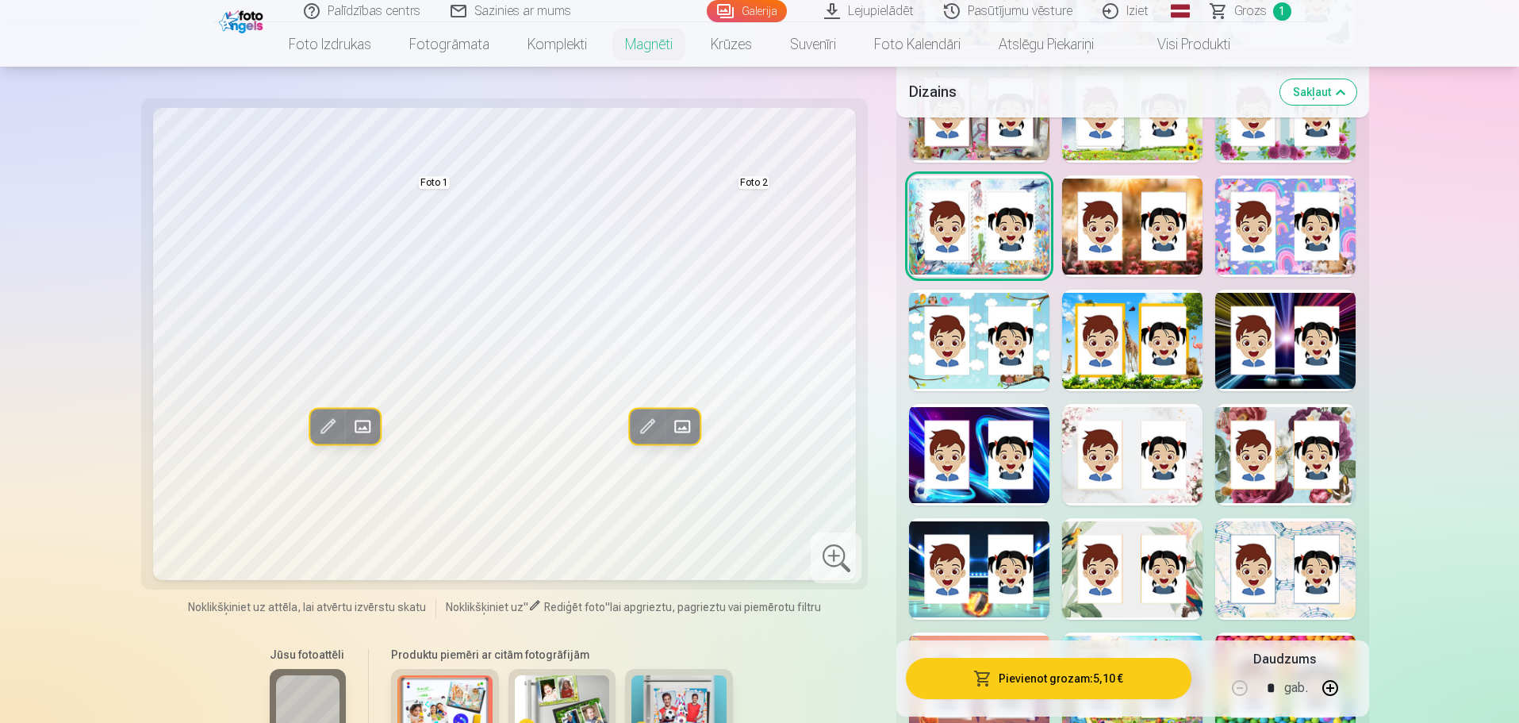
click at [1281, 478] on div at bounding box center [1285, 455] width 140 height 102
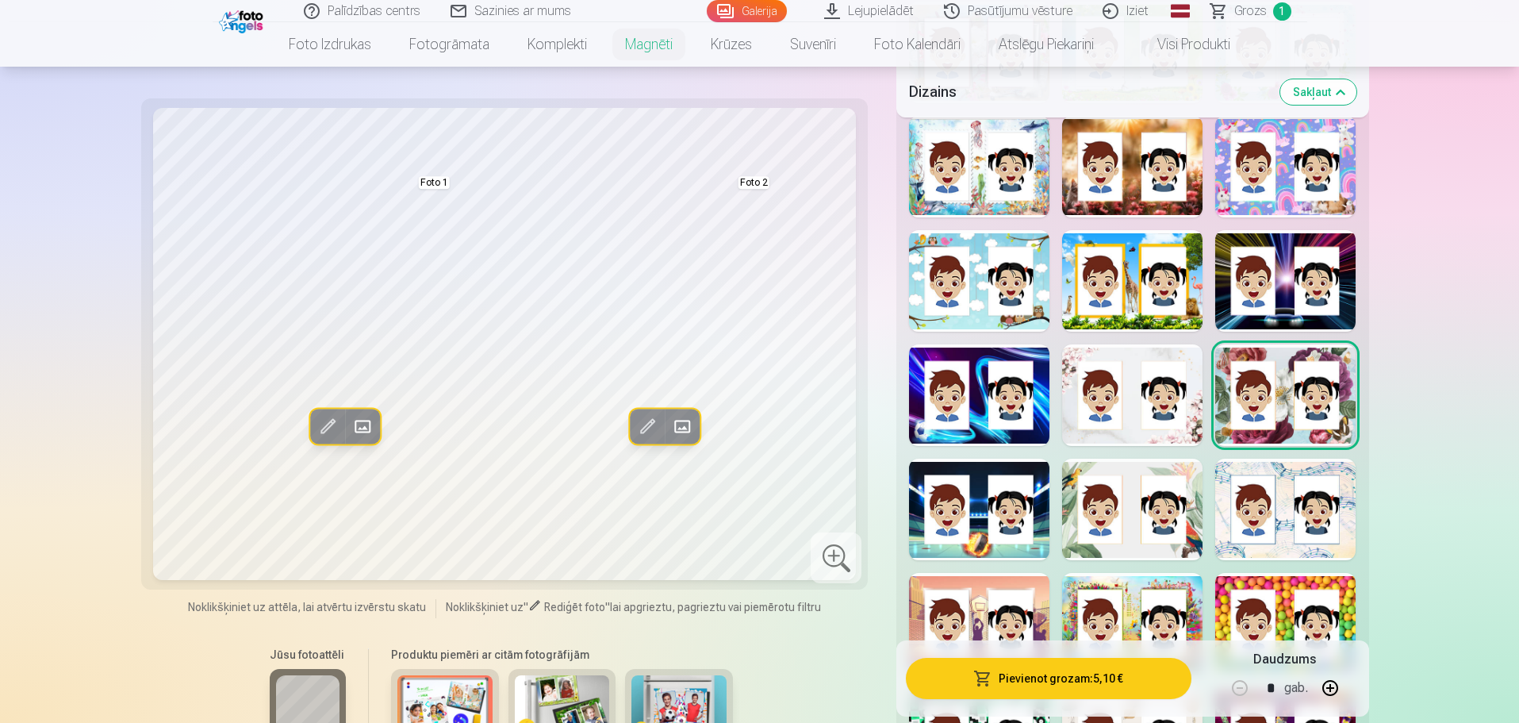
scroll to position [1349, 0]
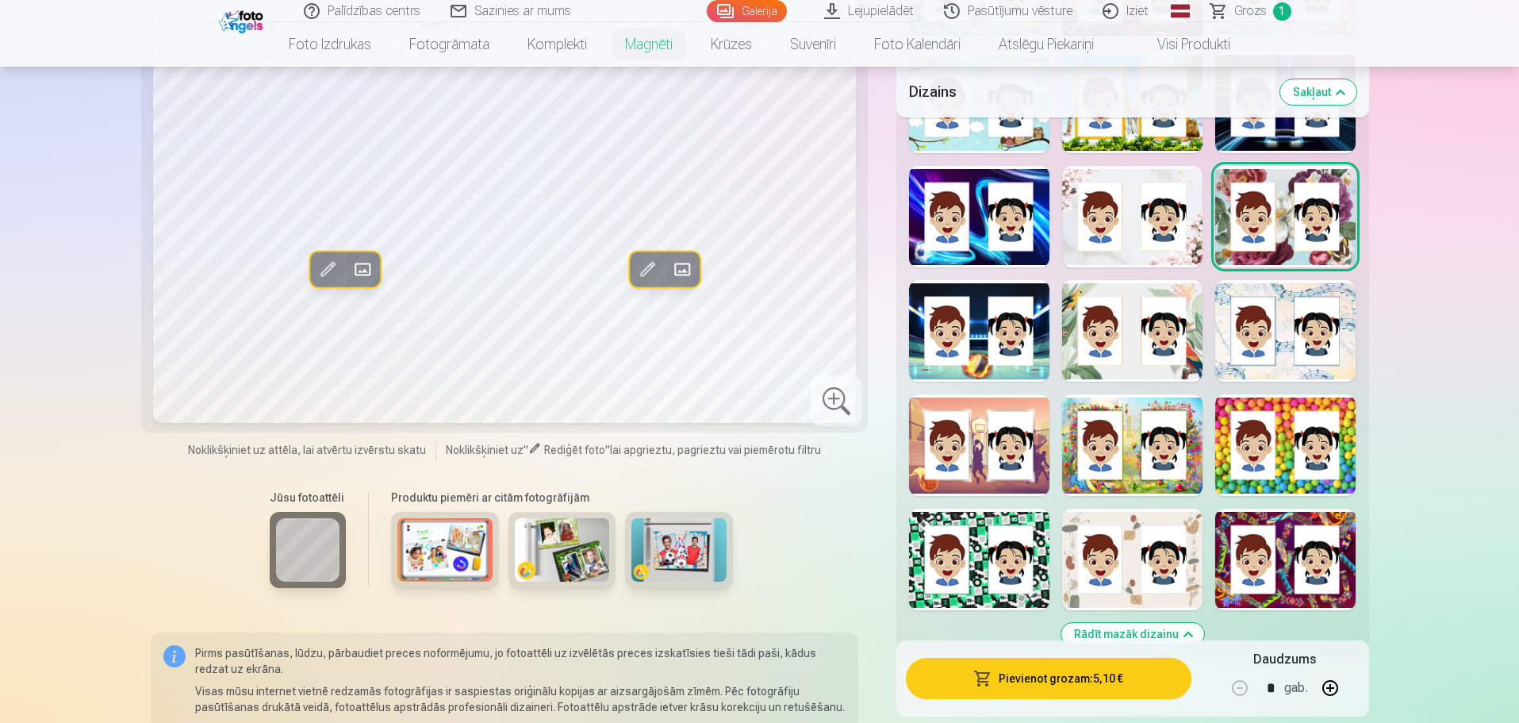
click at [1288, 532] on div at bounding box center [1285, 560] width 140 height 102
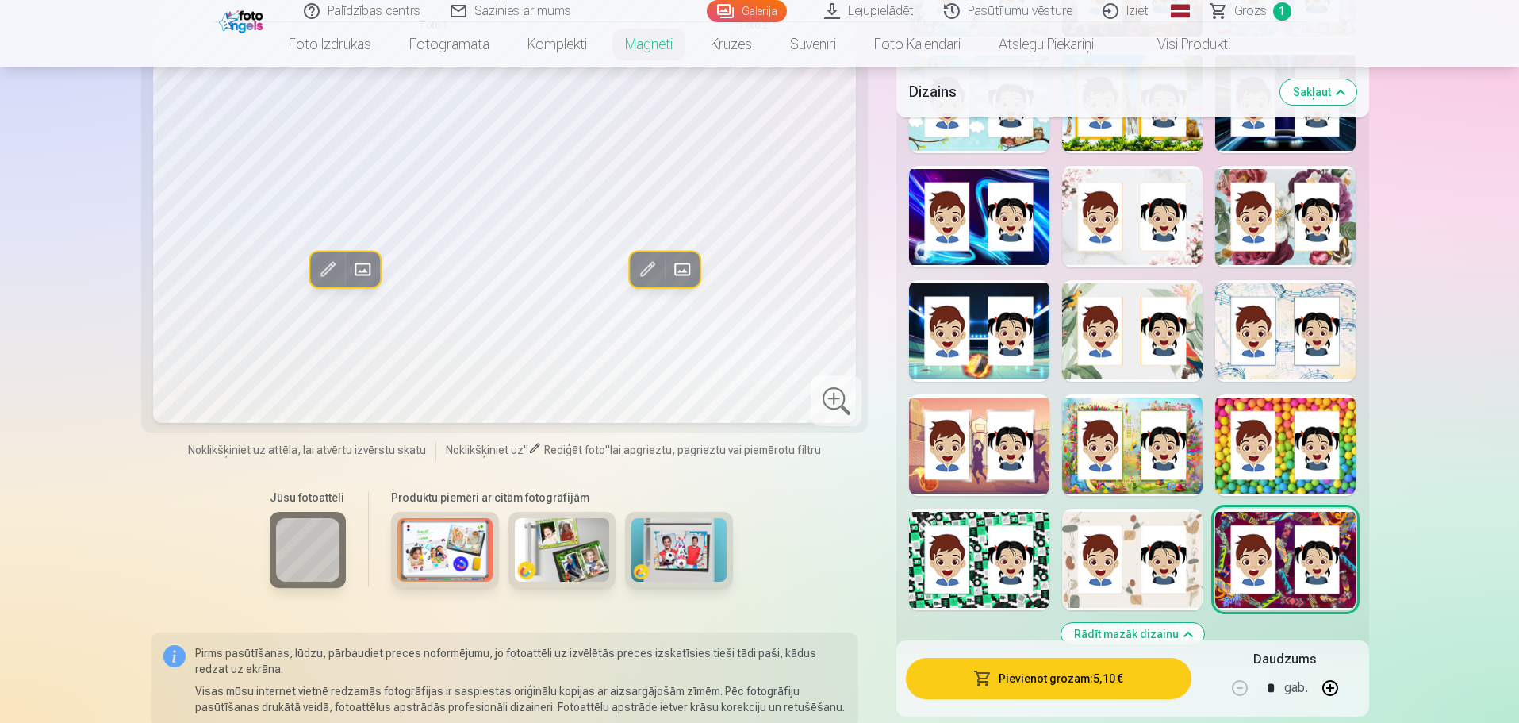
click at [1282, 454] on div at bounding box center [1285, 445] width 140 height 102
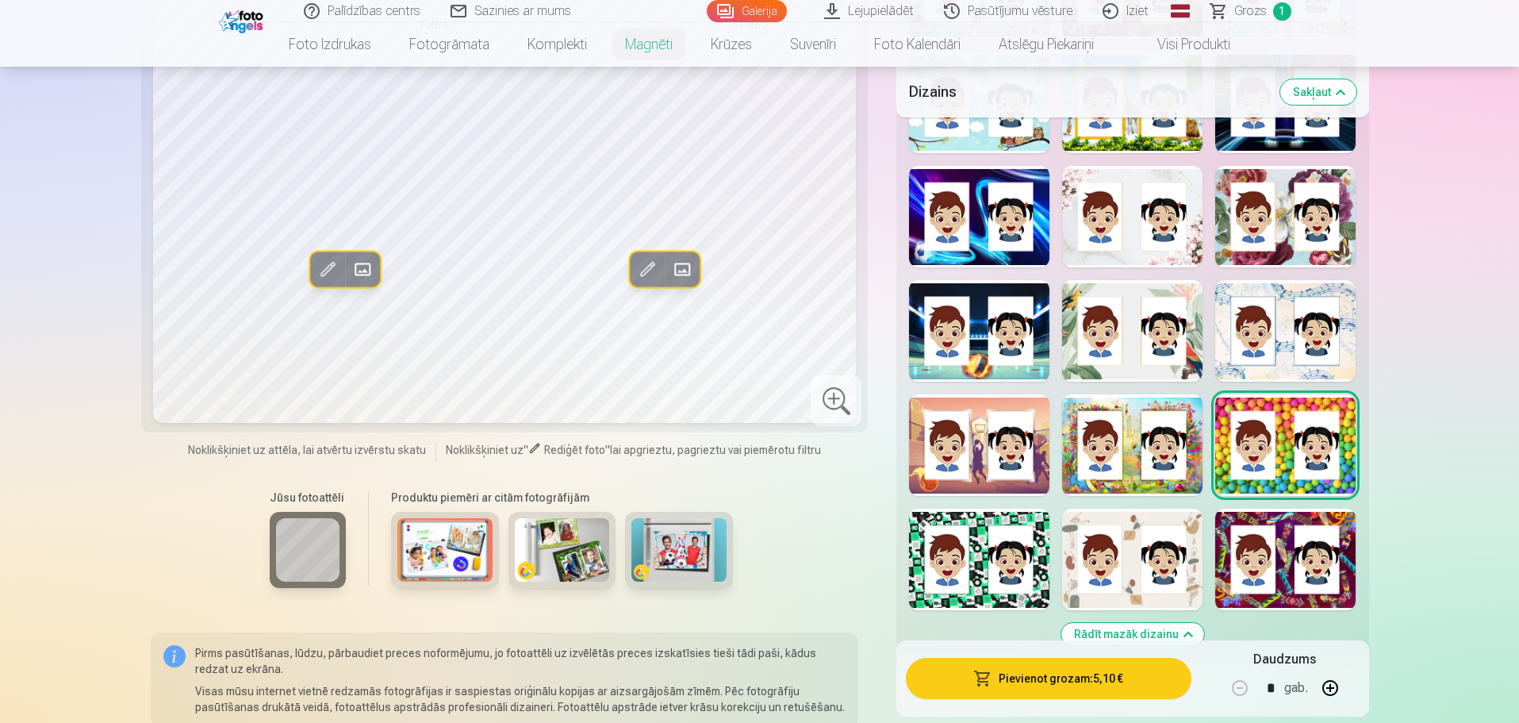
click at [1132, 579] on div at bounding box center [1132, 560] width 140 height 102
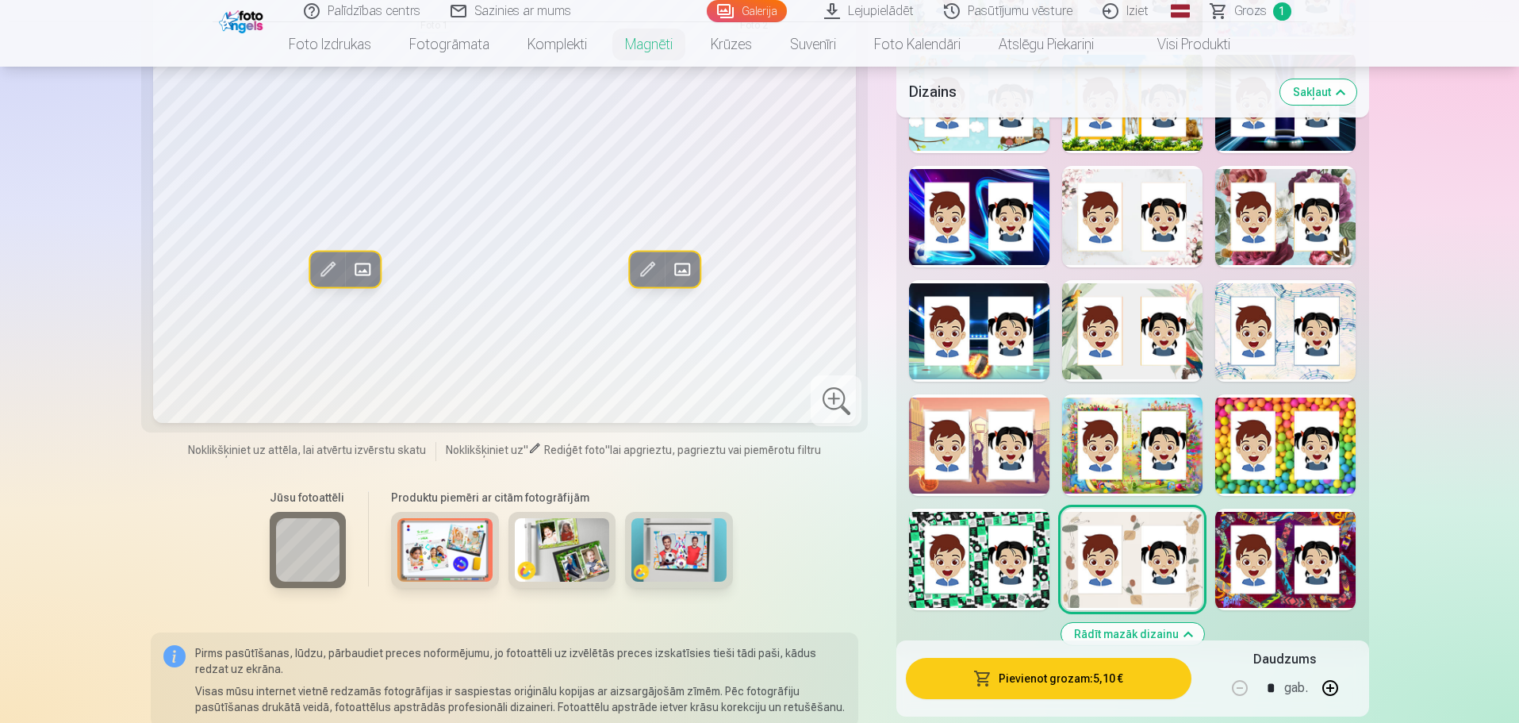
click at [1043, 467] on div at bounding box center [979, 445] width 140 height 102
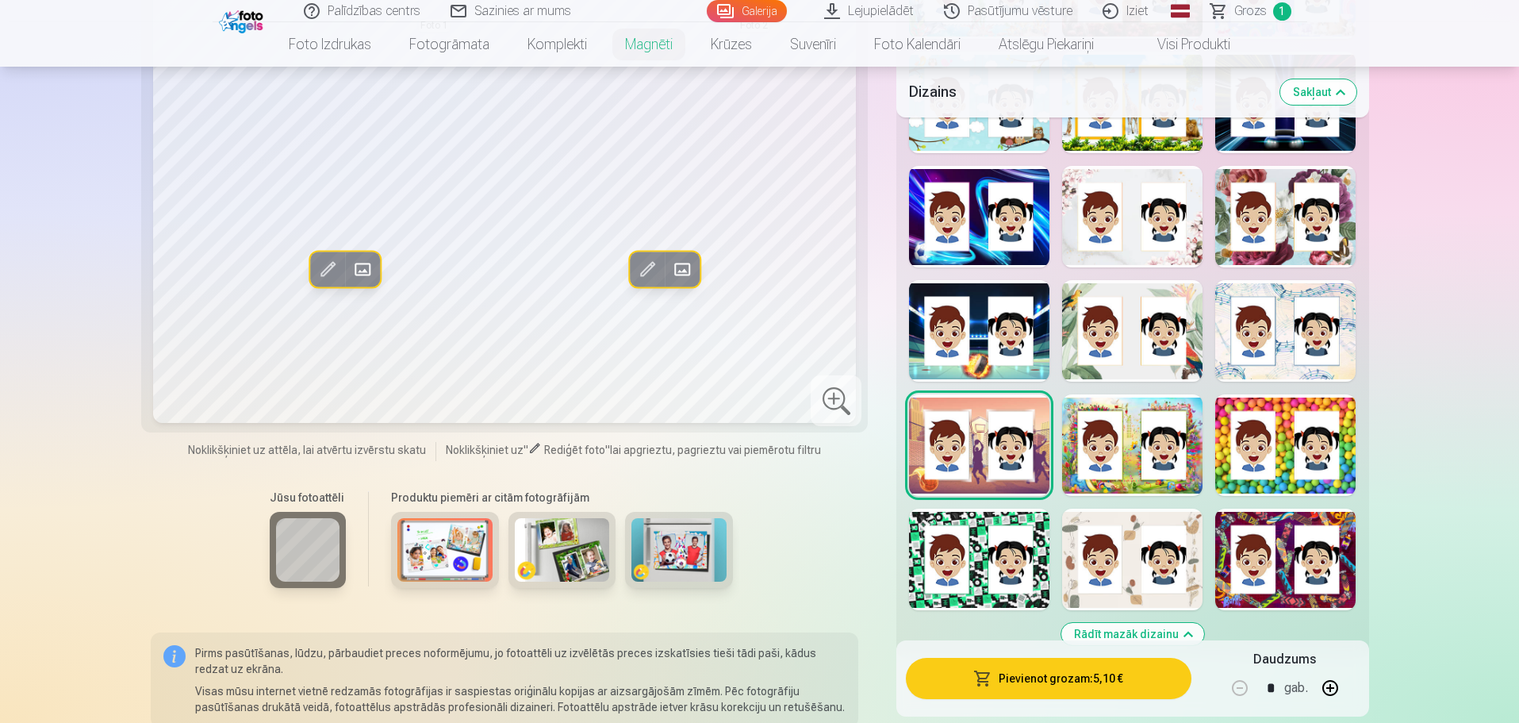
click at [1131, 472] on div at bounding box center [1132, 445] width 140 height 102
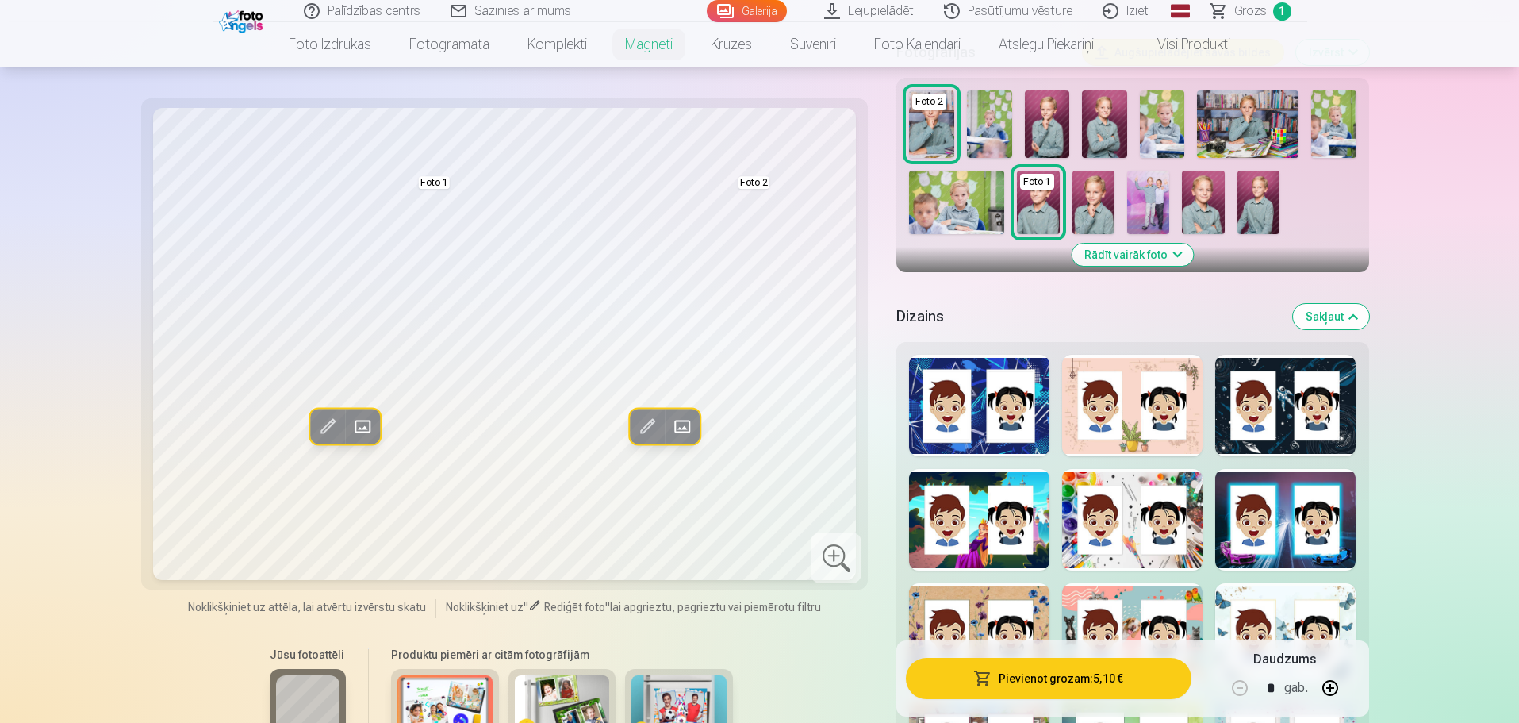
scroll to position [476, 0]
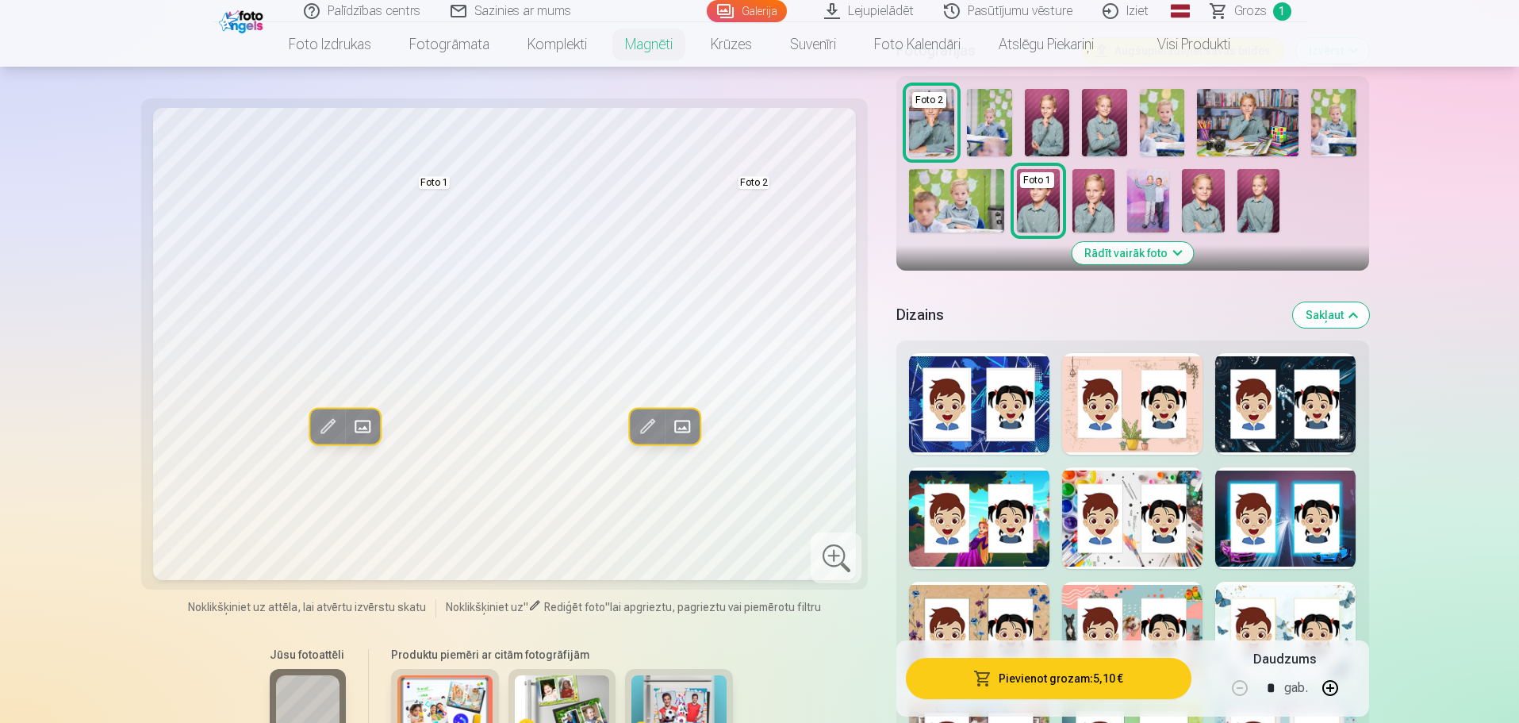
click at [1041, 353] on div at bounding box center [979, 404] width 140 height 102
click at [1284, 361] on div at bounding box center [1285, 404] width 140 height 102
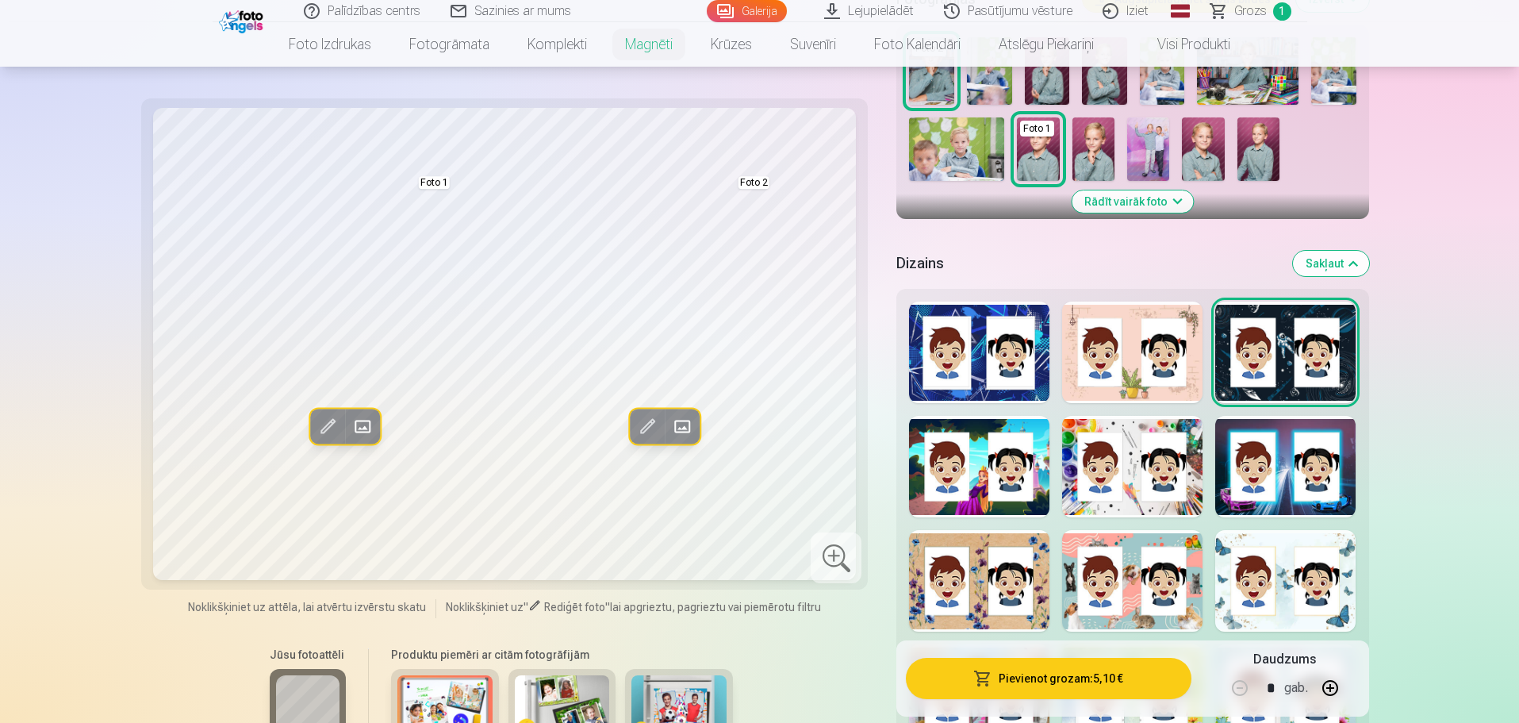
scroll to position [555, 0]
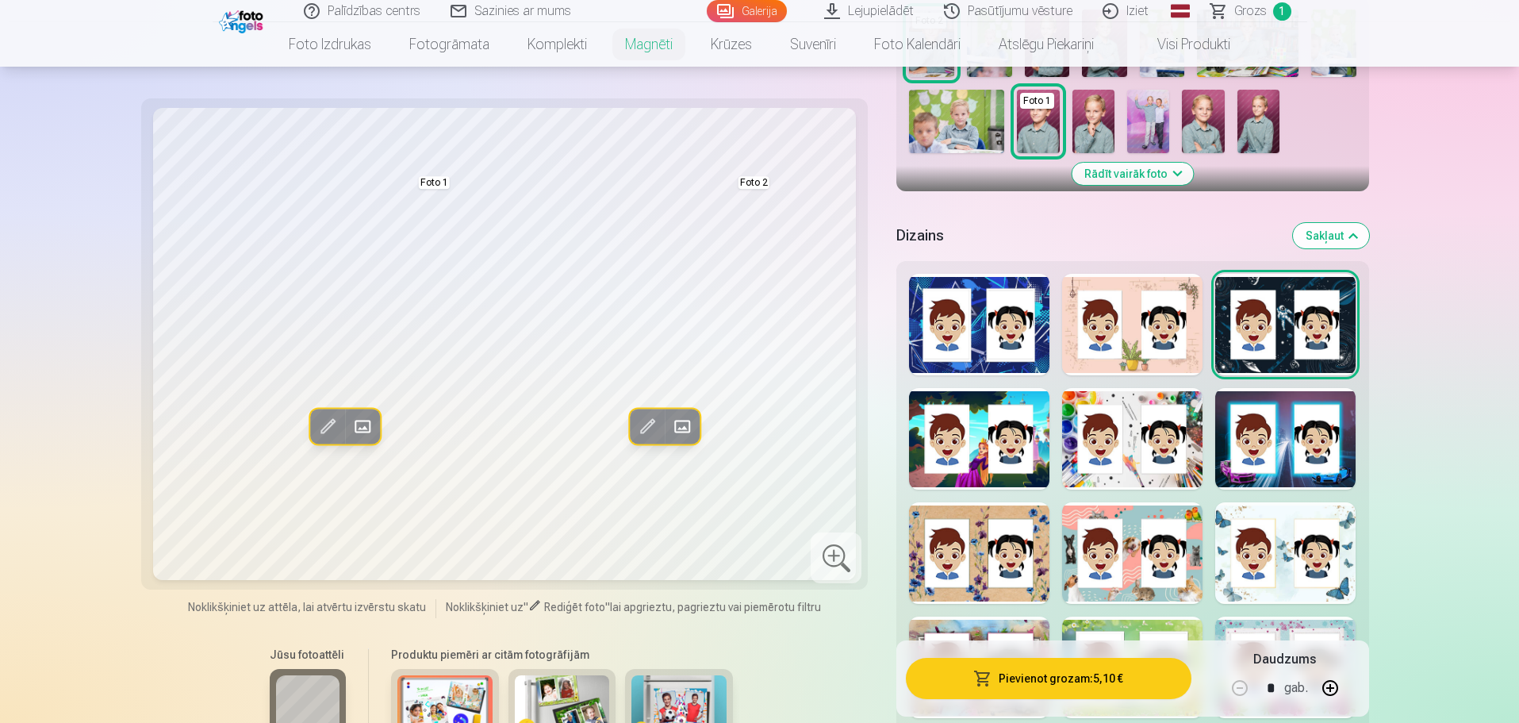
click at [1134, 388] on div at bounding box center [1132, 439] width 140 height 102
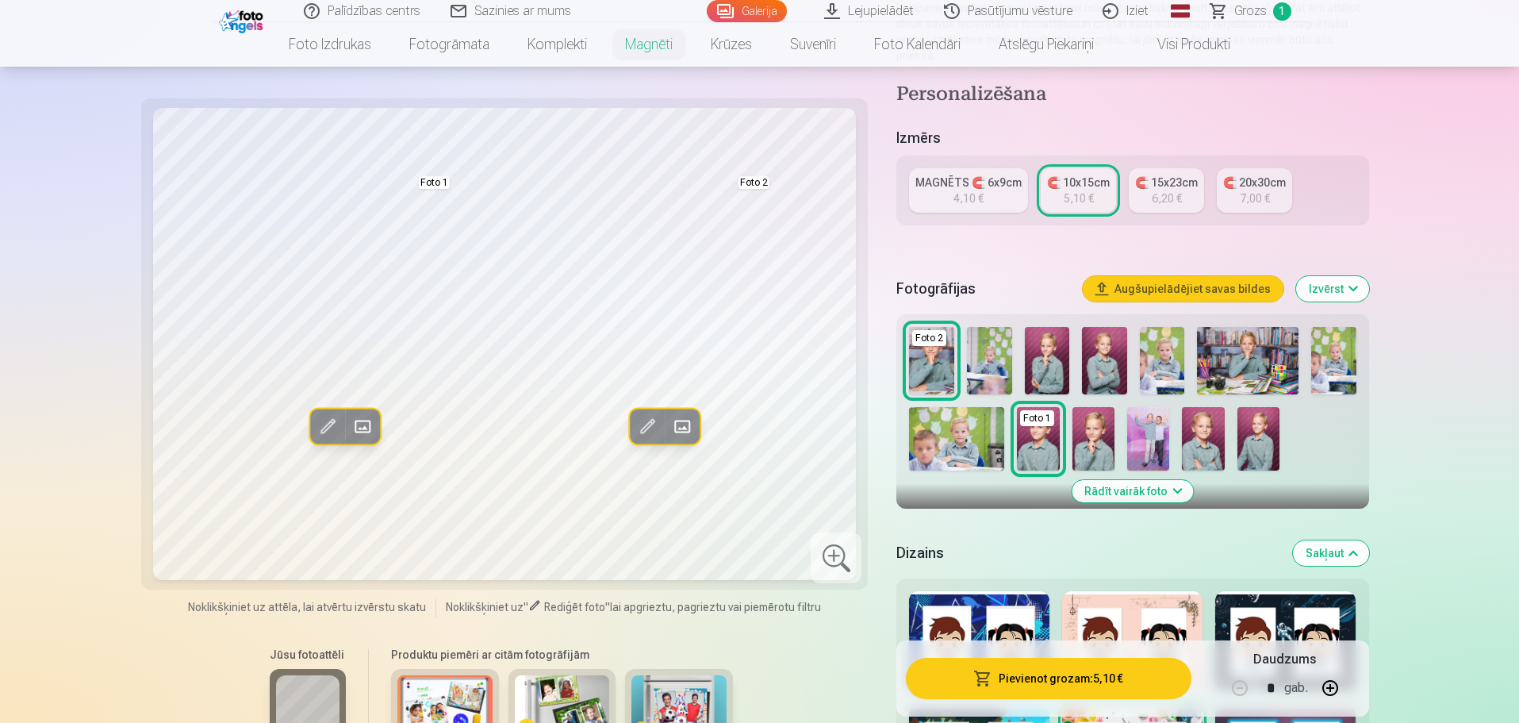
scroll to position [0, 0]
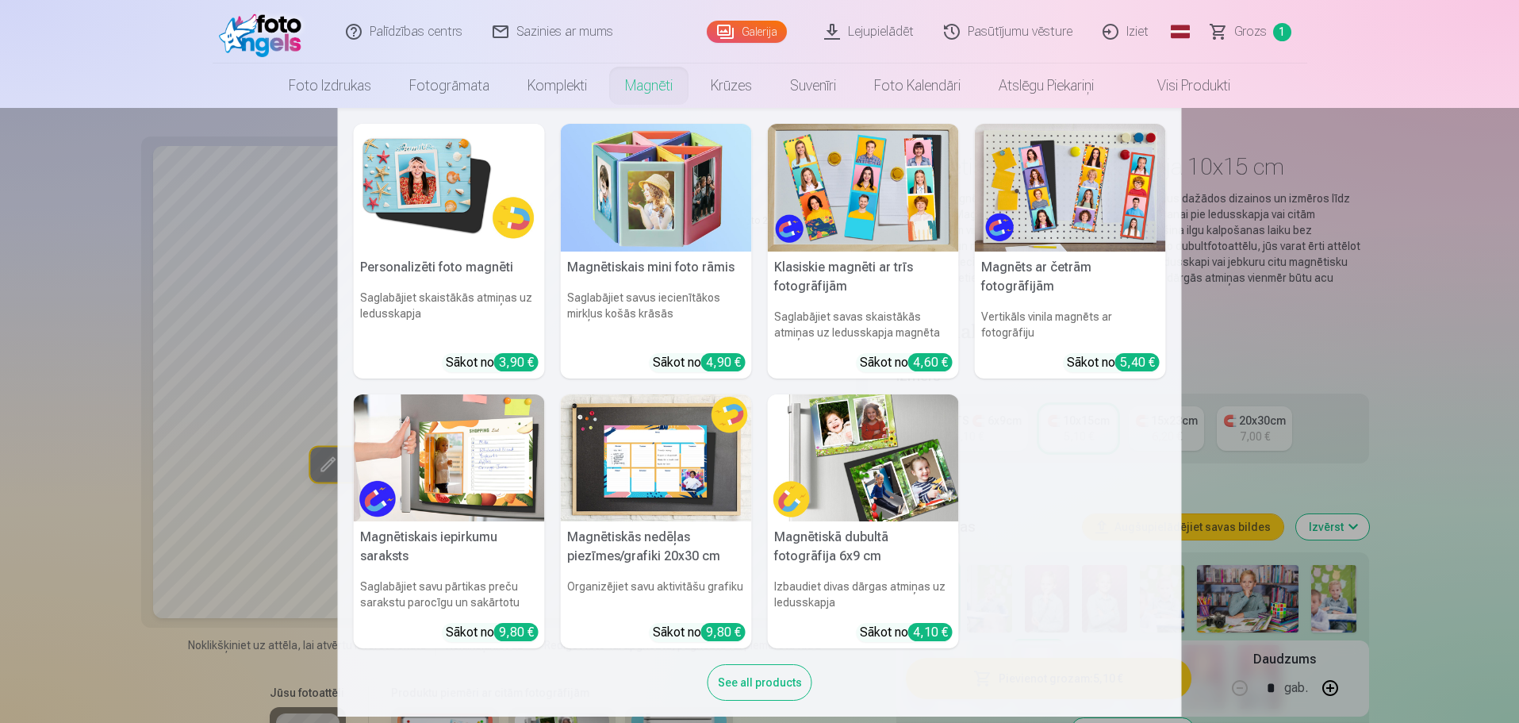
click at [425, 223] on img at bounding box center [449, 188] width 191 height 128
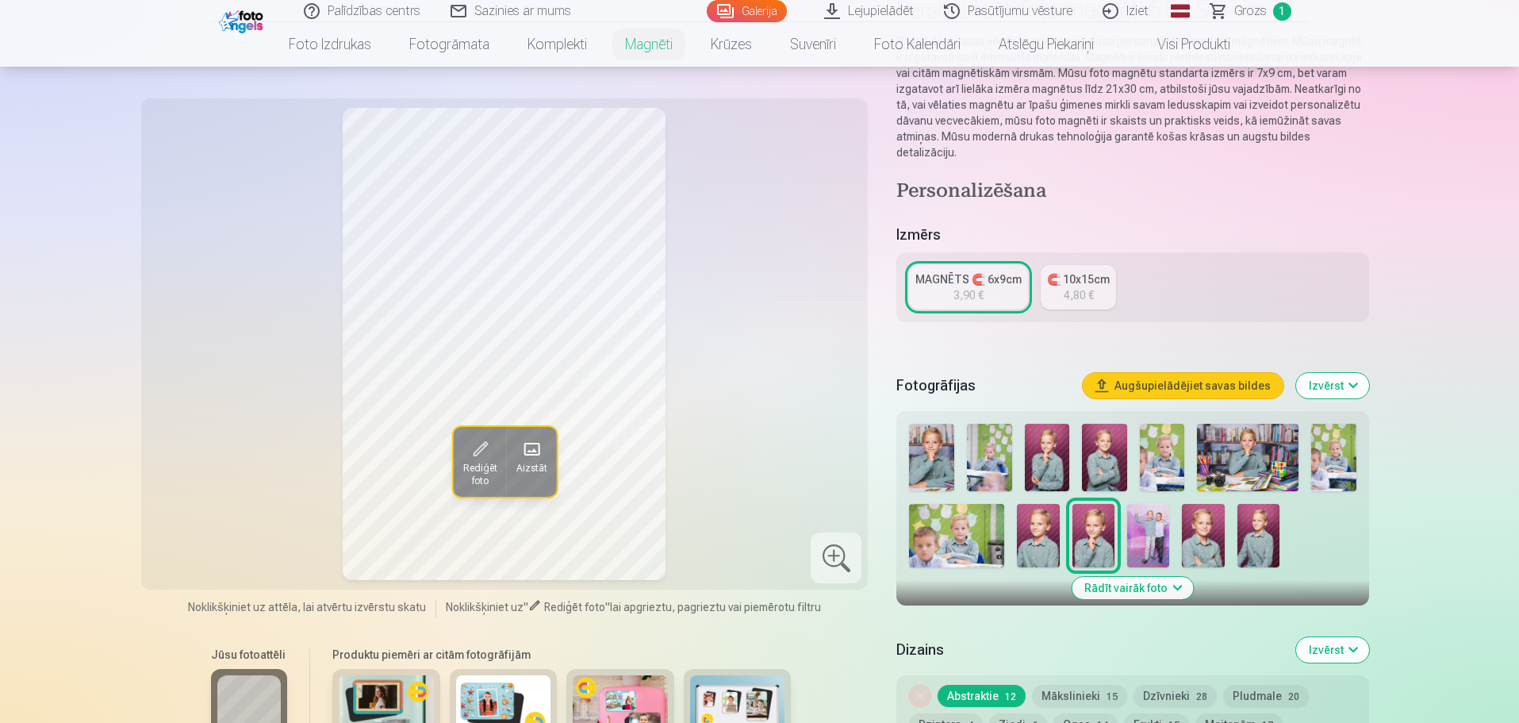
scroll to position [159, 0]
click at [536, 462] on span "Aizstāt" at bounding box center [531, 468] width 31 height 13
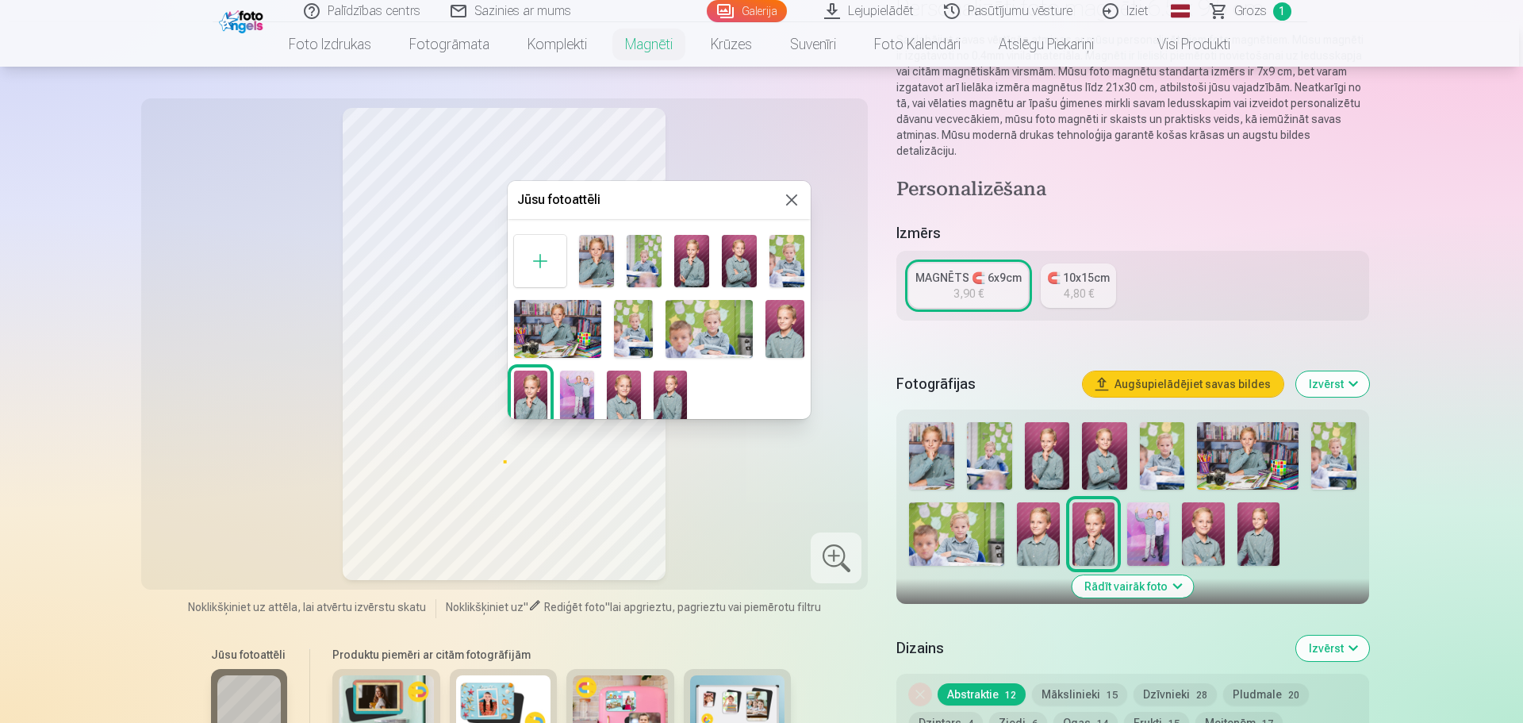
click at [789, 329] on img at bounding box center [785, 329] width 39 height 58
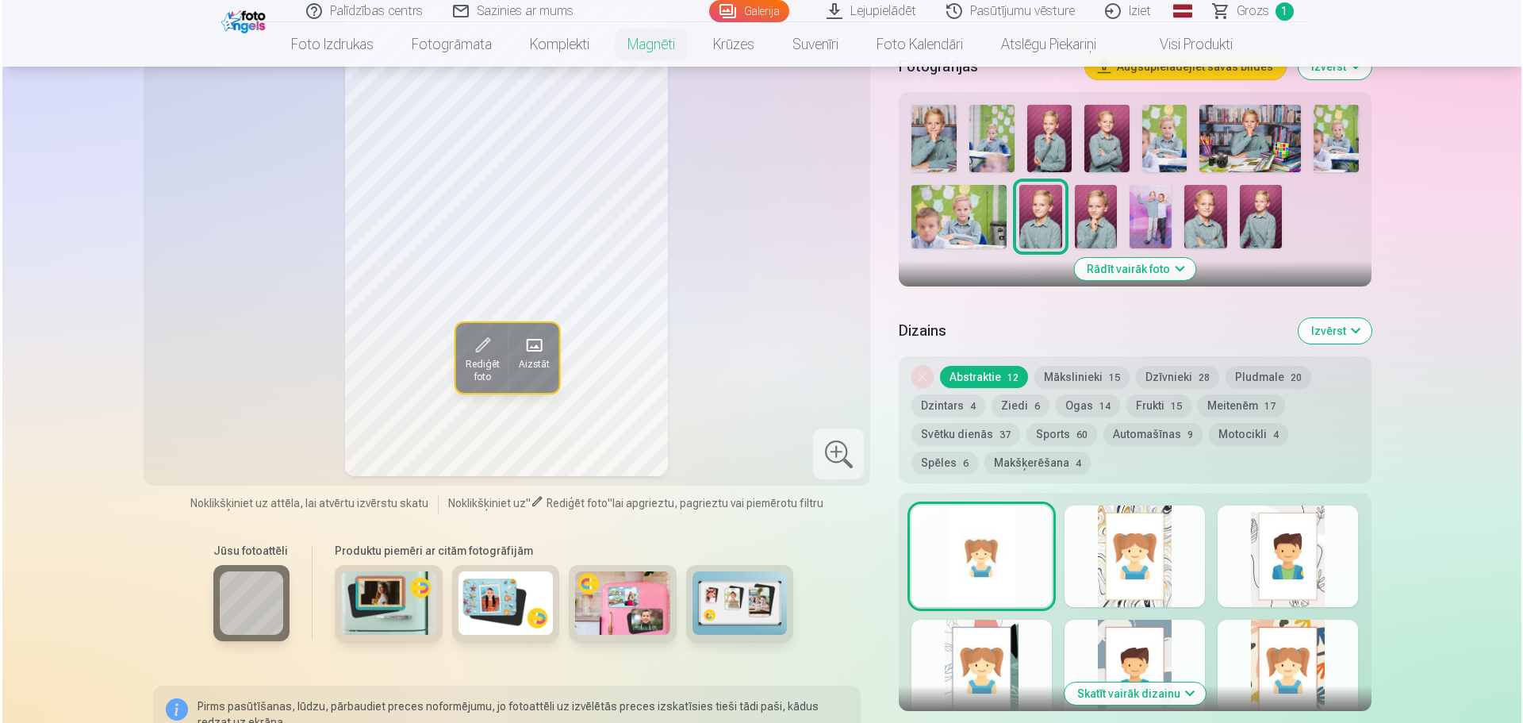
scroll to position [873, 0]
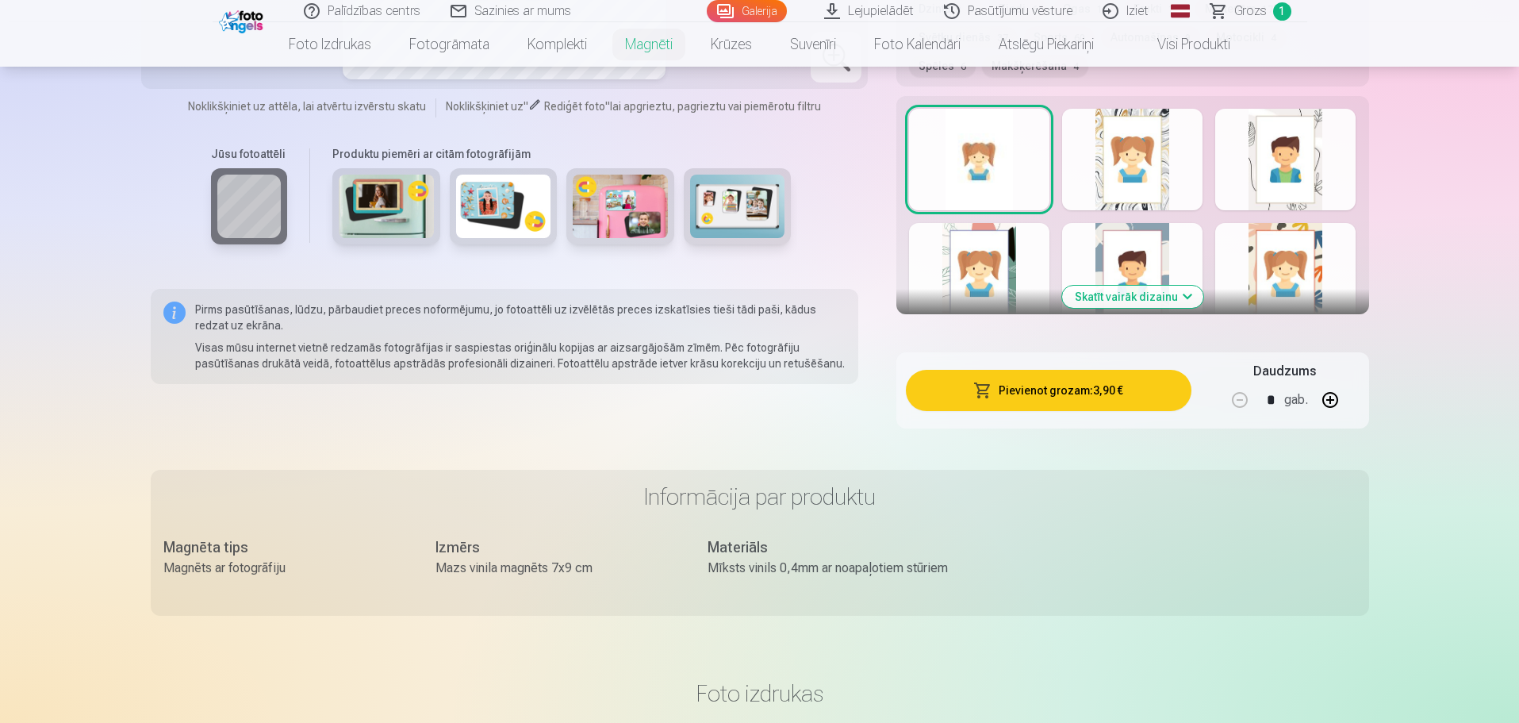
click at [1103, 377] on button "Pievienot grozam : 3,90 €" at bounding box center [1048, 390] width 285 height 41
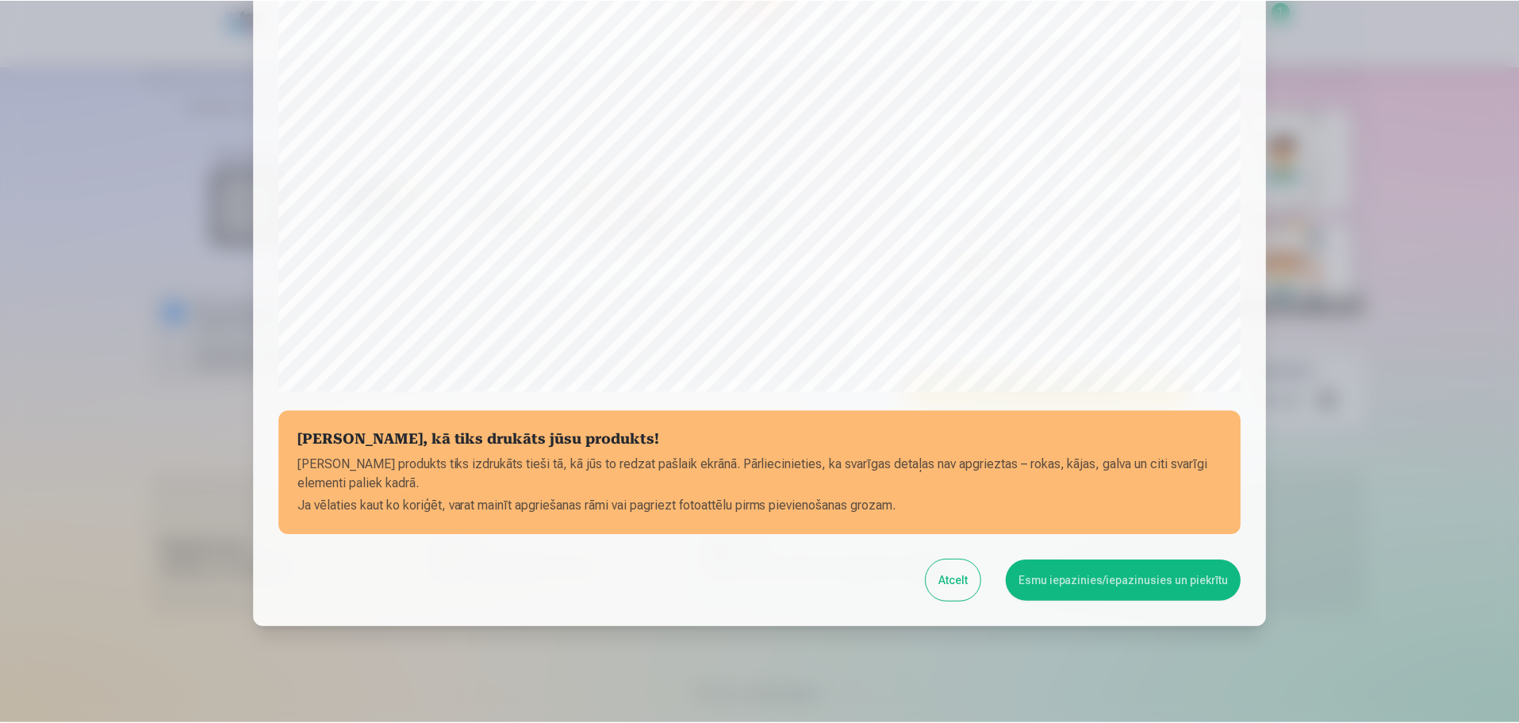
scroll to position [420, 0]
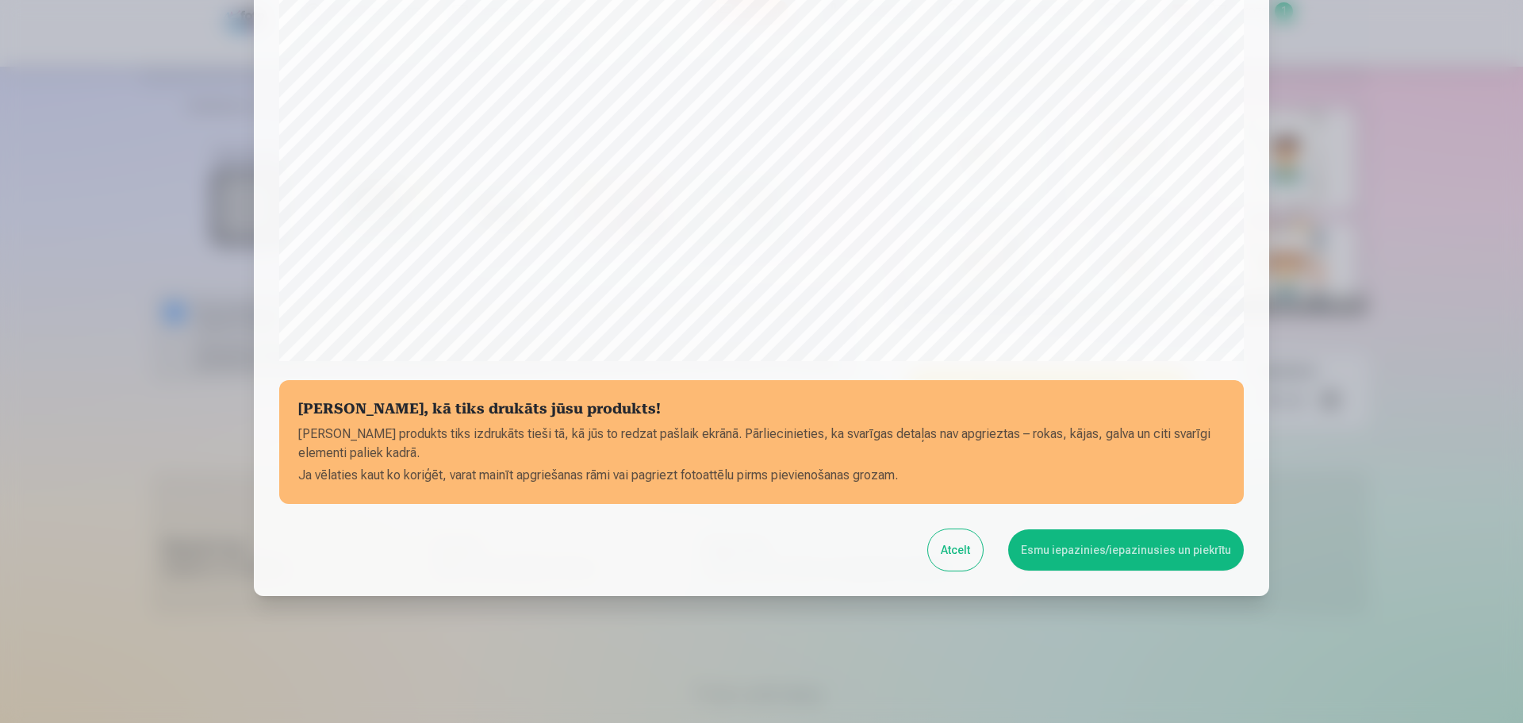
click at [1164, 550] on button "Esmu iepazinies/iepazinusies un piekrītu" at bounding box center [1126, 549] width 236 height 41
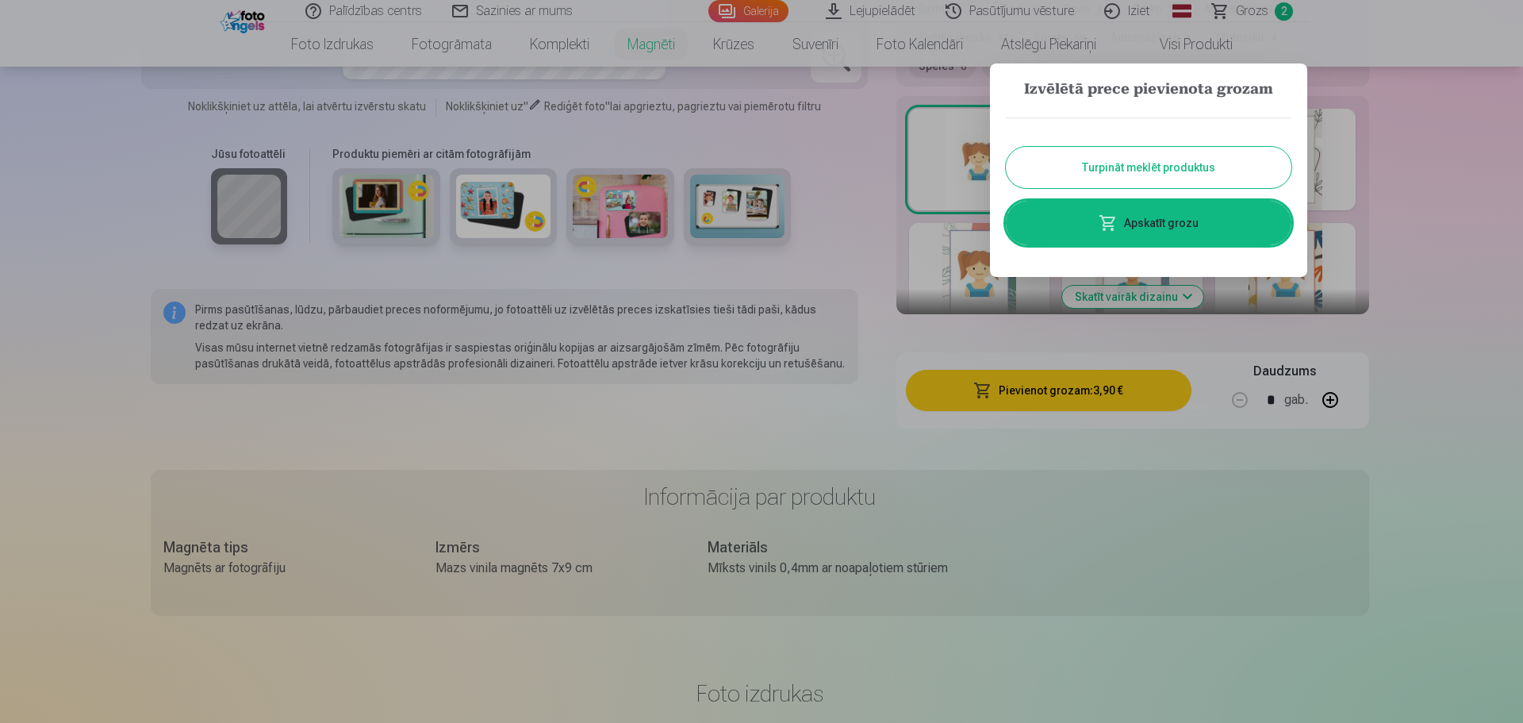
click at [1202, 230] on link "Apskatīt grozu" at bounding box center [1149, 223] width 286 height 44
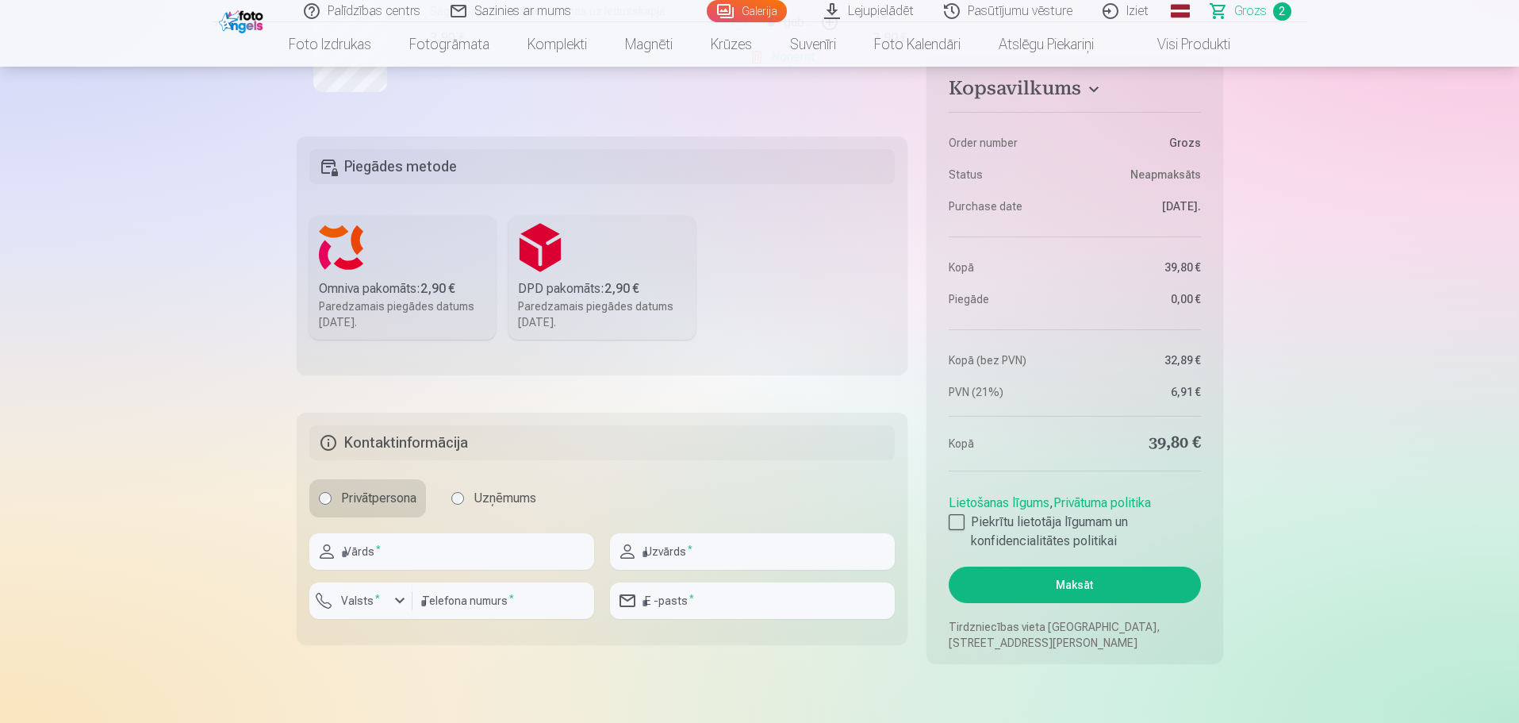
scroll to position [635, 0]
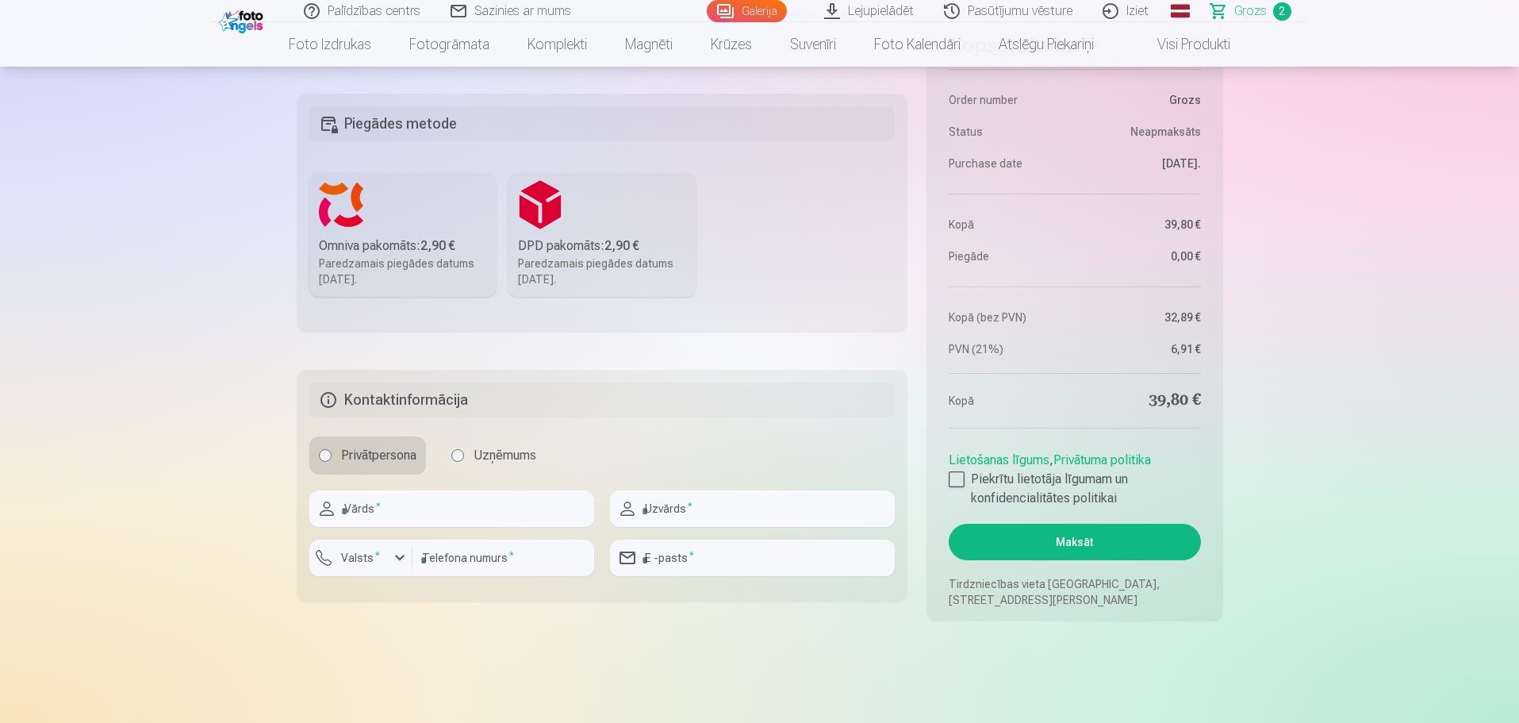
click at [514, 456] on label "Uzņēmums" at bounding box center [494, 455] width 104 height 38
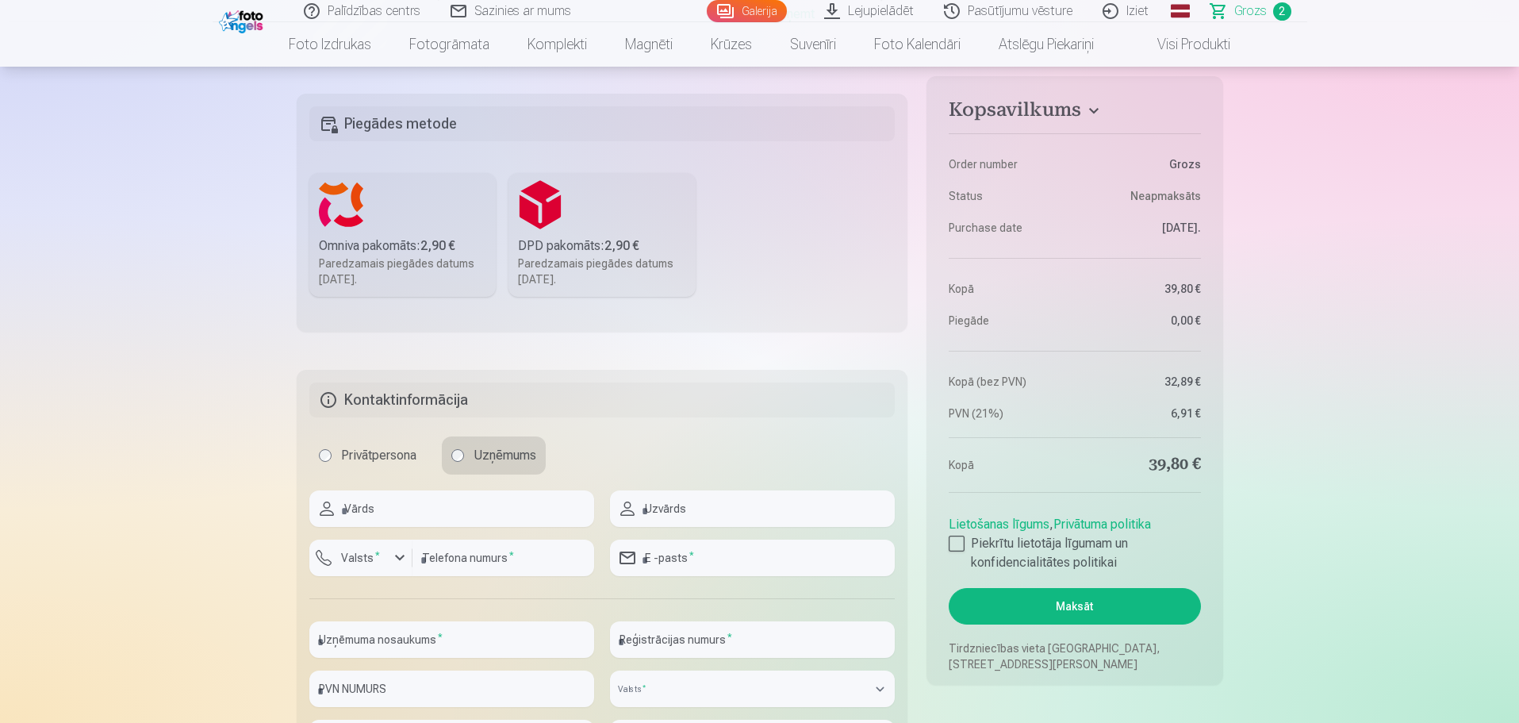
click at [388, 451] on label "Privātpersona" at bounding box center [367, 455] width 117 height 38
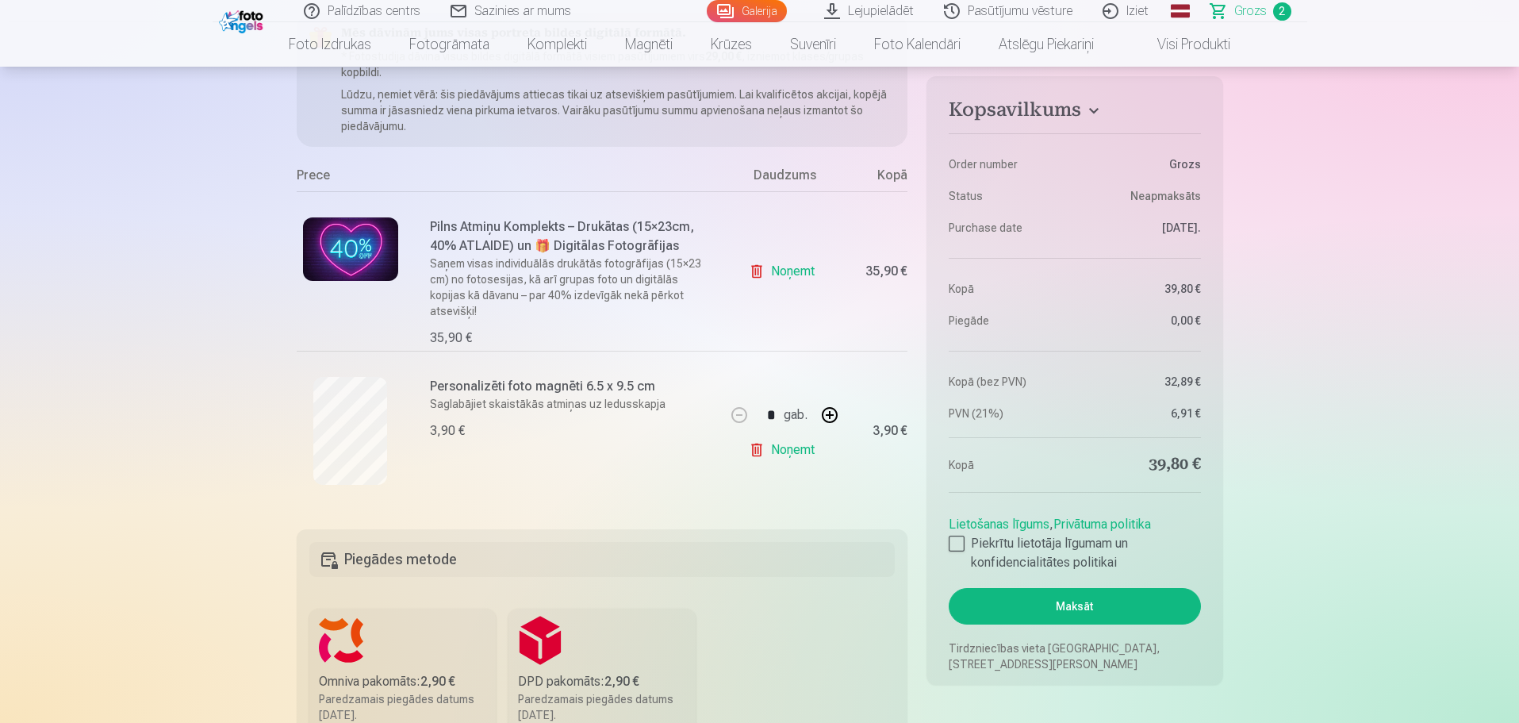
scroll to position [238, 0]
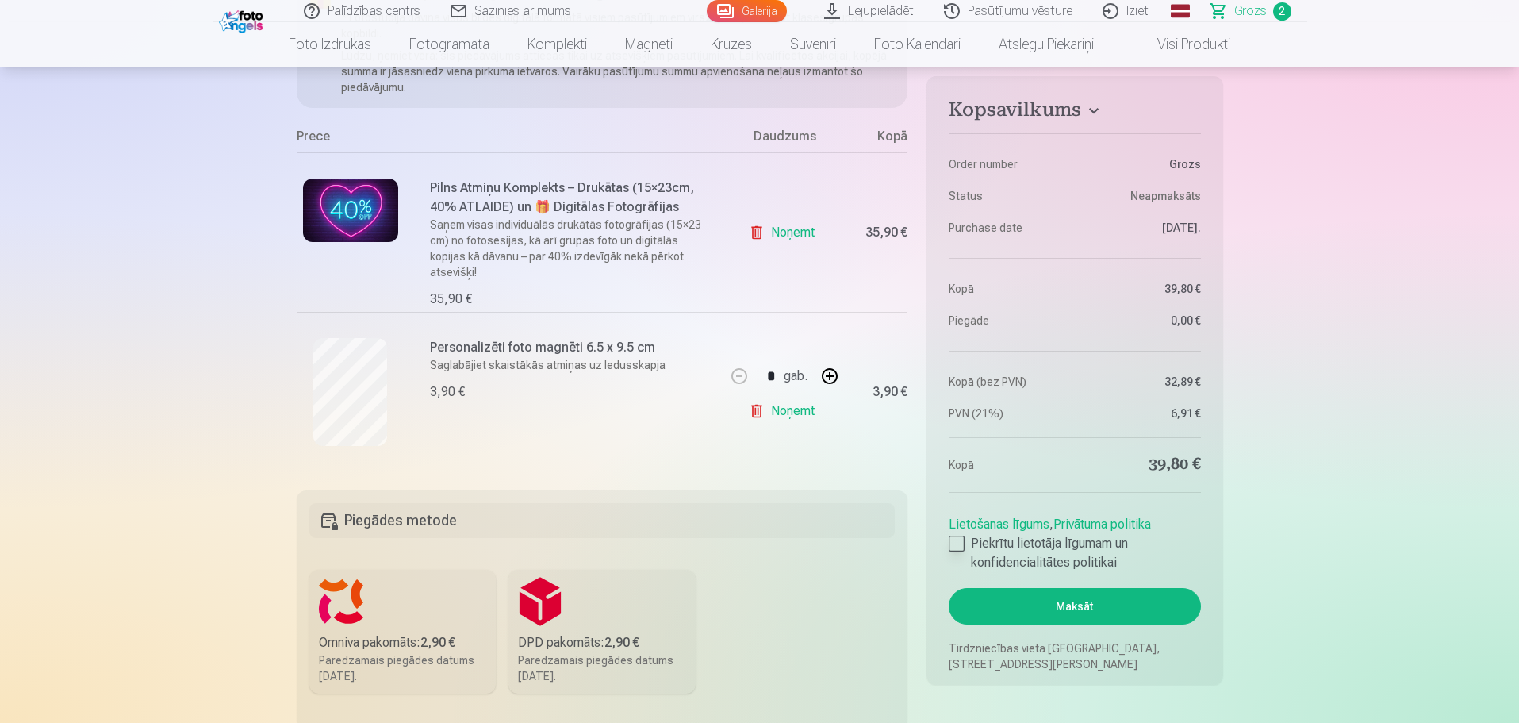
click at [956, 542] on div at bounding box center [957, 544] width 16 height 16
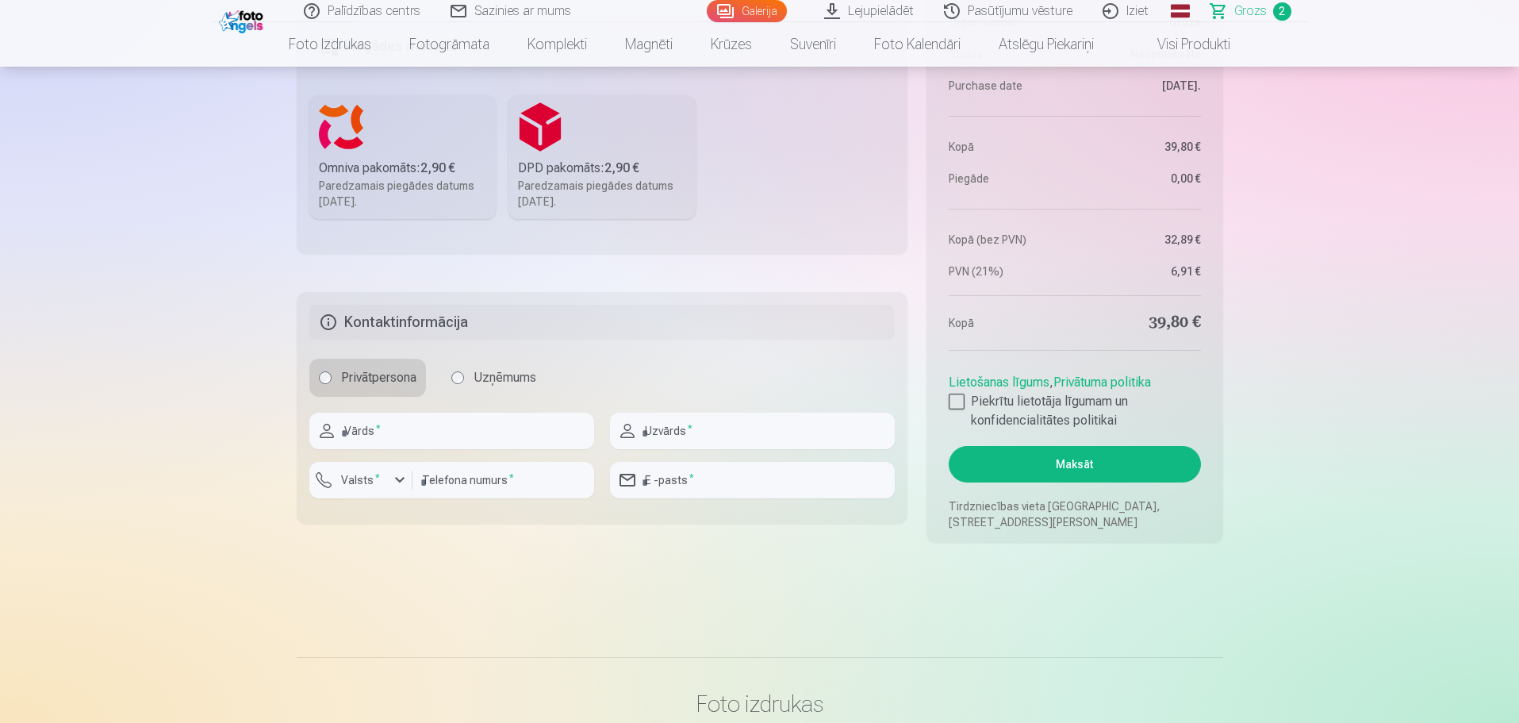
scroll to position [714, 0]
click at [413, 440] on input "text" at bounding box center [451, 429] width 285 height 36
type input "*******"
type input "**********"
type input "********"
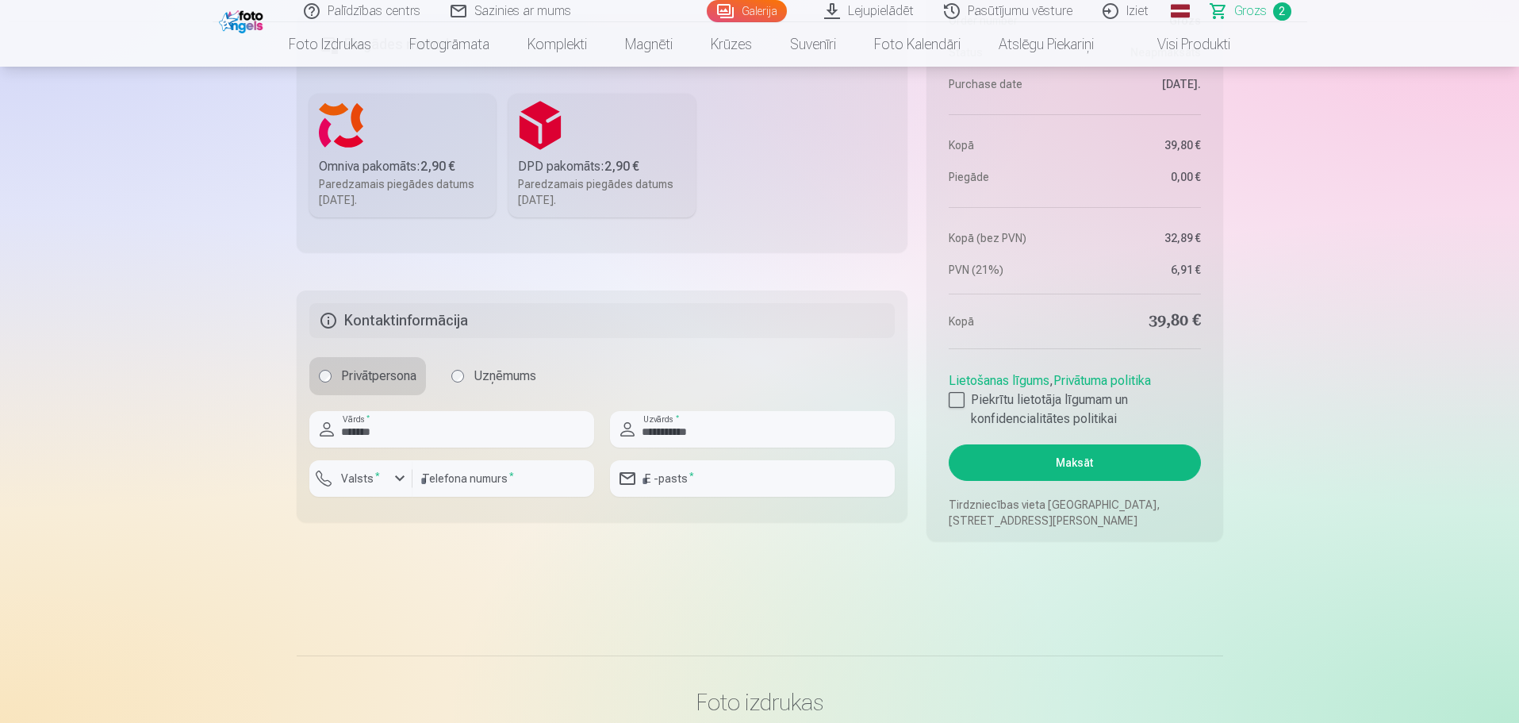
type input "**********"
click at [361, 482] on label "Valsts *" at bounding box center [361, 478] width 52 height 16
click at [420, 524] on li "+371 Latvija" at bounding box center [378, 516] width 113 height 32
click at [628, 552] on main "Jūsu iepirkumu grozs Kopsavilkums Order number Grozs Status Neapmaksāts Purchas…" at bounding box center [760, 5] width 927 height 1223
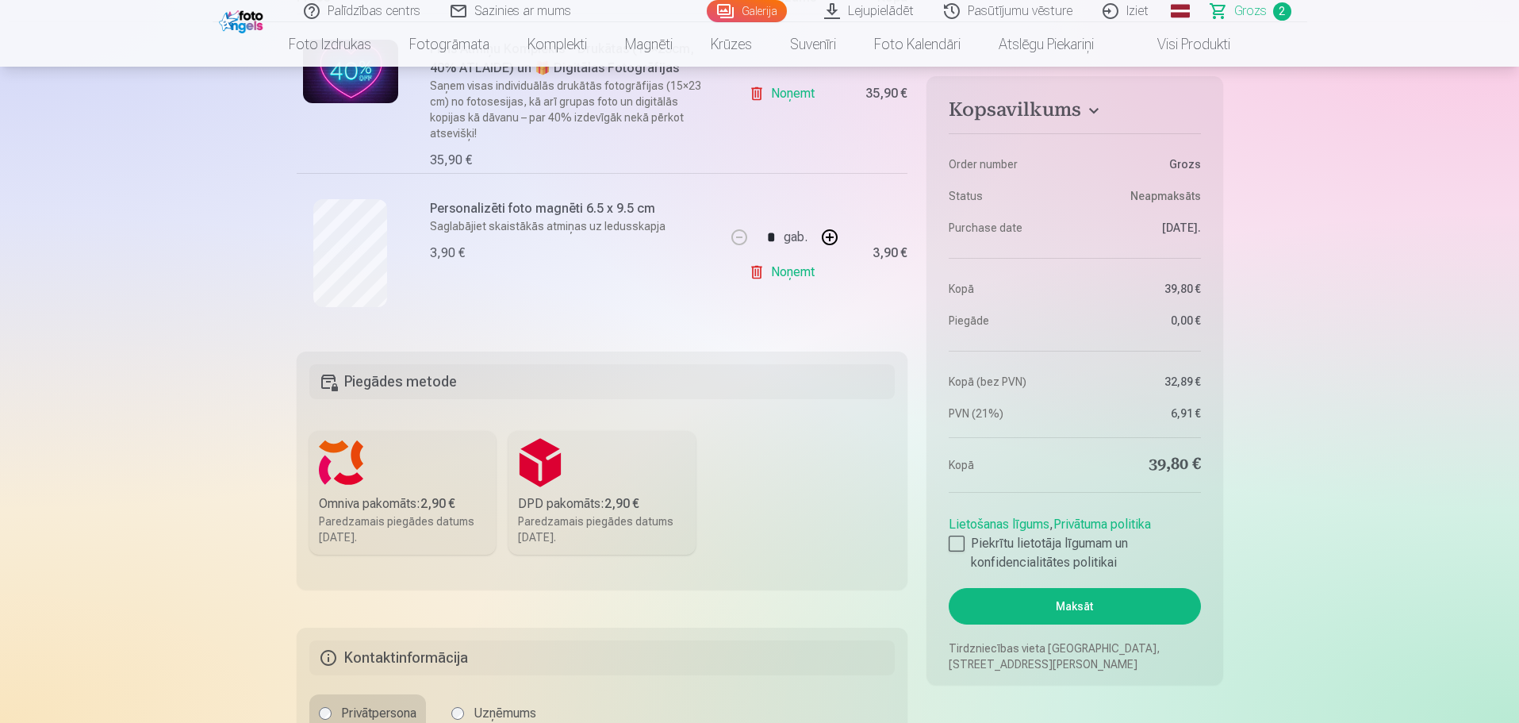
scroll to position [397, 0]
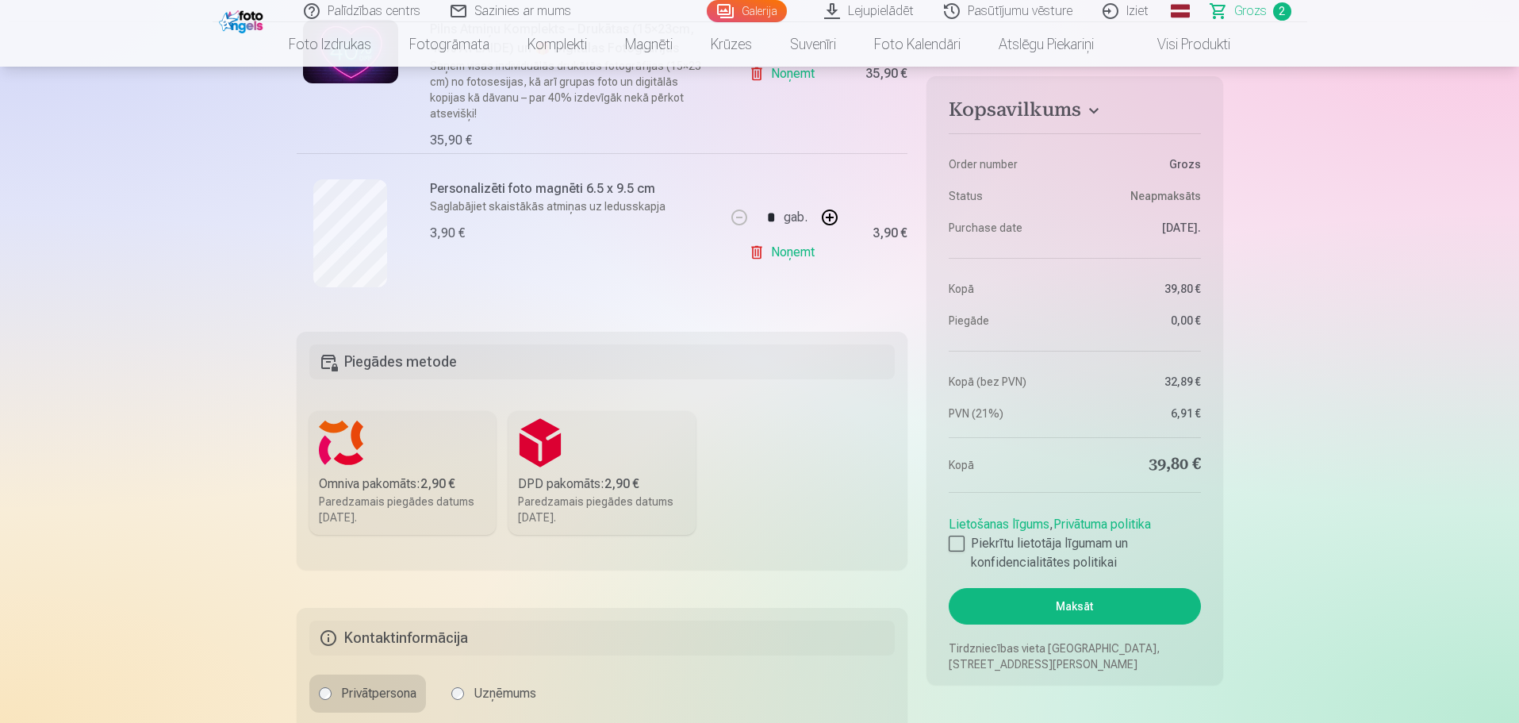
click at [1099, 596] on button "Maksāt" at bounding box center [1075, 606] width 252 height 36
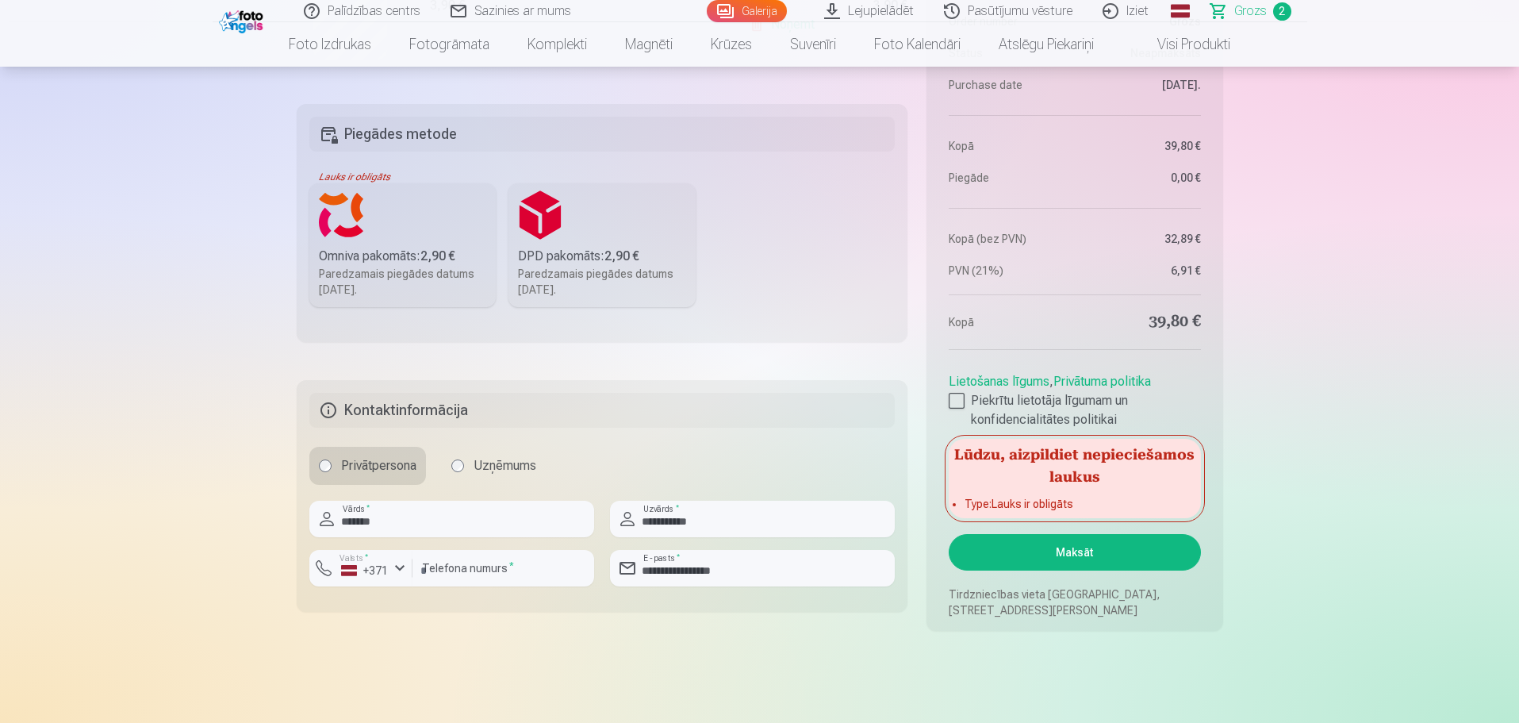
scroll to position [635, 0]
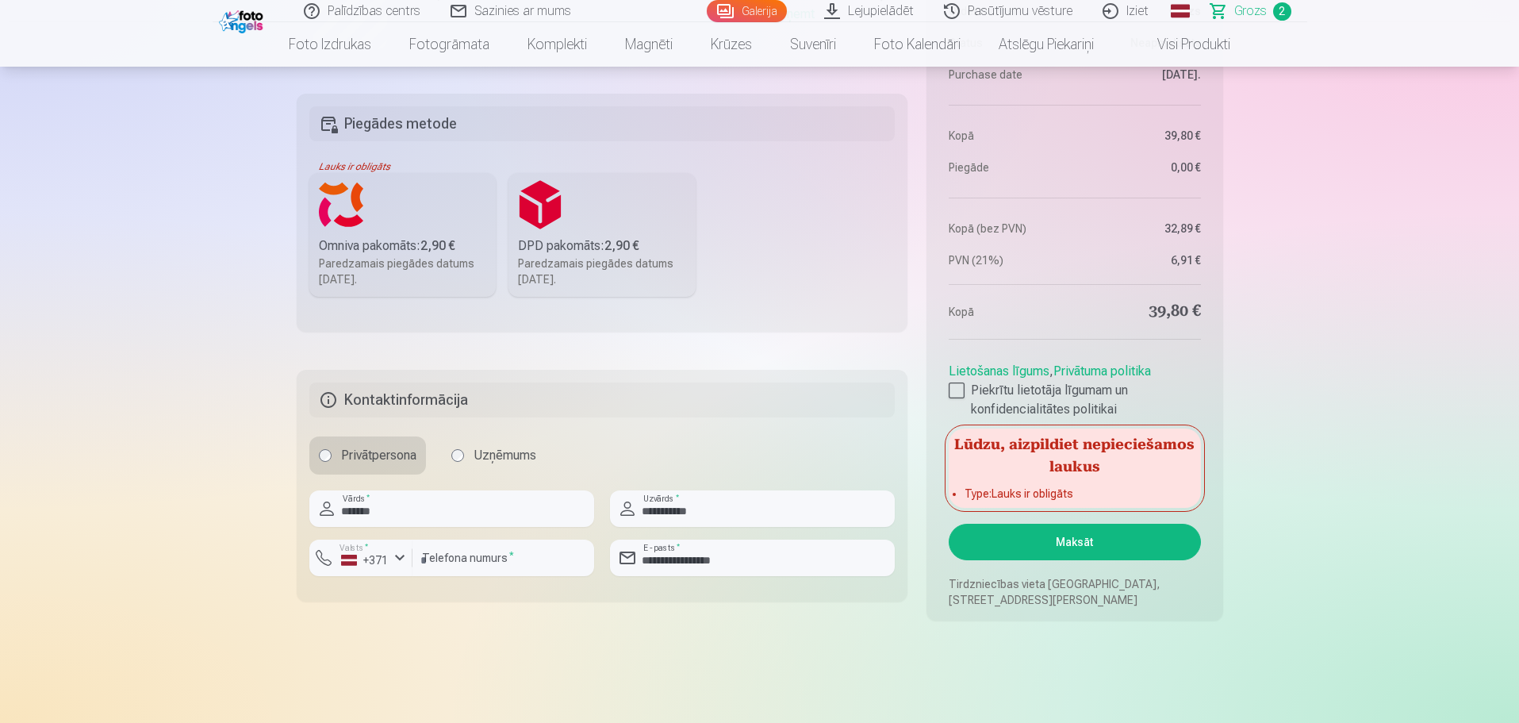
click at [373, 244] on div "Omniva pakomāts : 2,90 €" at bounding box center [403, 245] width 168 height 19
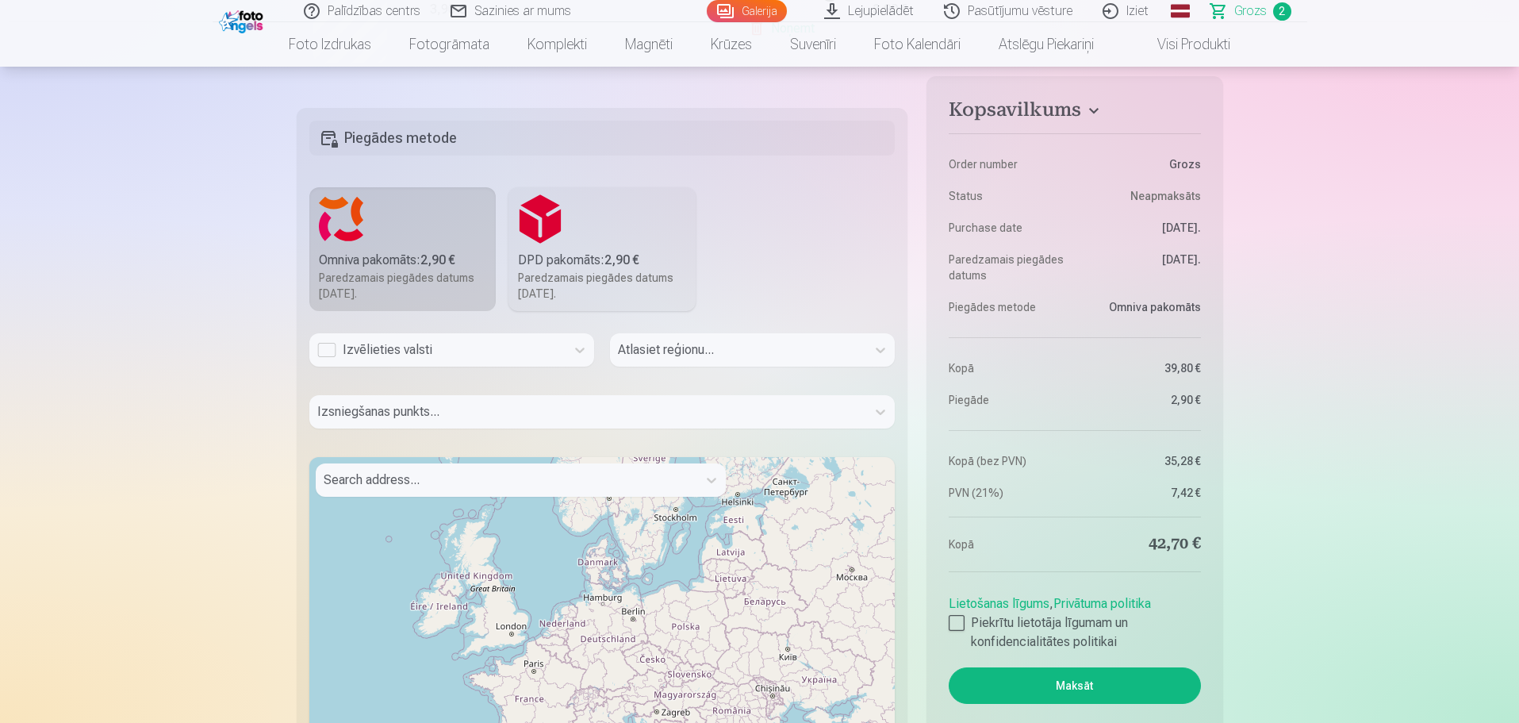
scroll to position [714, 0]
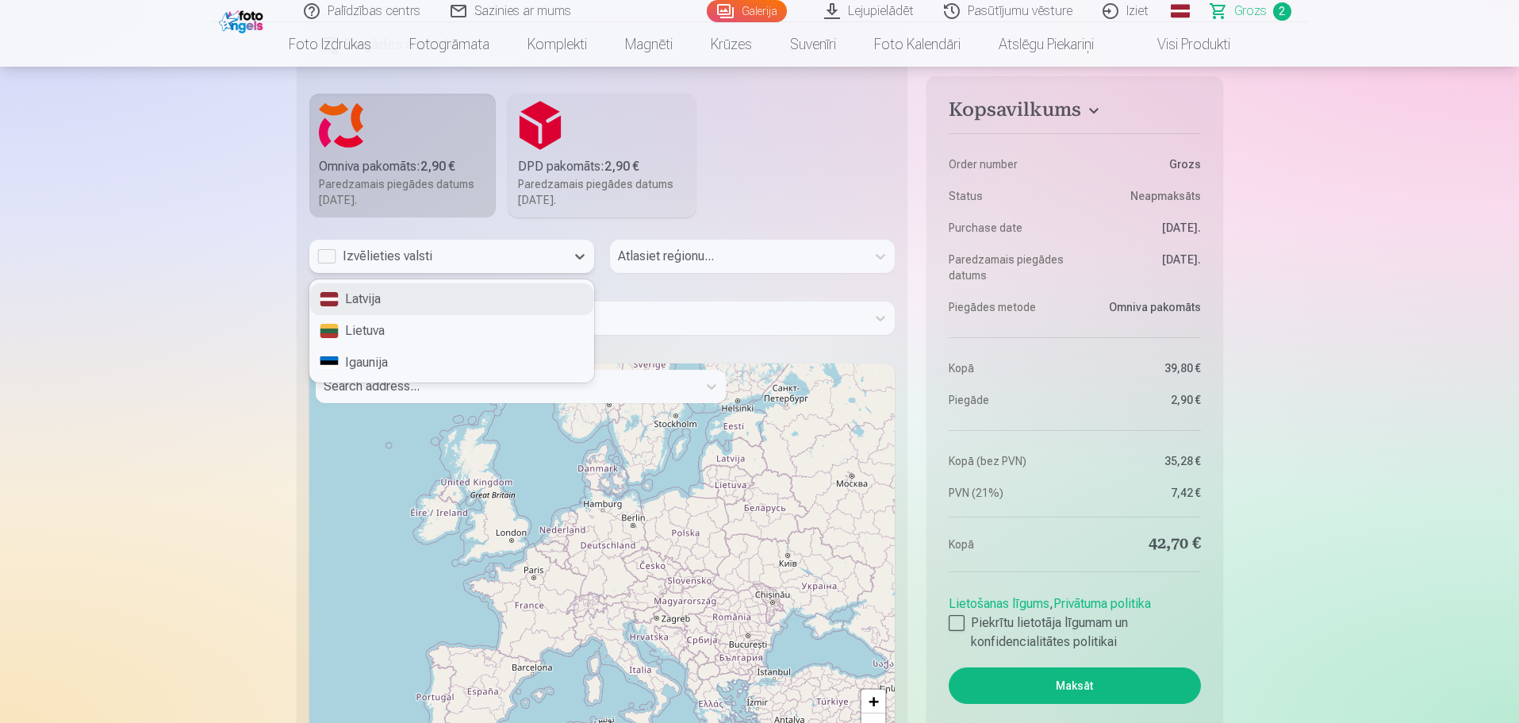
click at [324, 255] on div "Izvēlieties valsti" at bounding box center [437, 256] width 240 height 19
click at [358, 299] on div "Latvija" at bounding box center [451, 299] width 283 height 32
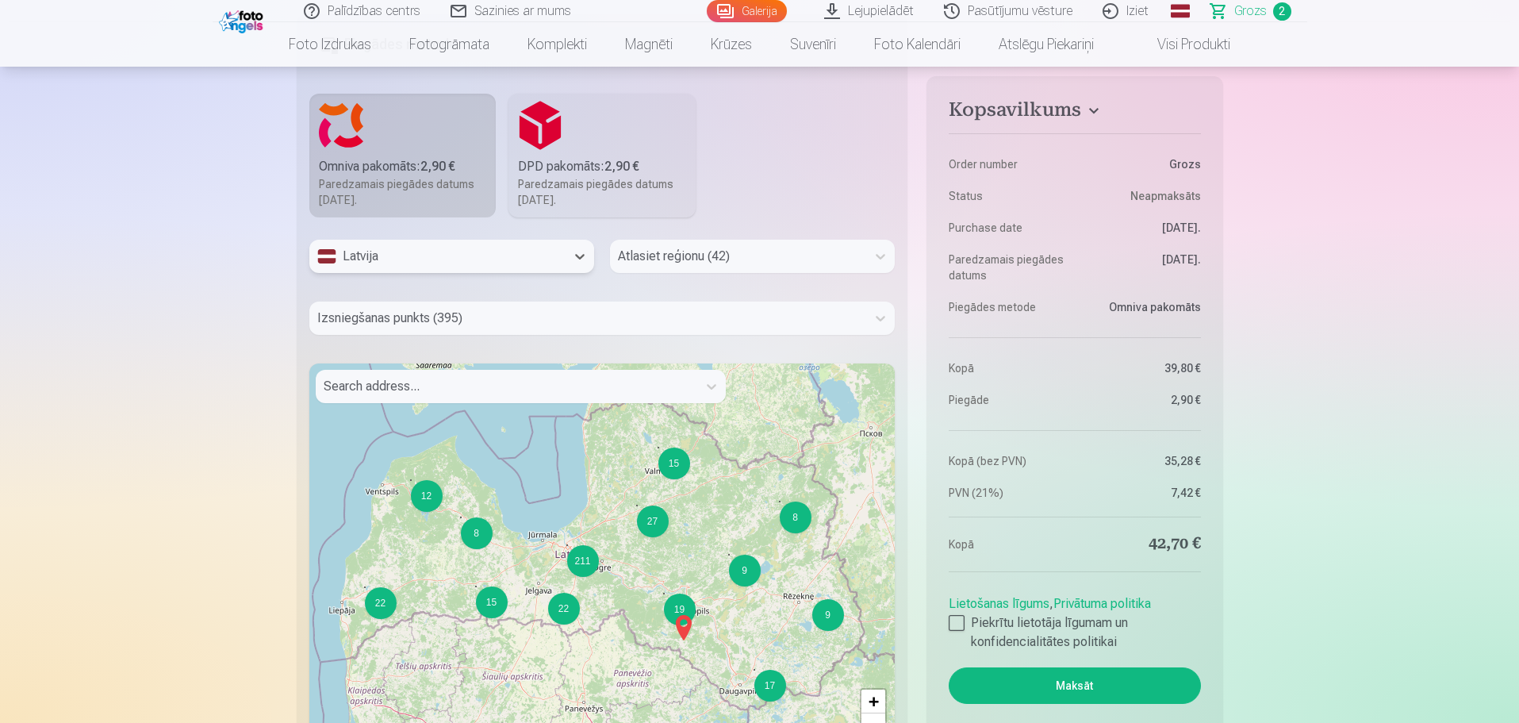
click at [733, 250] on div at bounding box center [738, 256] width 240 height 22
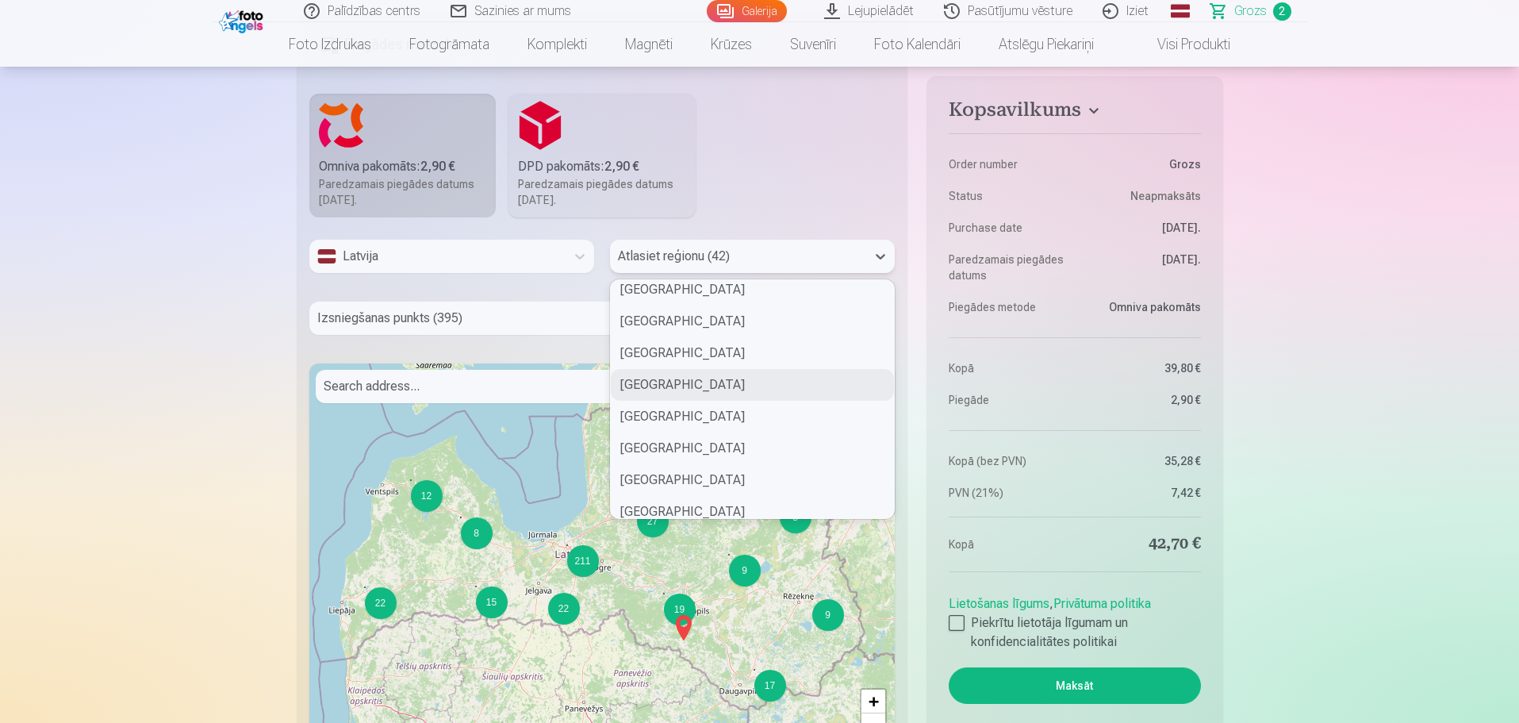
scroll to position [476, 0]
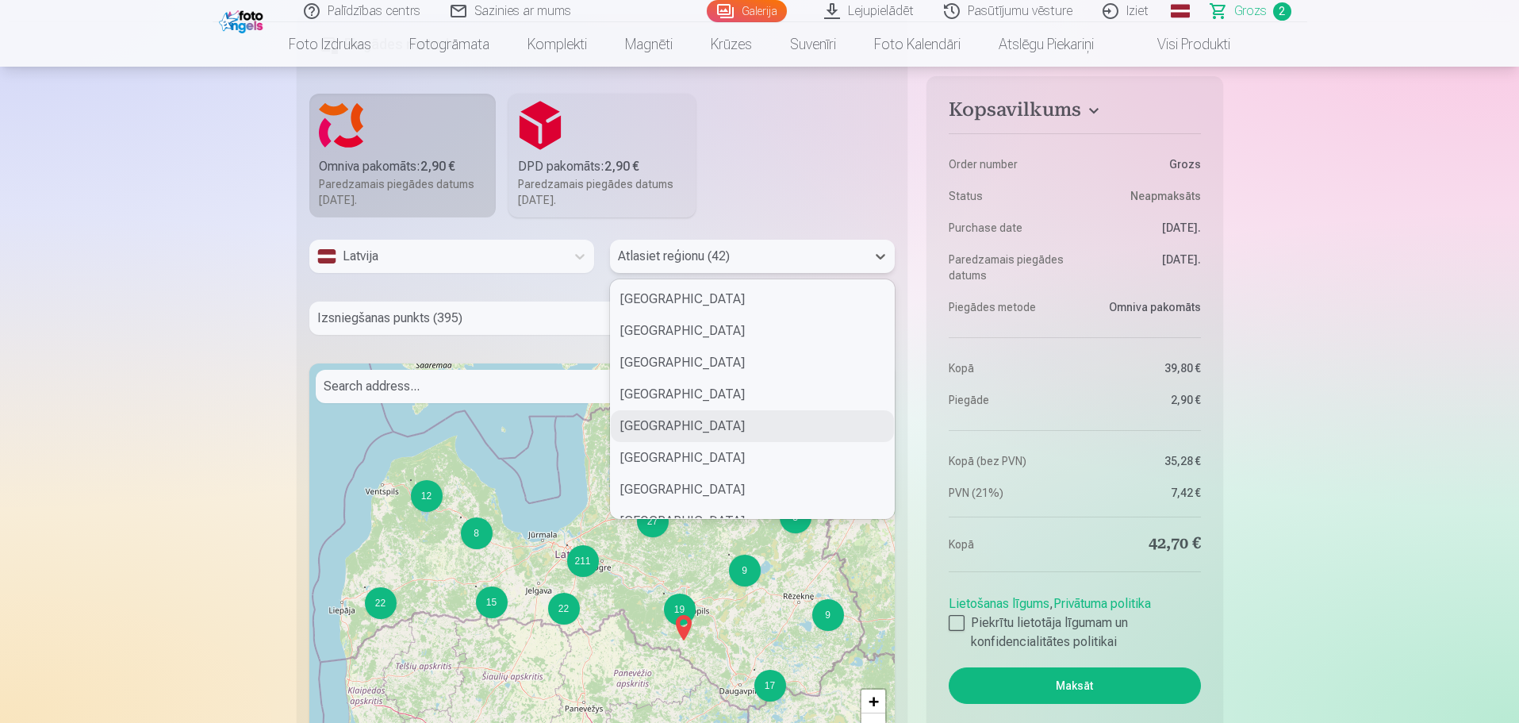
click at [764, 436] on div "Mārupes novads" at bounding box center [752, 426] width 283 height 32
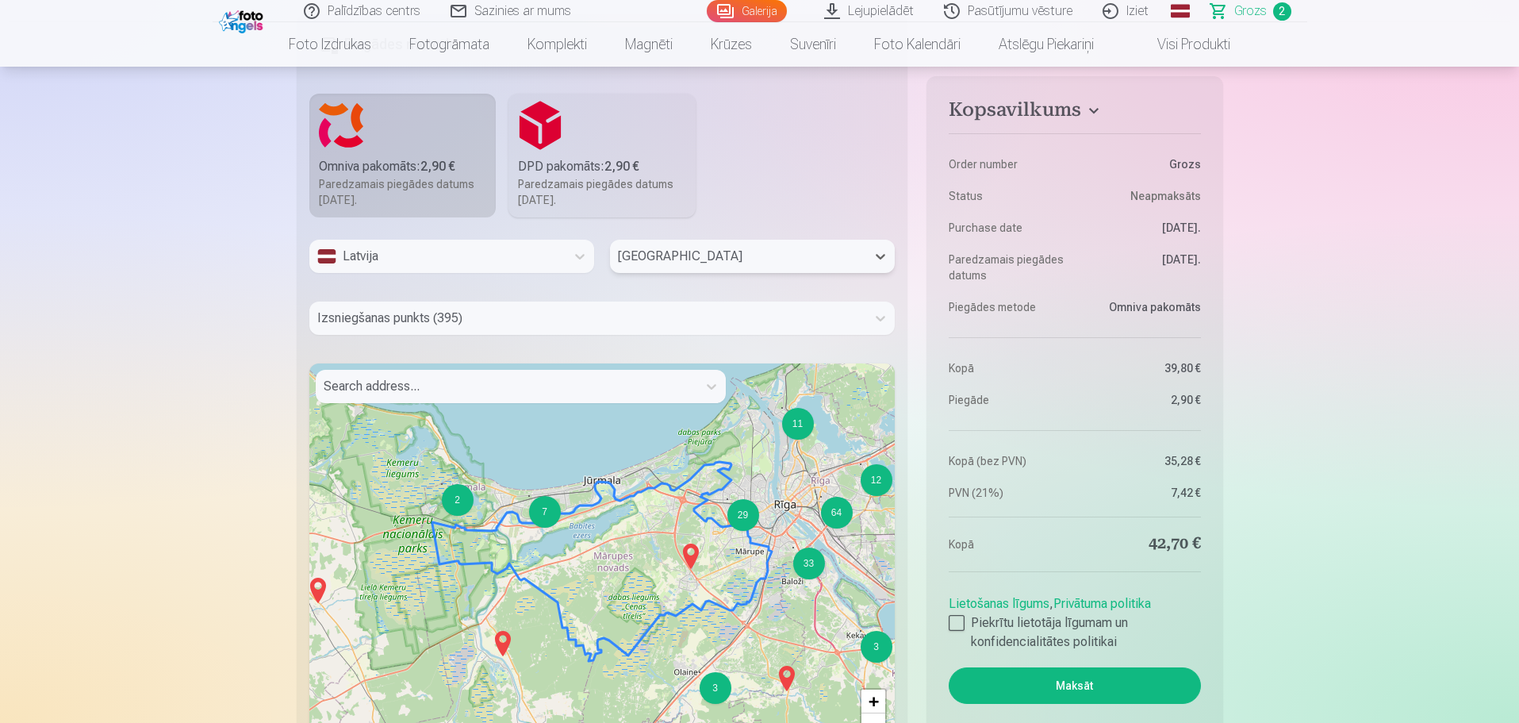
click at [465, 328] on div at bounding box center [588, 318] width 542 height 22
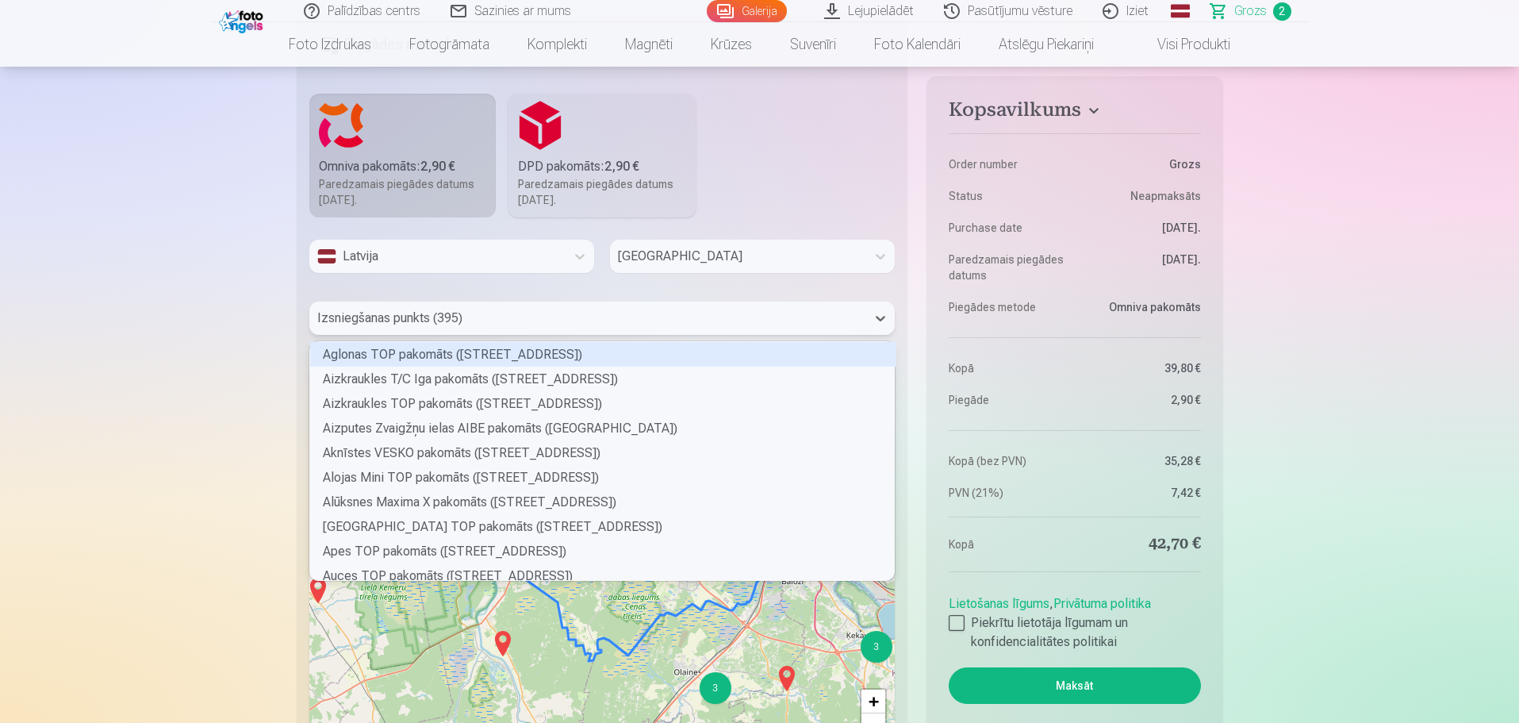
scroll to position [234, 580]
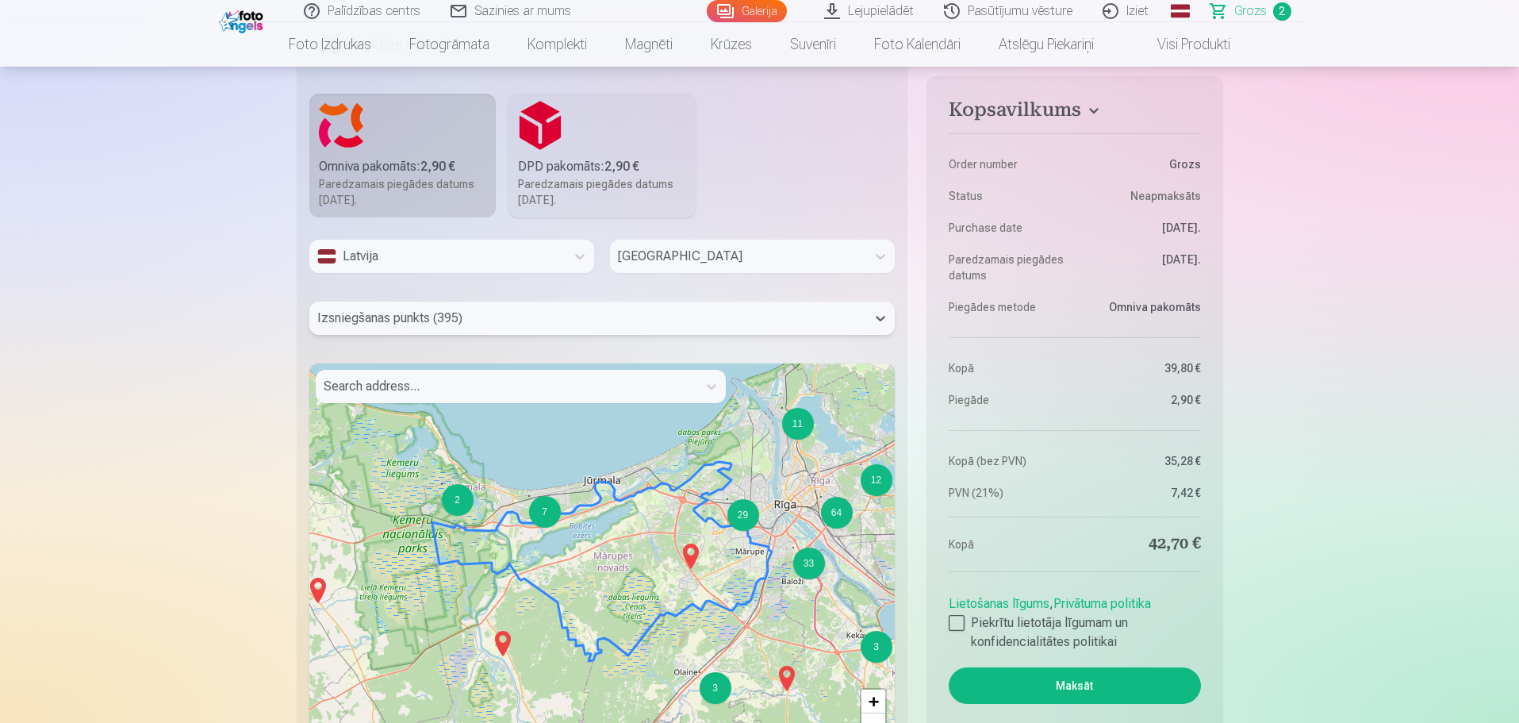
click at [465, 328] on div at bounding box center [588, 318] width 542 height 22
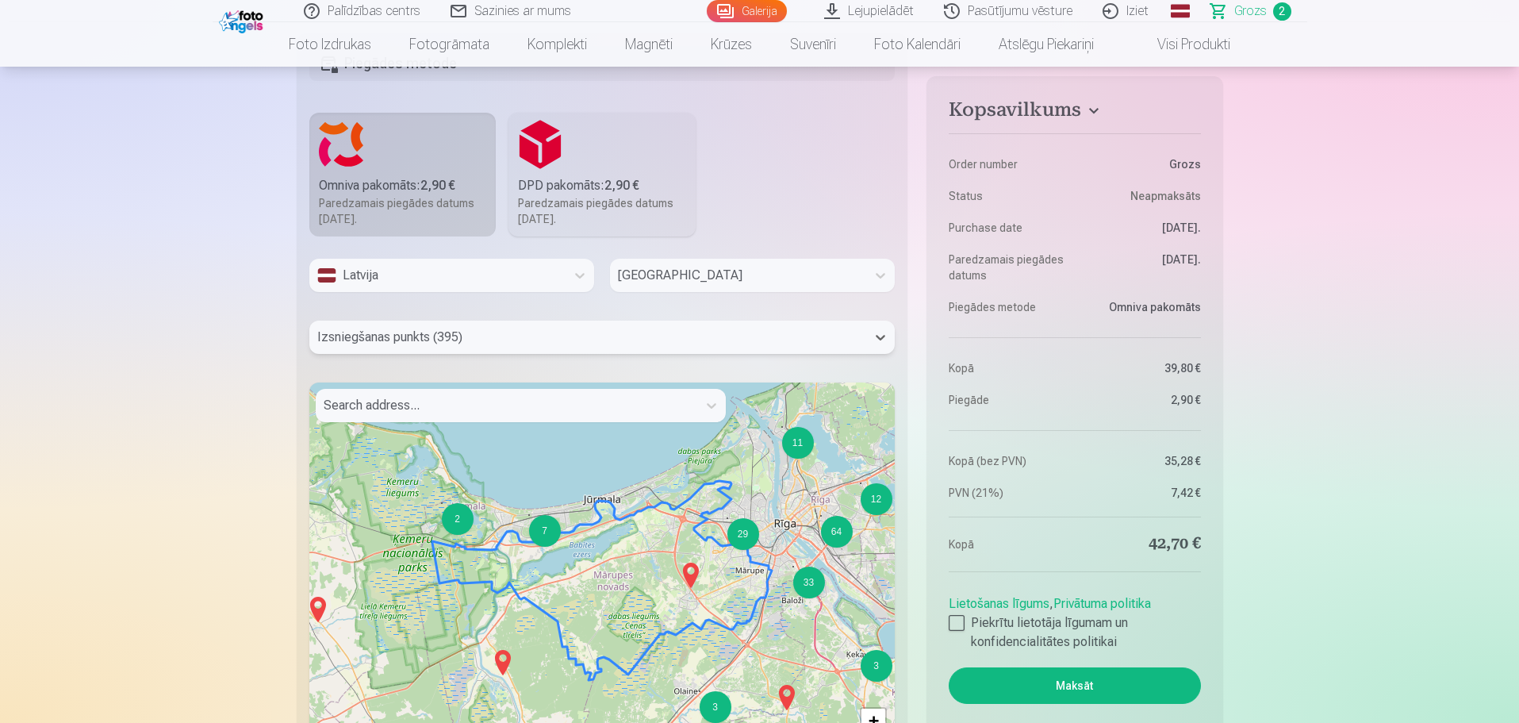
scroll to position [714, 0]
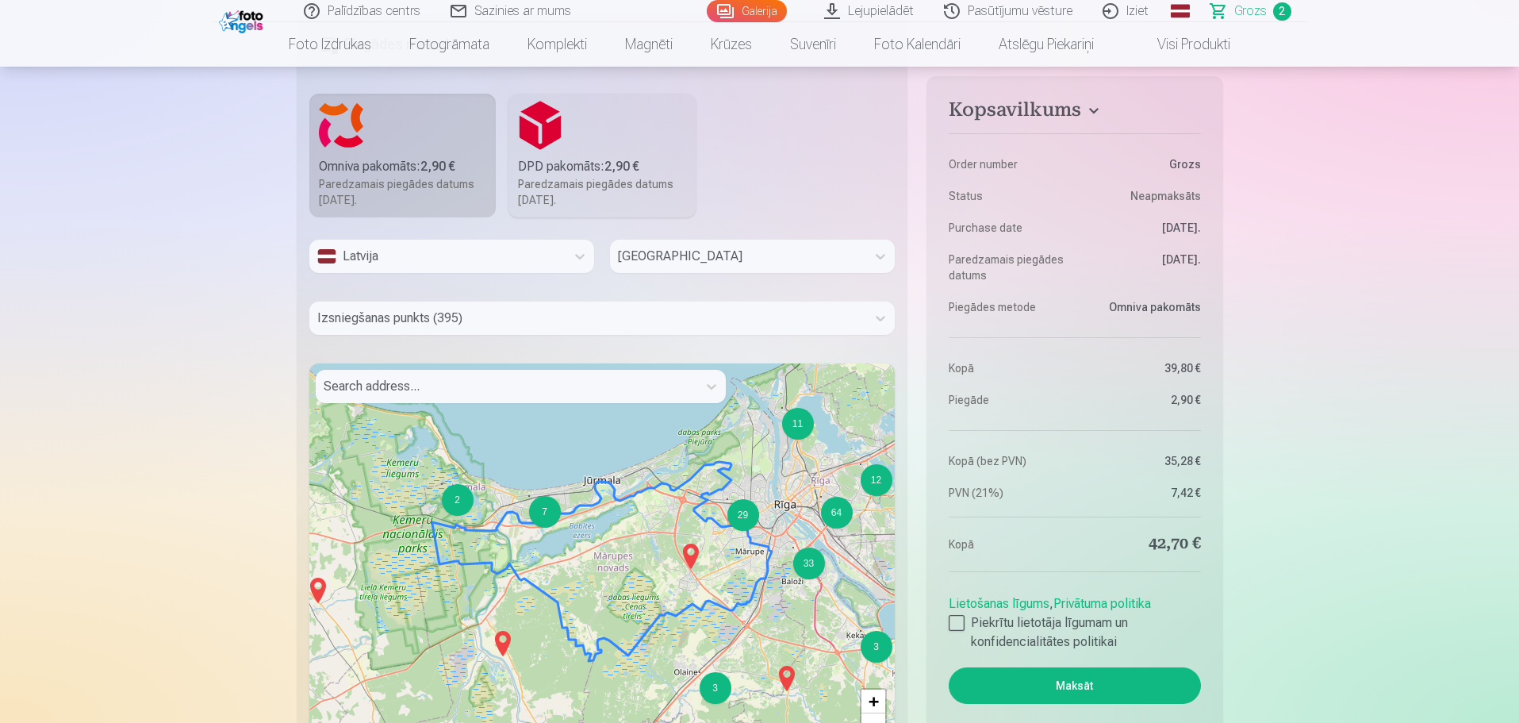
click at [664, 513] on div "4 5 4 5 2 6 15 4 6 3 11 6 3 12 2 7 29 8 3 64 3 33 2 9 2 2 2 2 + − Leaflet | © O…" at bounding box center [602, 561] width 586 height 397
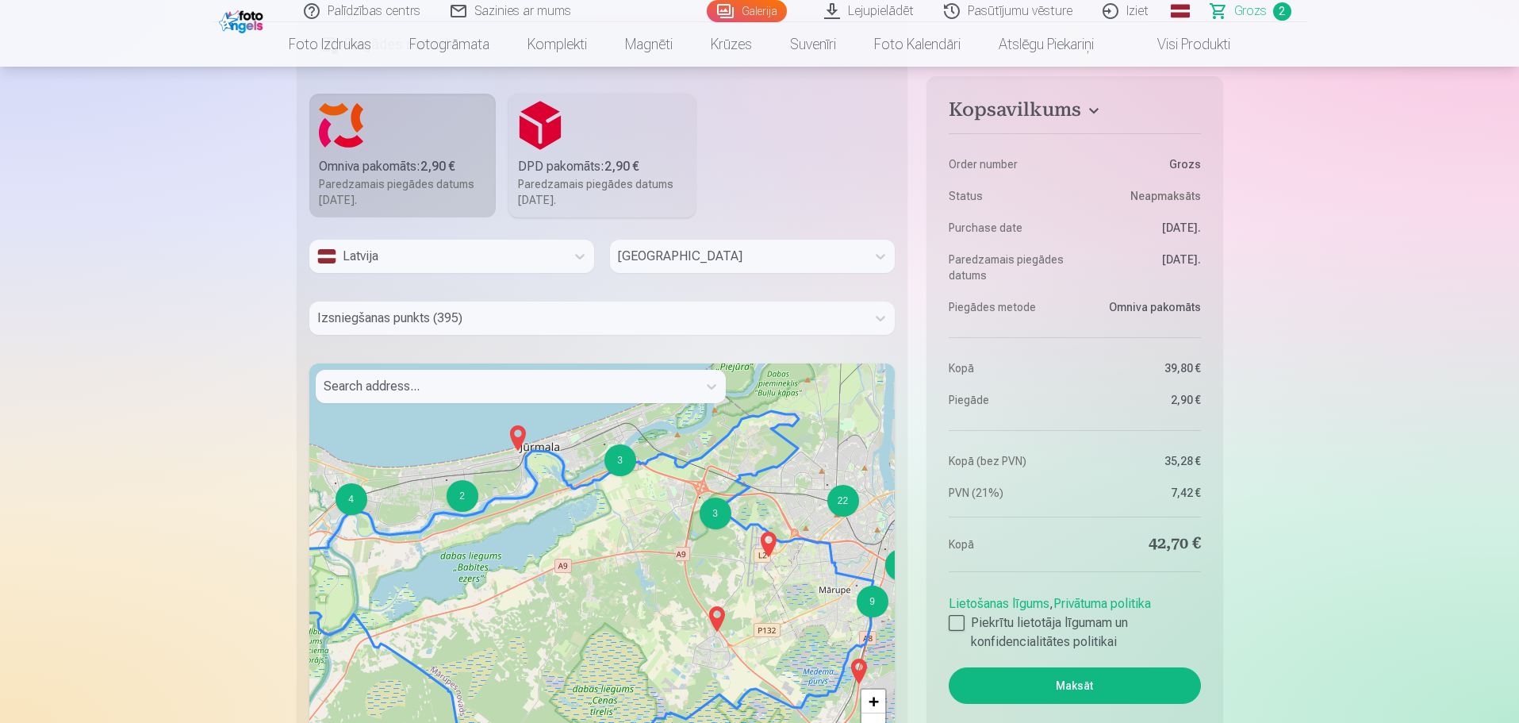
click at [665, 513] on div "2 4 9 5 2 8 4 2 2 9 2 2 4 22 3 3 7 3 31 33 3 12 9 9 2 5 2 2 + − Leaflet | © Ope…" at bounding box center [602, 561] width 586 height 397
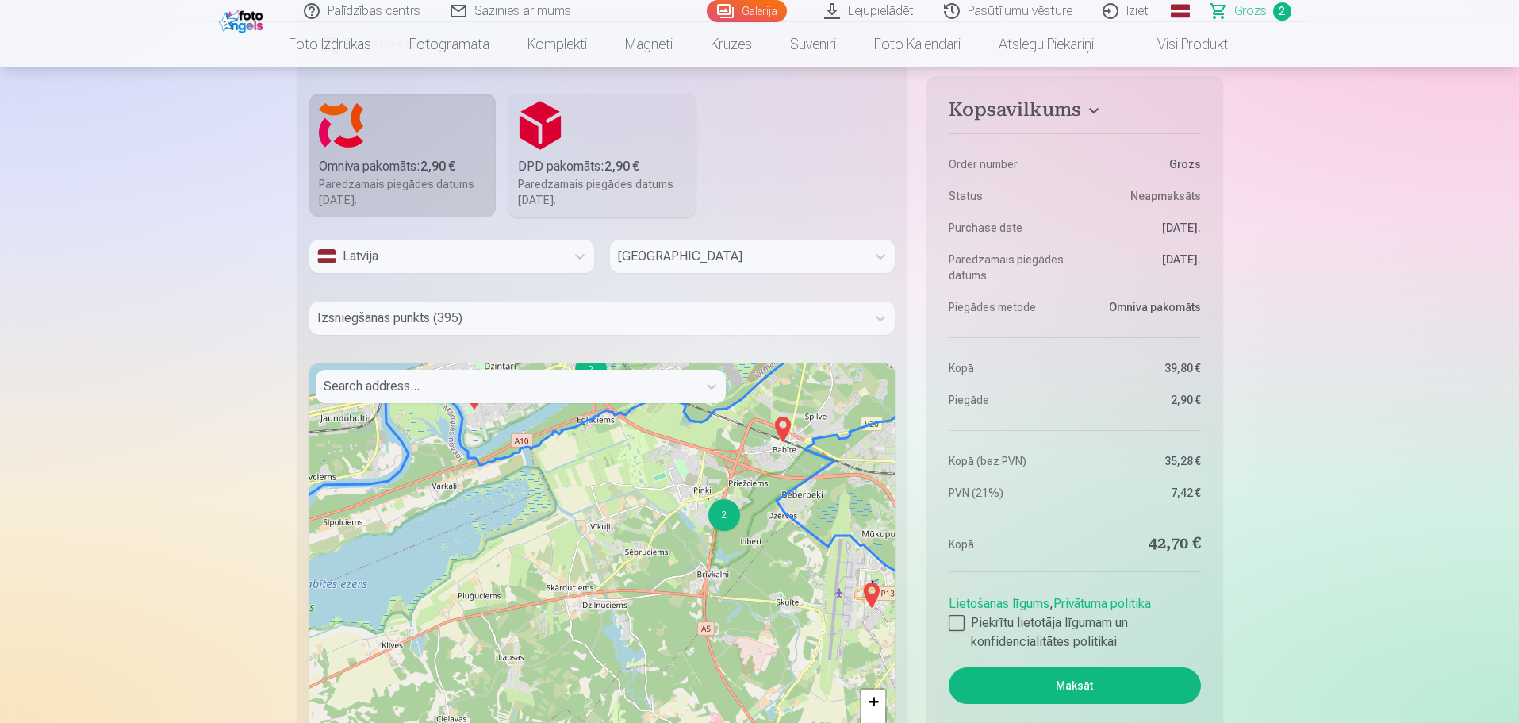
click at [711, 479] on div "4 3 3 3 3 4 5 7 10 2 2 3 3 14 12 2 4 15 4 7 2 7 3 7 4 2 3 + − Leaflet | © OpenS…" at bounding box center [602, 561] width 586 height 397
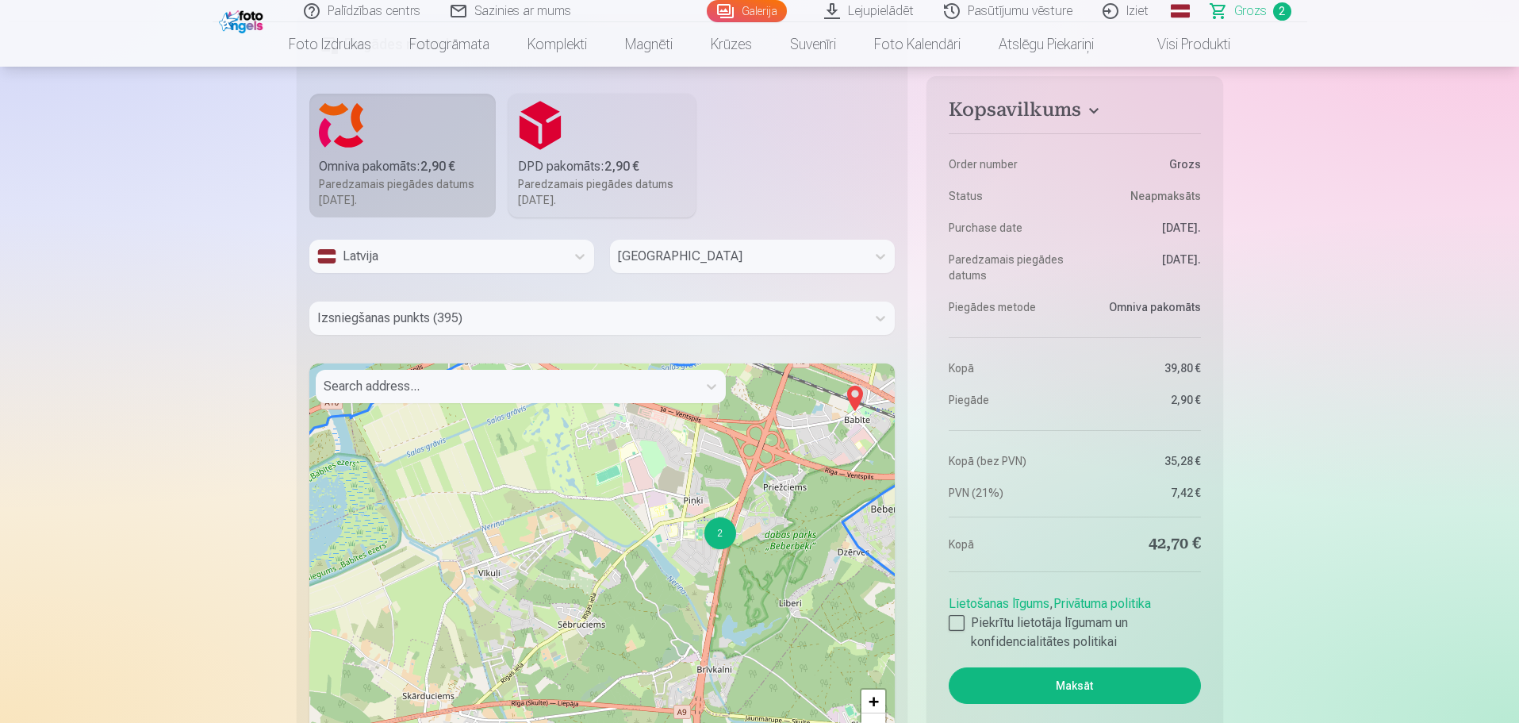
click at [711, 479] on div "3 3 4 5 2 2 + − Leaflet | © OpenStreetMap contributors" at bounding box center [602, 561] width 586 height 397
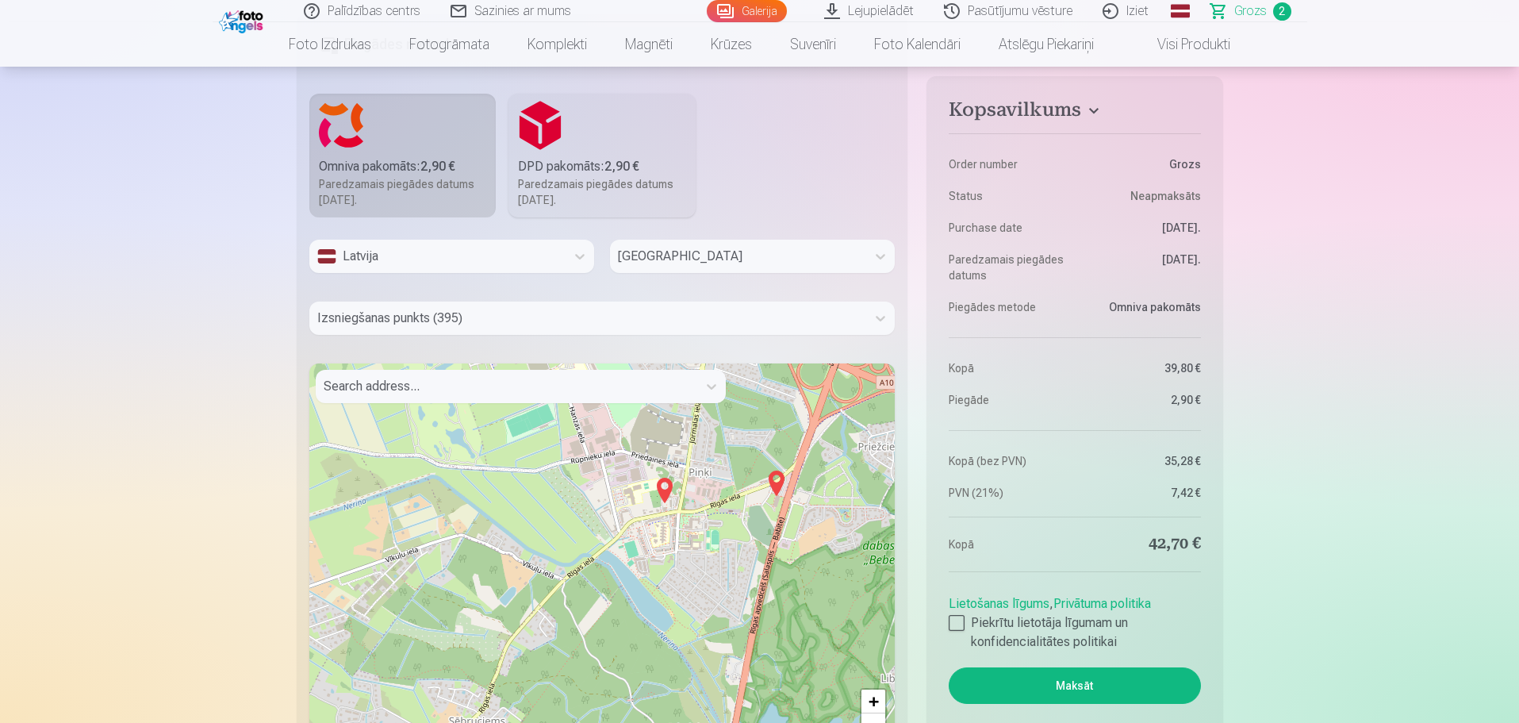
drag, startPoint x: 634, startPoint y: 581, endPoint x: 659, endPoint y: 532, distance: 54.7
click at [659, 532] on div "+ − Leaflet | © OpenStreetMap contributors" at bounding box center [602, 561] width 586 height 397
click at [777, 481] on img at bounding box center [776, 483] width 25 height 38
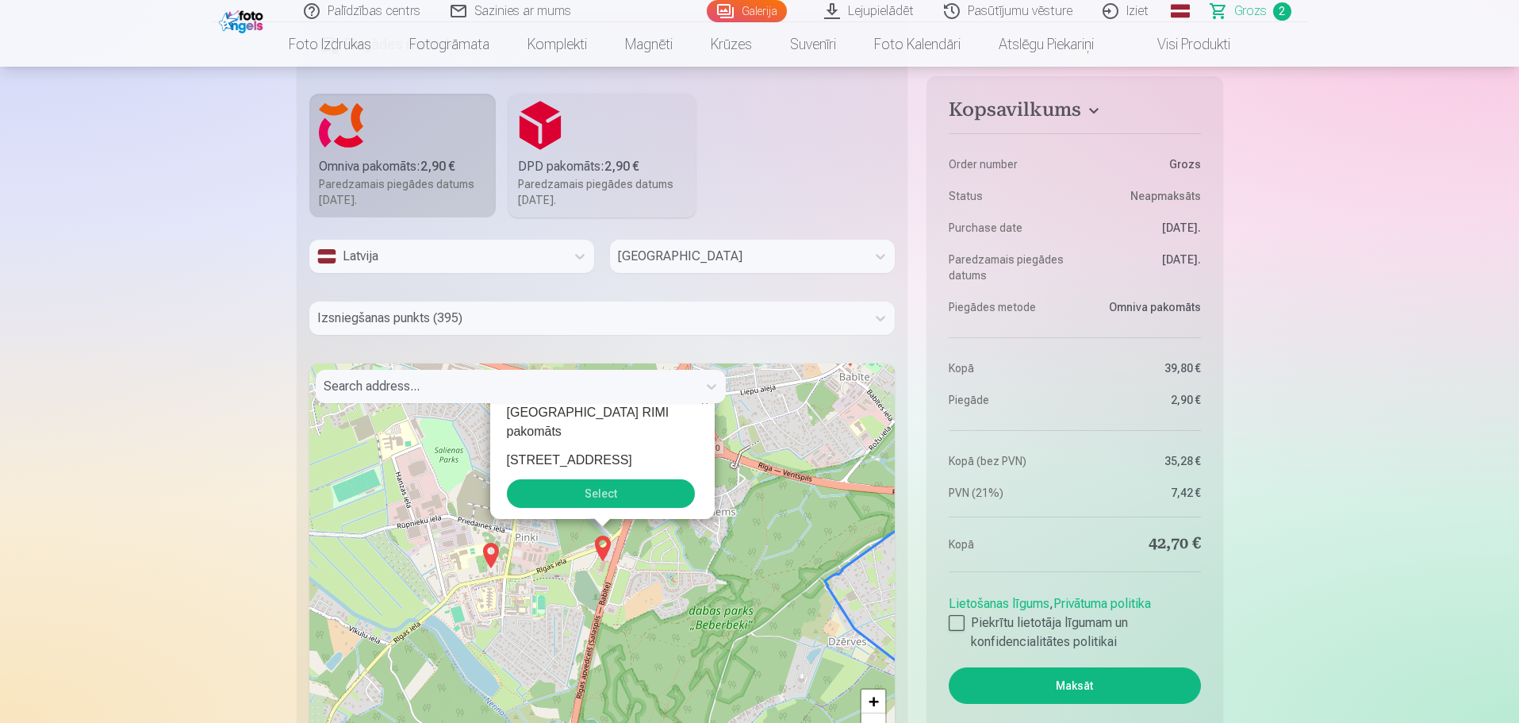
click at [612, 500] on button "Select" at bounding box center [601, 493] width 188 height 29
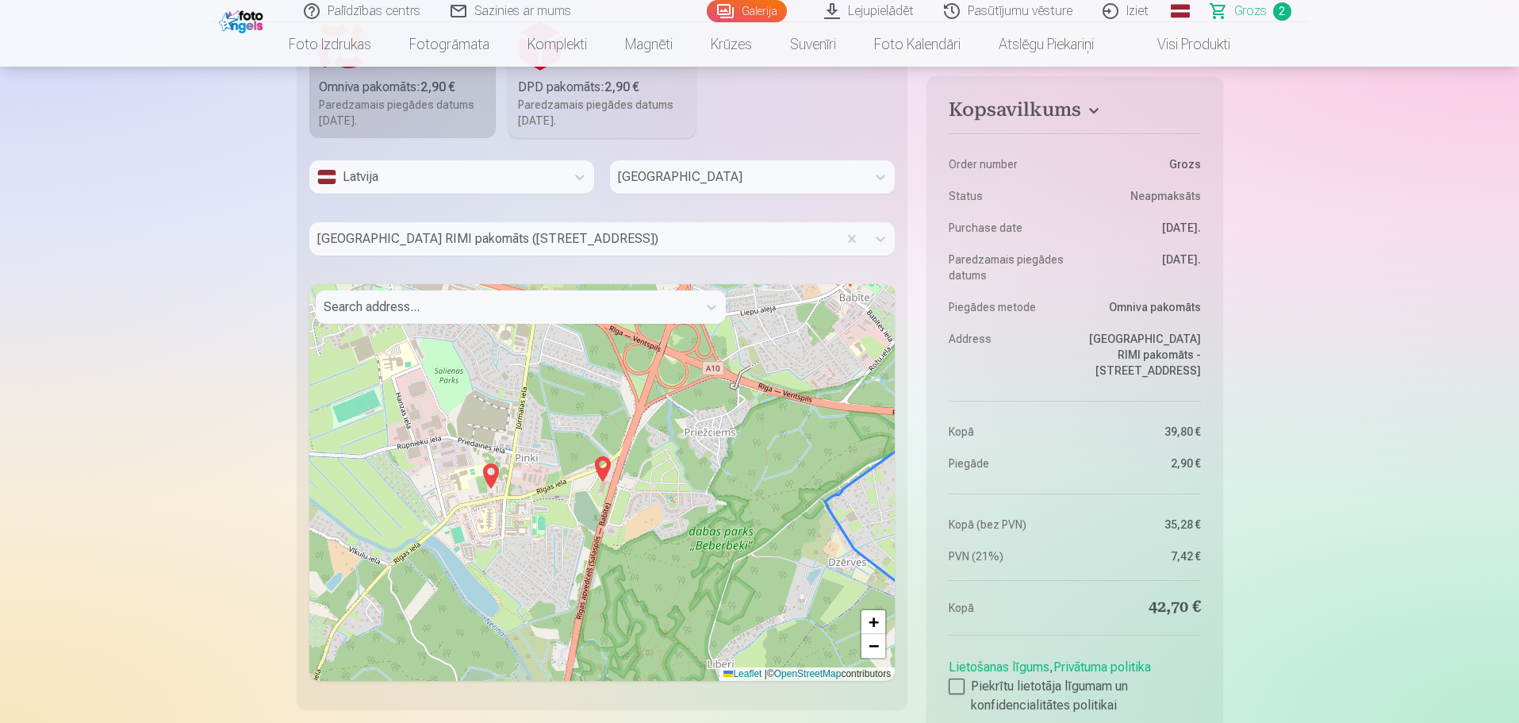
click at [602, 464] on img at bounding box center [602, 469] width 25 height 38
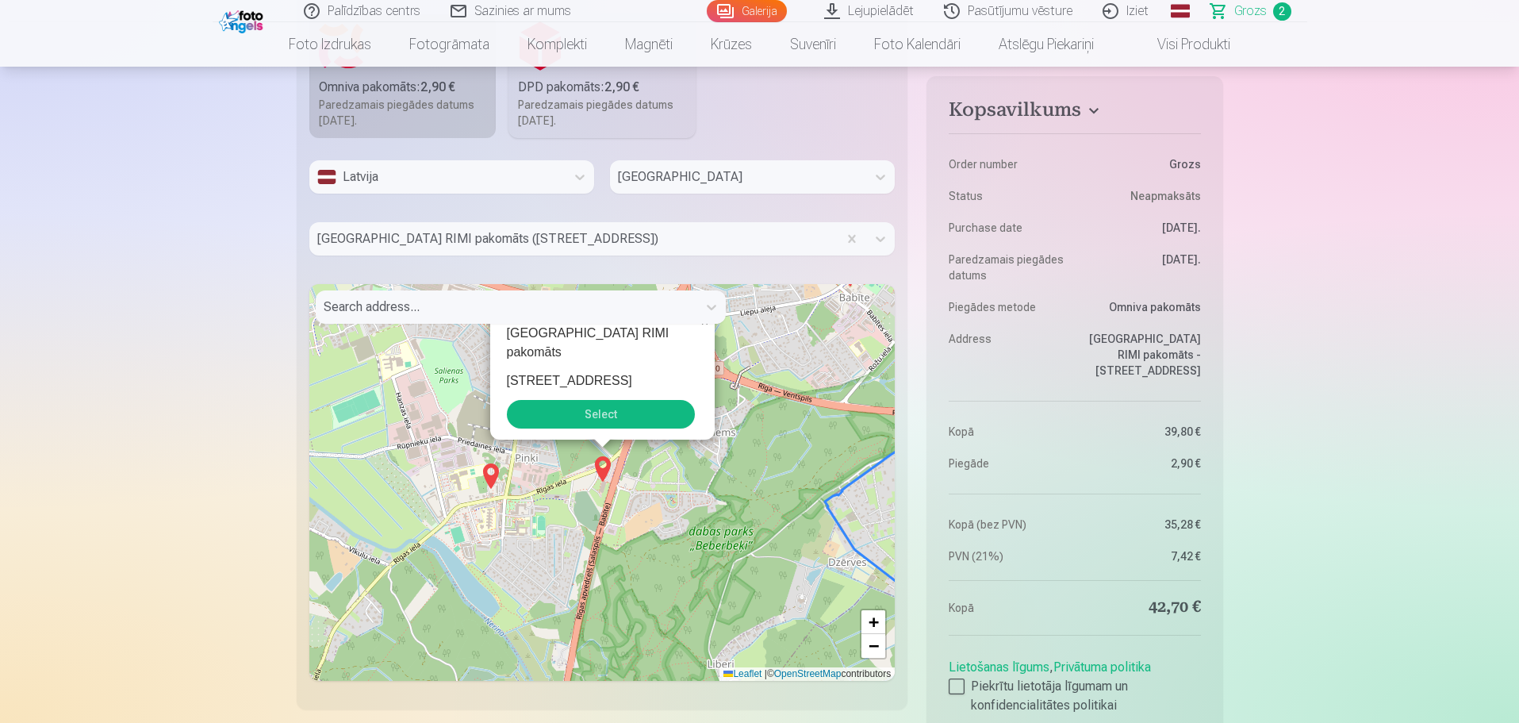
click at [620, 419] on button "Select" at bounding box center [601, 414] width 188 height 29
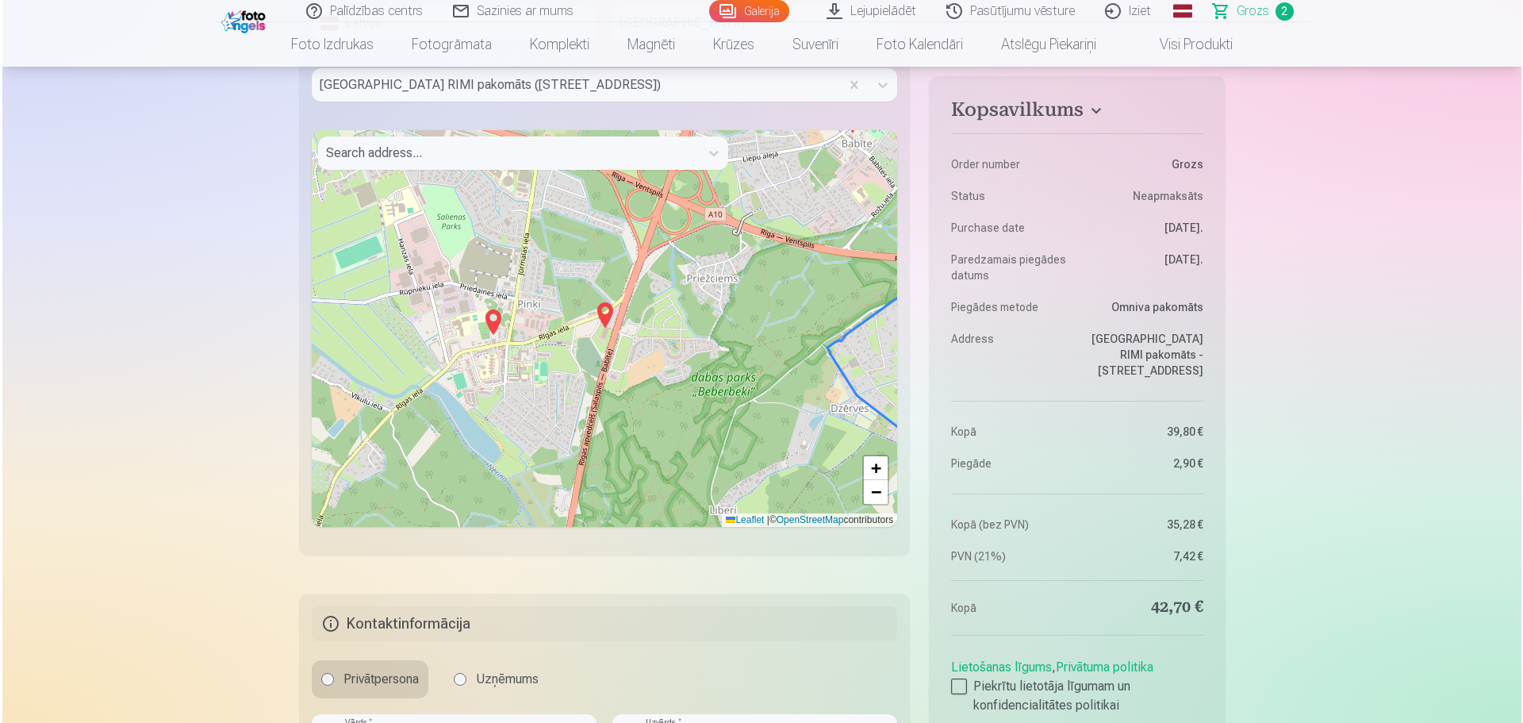
scroll to position [1111, 0]
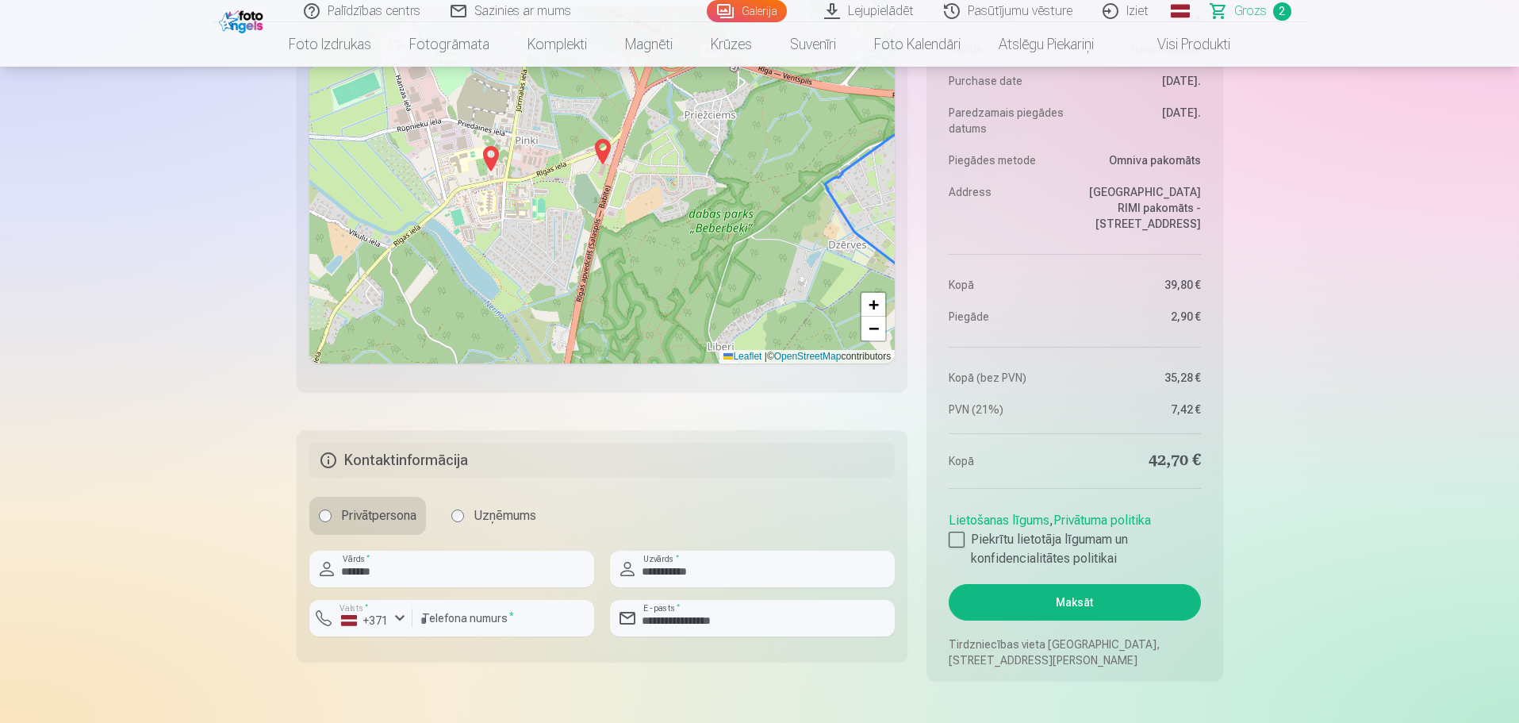
click at [1110, 601] on button "Maksāt" at bounding box center [1075, 602] width 252 height 36
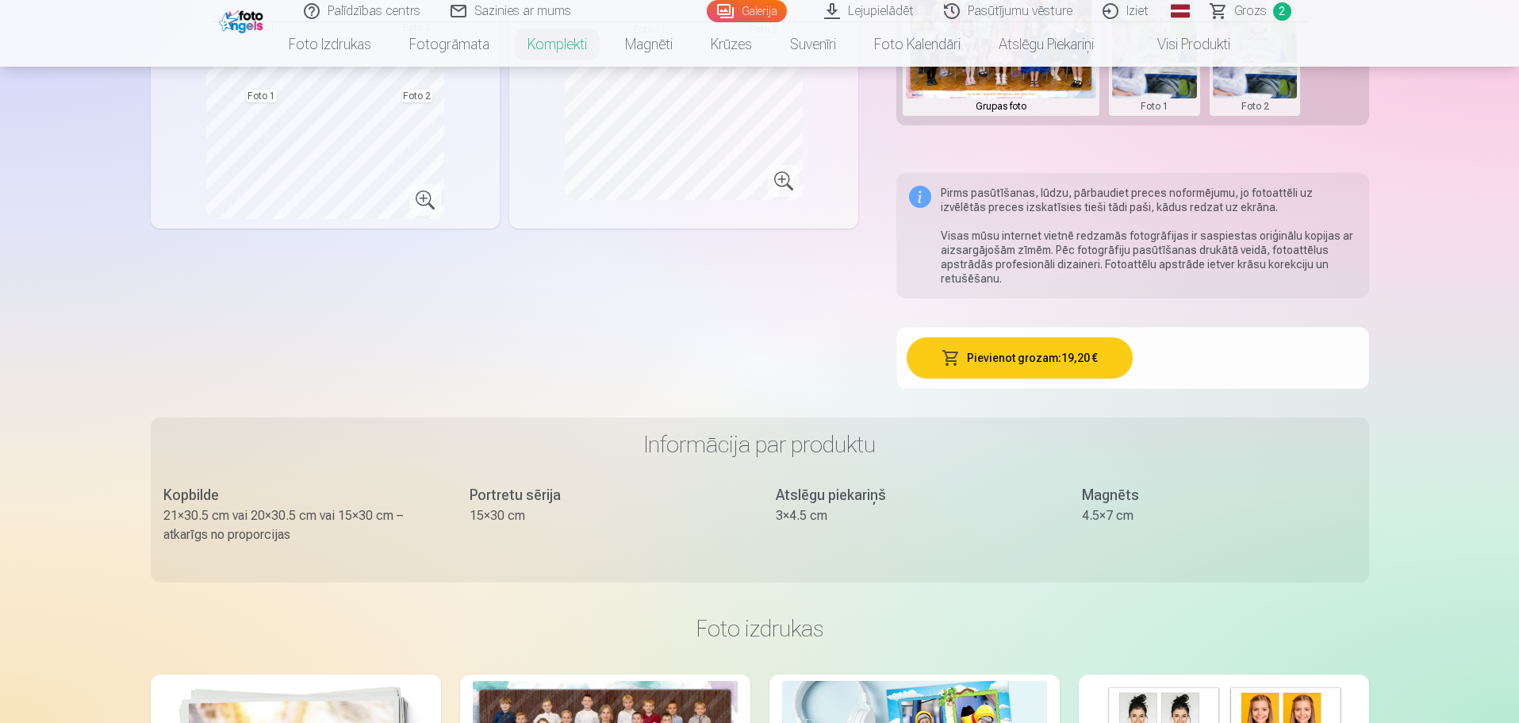
scroll to position [555, 0]
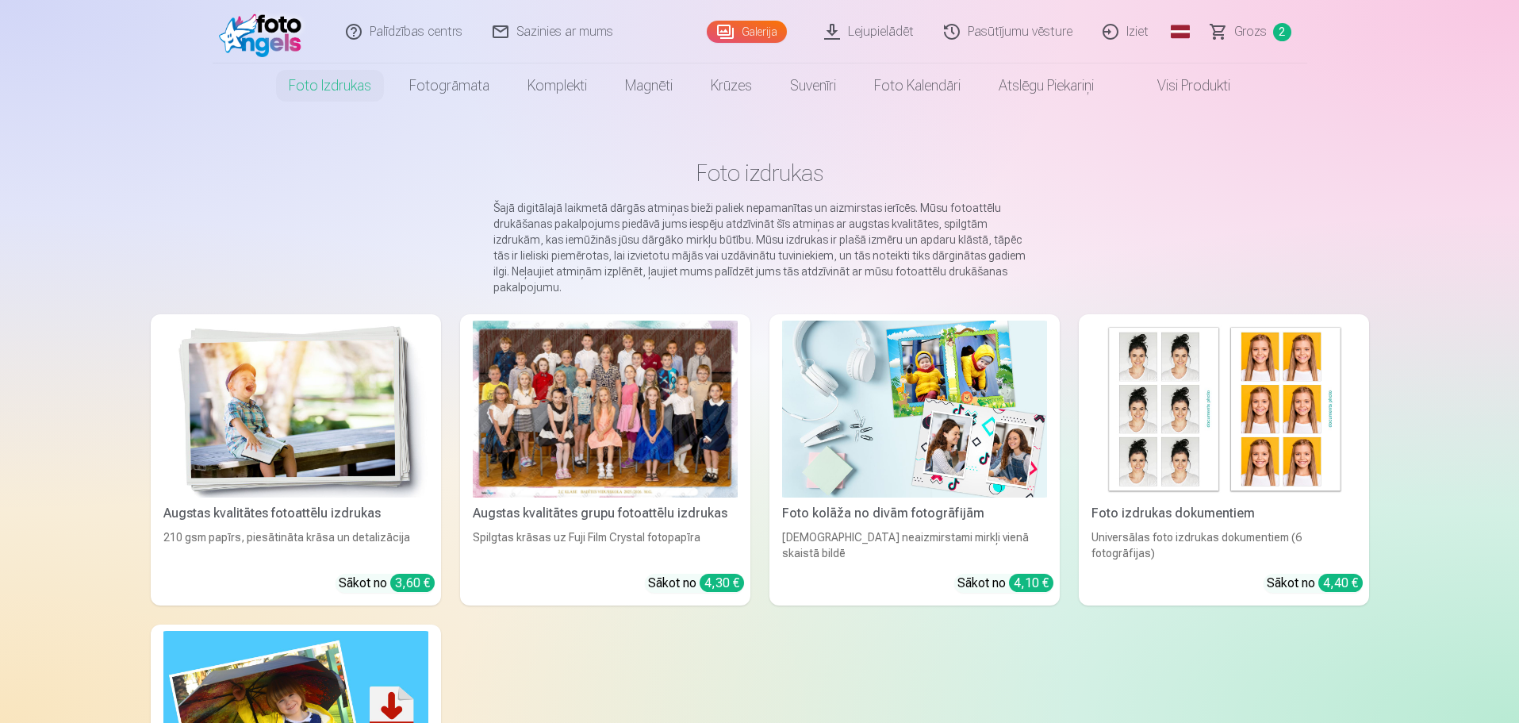
click at [632, 386] on div at bounding box center [605, 409] width 265 height 177
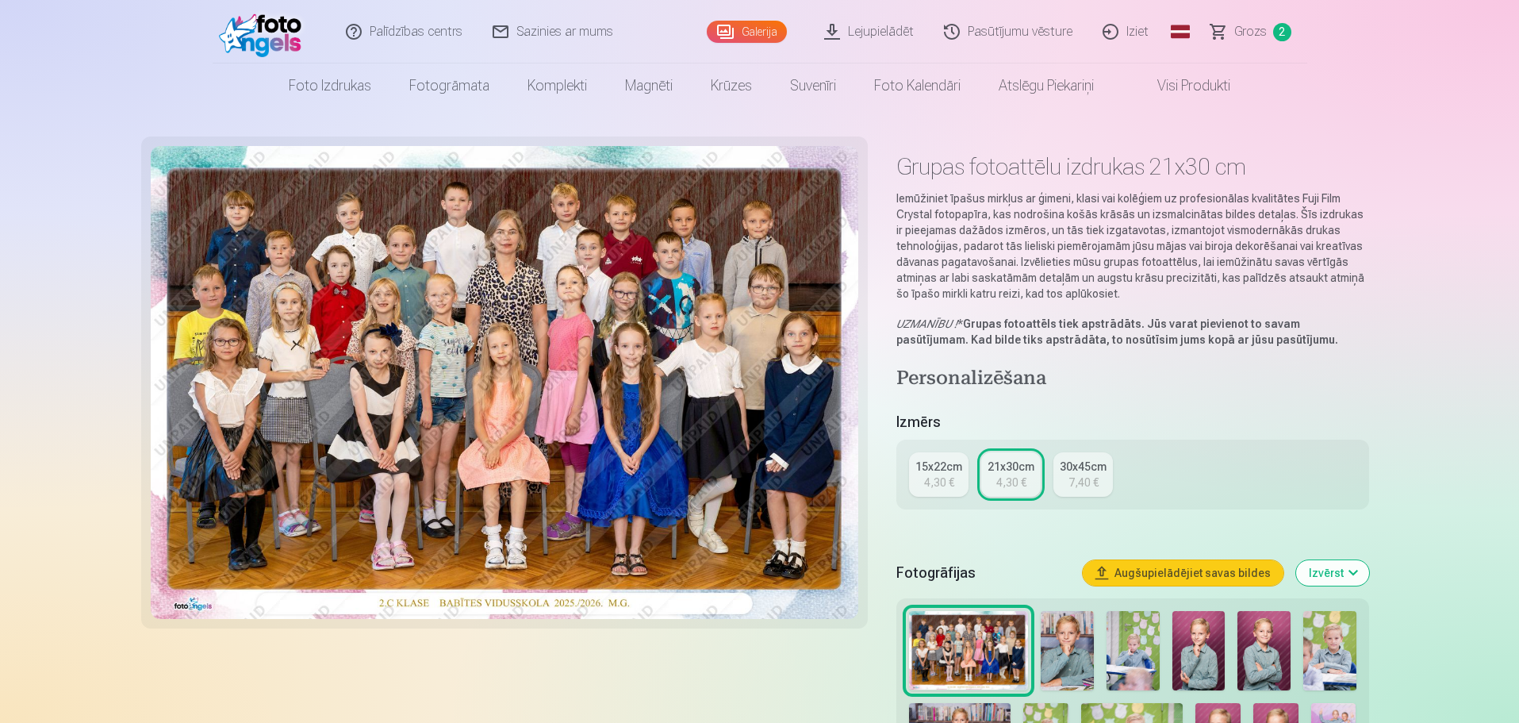
click at [395, 259] on img at bounding box center [505, 382] width 709 height 473
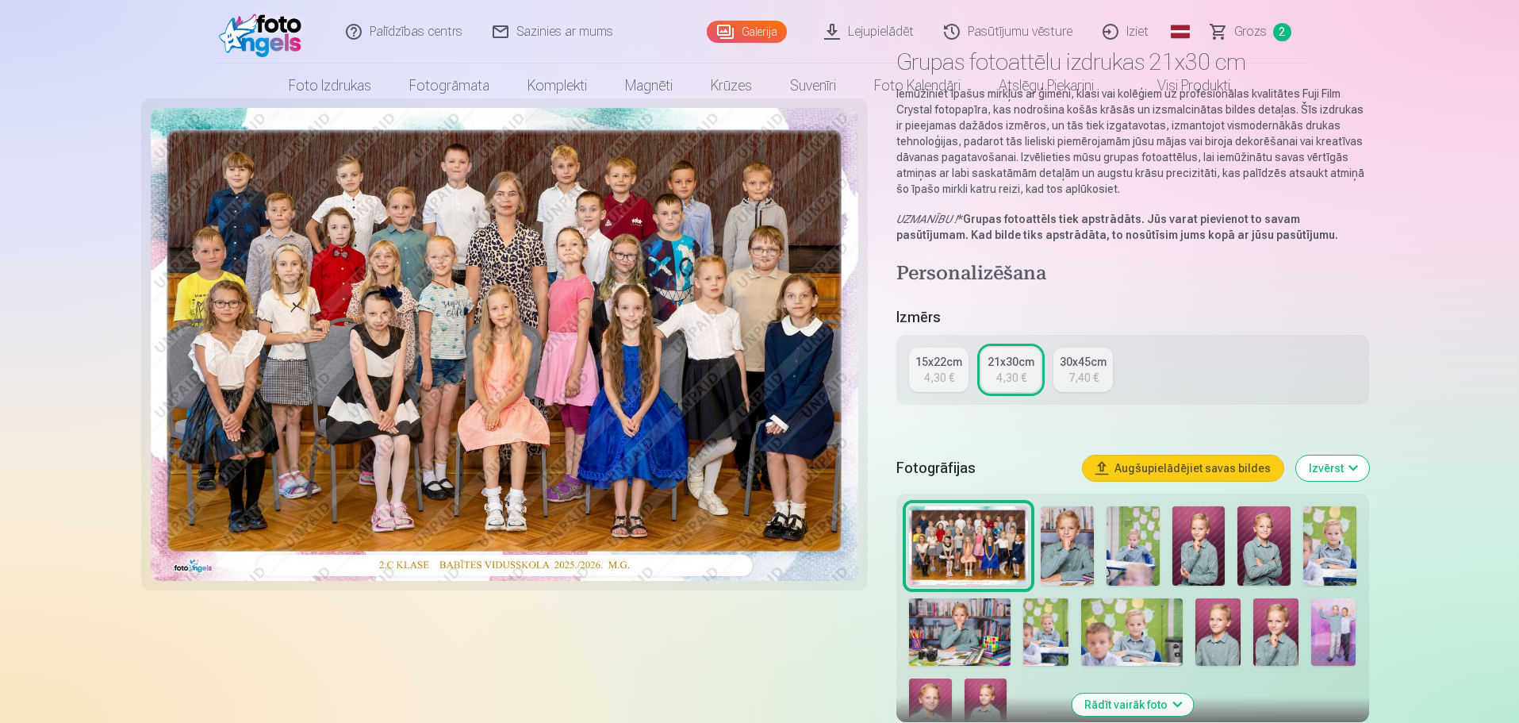
scroll to position [317, 0]
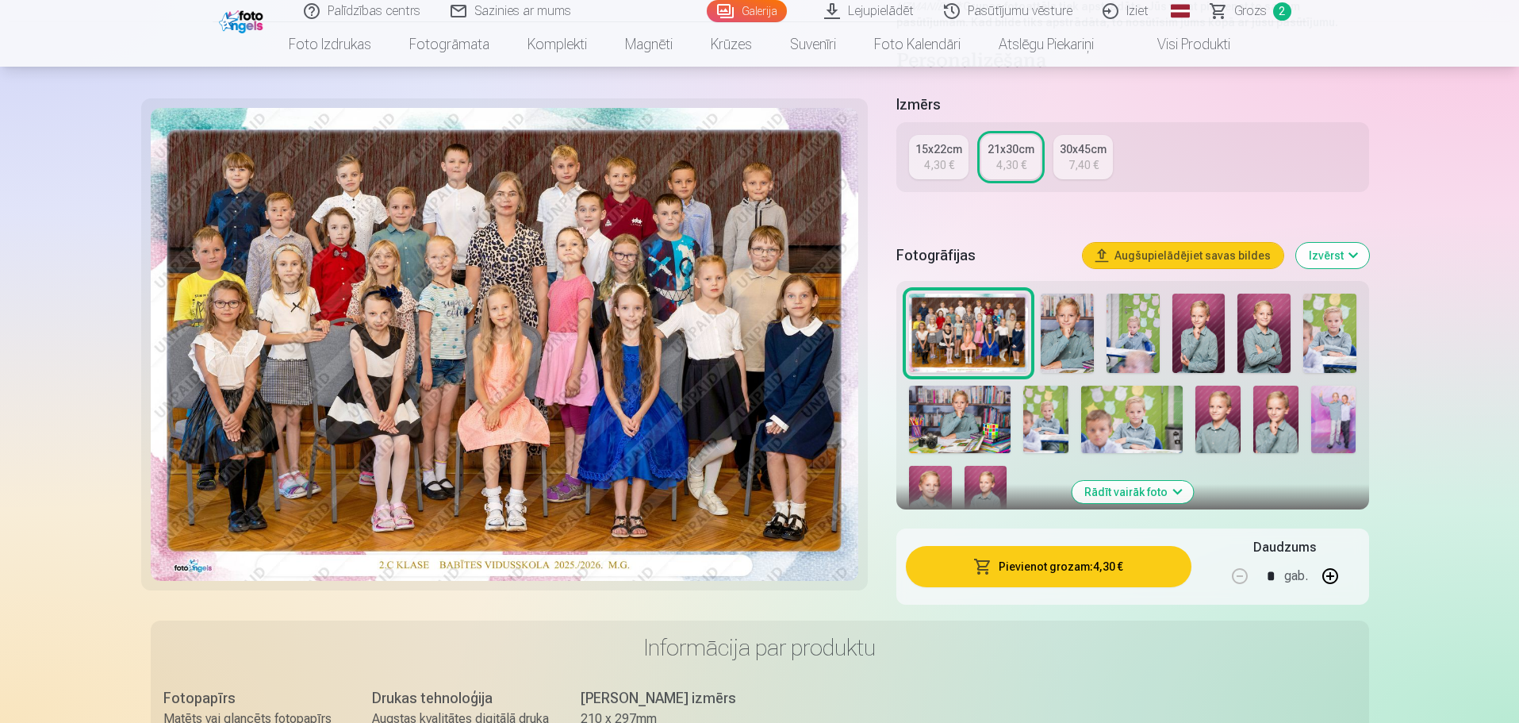
click at [1066, 339] on img at bounding box center [1067, 333] width 53 height 79
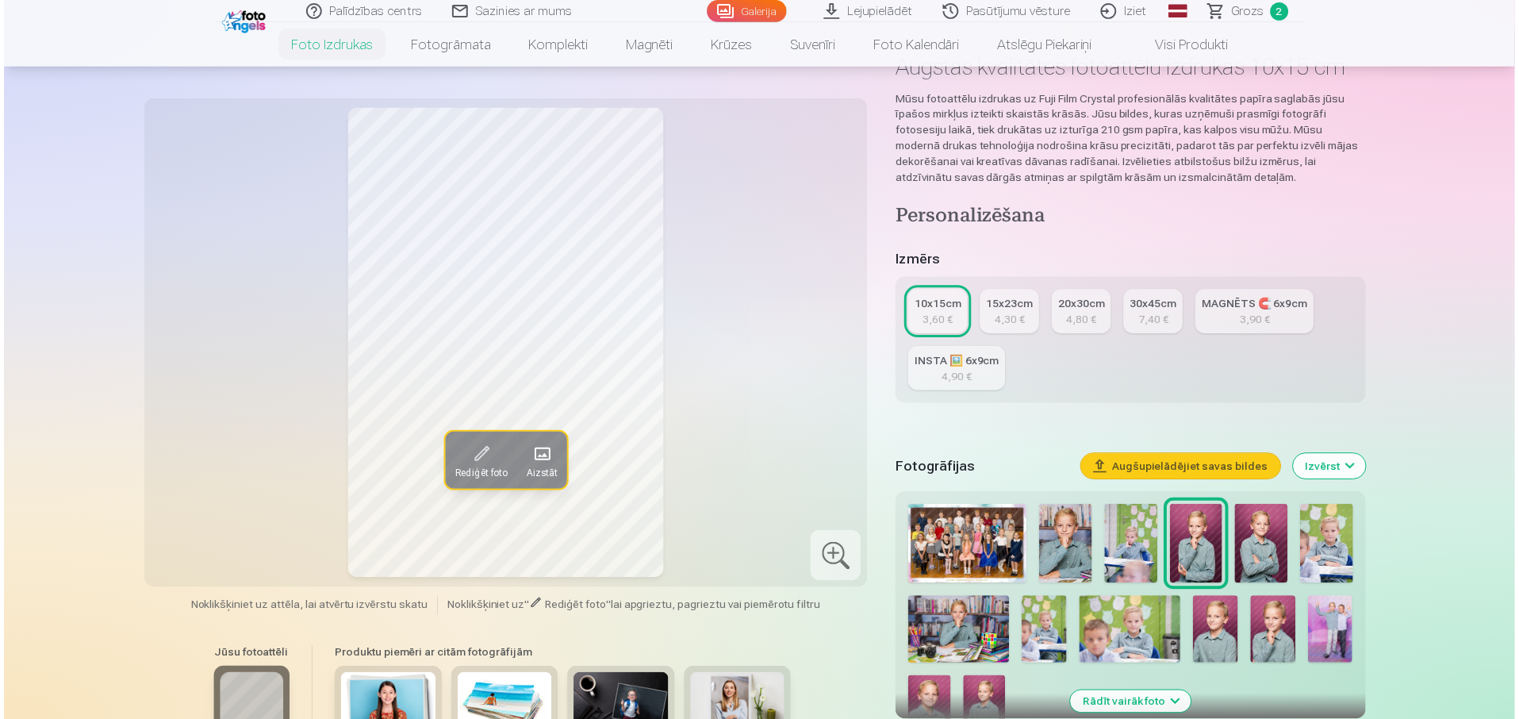
scroll to position [238, 0]
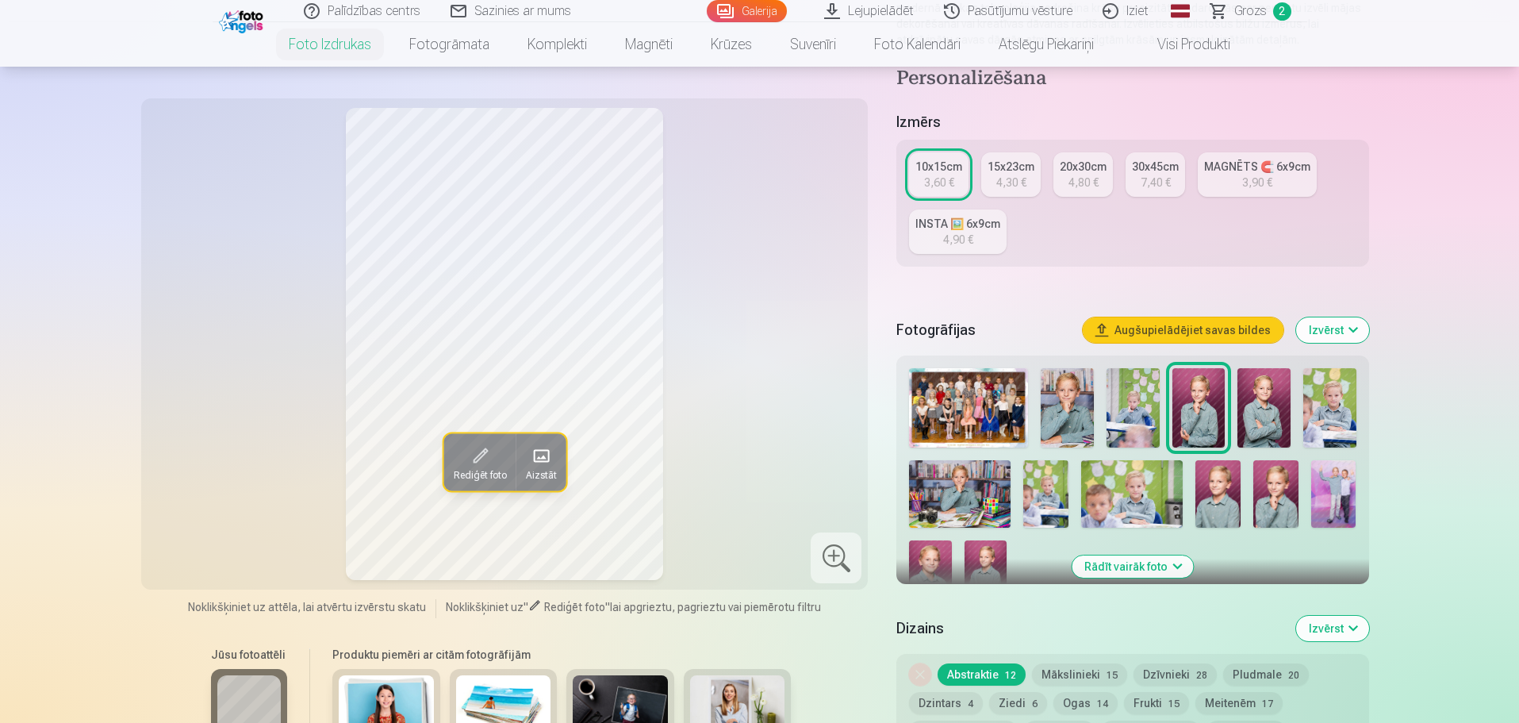
click at [1130, 407] on img at bounding box center [1133, 407] width 53 height 79
click at [1196, 409] on img at bounding box center [1199, 407] width 53 height 79
click at [1253, 409] on img at bounding box center [1264, 407] width 53 height 79
click at [1348, 414] on img at bounding box center [1330, 407] width 53 height 79
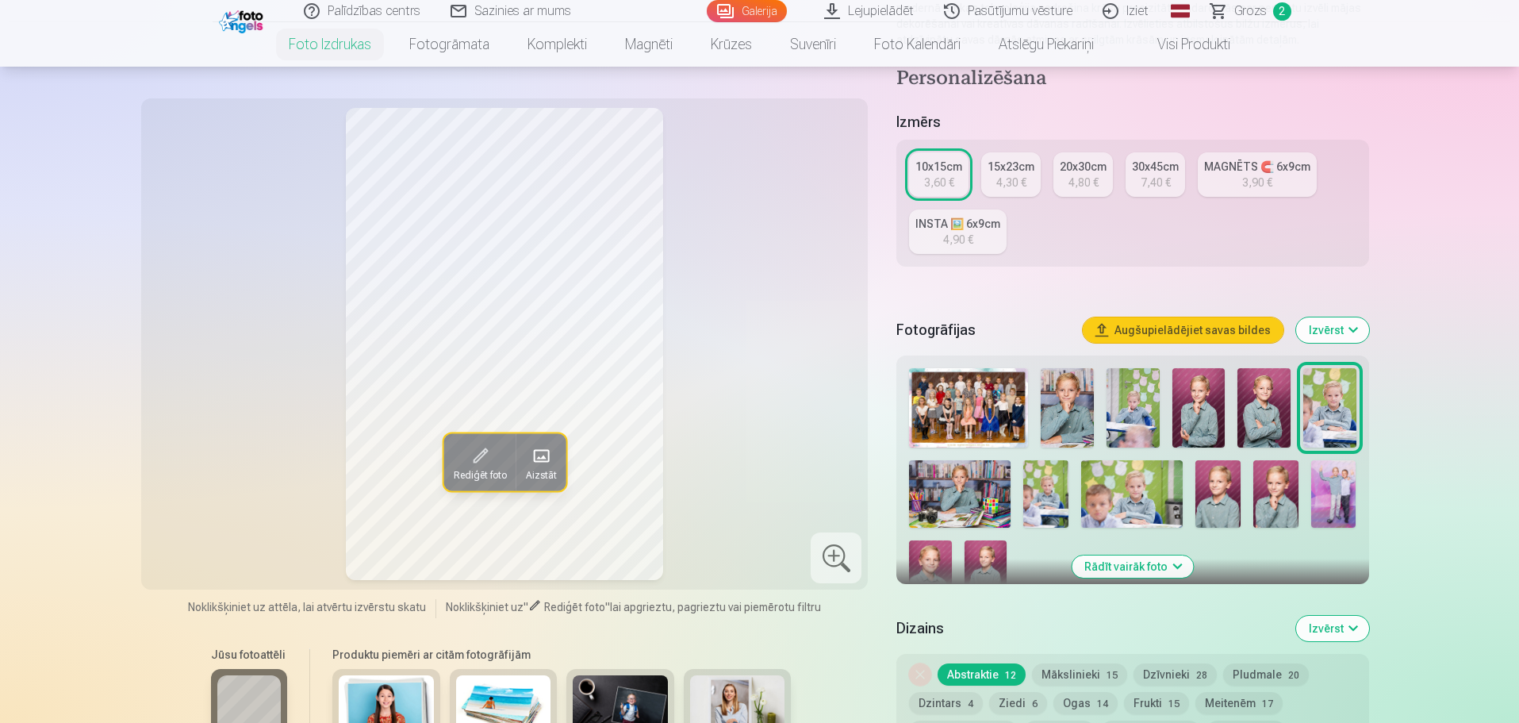
click at [1331, 488] on img at bounding box center [1333, 493] width 45 height 67
click at [1266, 478] on img at bounding box center [1276, 493] width 45 height 67
click at [1227, 487] on img at bounding box center [1218, 493] width 45 height 67
click at [1150, 497] on img at bounding box center [1132, 493] width 102 height 67
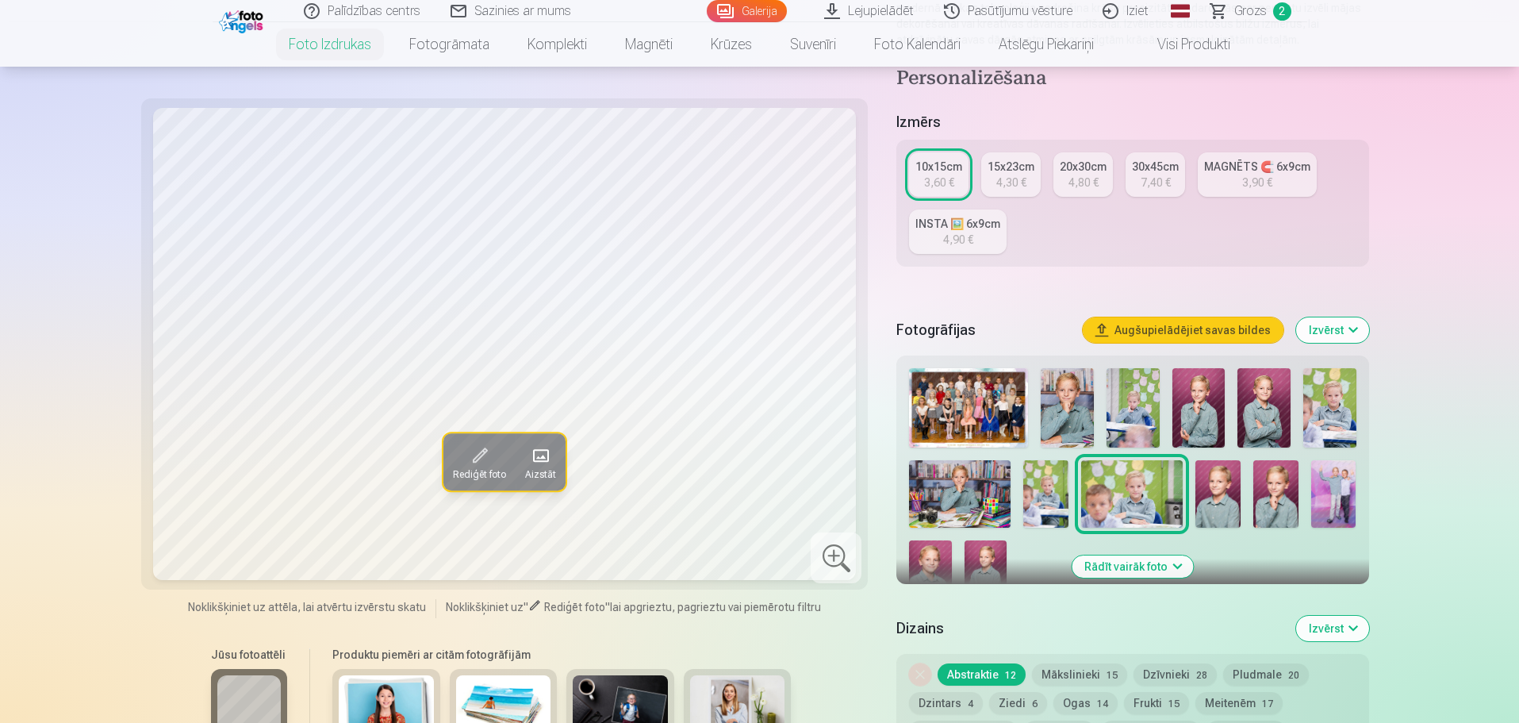
click at [1037, 501] on img at bounding box center [1045, 493] width 45 height 67
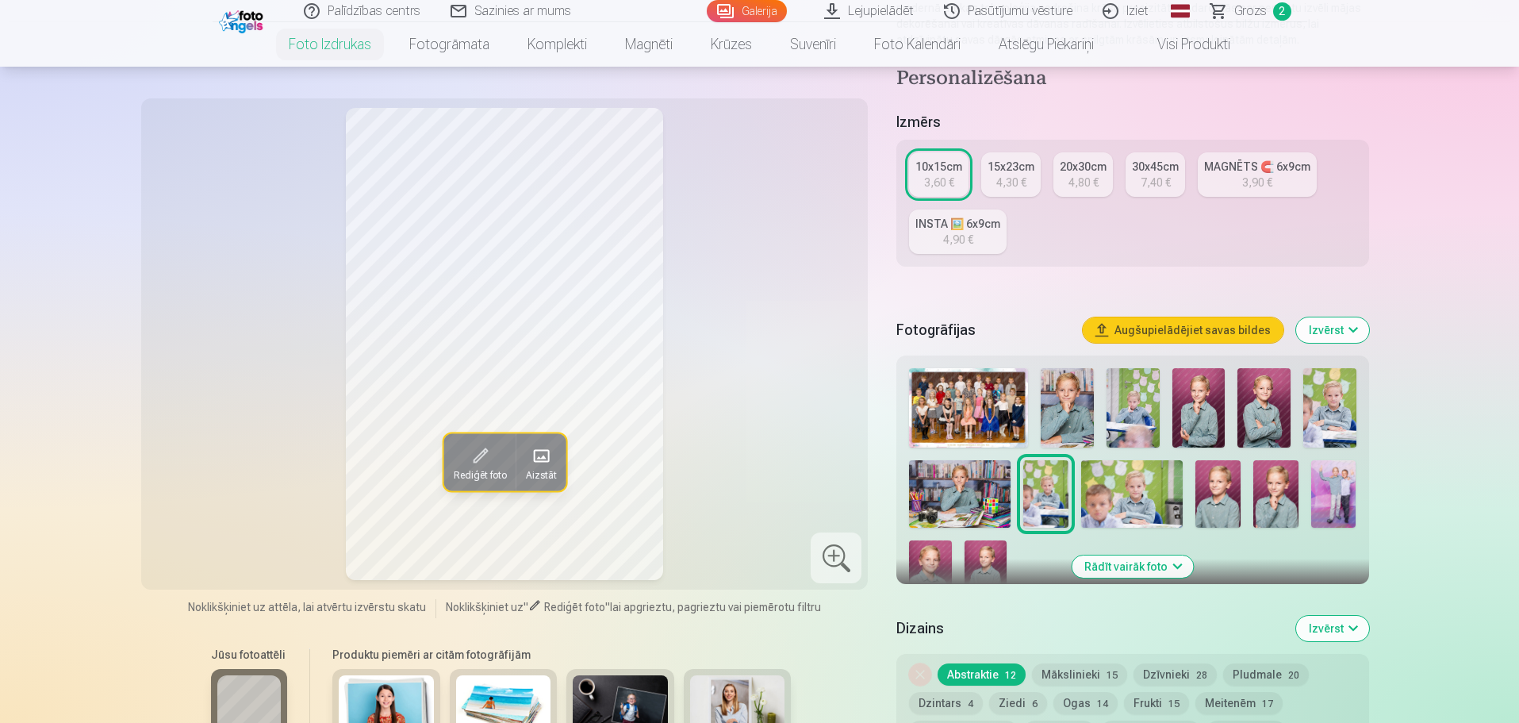
click at [977, 495] on img at bounding box center [960, 493] width 102 height 67
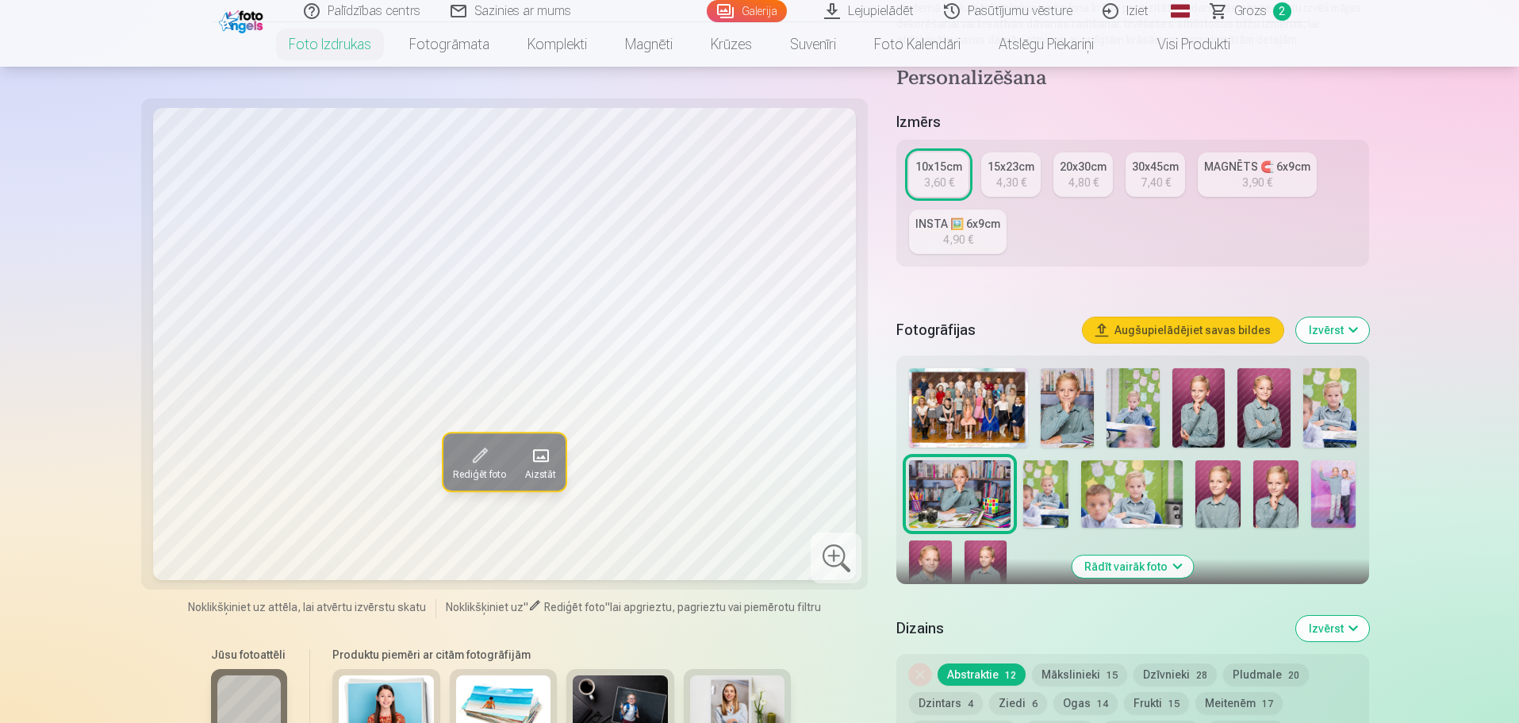
click at [971, 551] on img at bounding box center [986, 571] width 42 height 63
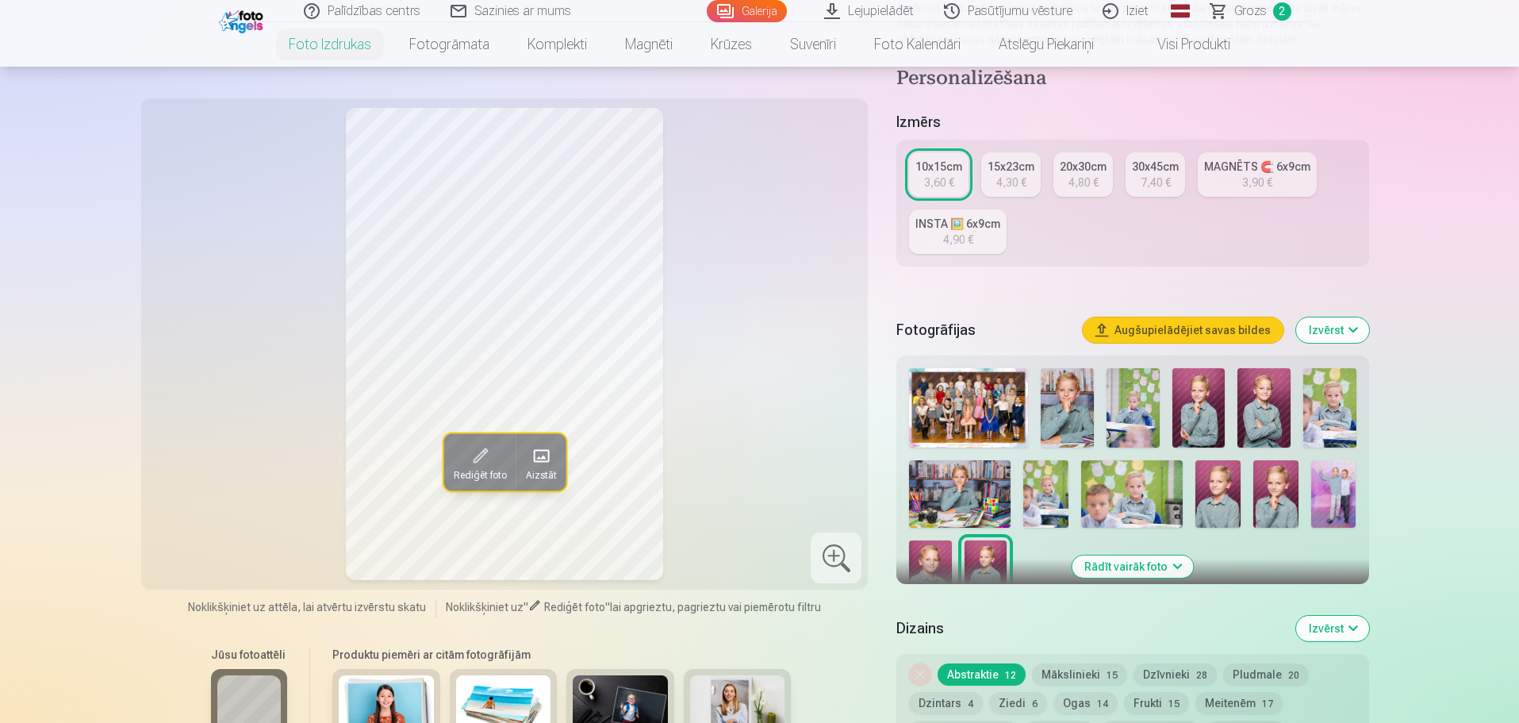
click at [926, 555] on img at bounding box center [930, 571] width 42 height 63
click at [996, 410] on img at bounding box center [968, 407] width 119 height 79
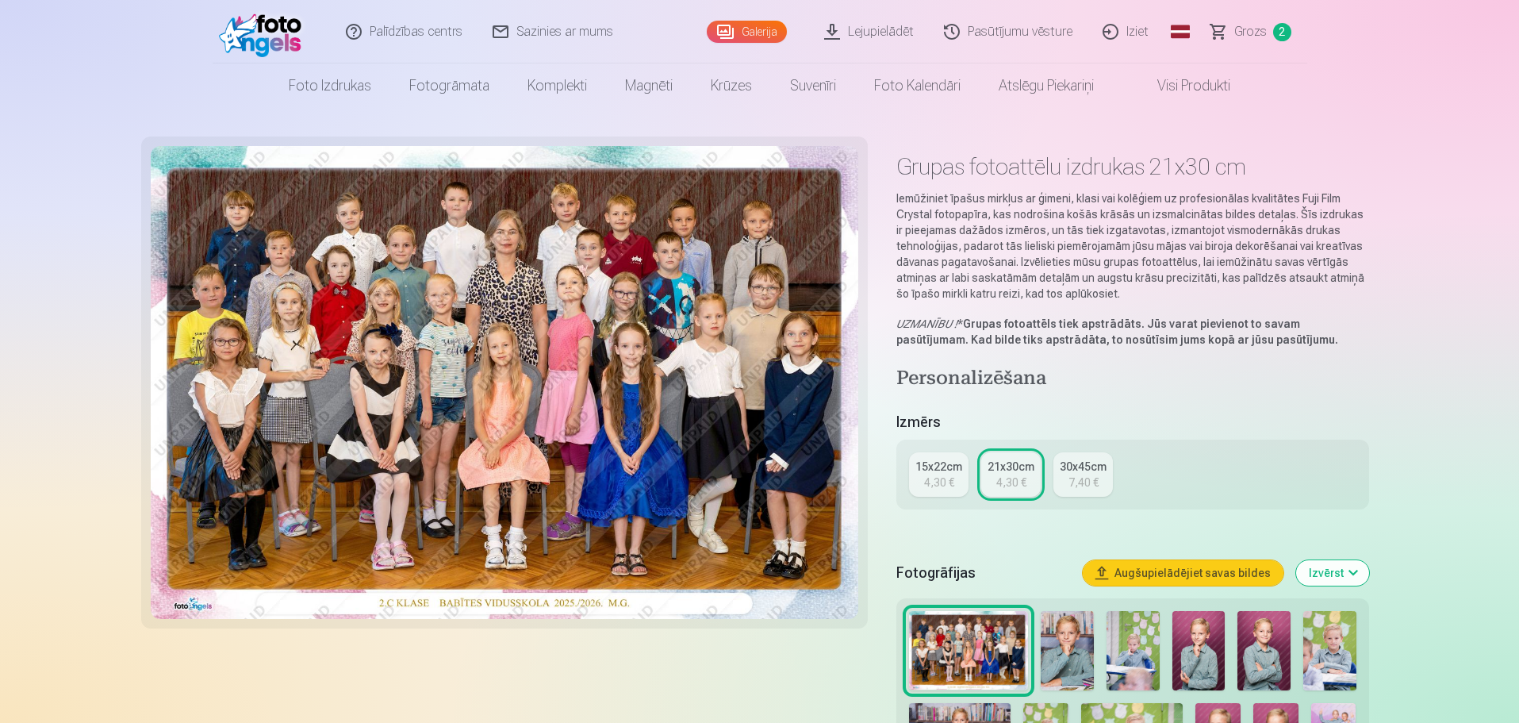
click at [494, 336] on img at bounding box center [505, 382] width 709 height 473
click at [1075, 474] on div "7,40 €" at bounding box center [1084, 482] width 30 height 16
click at [528, 317] on img at bounding box center [505, 382] width 709 height 473
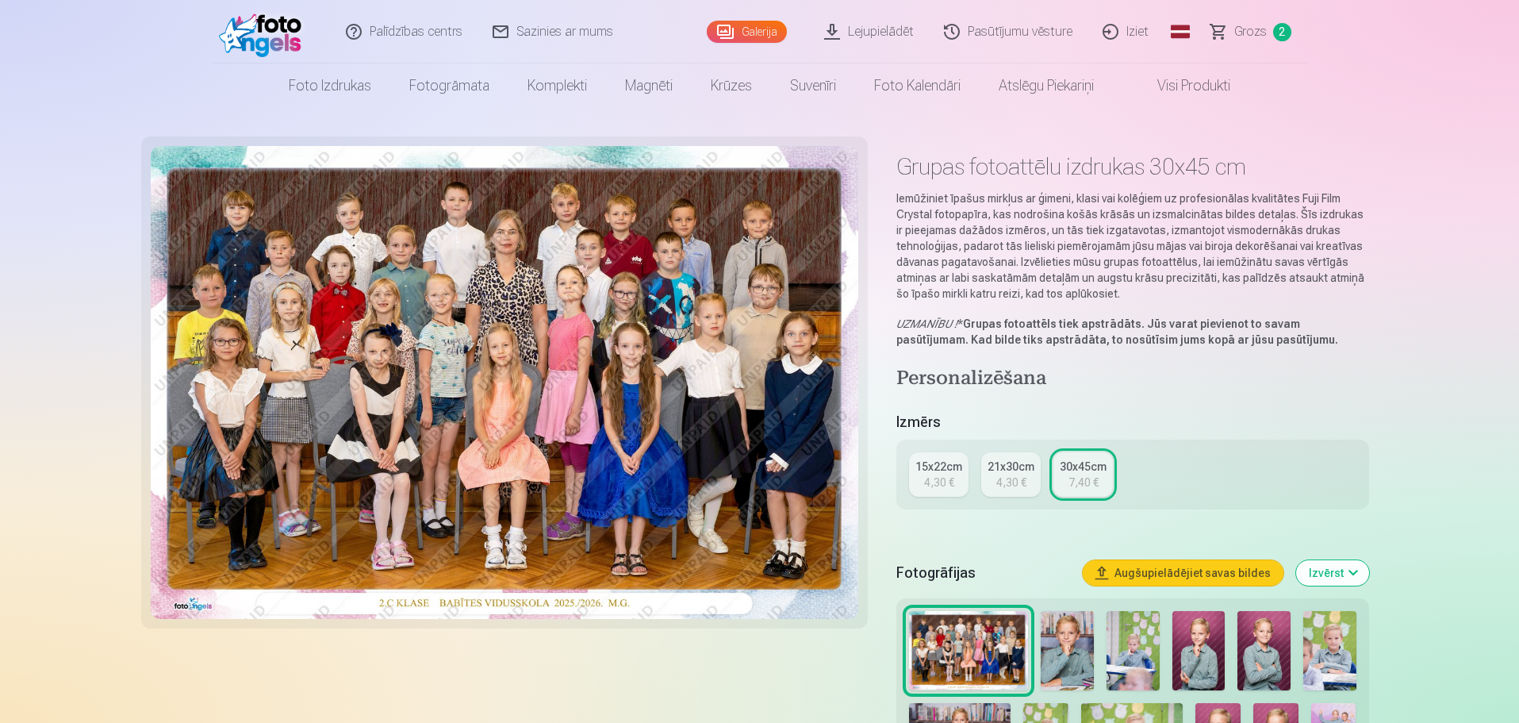
click at [1036, 29] on link "Pasūtījumu vēsture" at bounding box center [1009, 31] width 159 height 63
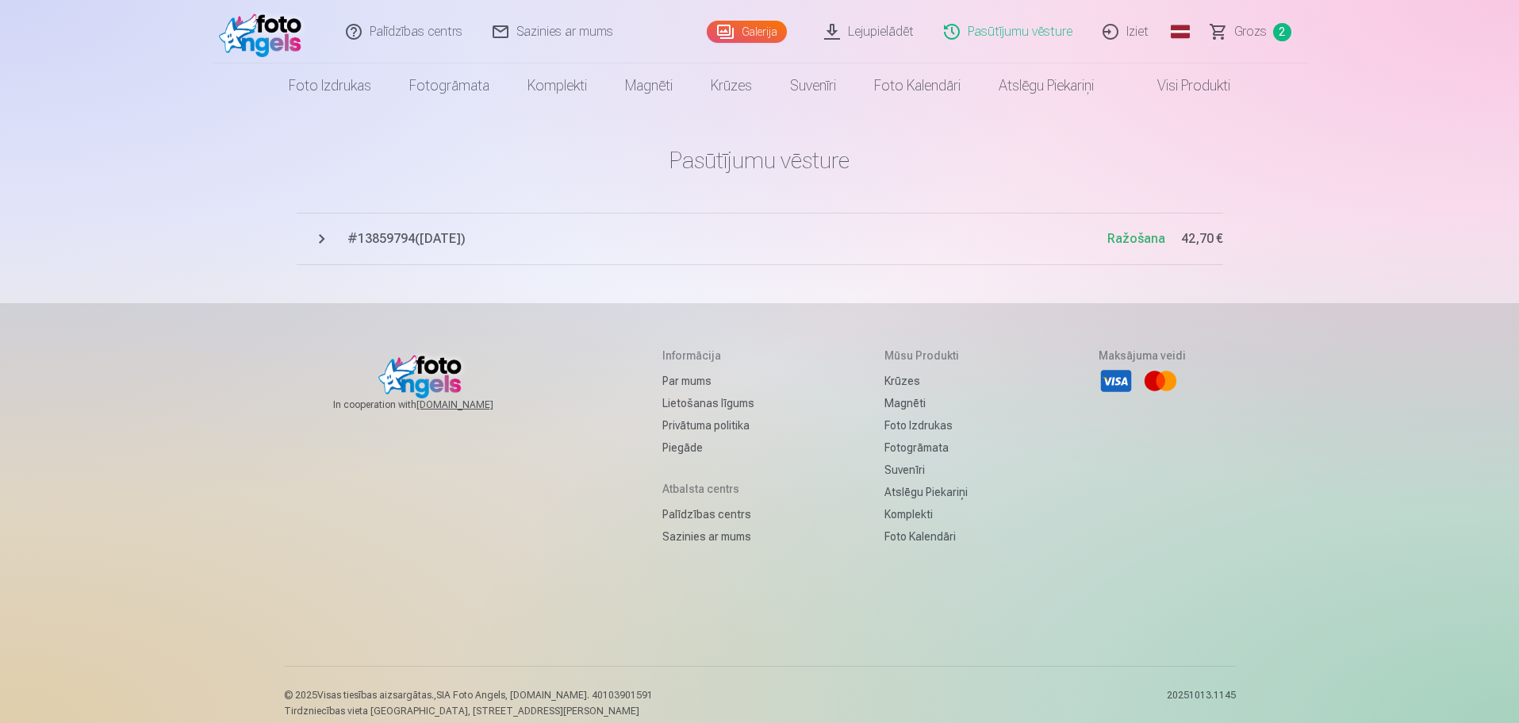
click at [322, 235] on button "# 13859794 ( 13.10.2025 ) Ražošana 42,70 €" at bounding box center [760, 239] width 927 height 52
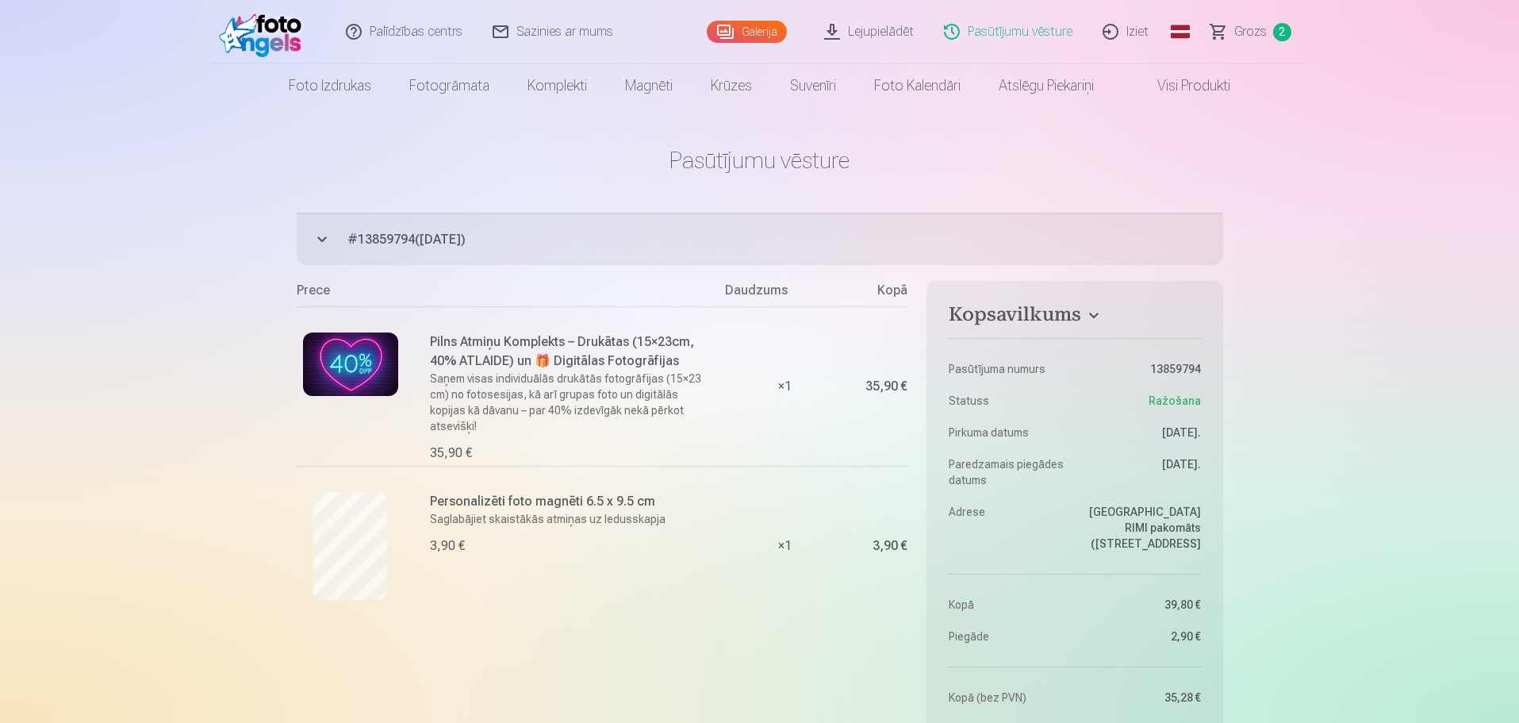
click at [735, 23] on link "Galerija" at bounding box center [747, 32] width 80 height 22
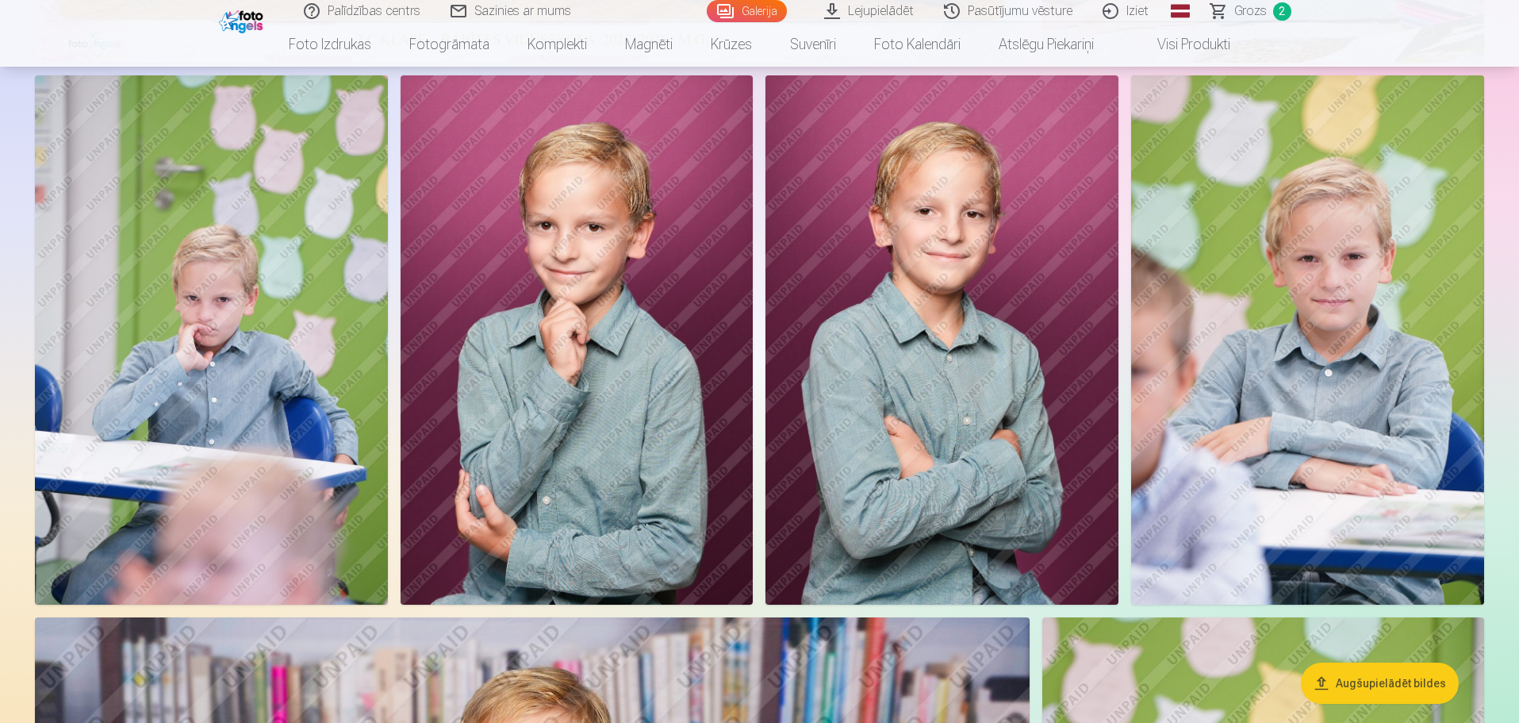
scroll to position [793, 0]
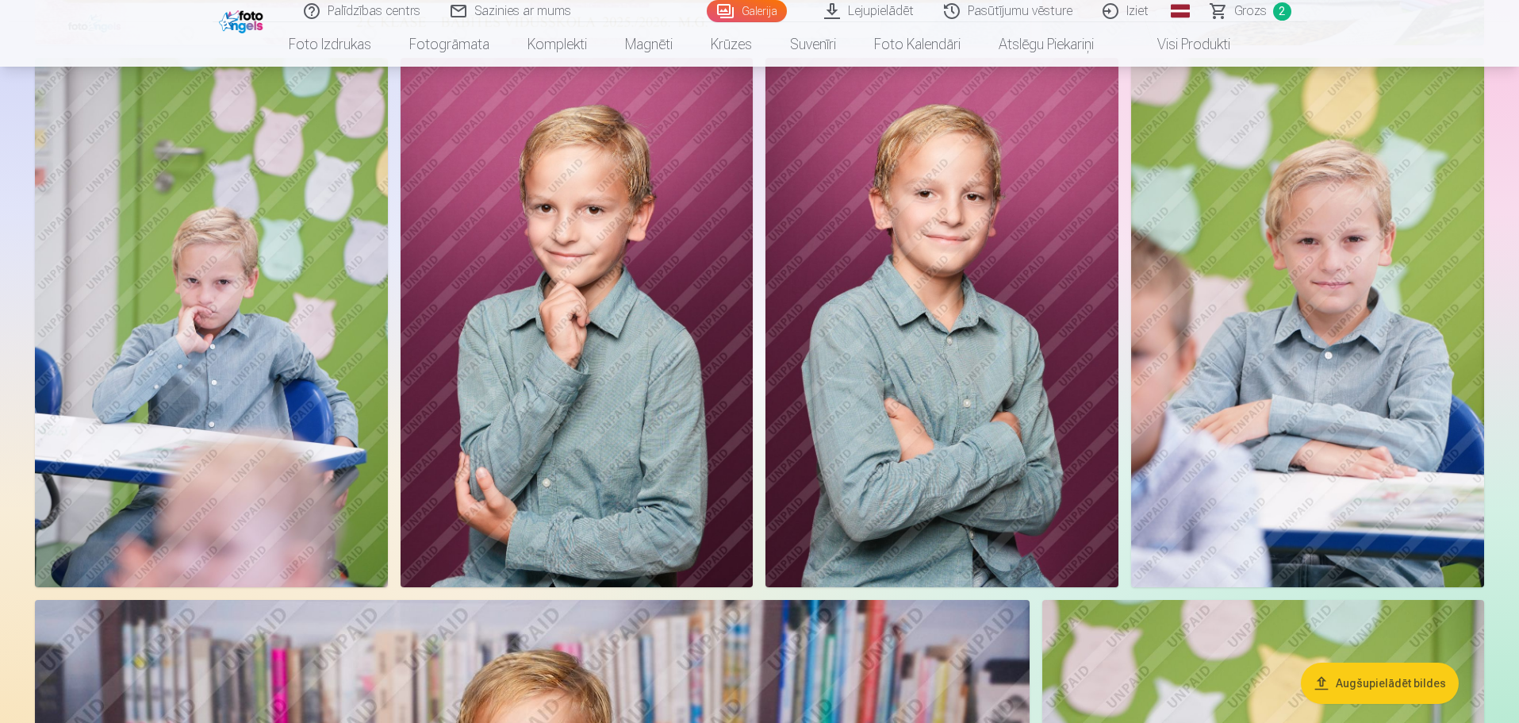
click at [1435, 682] on button "Augšupielādēt bildes" at bounding box center [1380, 682] width 158 height 41
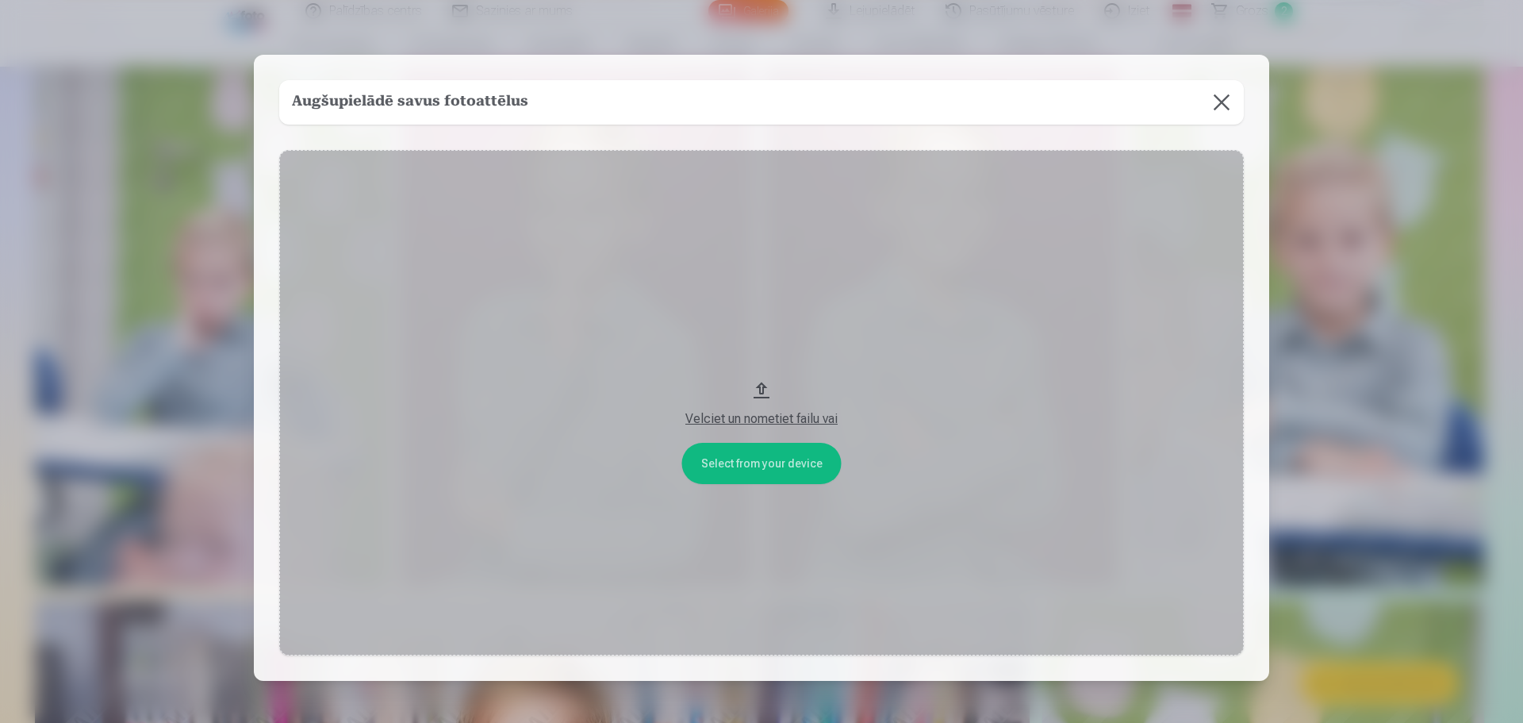
click at [1222, 103] on button at bounding box center [1222, 102] width 44 height 44
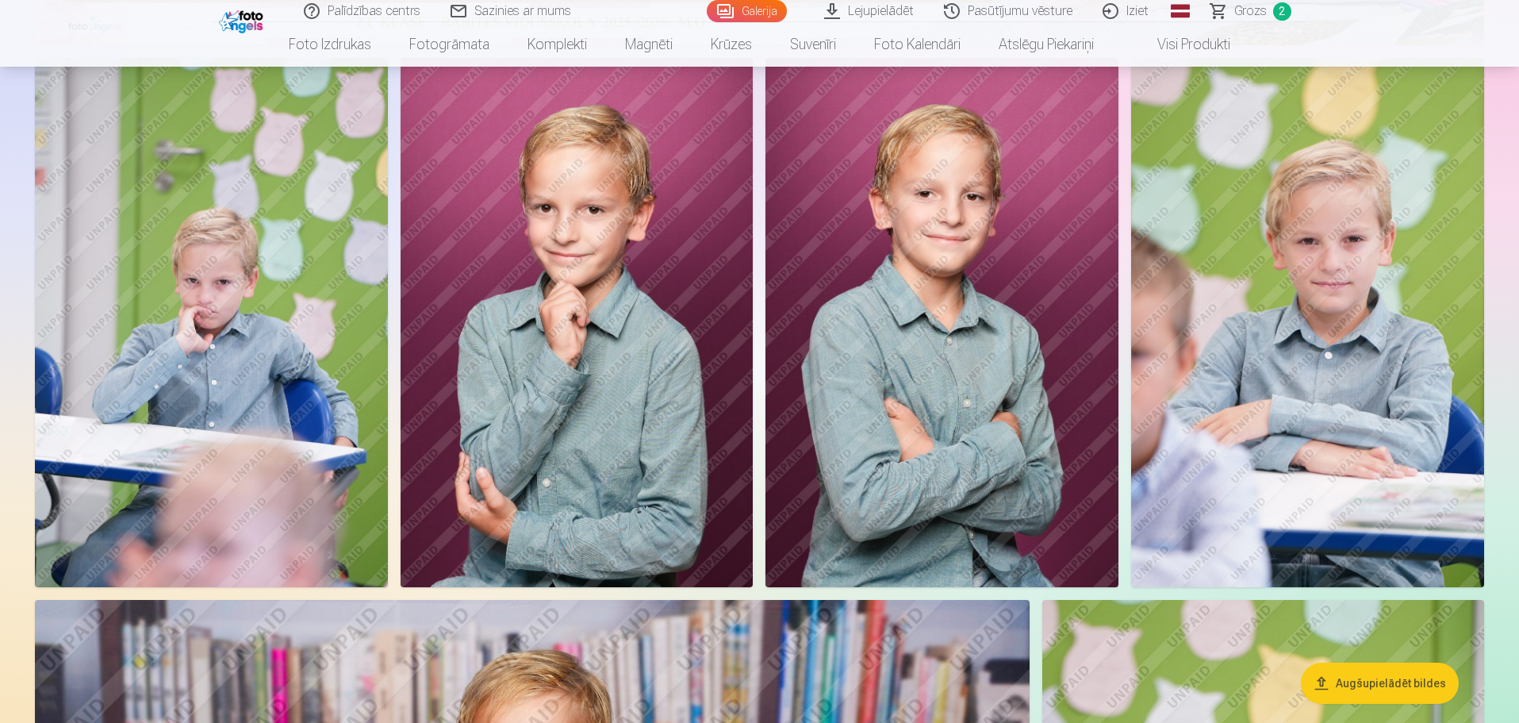
click at [1270, 291] on img at bounding box center [1307, 322] width 353 height 529
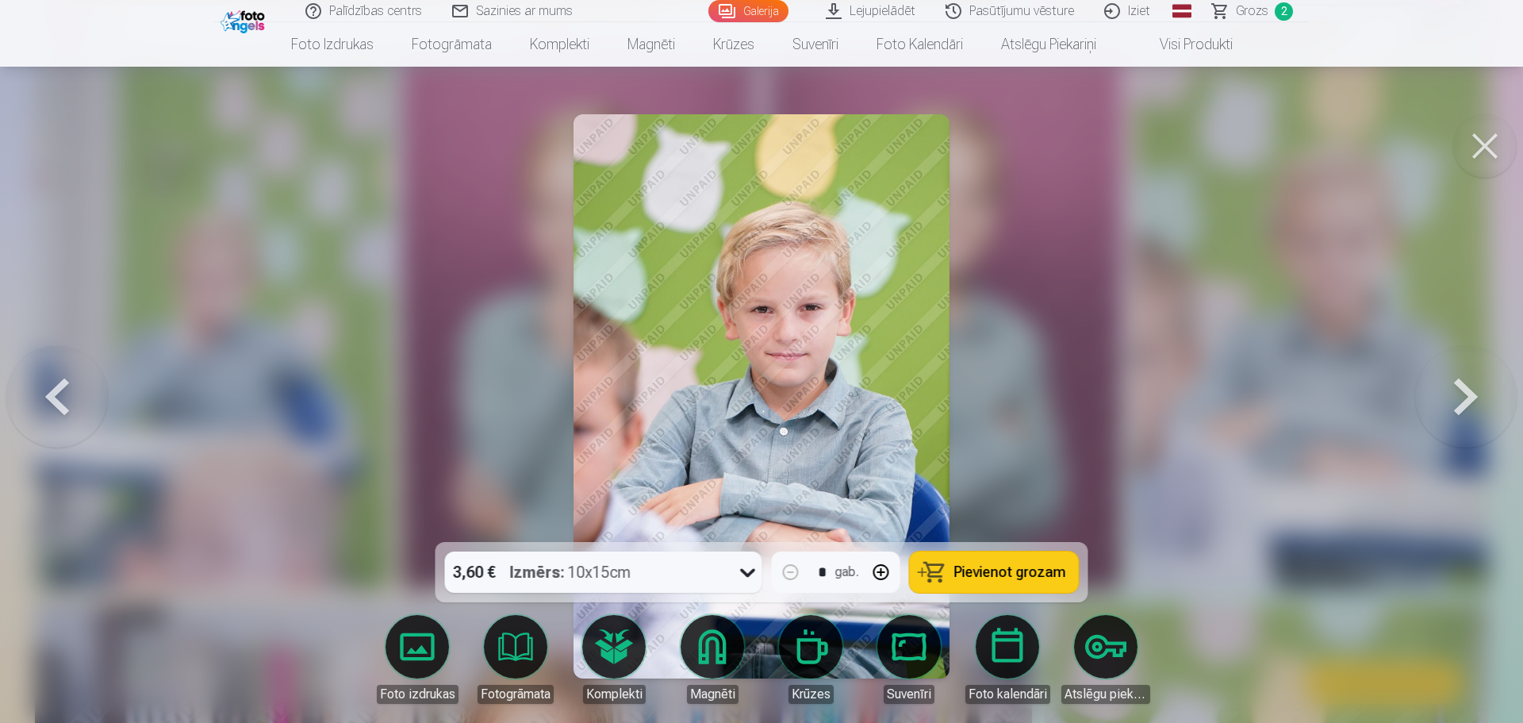
click at [1486, 144] on button at bounding box center [1485, 145] width 63 height 63
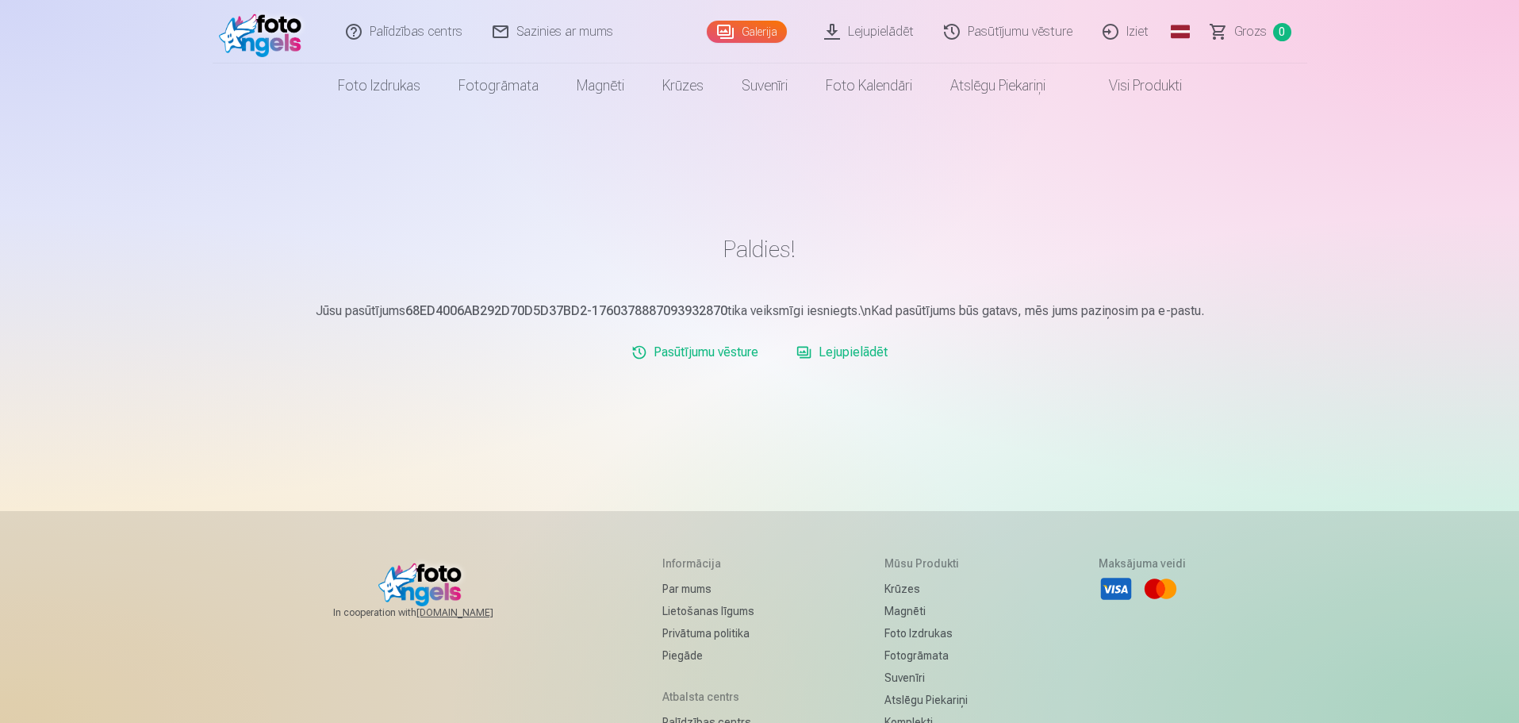
click at [862, 355] on link "Lejupielādēt" at bounding box center [842, 352] width 104 height 32
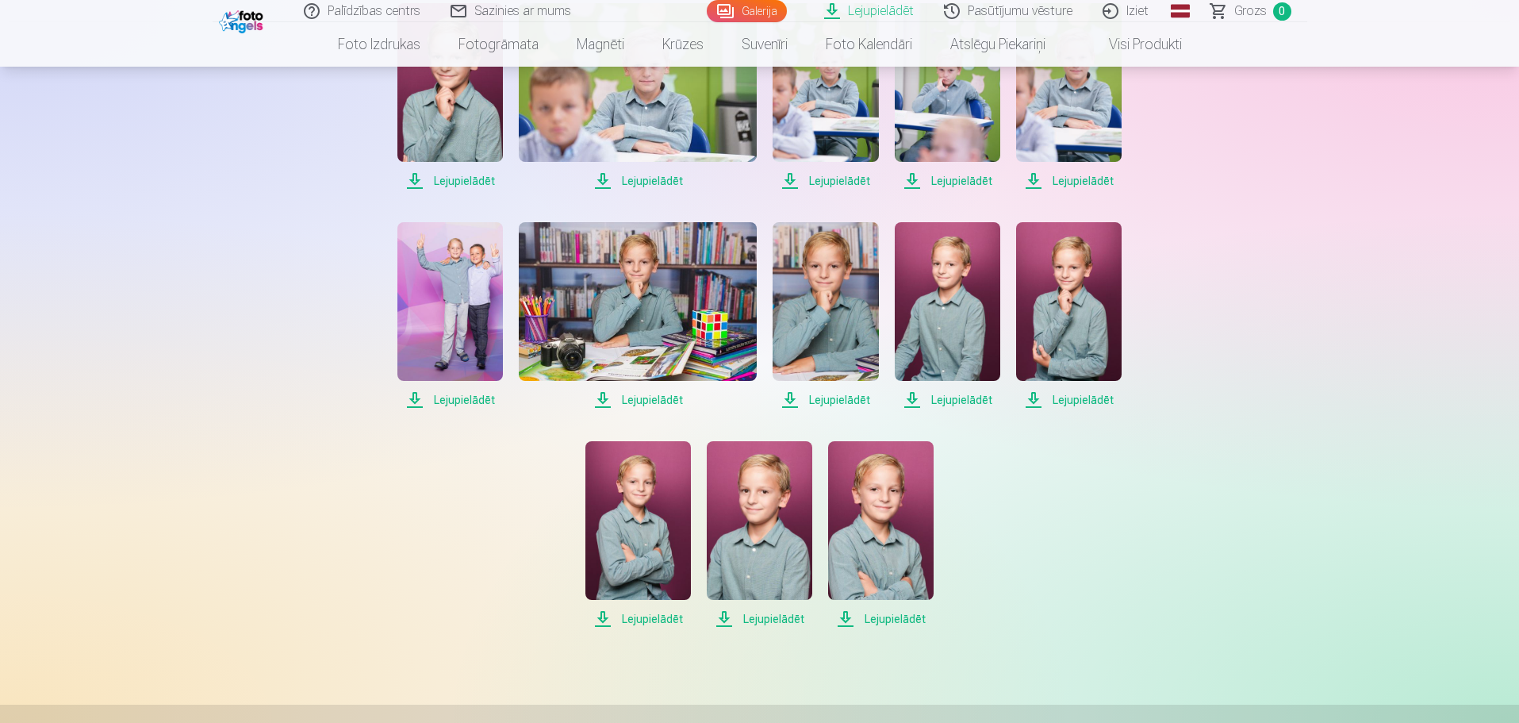
scroll to position [79, 0]
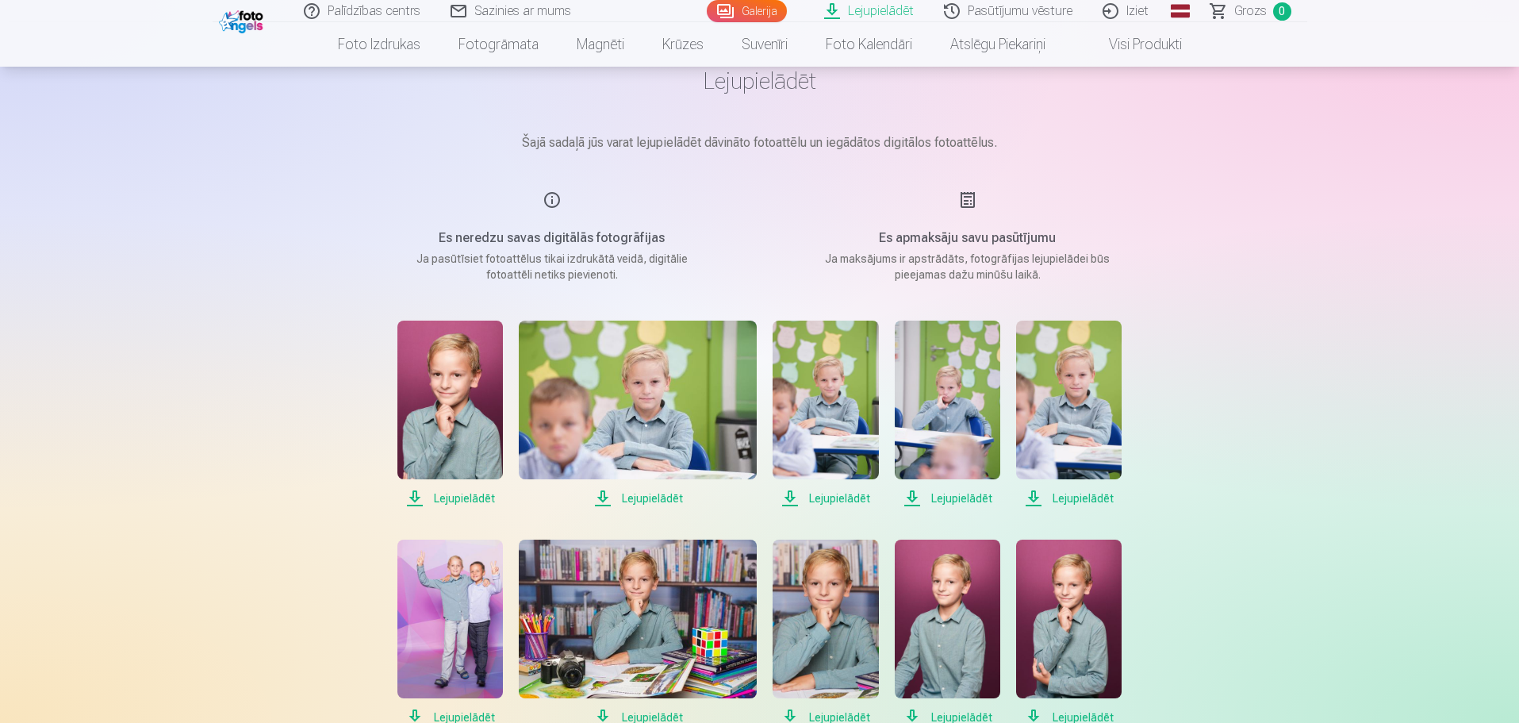
click at [463, 501] on span "Lejupielādēt" at bounding box center [450, 498] width 106 height 19
click at [656, 496] on span "Lejupielādēt" at bounding box center [638, 498] width 238 height 19
click at [852, 498] on span "Lejupielādēt" at bounding box center [826, 498] width 106 height 19
click at [950, 497] on span "Lejupielādēt" at bounding box center [948, 498] width 106 height 19
click at [1072, 497] on span "Lejupielādēt" at bounding box center [1069, 498] width 106 height 19
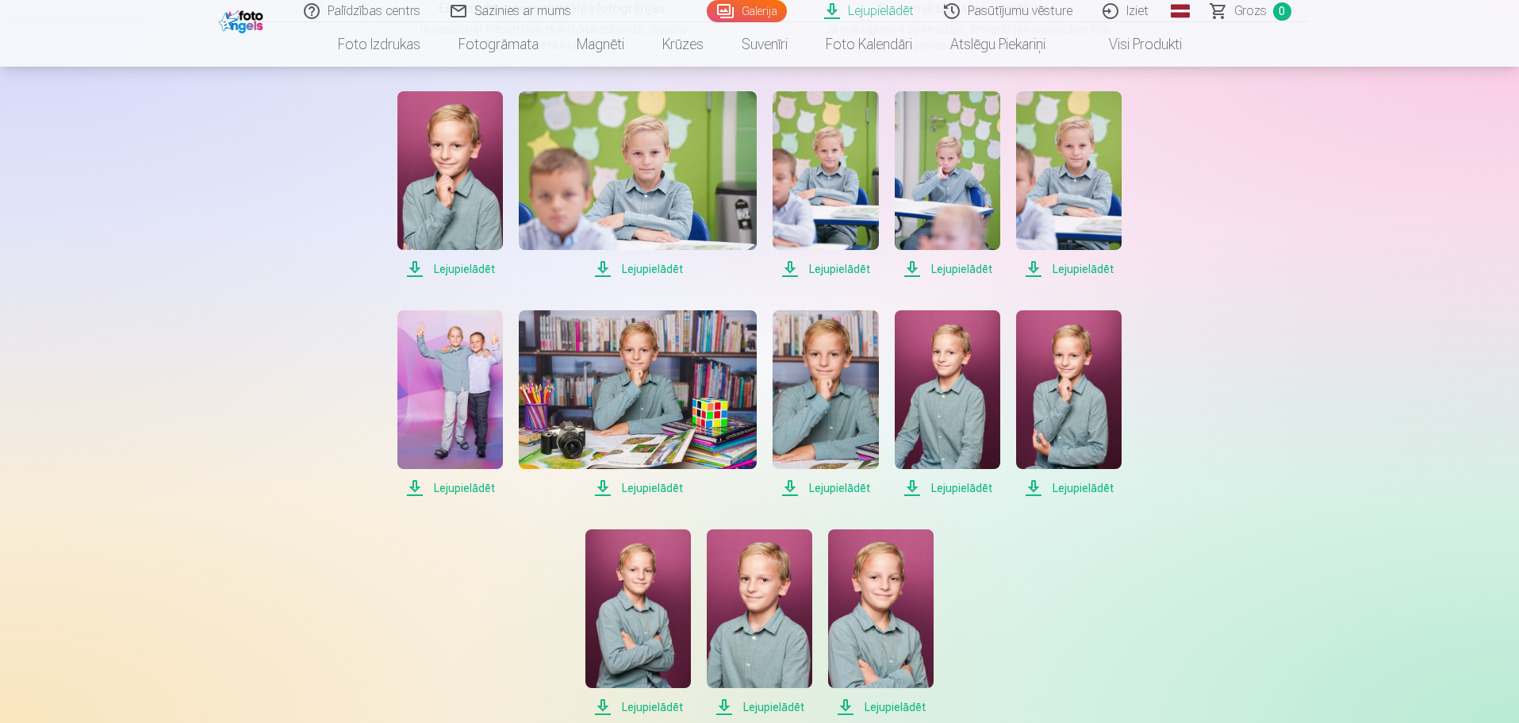
scroll to position [317, 0]
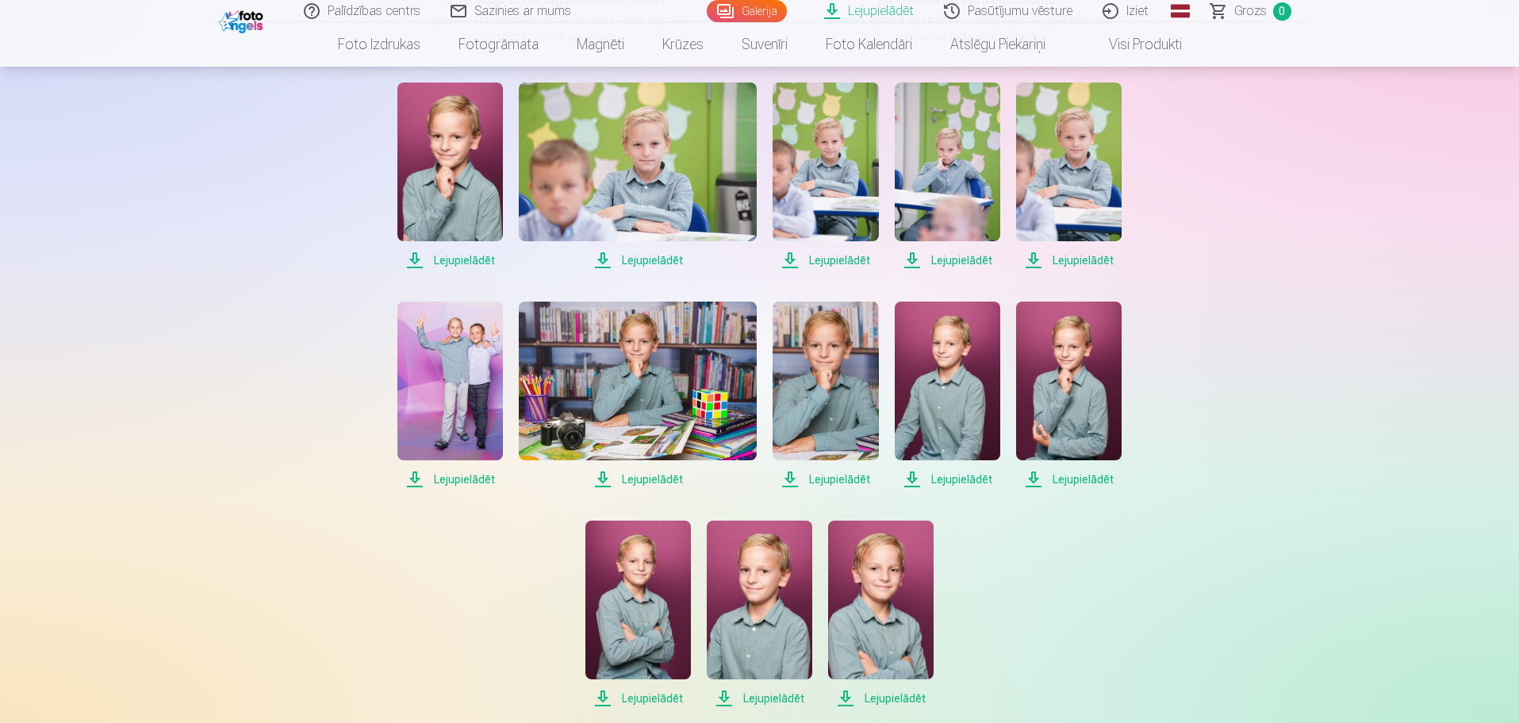
click at [460, 482] on span "Lejupielādēt" at bounding box center [450, 479] width 106 height 19
click at [662, 482] on span "Lejupielādēt" at bounding box center [638, 479] width 238 height 19
click at [850, 478] on span "Lejupielādēt" at bounding box center [826, 479] width 106 height 19
click at [956, 478] on span "Lejupielādēt" at bounding box center [948, 479] width 106 height 19
click at [1075, 481] on span "Lejupielādēt" at bounding box center [1069, 479] width 106 height 19
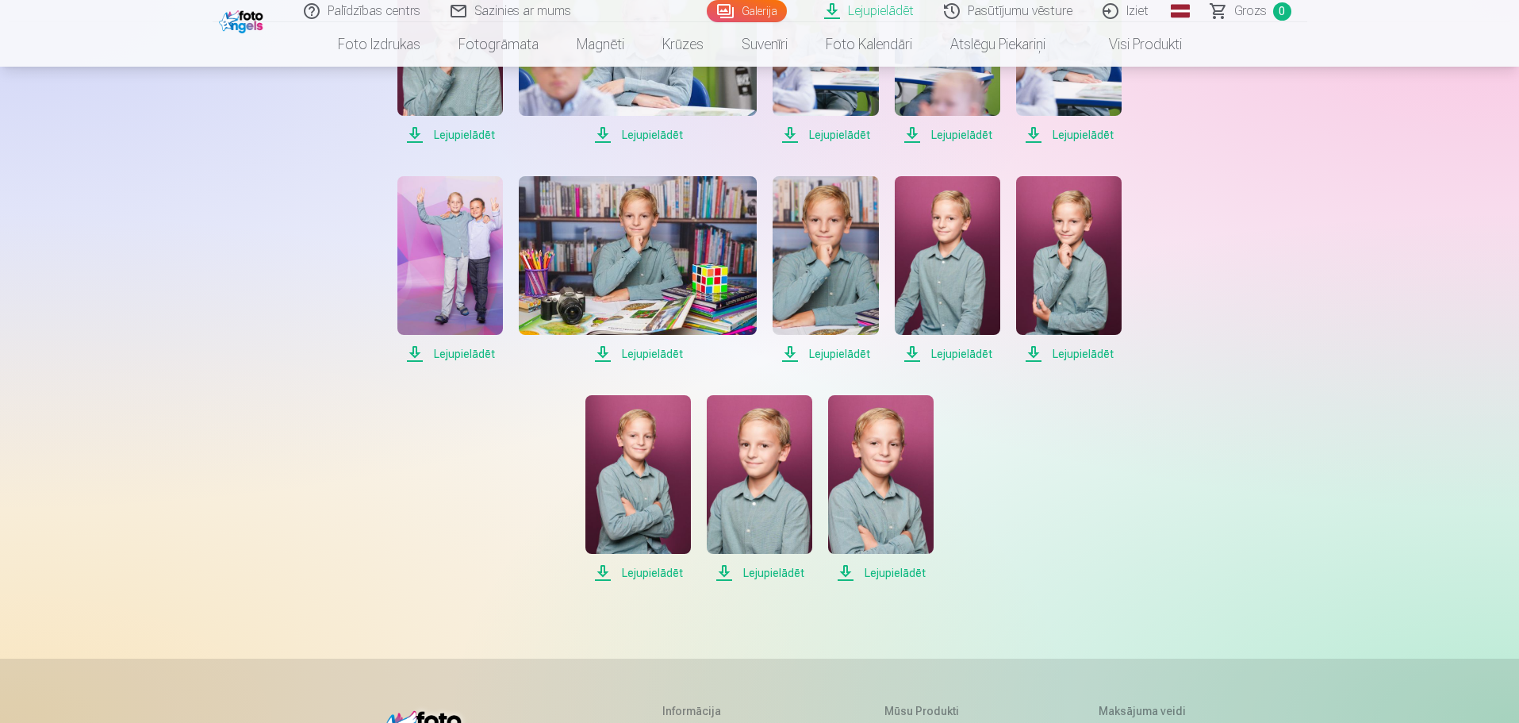
scroll to position [476, 0]
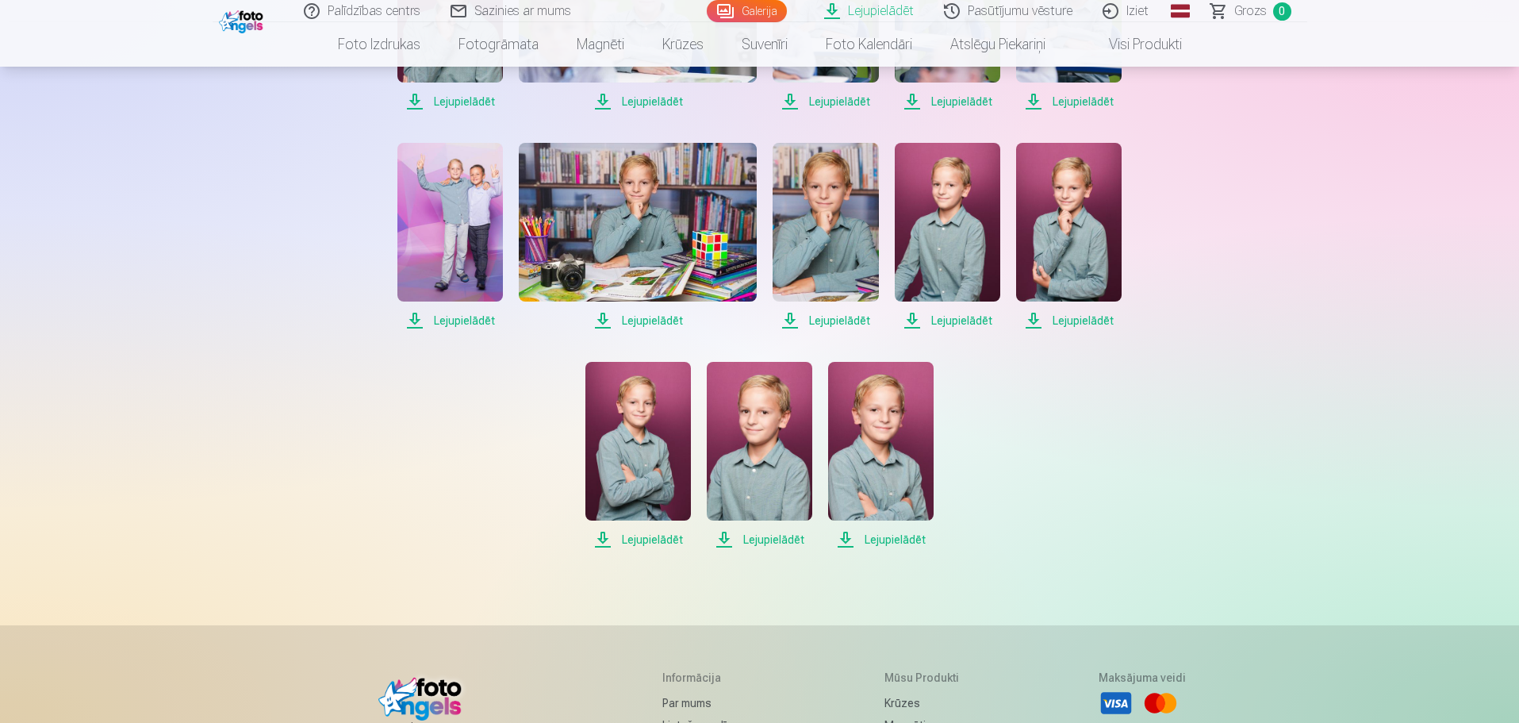
click at [667, 542] on span "Lejupielādēt" at bounding box center [639, 539] width 106 height 19
click at [779, 539] on span "Lejupielādēt" at bounding box center [760, 539] width 106 height 19
click at [907, 544] on span "Lejupielādēt" at bounding box center [881, 539] width 106 height 19
click at [1131, 484] on div "Lejupielādēt Lejupielādēt Lejupielādēt Lejupielādēt Lejupielādēt Lejupielādēt L…" at bounding box center [759, 236] width 793 height 625
click at [280, 447] on div "Palīdzības centrs Sazinies ar mums Galerija Lejupielādēt Pasūtījumu vēsture Izi…" at bounding box center [759, 293] width 1519 height 1538
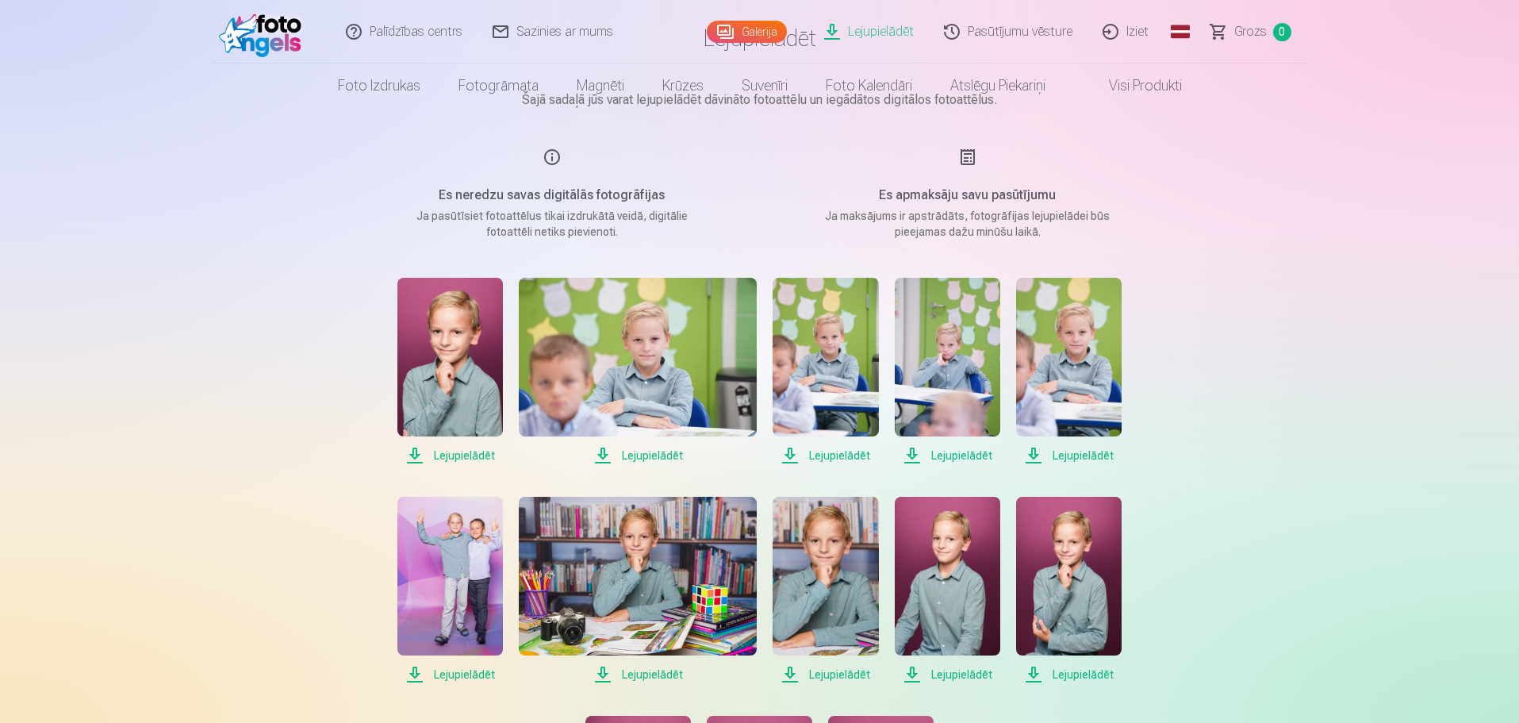
scroll to position [0, 0]
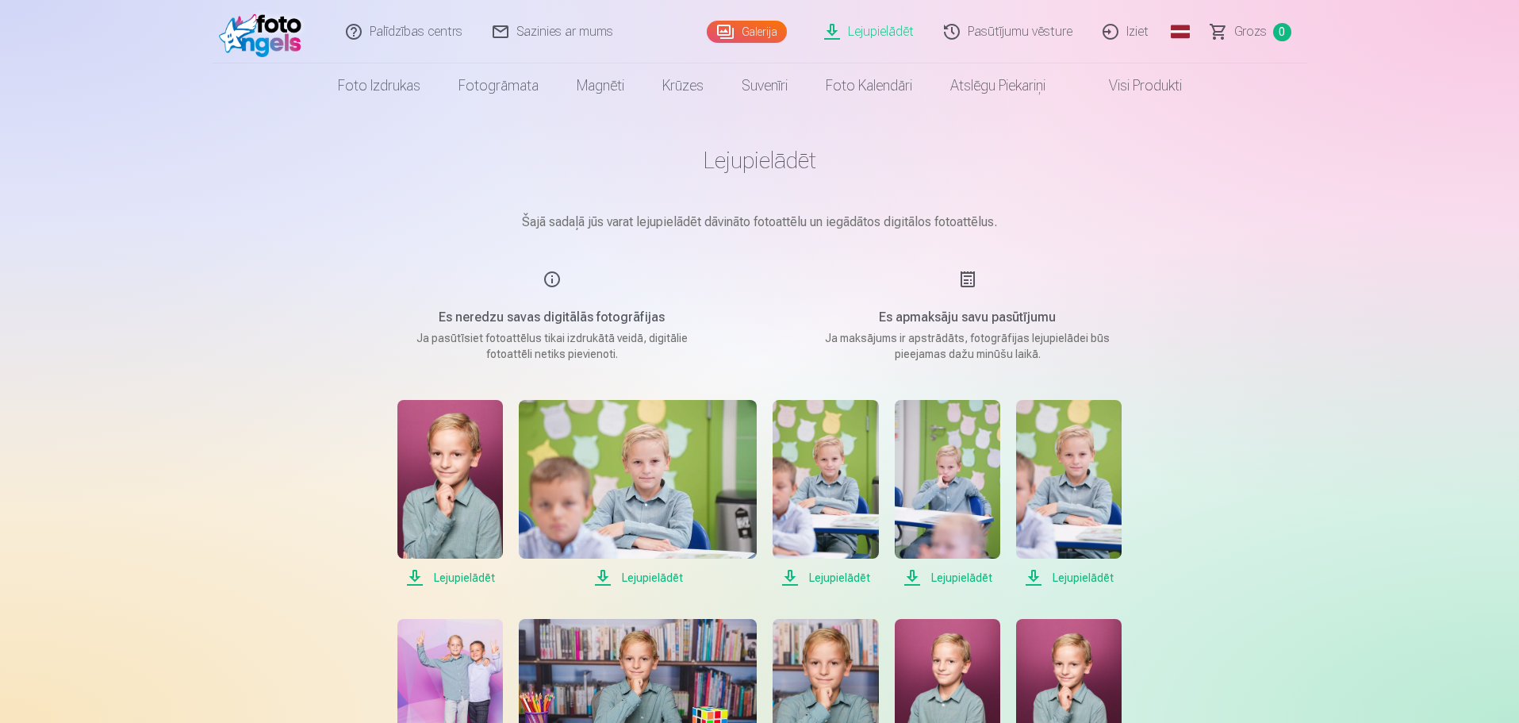
click at [906, 28] on link "Lejupielādēt" at bounding box center [870, 31] width 120 height 63
click at [747, 28] on link "Galerija" at bounding box center [747, 32] width 80 height 22
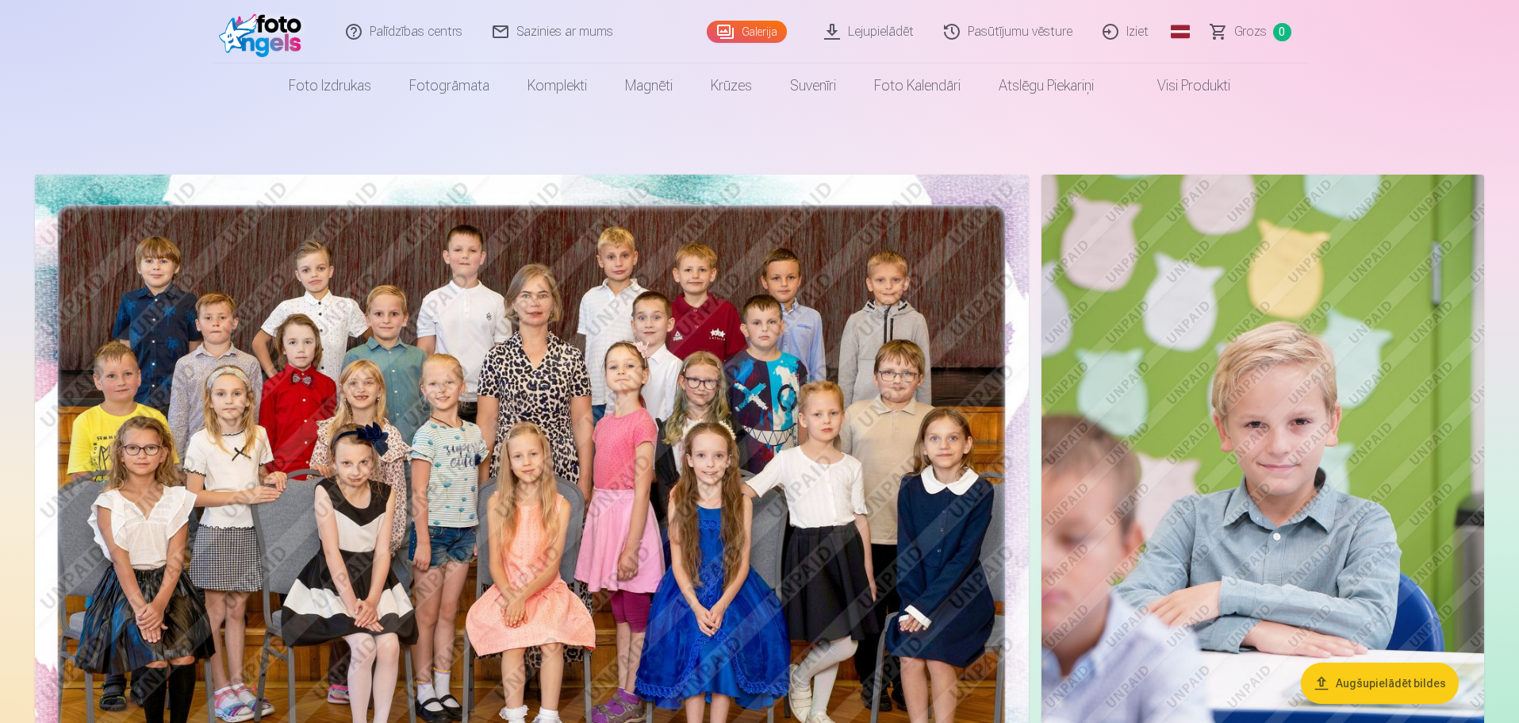
click at [891, 37] on link "Lejupielādēt" at bounding box center [870, 31] width 120 height 63
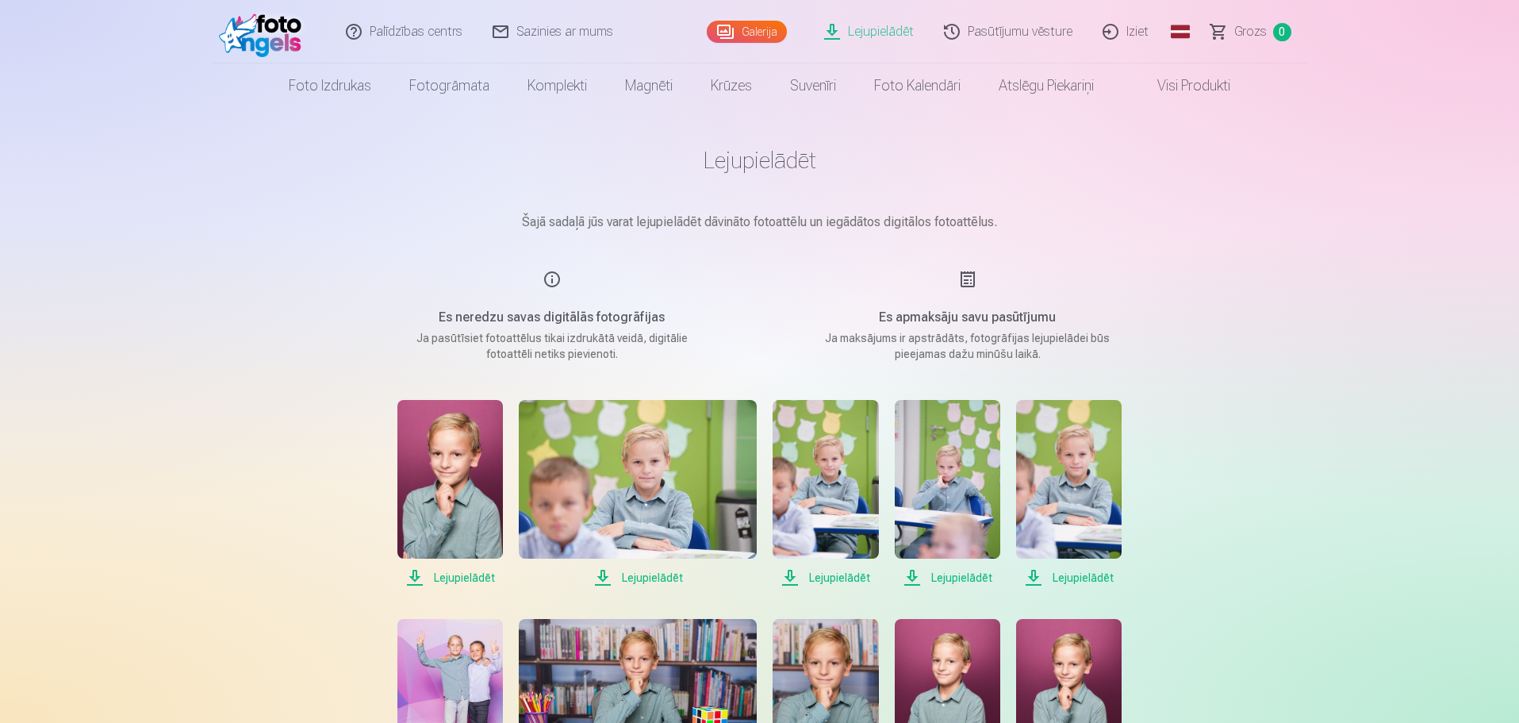
click at [770, 30] on link "Galerija" at bounding box center [747, 32] width 80 height 22
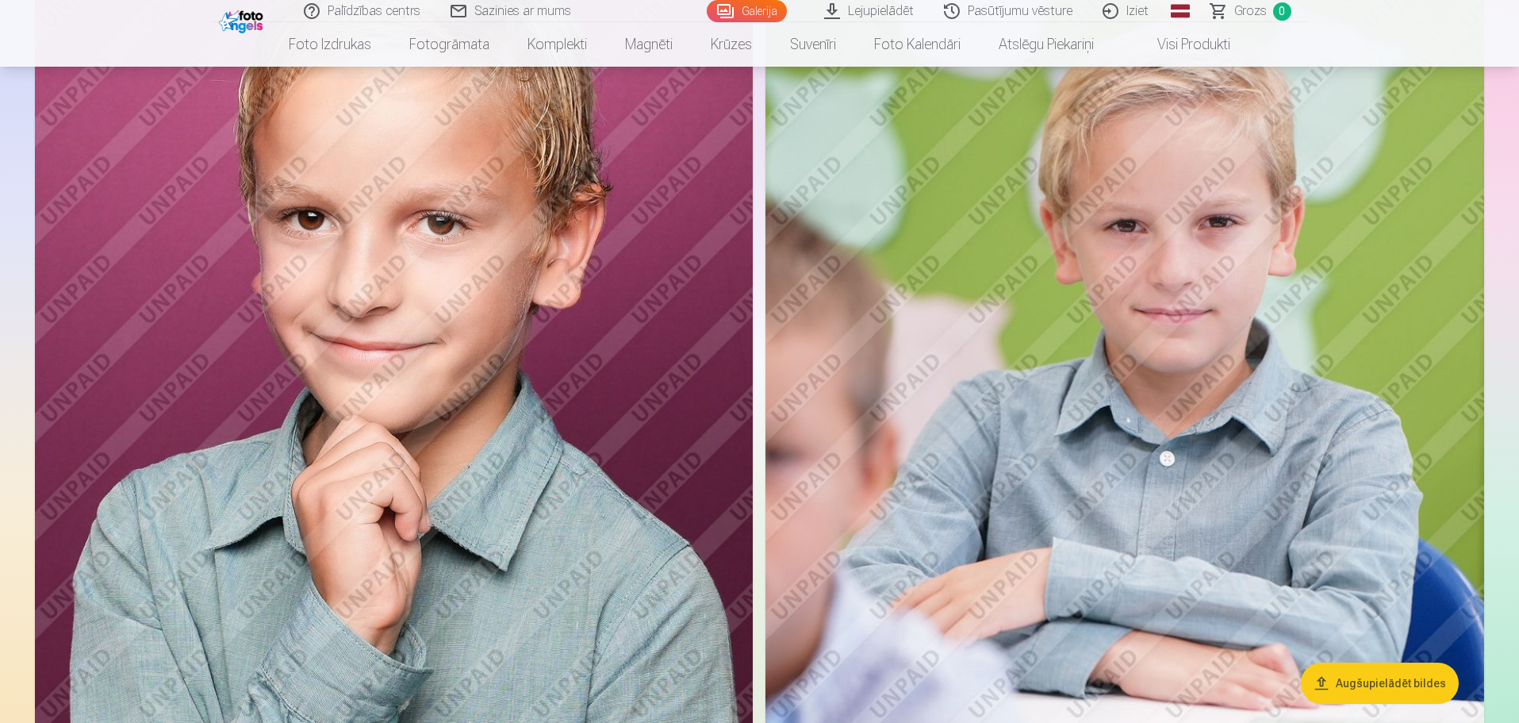
scroll to position [1031, 0]
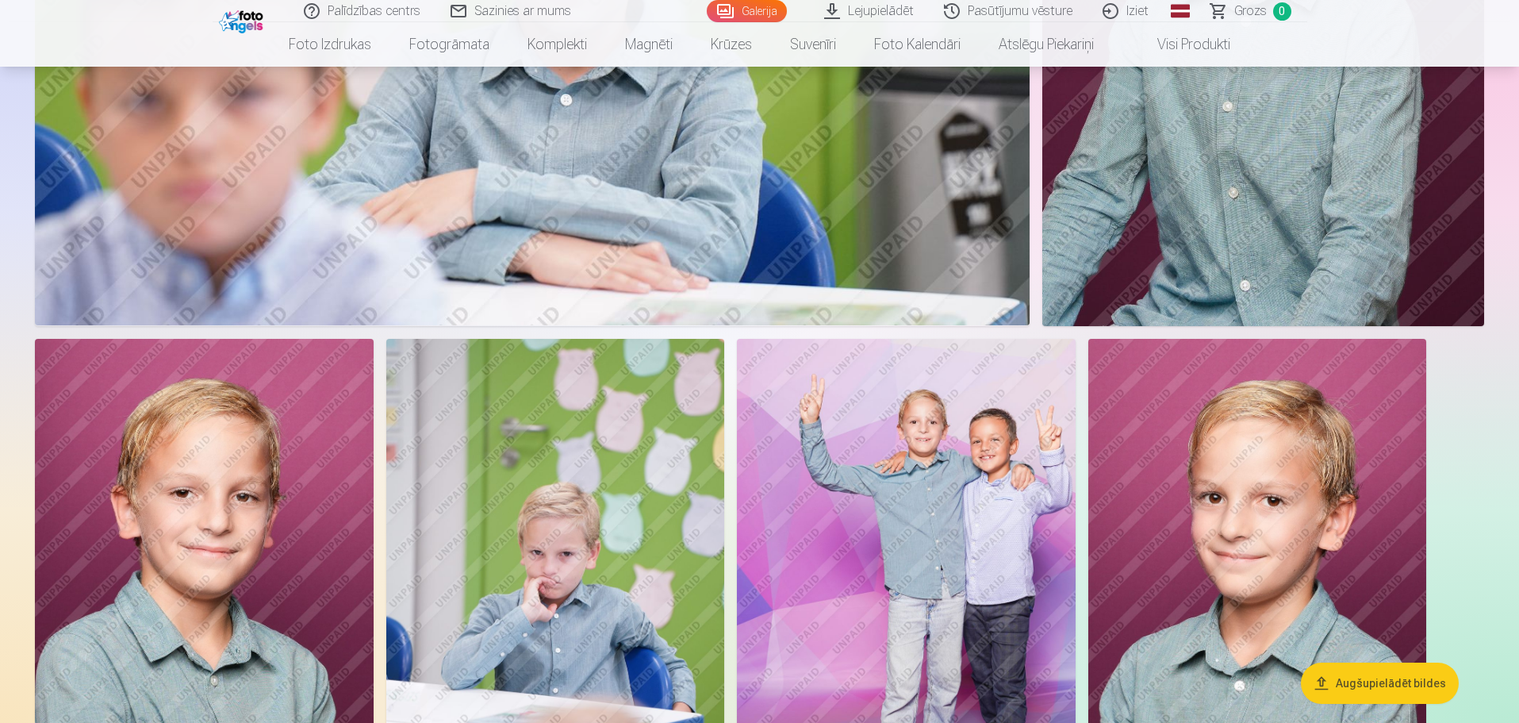
click at [1379, 447] on img at bounding box center [1258, 593] width 339 height 508
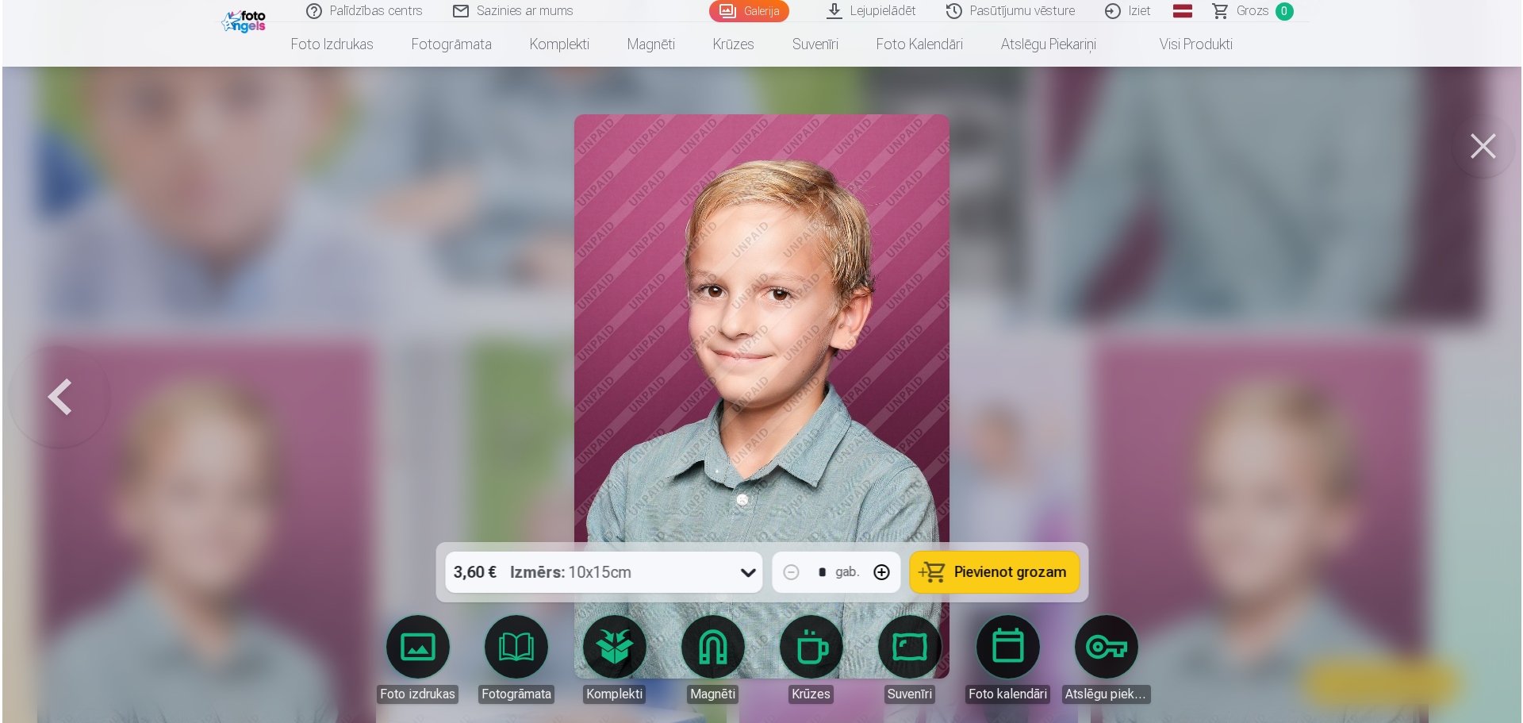
scroll to position [4056, 0]
click at [1379, 447] on div at bounding box center [761, 361] width 1523 height 723
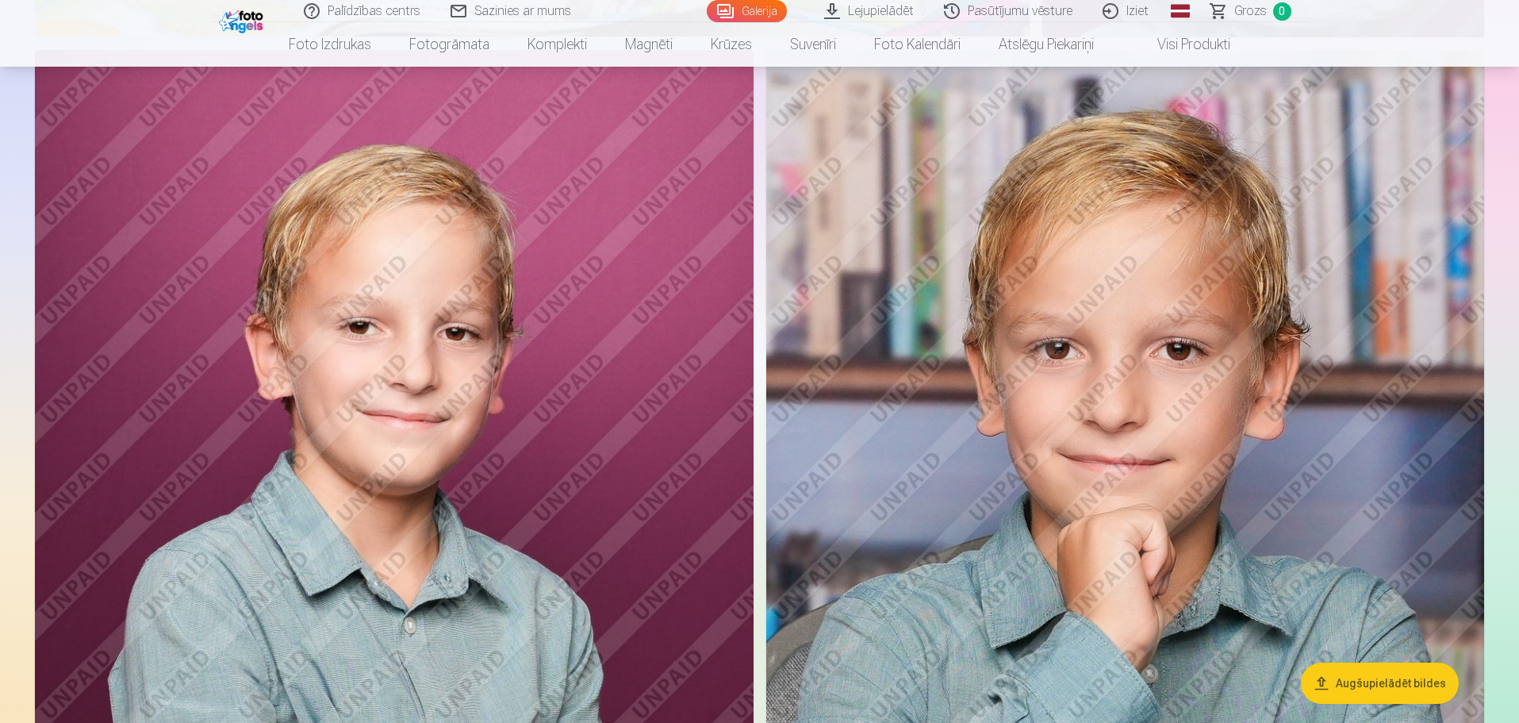
scroll to position [2301, 0]
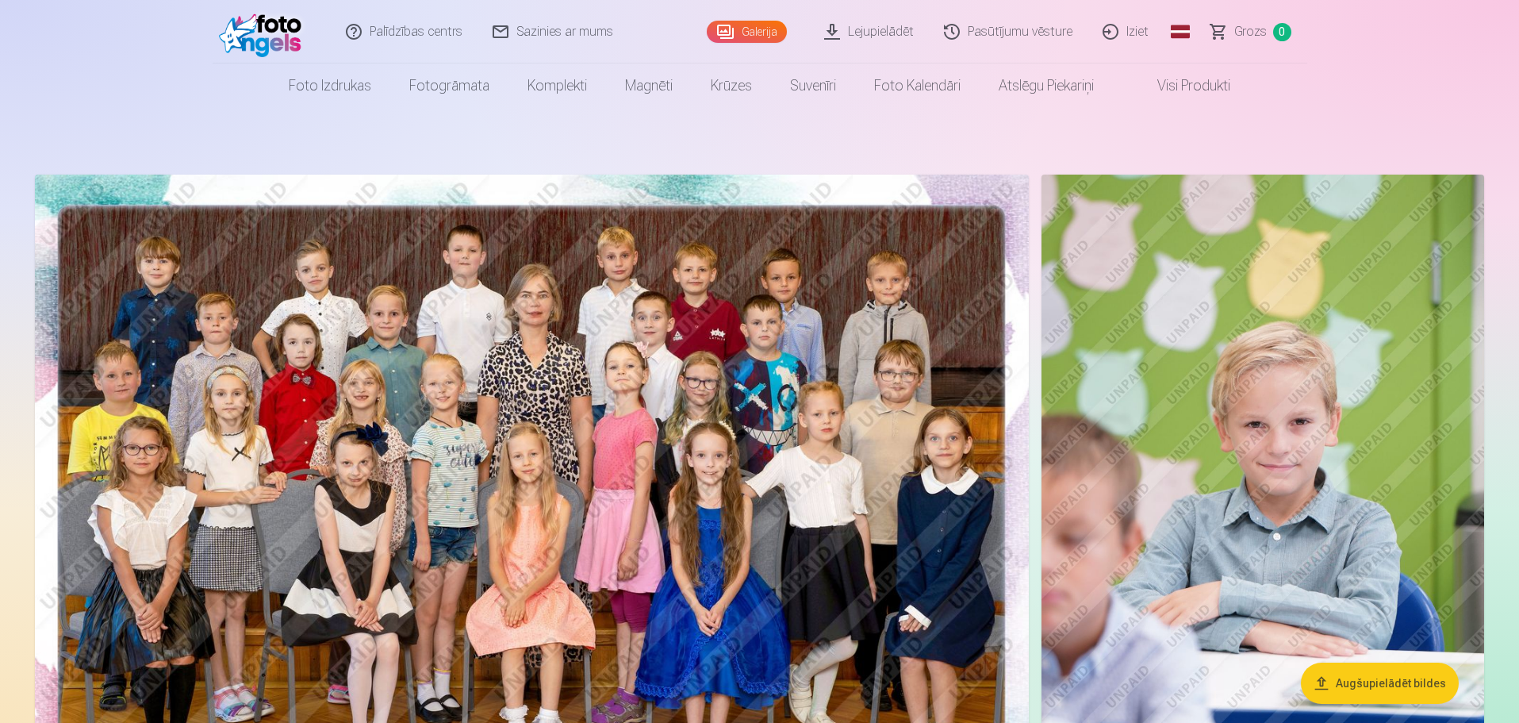
click at [1194, 87] on link "Visi produkti" at bounding box center [1181, 85] width 136 height 44
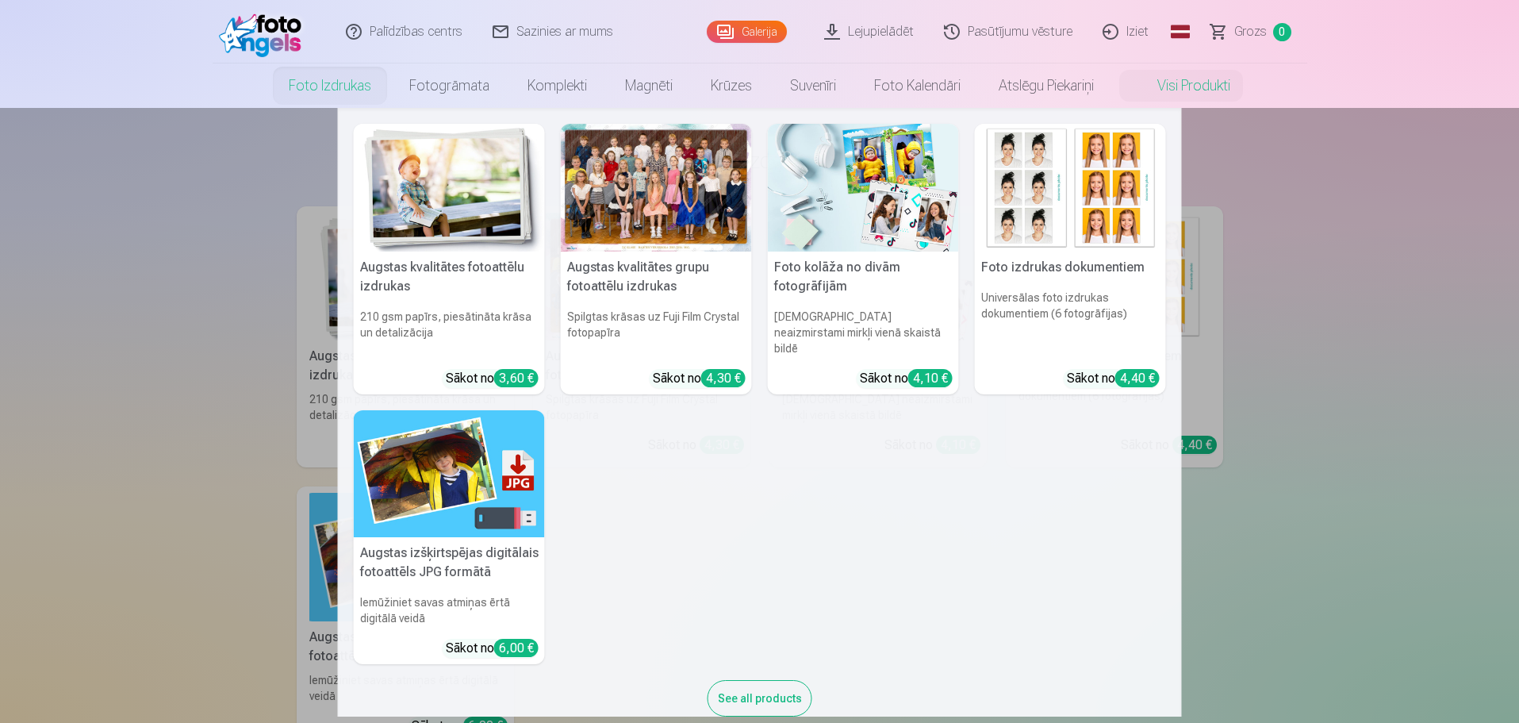
click at [344, 95] on link "Foto izdrukas" at bounding box center [330, 85] width 121 height 44
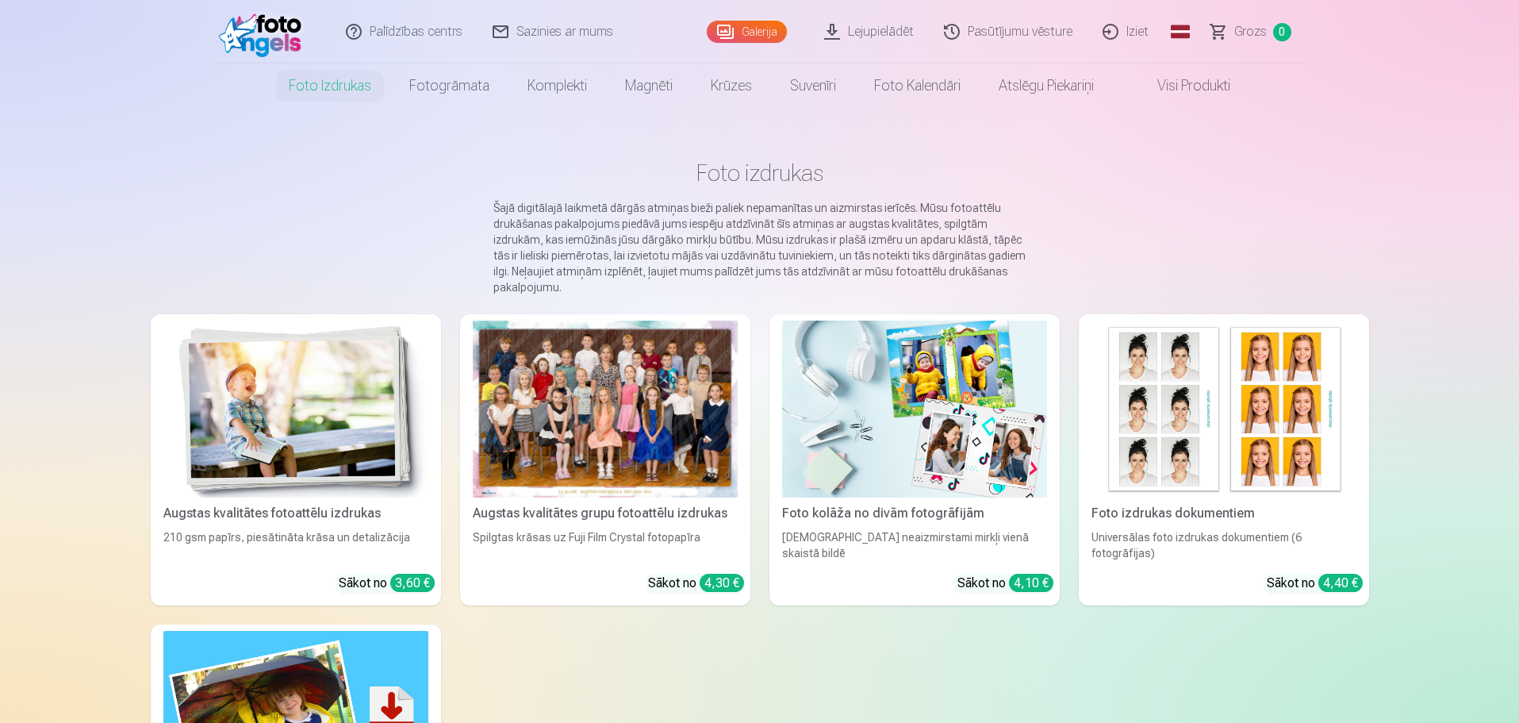
click at [762, 26] on link "Galerija" at bounding box center [747, 32] width 80 height 22
